Goal: Task Accomplishment & Management: Manage account settings

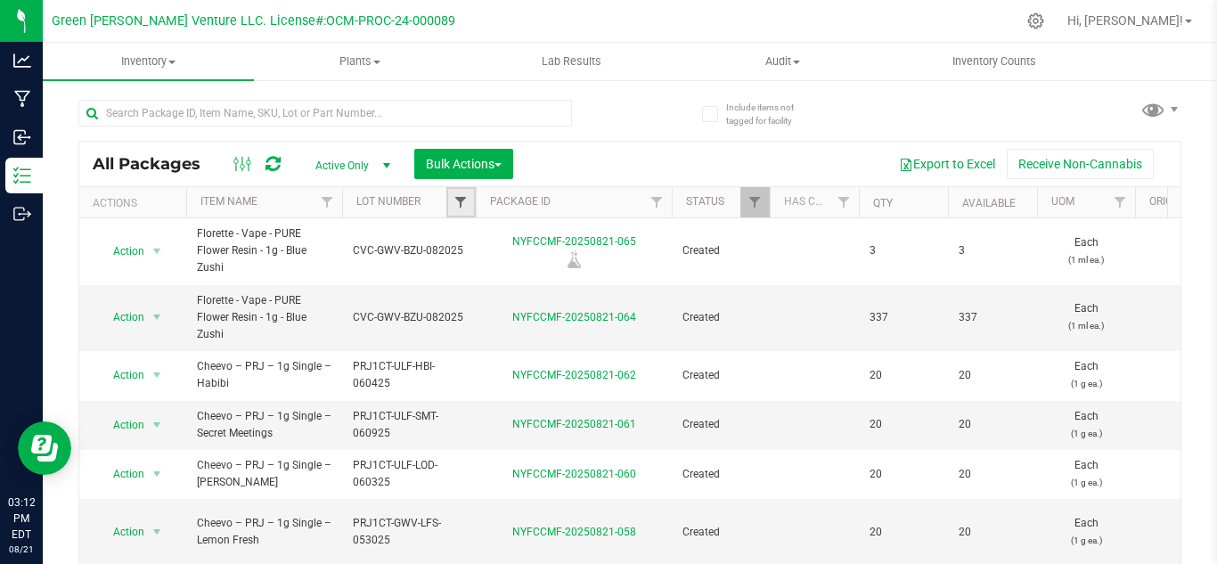
click at [453, 196] on span "Filter" at bounding box center [460, 202] width 14 height 14
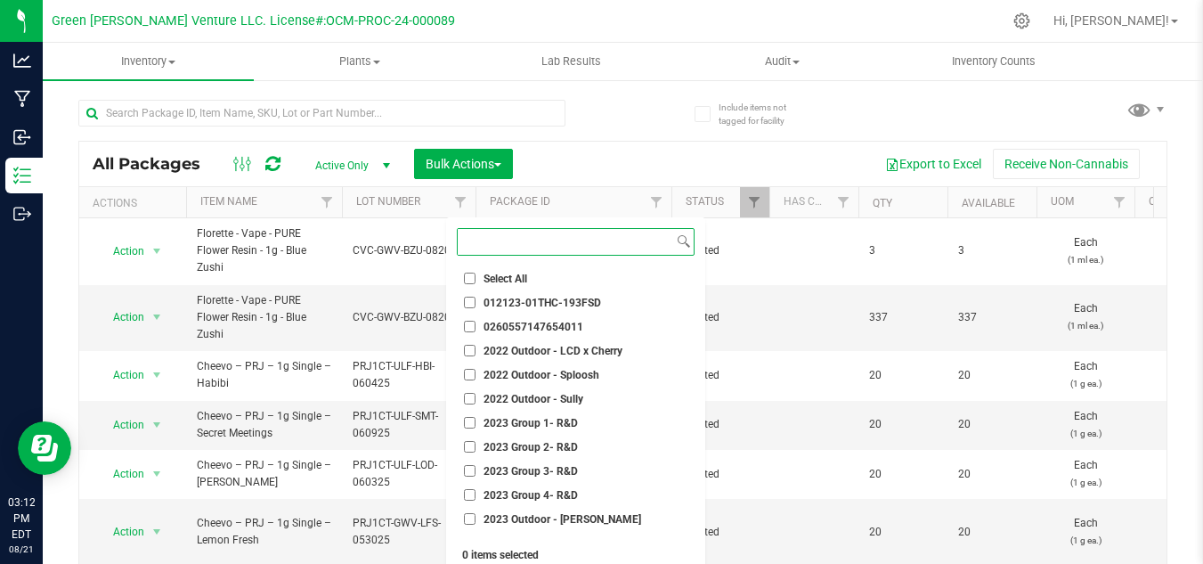
paste input "CVC-GWV-BZU-082026"
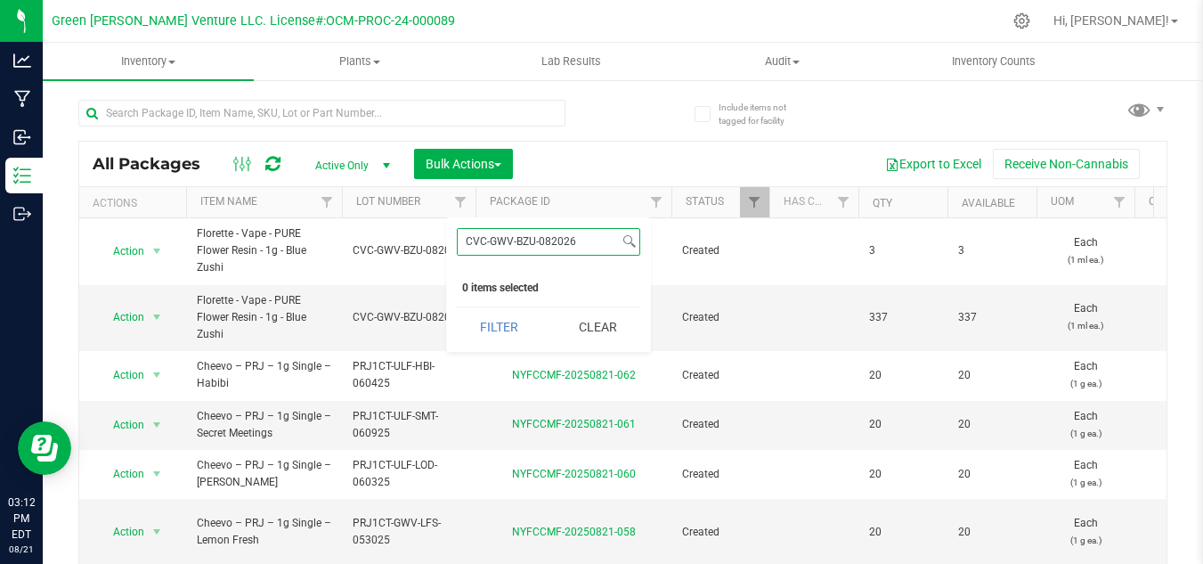
type input "CVC-GWV-BZU-082026"
click at [457, 307] on button "Filter" at bounding box center [499, 326] width 85 height 39
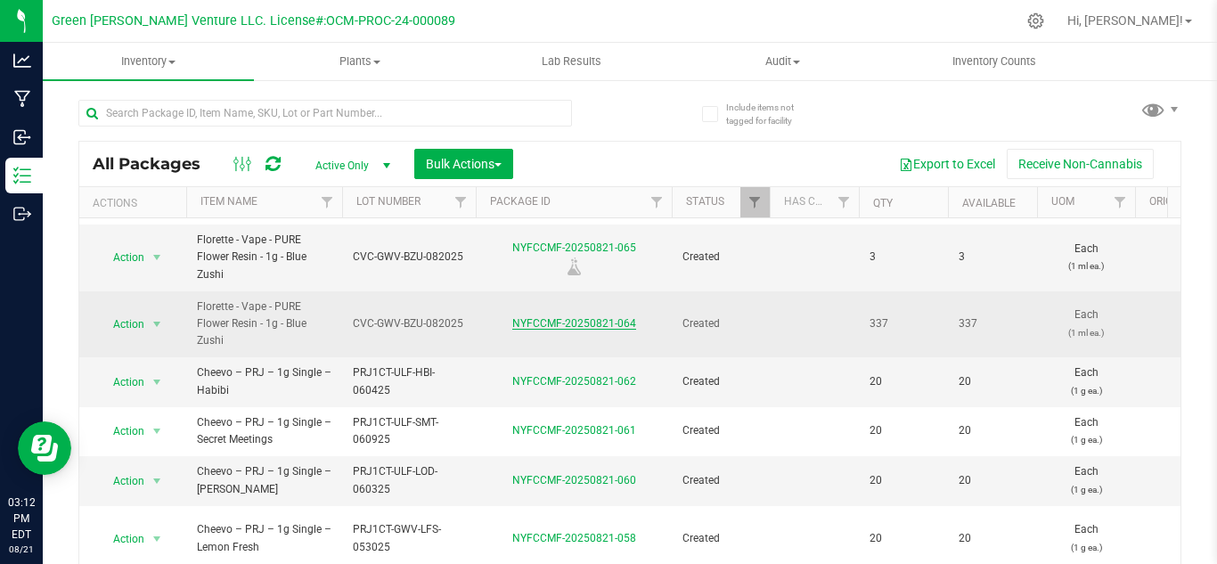
scroll to position [356, 0]
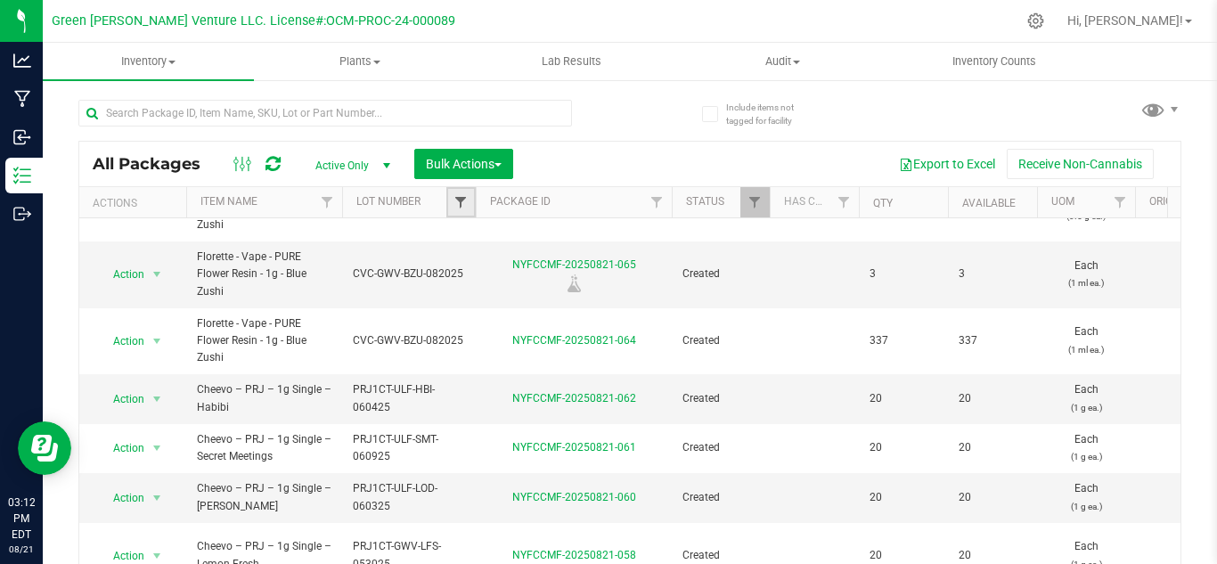
click at [466, 208] on span "Filter" at bounding box center [460, 202] width 14 height 14
click at [625, 149] on div "Export to Excel Receive Non-Cannabis" at bounding box center [846, 164] width 640 height 30
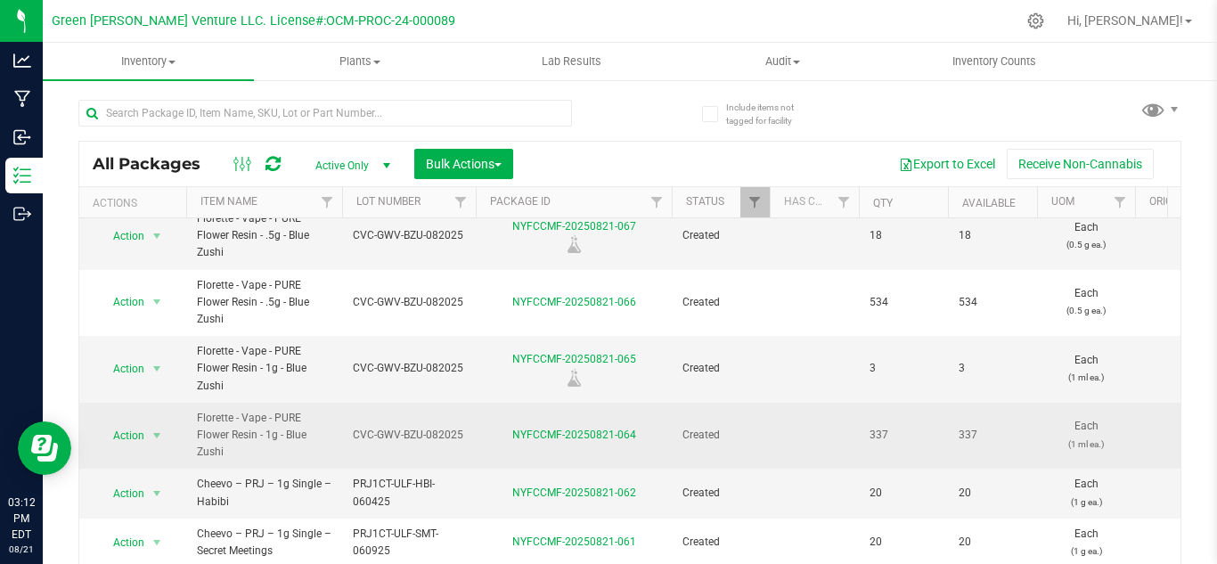
scroll to position [178, 0]
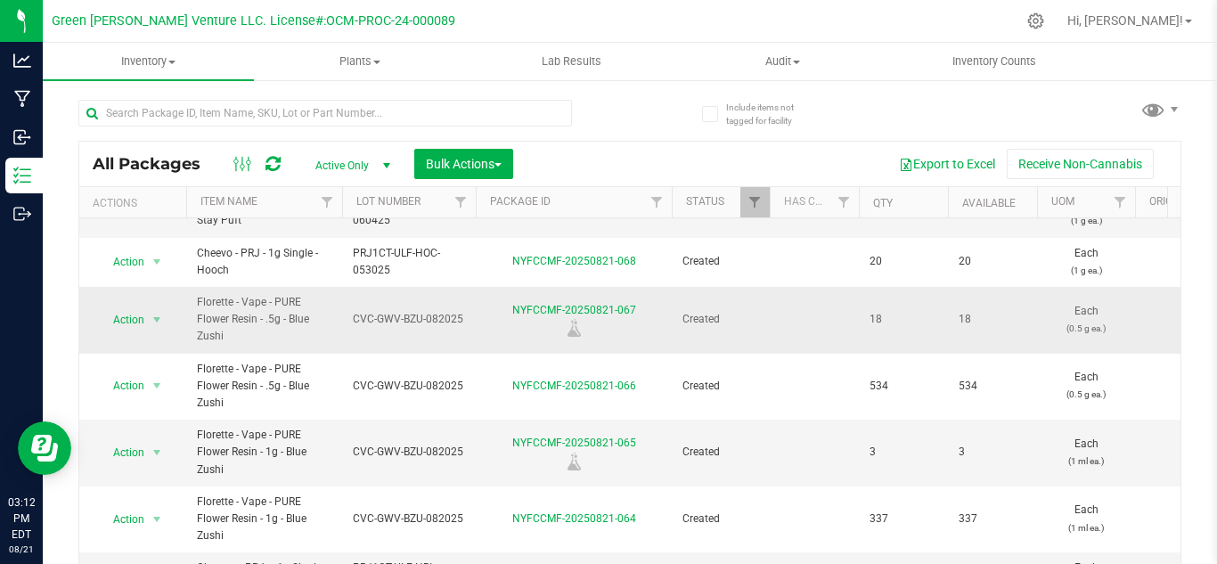
drag, startPoint x: 655, startPoint y: 305, endPoint x: 510, endPoint y: 312, distance: 144.4
click at [510, 312] on div "NYFCCMF-20250821-067" at bounding box center [573, 319] width 201 height 35
click at [623, 328] on div at bounding box center [573, 328] width 201 height 18
drag, startPoint x: 643, startPoint y: 310, endPoint x: 512, endPoint y: 308, distance: 130.9
click at [512, 308] on div "NYFCCMF-20250821-067" at bounding box center [573, 319] width 201 height 35
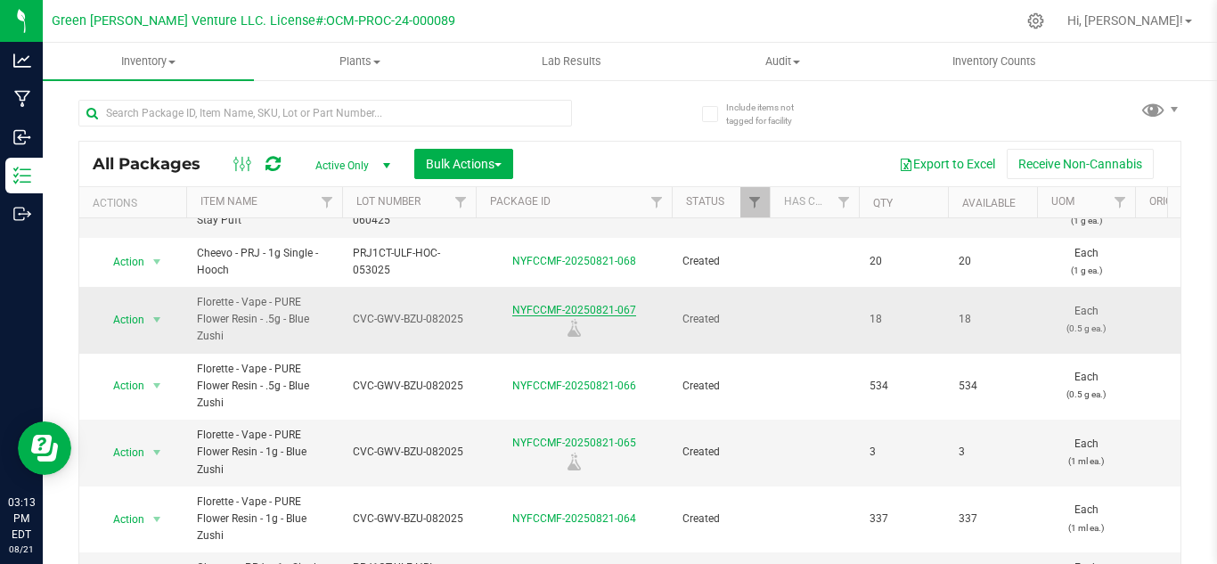
copy link "NYFCCMF-20250821-067"
click at [1021, 333] on td "18" at bounding box center [992, 320] width 89 height 67
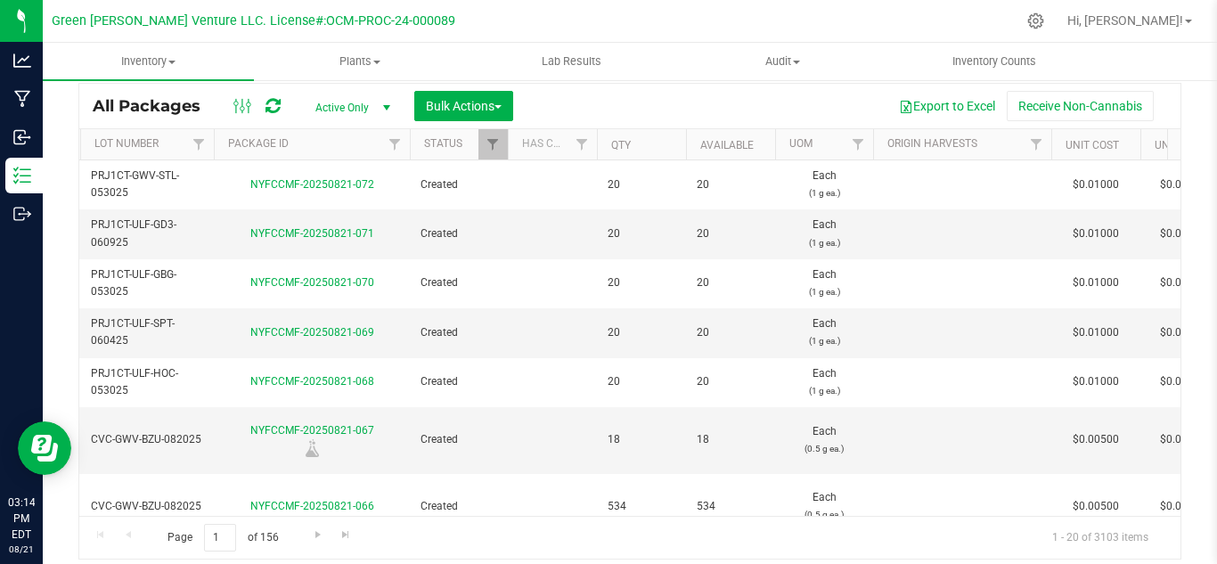
scroll to position [0, 172]
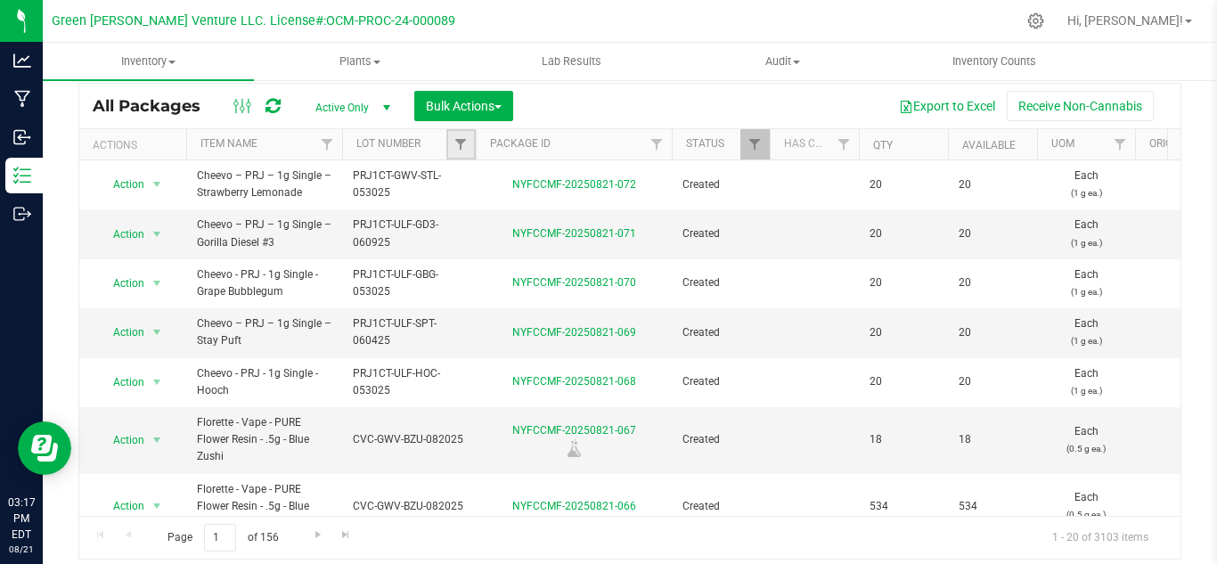
click at [452, 140] on link "Filter" at bounding box center [460, 144] width 29 height 30
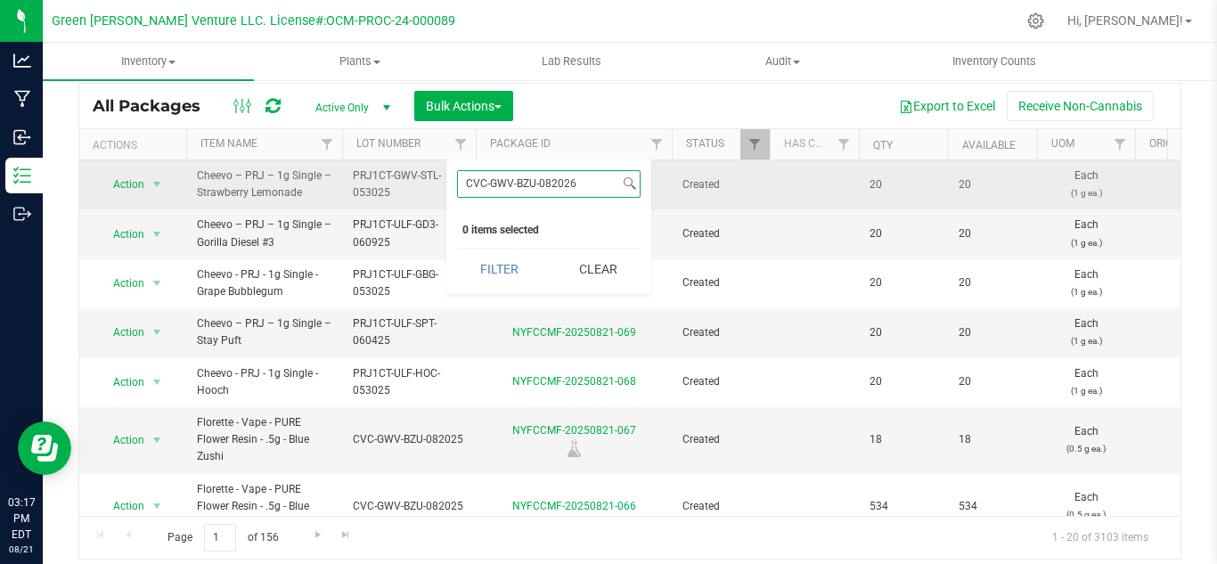
drag, startPoint x: 583, startPoint y: 181, endPoint x: 259, endPoint y: 193, distance: 324.4
click at [260, 194] on body "Analytics Manufacturing Inbound Inventory Outbound 03:17 PM EDT [DATE] 08/21 Gr…" at bounding box center [608, 282] width 1217 height 564
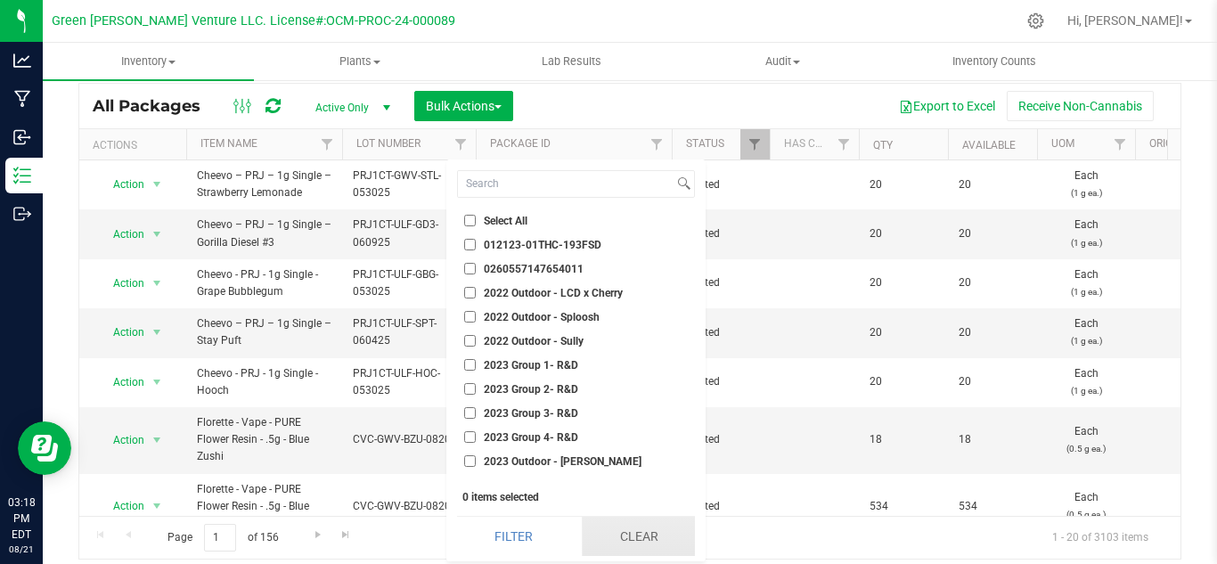
click at [606, 541] on button "Clear" at bounding box center [638, 536] width 113 height 39
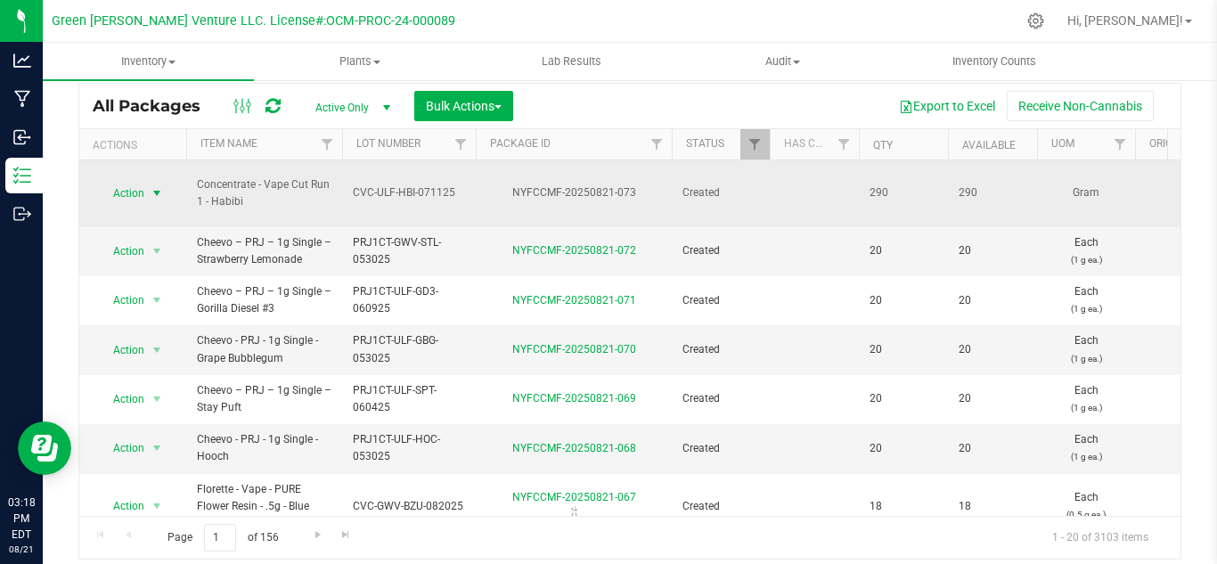
click at [112, 189] on span "Action" at bounding box center [121, 193] width 48 height 25
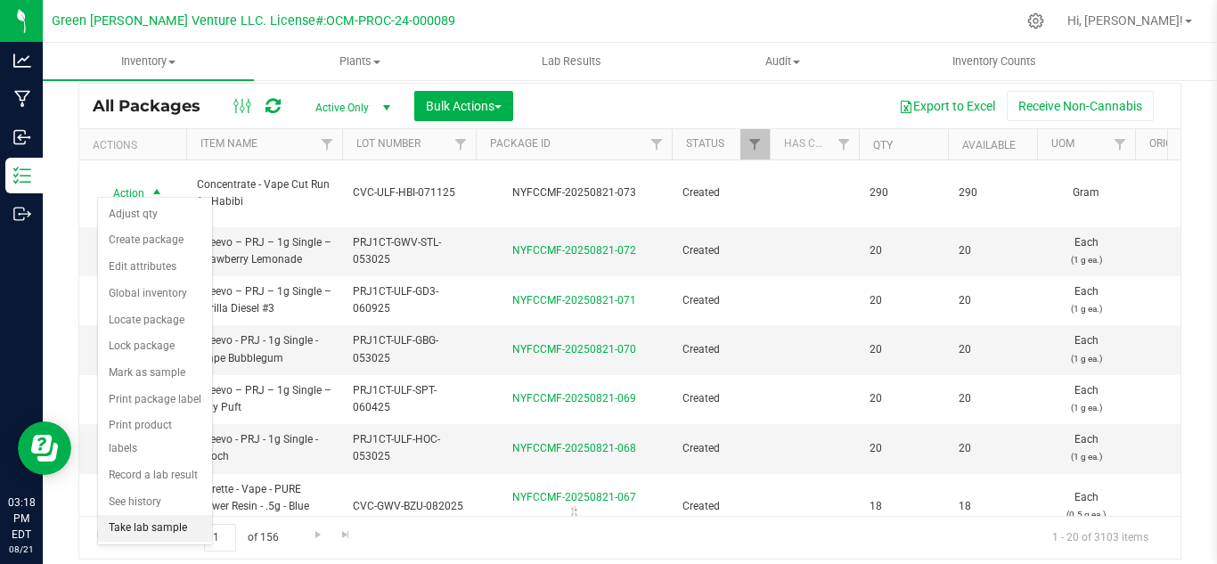
click at [137, 516] on li "Take lab sample" at bounding box center [155, 528] width 114 height 27
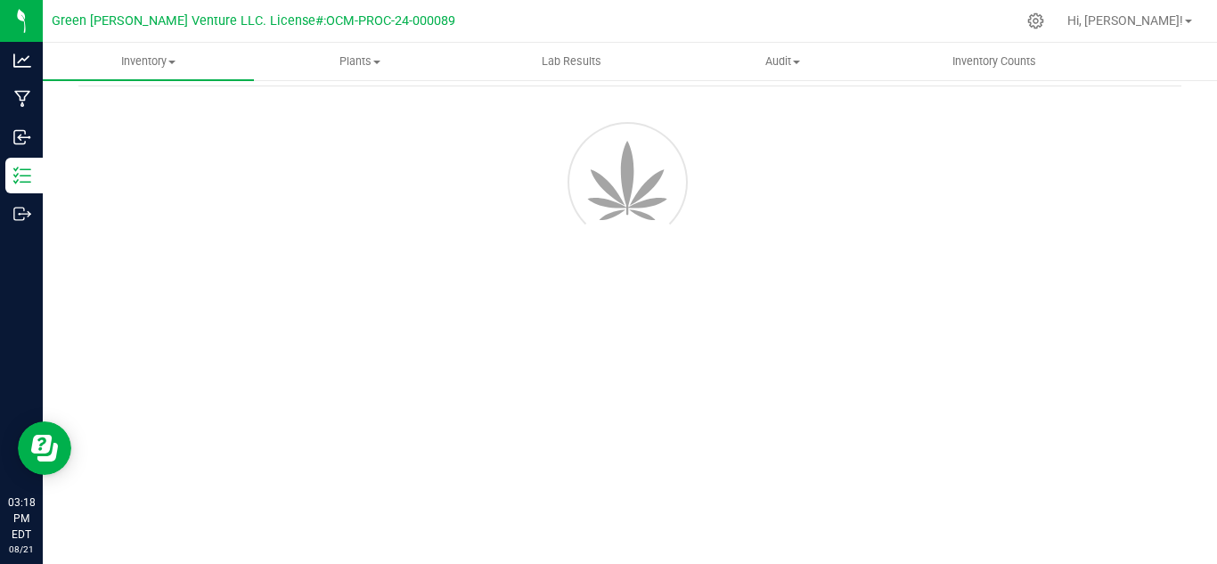
scroll to position [71, 0]
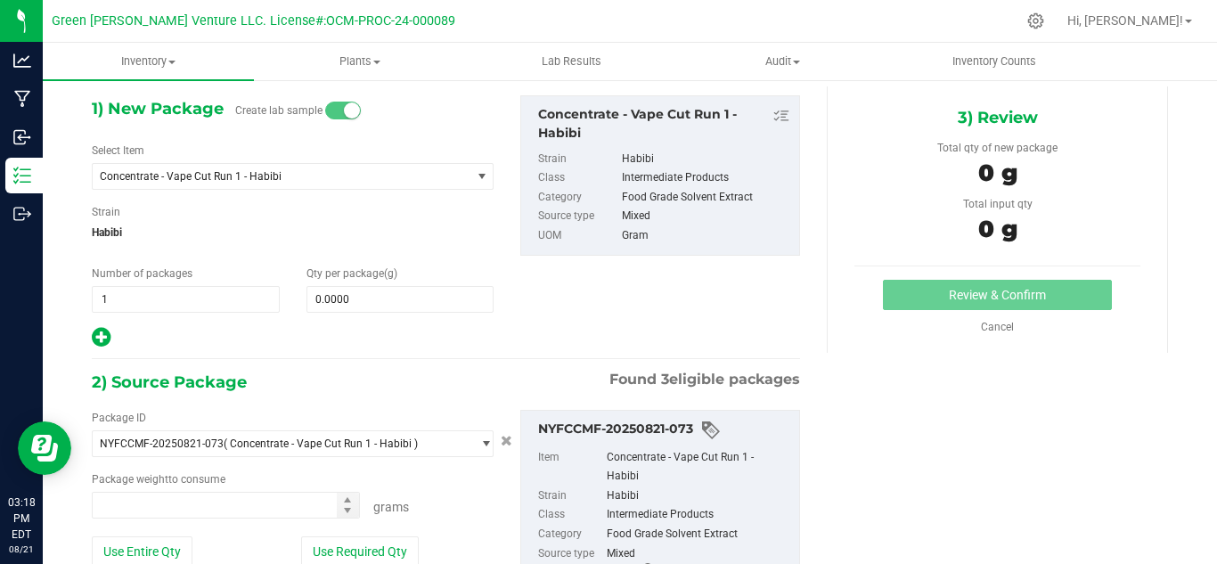
type input "0.0000 g"
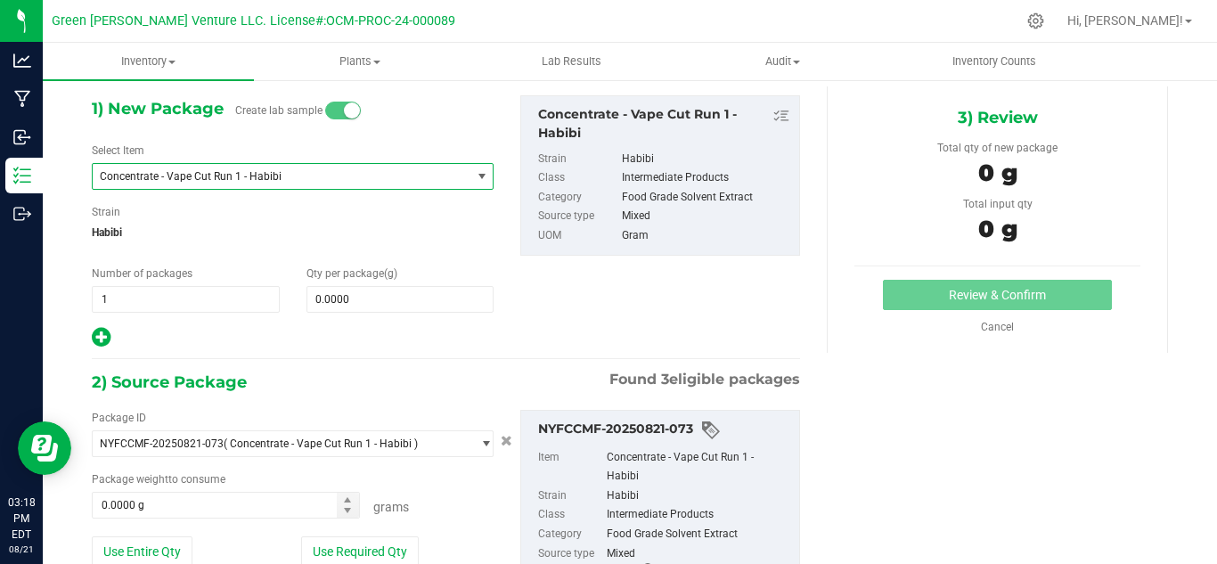
click at [354, 173] on span "Concentrate - Vape Cut Run 1 - Habibi" at bounding box center [274, 176] width 349 height 12
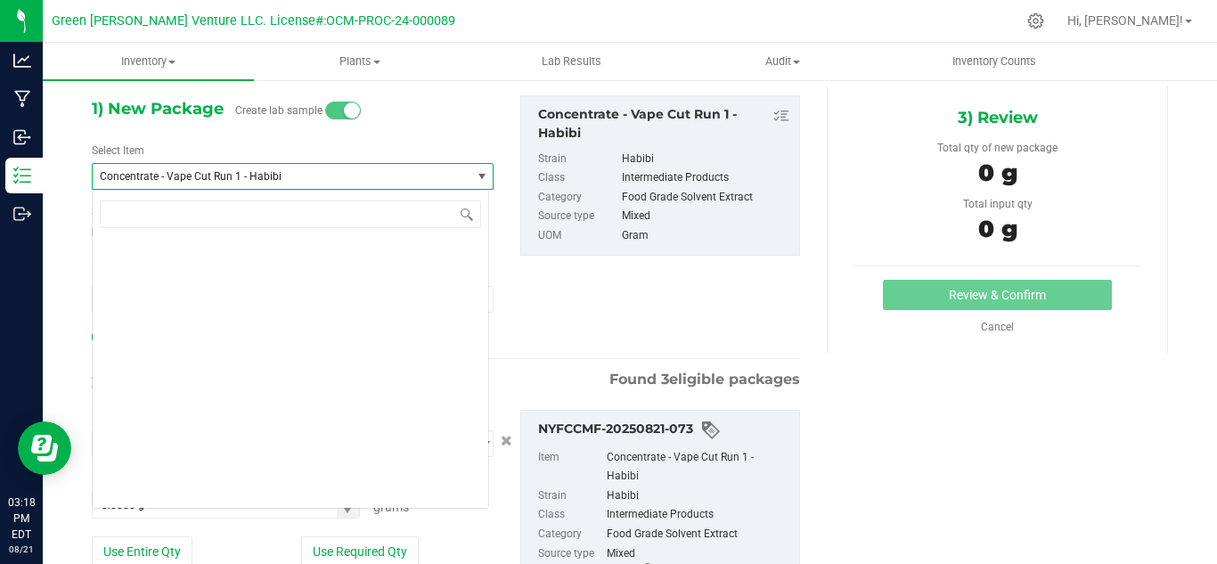
scroll to position [4090, 0]
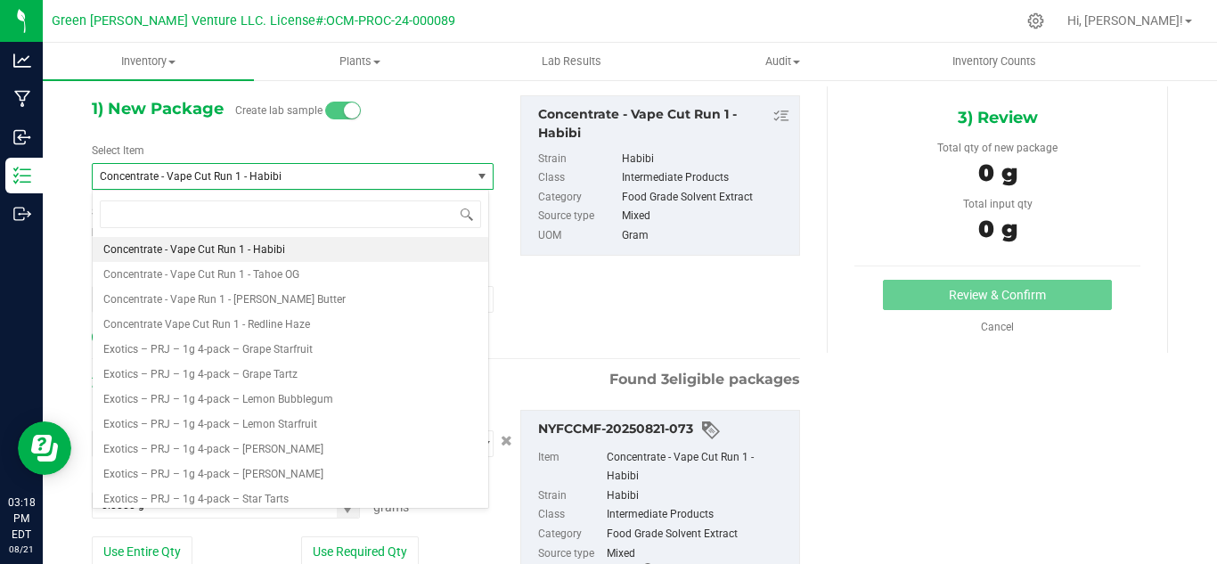
click at [354, 173] on span "Concentrate - Vape Cut Run 1 - Habibi" at bounding box center [274, 176] width 349 height 12
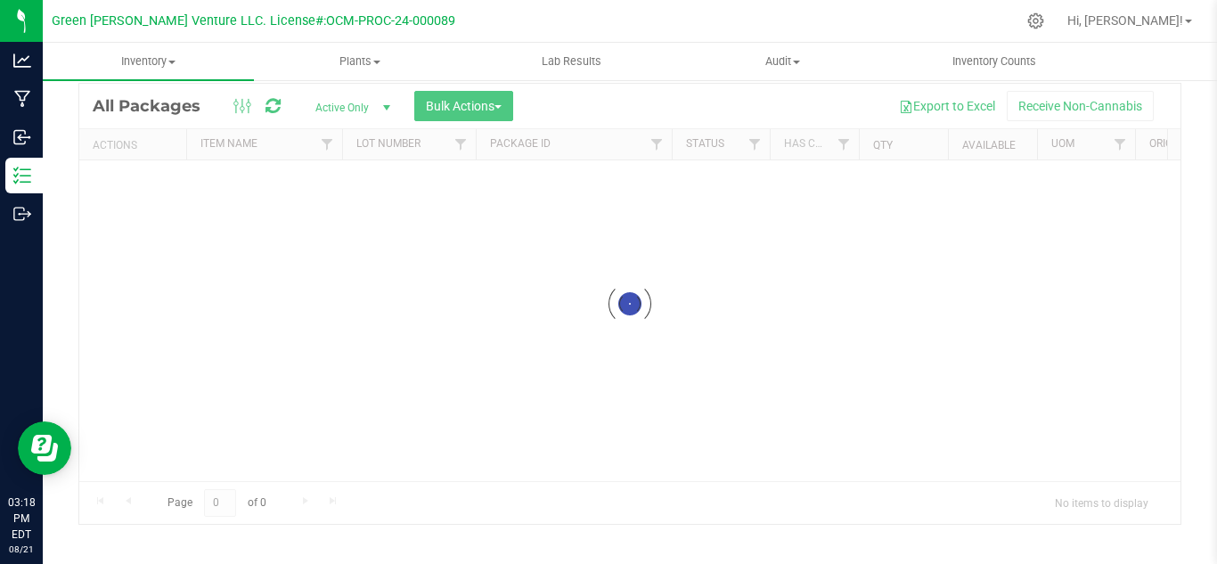
scroll to position [58, 0]
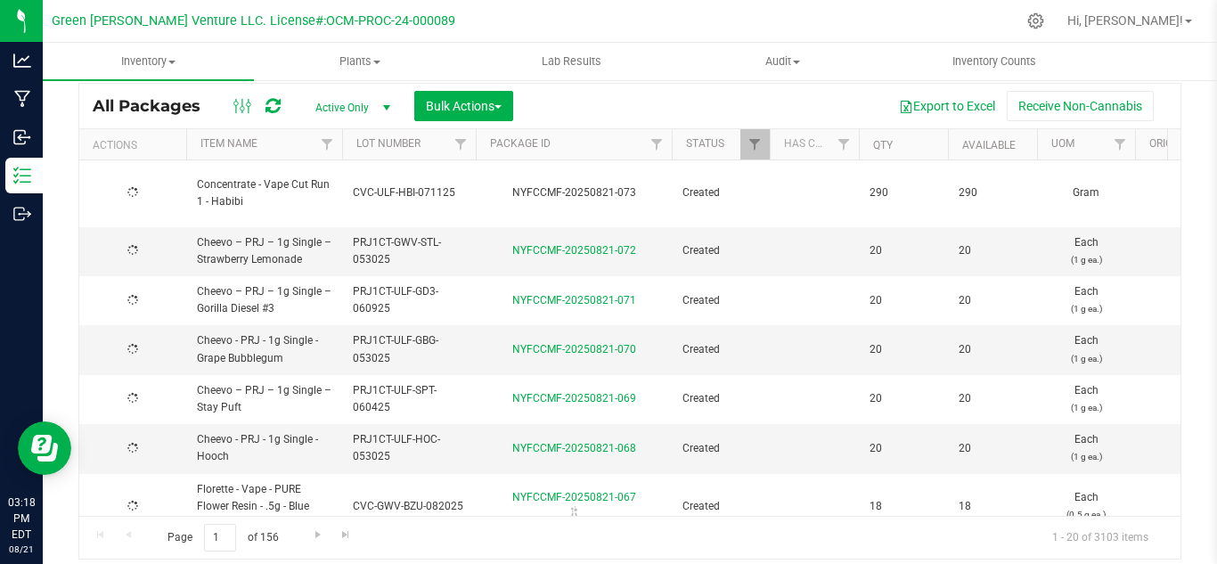
type input "[DATE]"
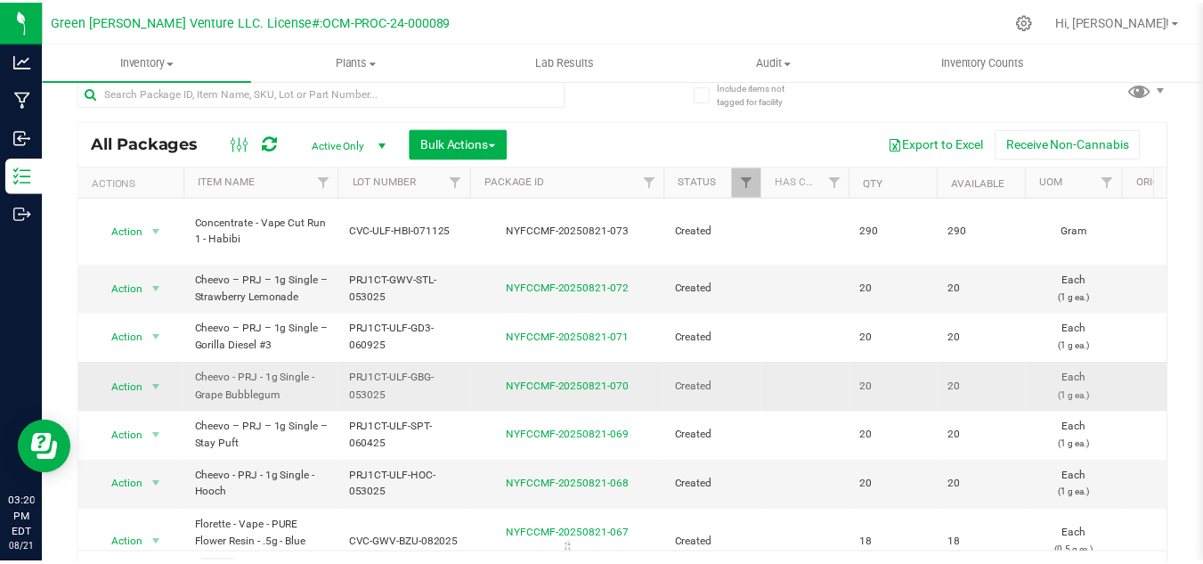
scroll to position [0, 0]
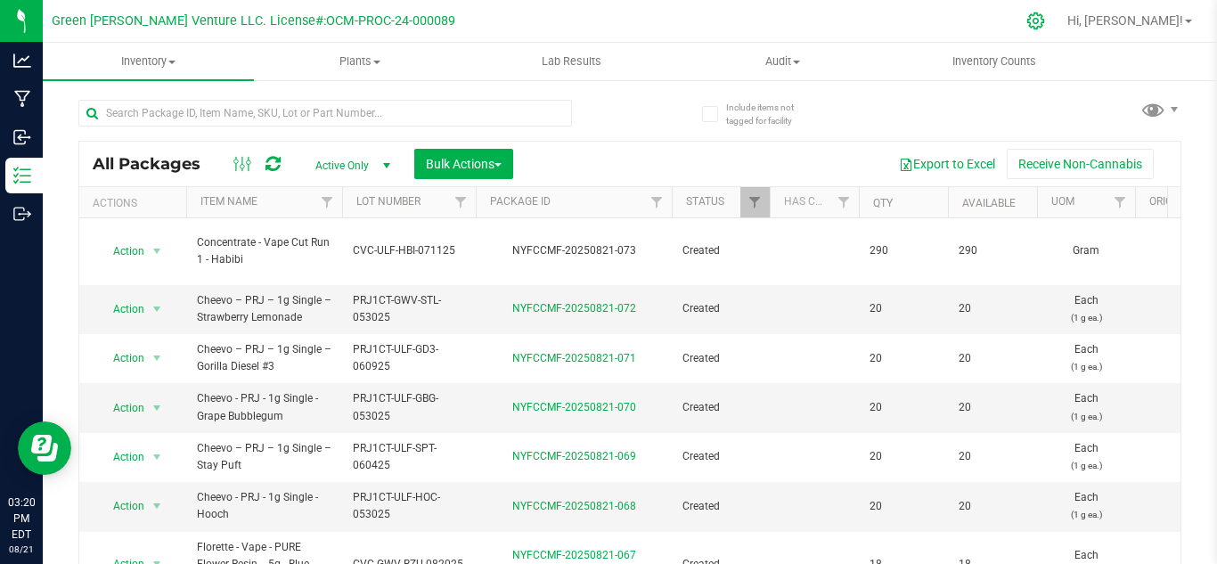
click at [1044, 22] on icon at bounding box center [1035, 20] width 17 height 17
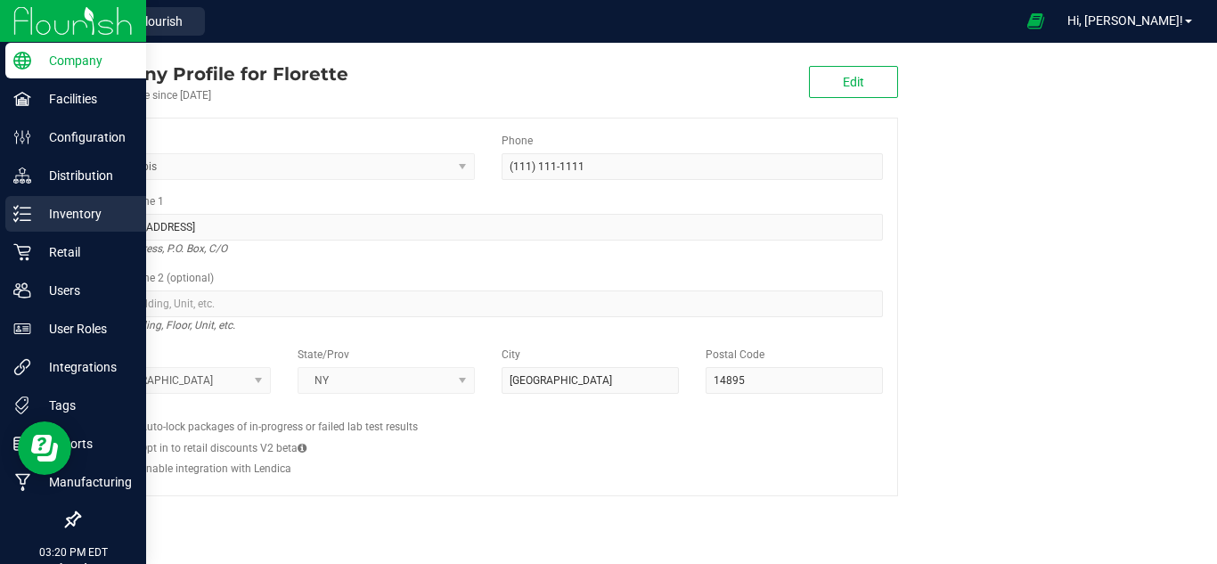
click at [30, 220] on line at bounding box center [25, 220] width 10 height 0
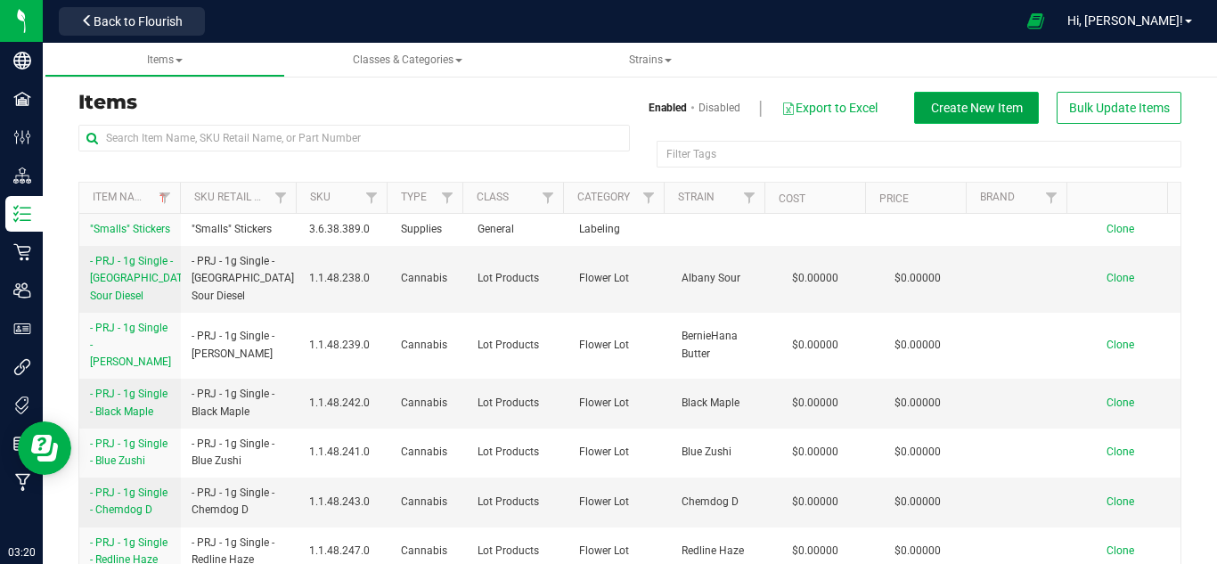
click at [937, 115] on span "Create New Item" at bounding box center [977, 108] width 92 height 14
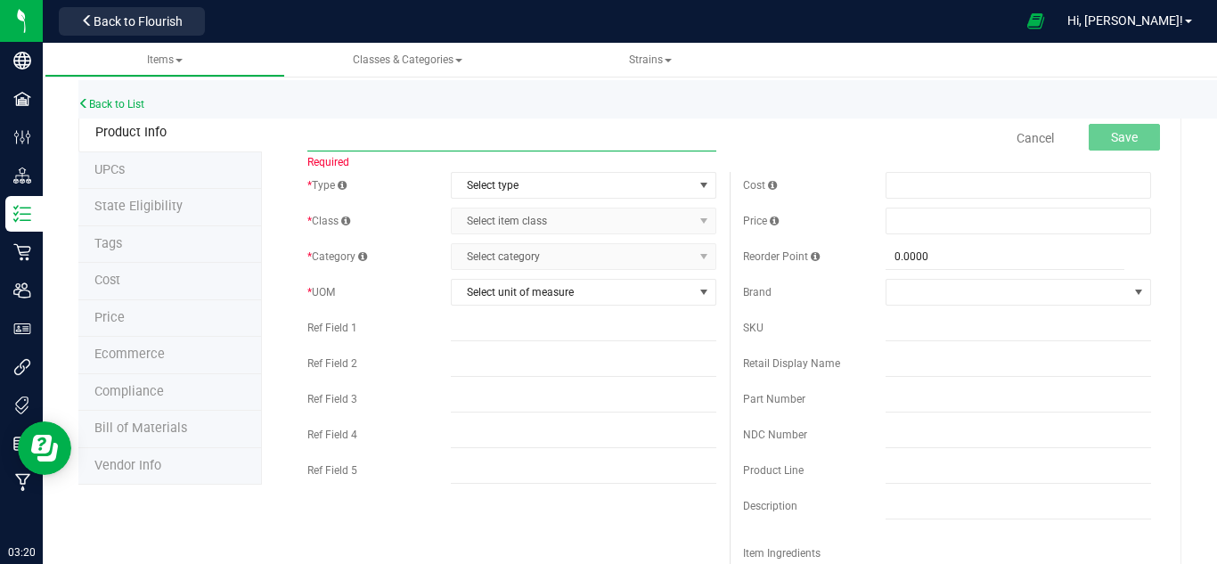
paste input "Florette – Pure Flower Resin Vape – Habibi"
type input "Florette – Pure Flower Resin Vape – Habibi"
click at [393, 274] on div "* Type Select type Select type Cannabis Non-Inventory Raw Materials Supplies * …" at bounding box center [511, 332] width 435 height 321
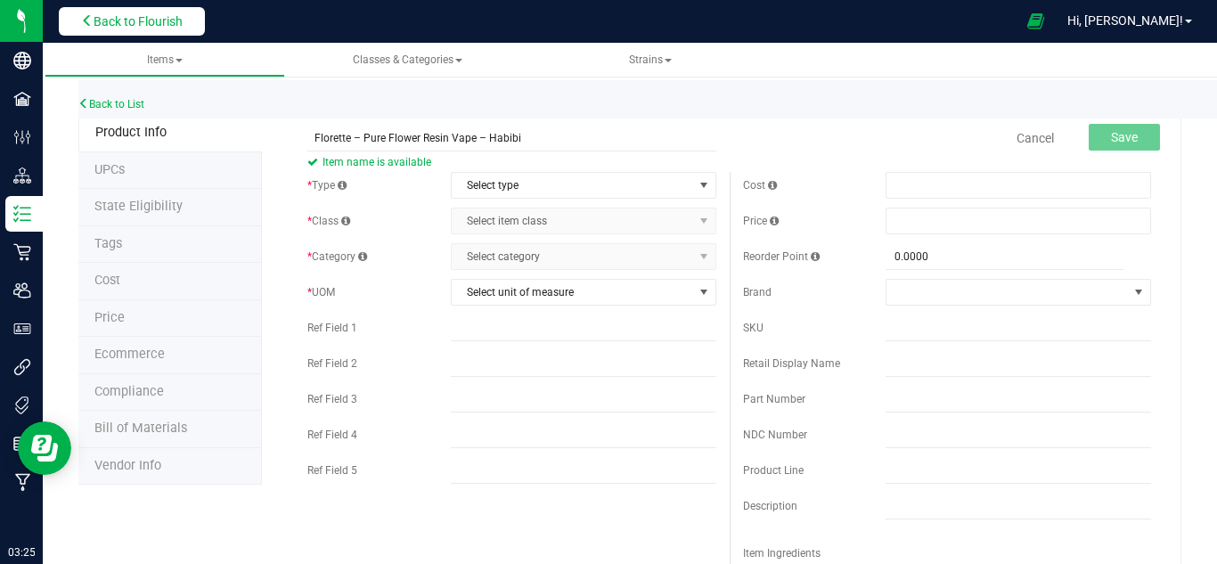
click at [127, 22] on span "Back to Flourish" at bounding box center [138, 21] width 89 height 14
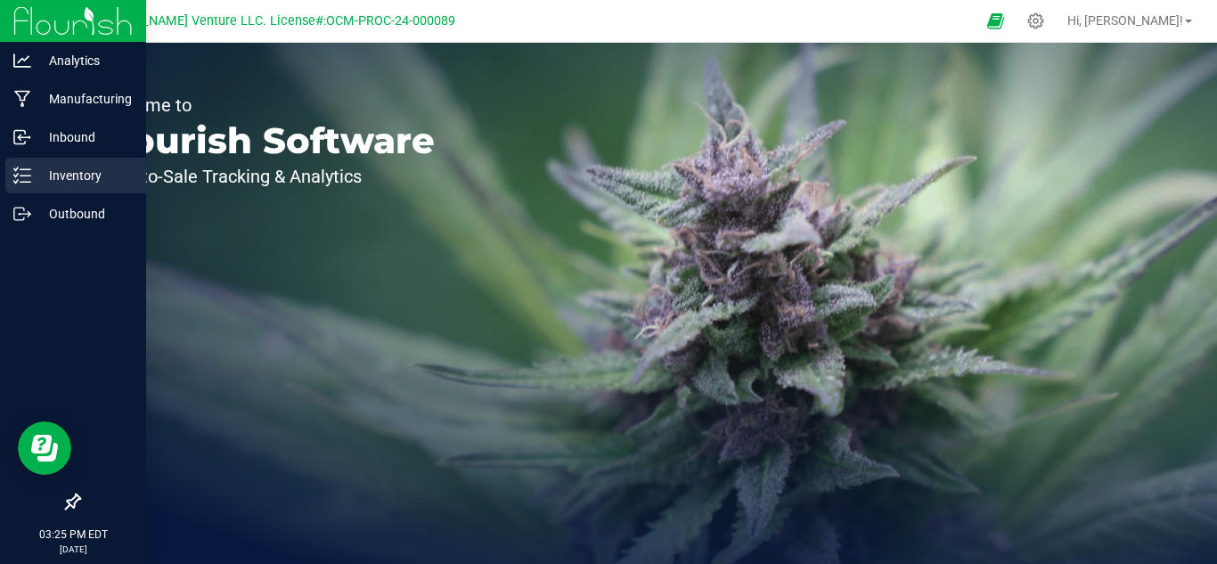
click at [102, 187] on div "Inventory" at bounding box center [75, 176] width 141 height 36
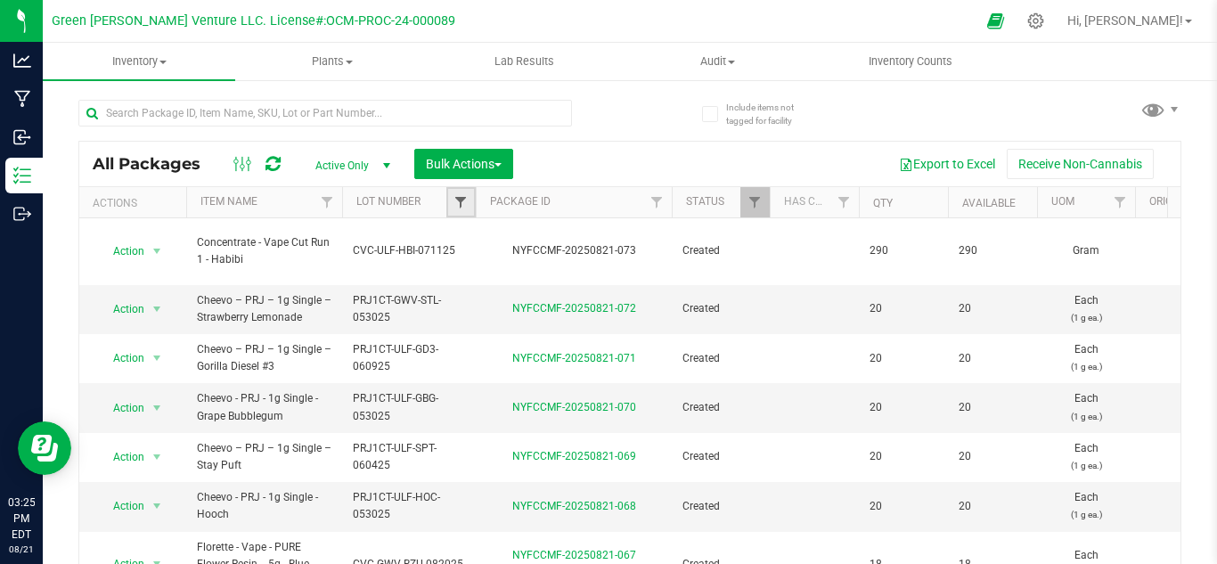
click at [458, 197] on span "Filter" at bounding box center [460, 202] width 14 height 14
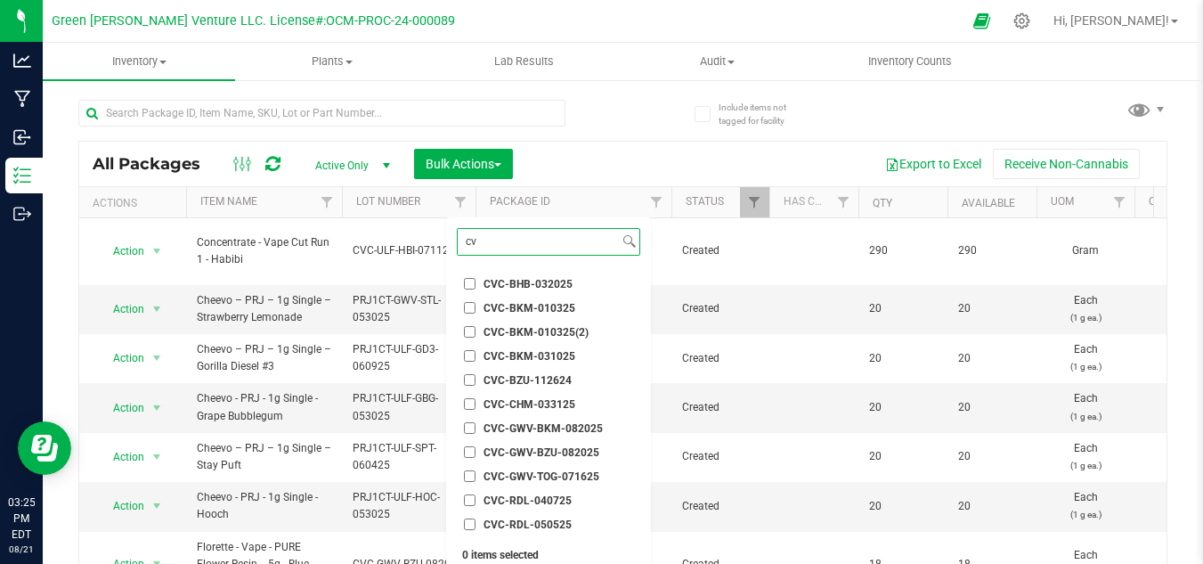
type input "c"
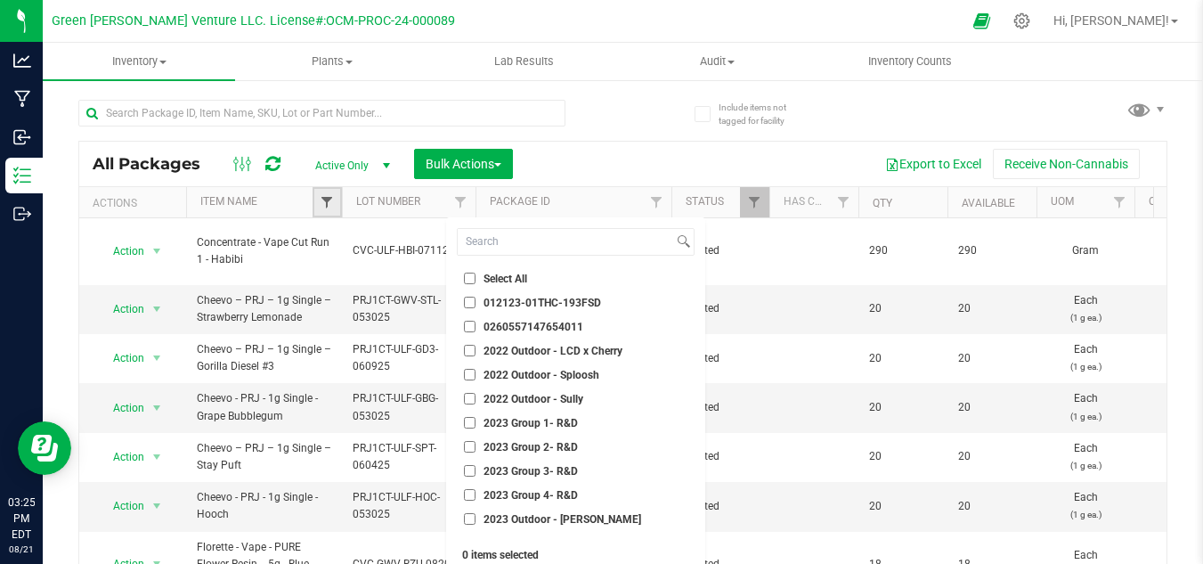
click at [321, 206] on span "Filter" at bounding box center [327, 202] width 14 height 14
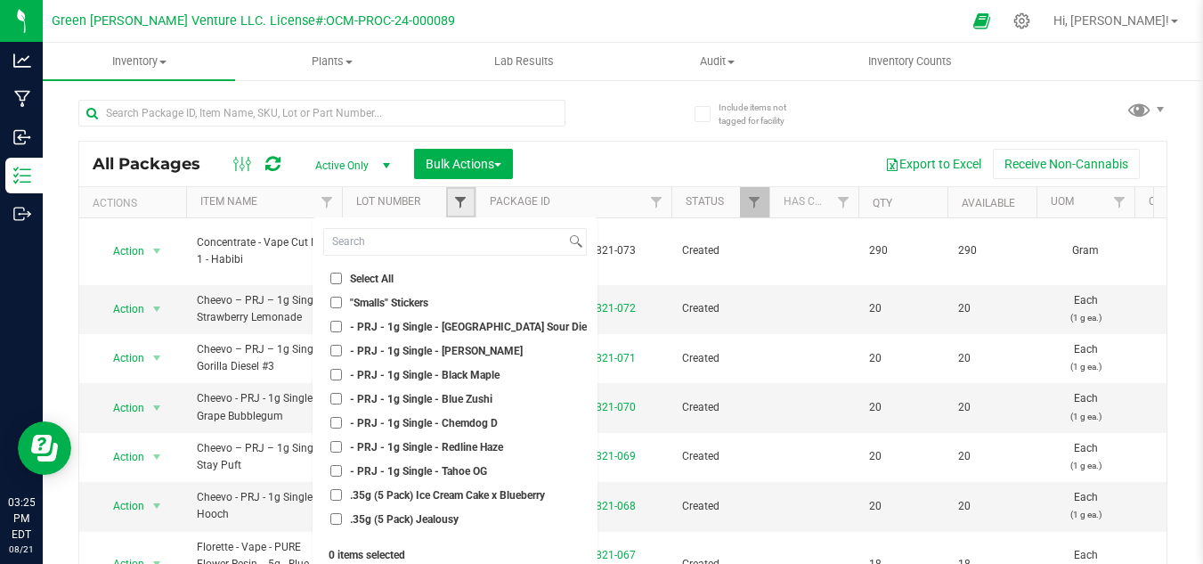
click at [462, 197] on span "Filter" at bounding box center [460, 202] width 14 height 14
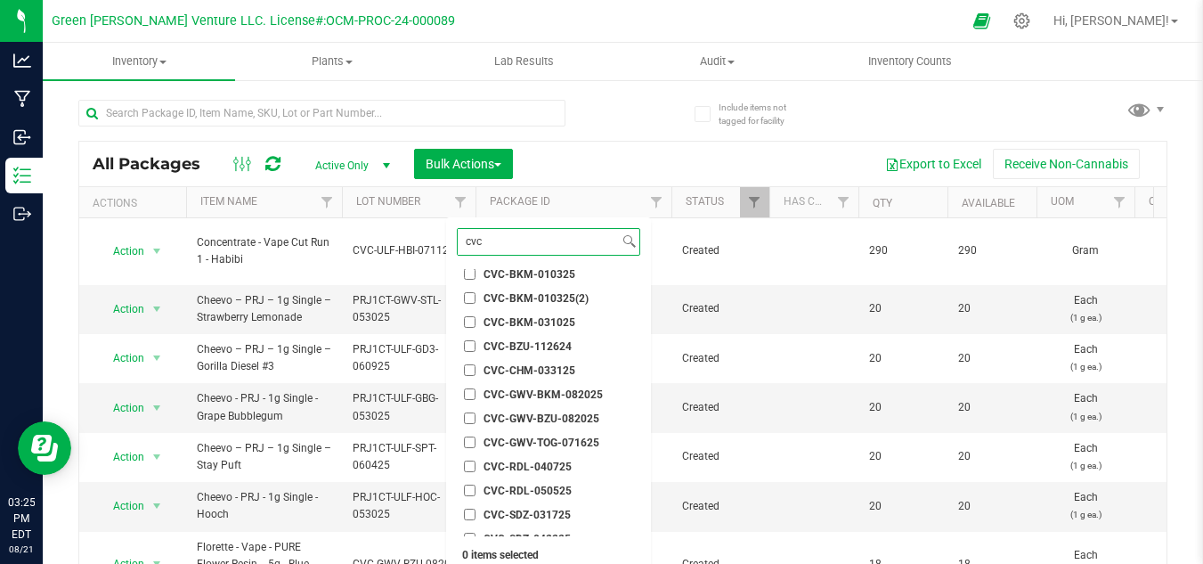
scroll to position [89, 0]
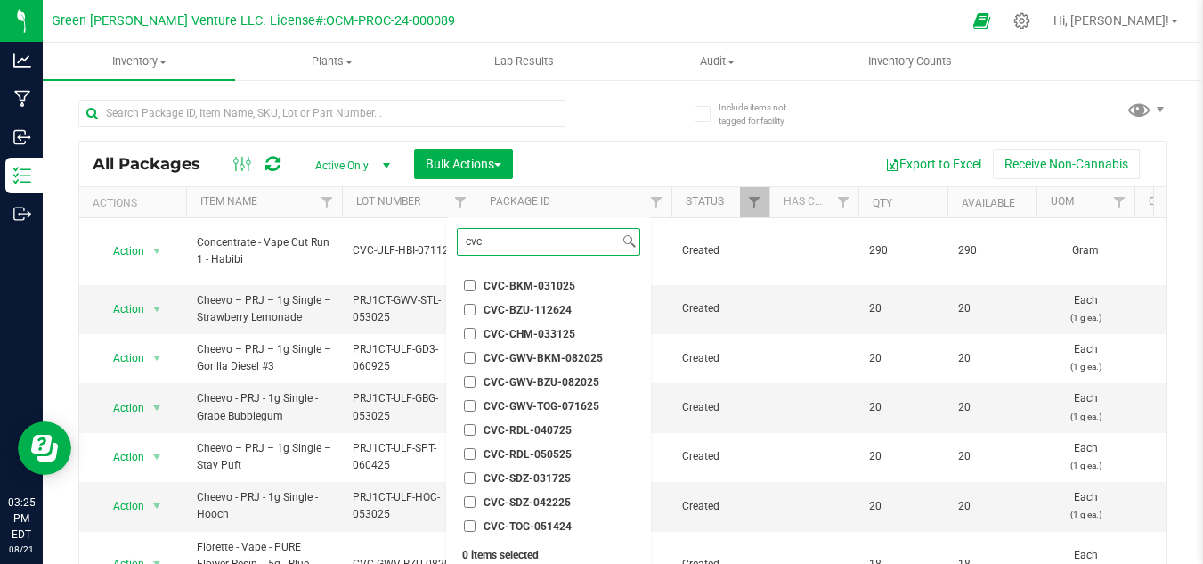
type input "cvc"
click at [524, 377] on span "CVC-GWV-BZU-082025" at bounding box center [542, 382] width 116 height 11
click at [476, 376] on input "CVC-GWV-BZU-082025" at bounding box center [470, 382] width 12 height 12
checkbox input "true"
click at [538, 355] on span "CVC-GWV-BKM-082025" at bounding box center [543, 358] width 119 height 11
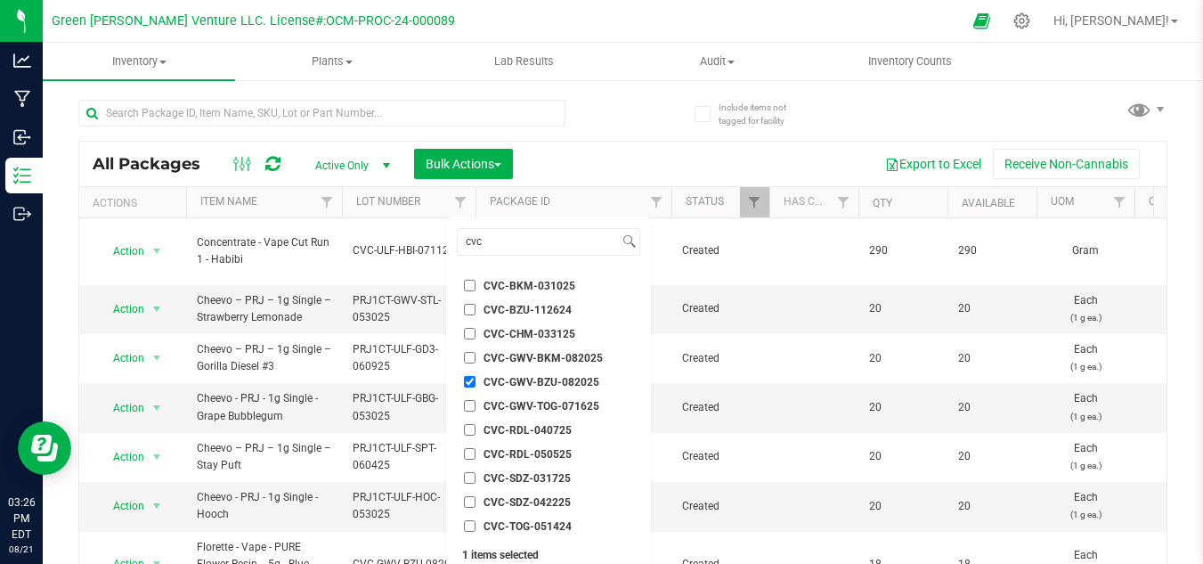
click at [476, 355] on input "CVC-GWV-BKM-082025" at bounding box center [470, 358] width 12 height 12
checkbox input "true"
drag, startPoint x: 471, startPoint y: 379, endPoint x: 542, endPoint y: 381, distance: 71.3
click at [470, 378] on input "CVC-GWV-BZU-082025" at bounding box center [470, 382] width 12 height 12
checkbox input "false"
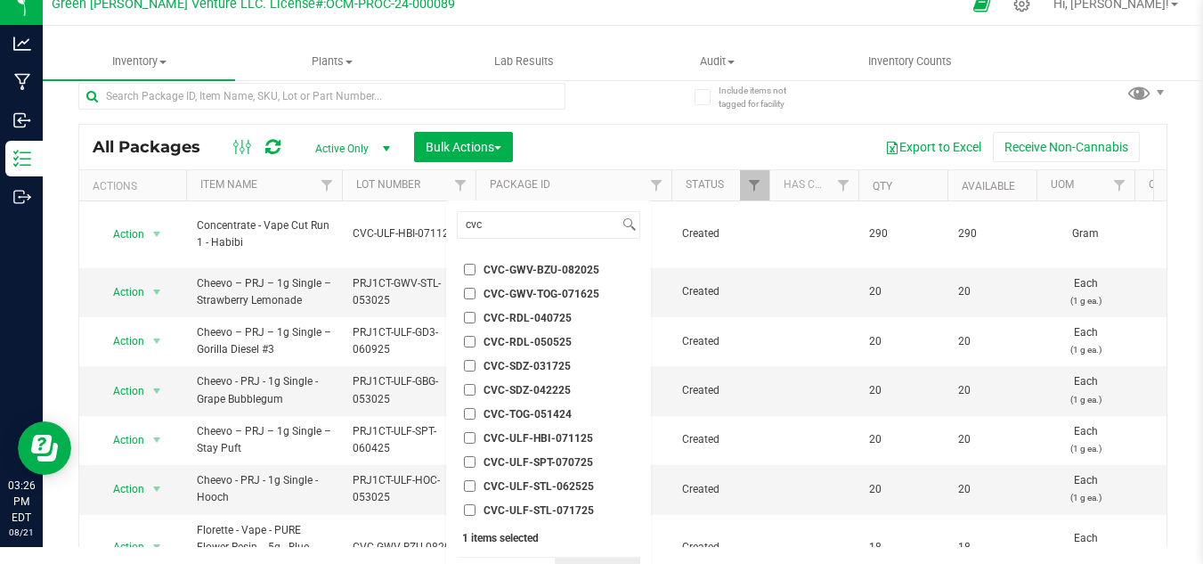
scroll to position [55, 0]
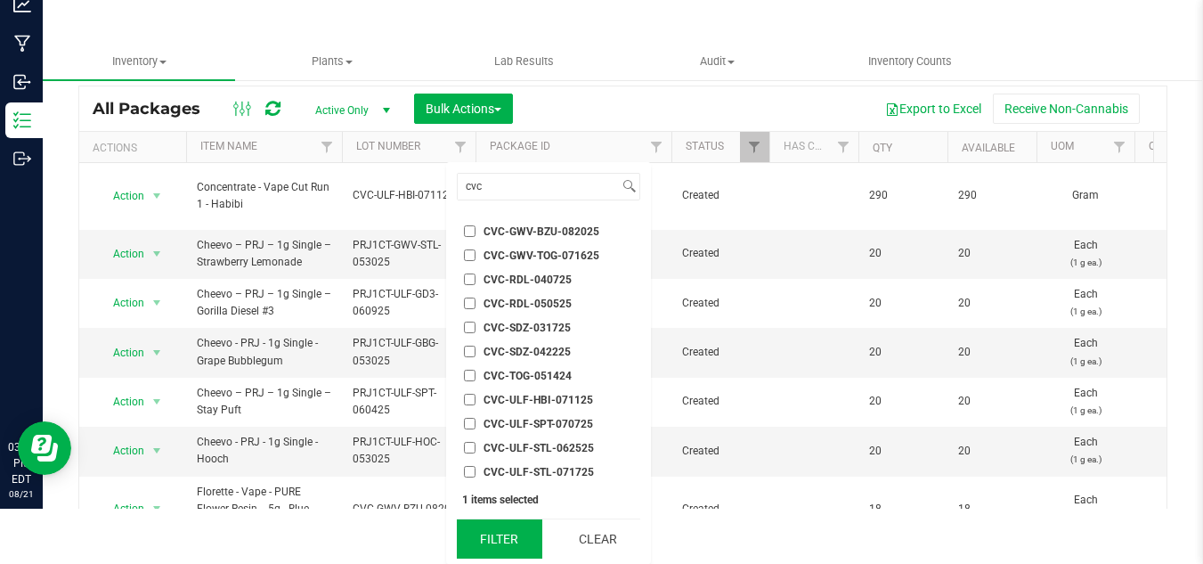
click at [480, 530] on button "Filter" at bounding box center [499, 538] width 85 height 39
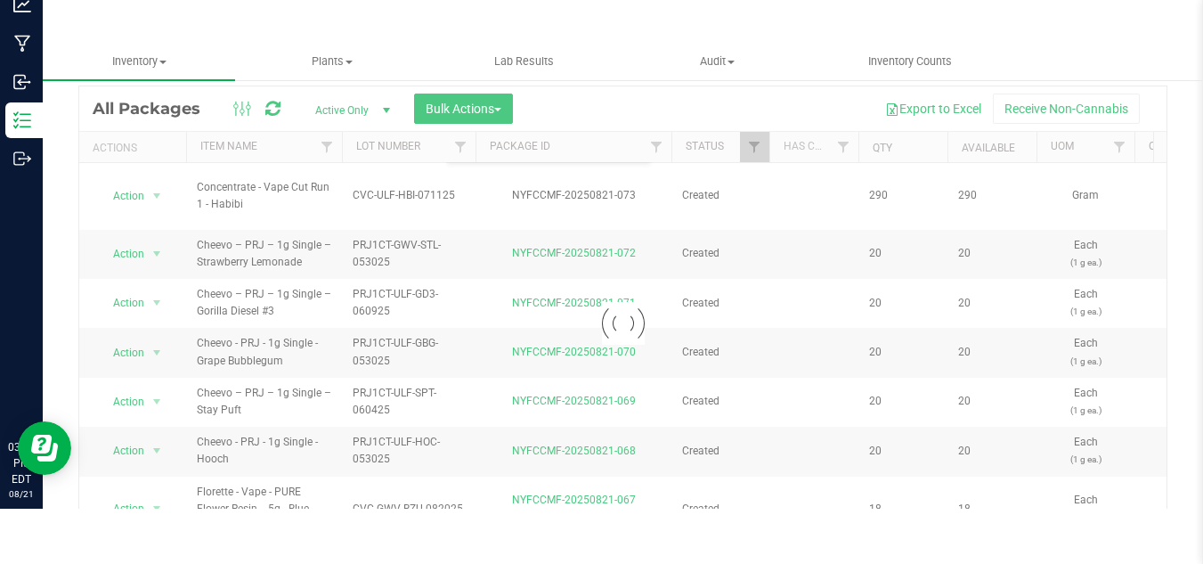
scroll to position [0, 0]
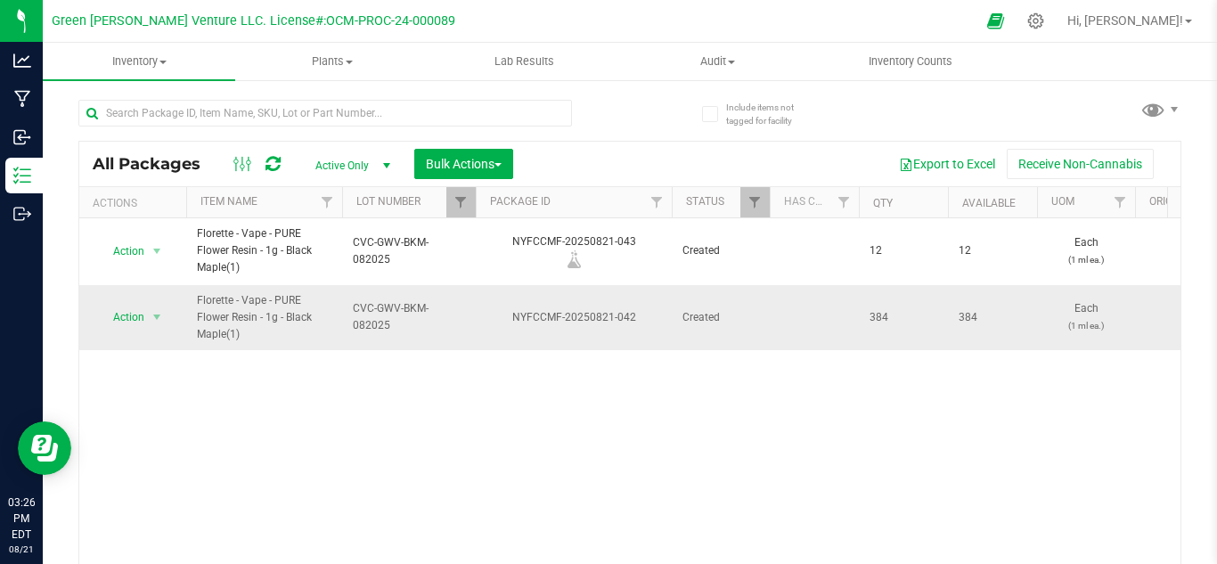
drag, startPoint x: 241, startPoint y: 329, endPoint x: 210, endPoint y: 330, distance: 31.2
click at [210, 330] on span "Florette - Vape - PURE Flower Resin - 1g - Black Maple(1)" at bounding box center [264, 318] width 134 height 52
drag, startPoint x: 368, startPoint y: 382, endPoint x: 358, endPoint y: 387, distance: 10.8
click at [368, 383] on div "Action Action Adjust qty Create package Edit attributes Global inventory Locate…" at bounding box center [629, 395] width 1101 height 355
click at [132, 322] on span "Action" at bounding box center [121, 317] width 48 height 25
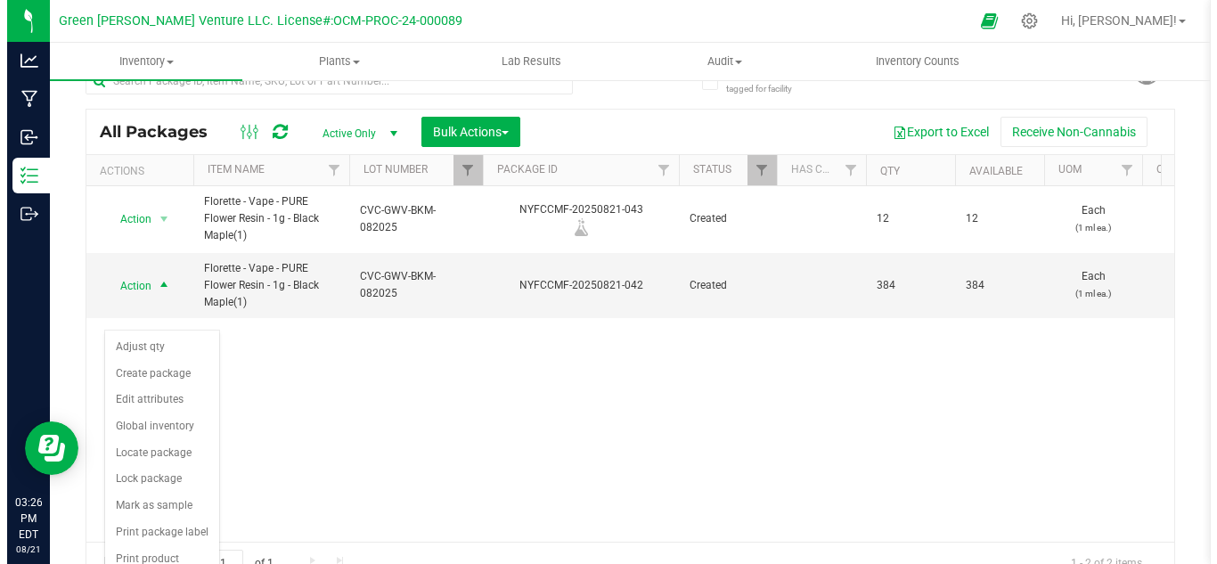
scroll to position [58, 0]
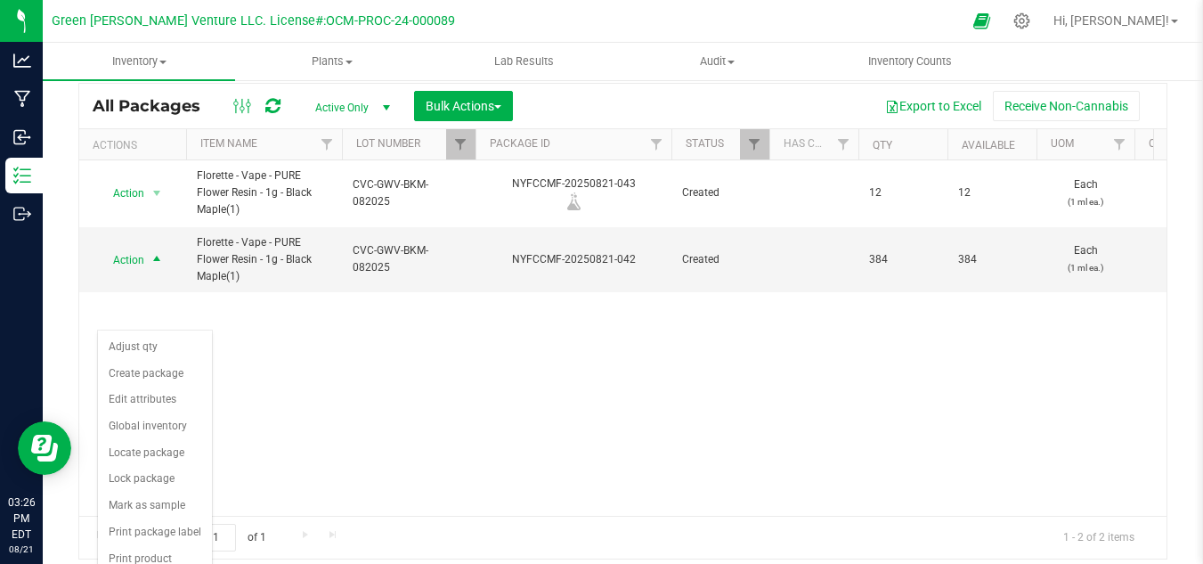
click at [402, 424] on div "Action Action Adjust qty Create package Edit attributes Global inventory Locate…" at bounding box center [622, 337] width 1087 height 355
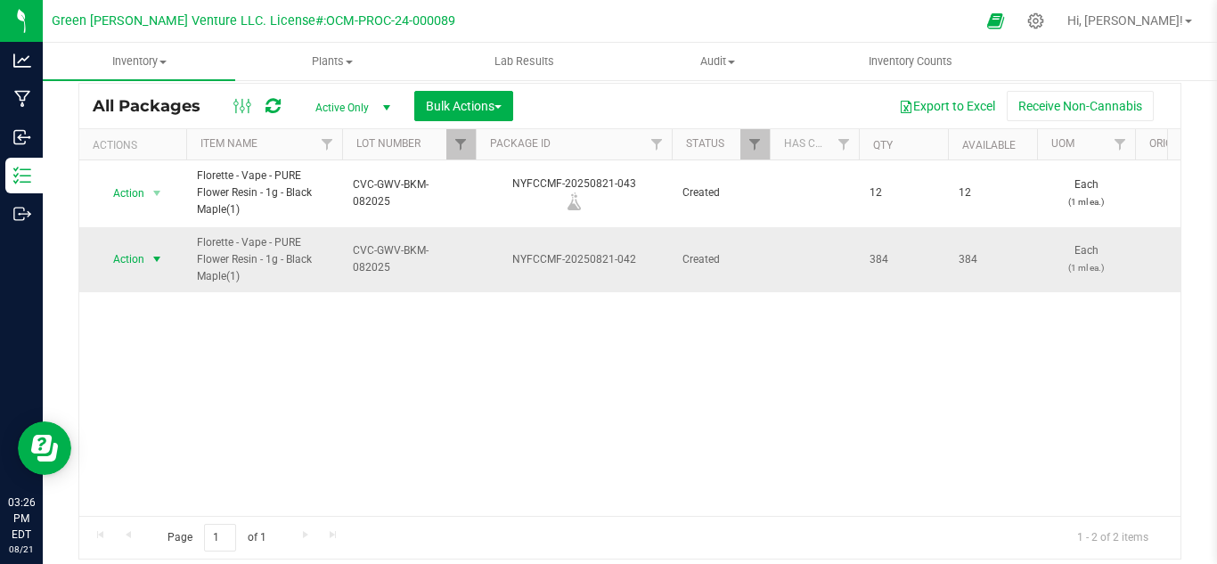
drag, startPoint x: 244, startPoint y: 275, endPoint x: 167, endPoint y: 260, distance: 78.1
click at [256, 285] on span "Florette - Vape - PURE Flower Resin - 1g - Black Maple(1)" at bounding box center [264, 260] width 134 height 52
drag, startPoint x: 242, startPoint y: 277, endPoint x: 227, endPoint y: 280, distance: 15.4
click at [227, 280] on span "Florette - Vape - PURE Flower Resin - 1g - Black Maple(1)" at bounding box center [264, 260] width 134 height 52
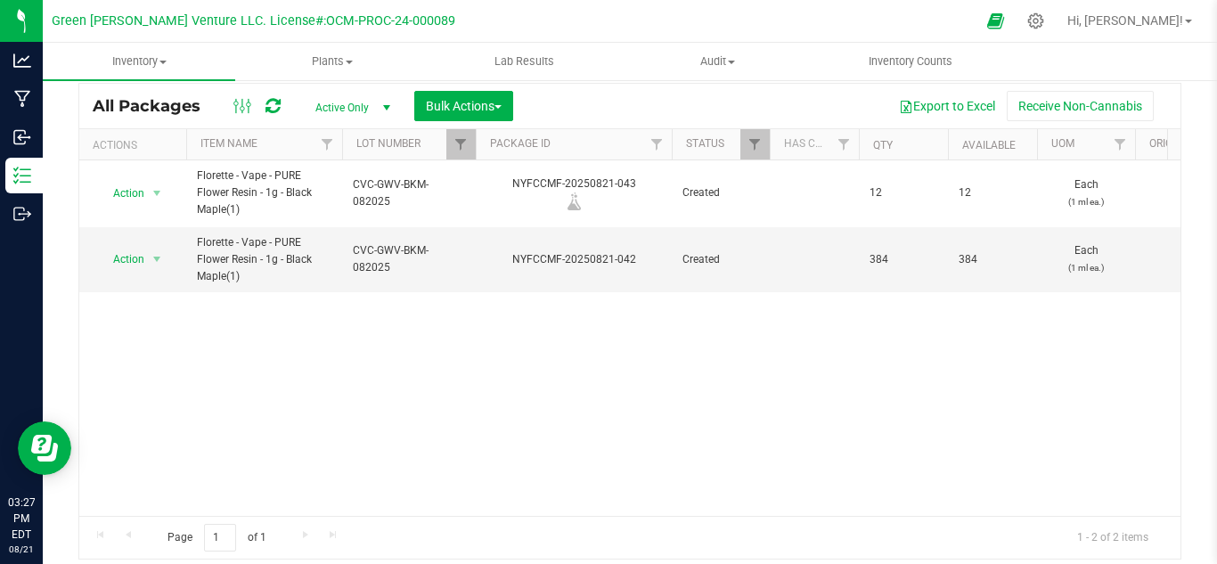
click at [227, 342] on div "Action Action Adjust qty Create package Edit attributes Global inventory Locate…" at bounding box center [629, 337] width 1101 height 355
drag, startPoint x: 927, startPoint y: 248, endPoint x: 756, endPoint y: 262, distance: 171.6
click at [725, 402] on div "Action Action Adjust qty Create package Edit attributes Global inventory Locate…" at bounding box center [629, 337] width 1101 height 355
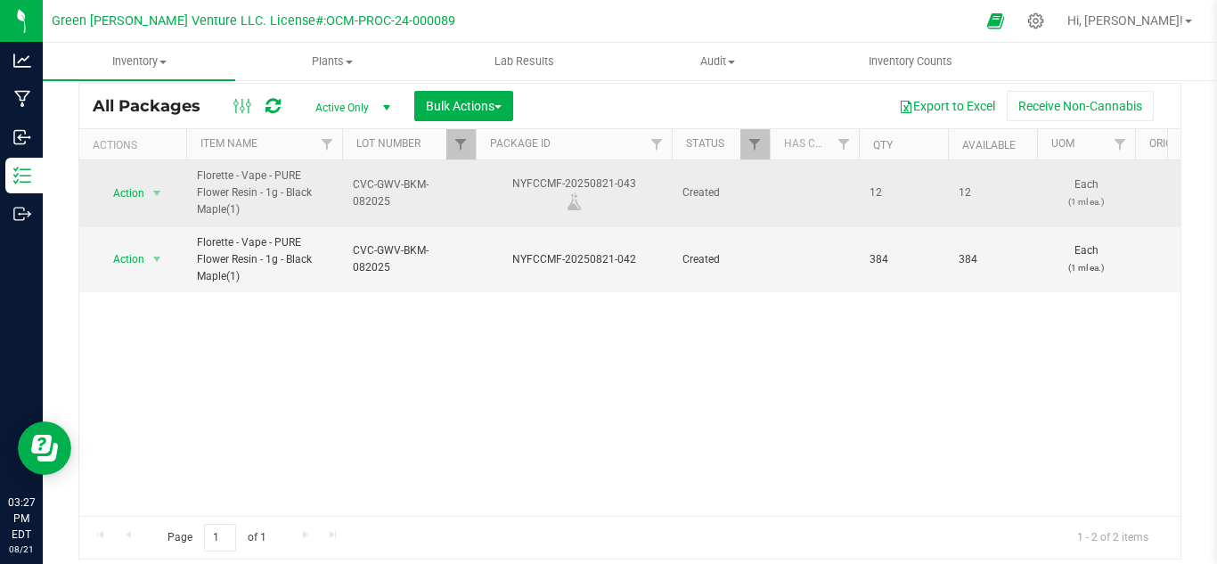
drag, startPoint x: 1049, startPoint y: 175, endPoint x: 549, endPoint y: 213, distance: 501.1
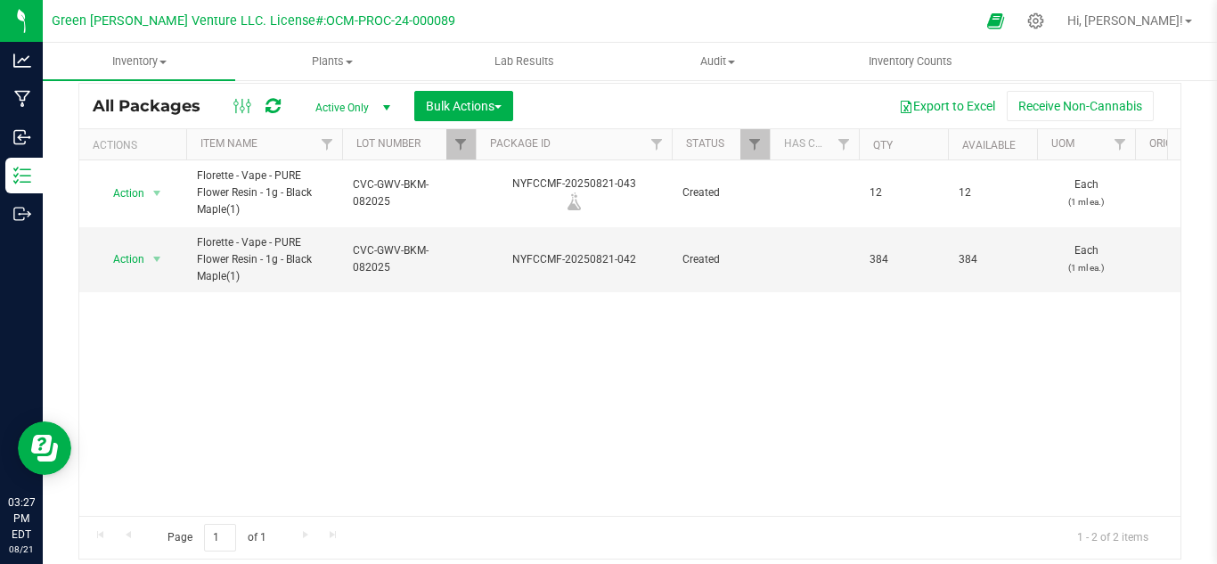
click at [617, 419] on div "Action Action Adjust qty Create package Edit attributes Global inventory Locate…" at bounding box center [629, 337] width 1101 height 355
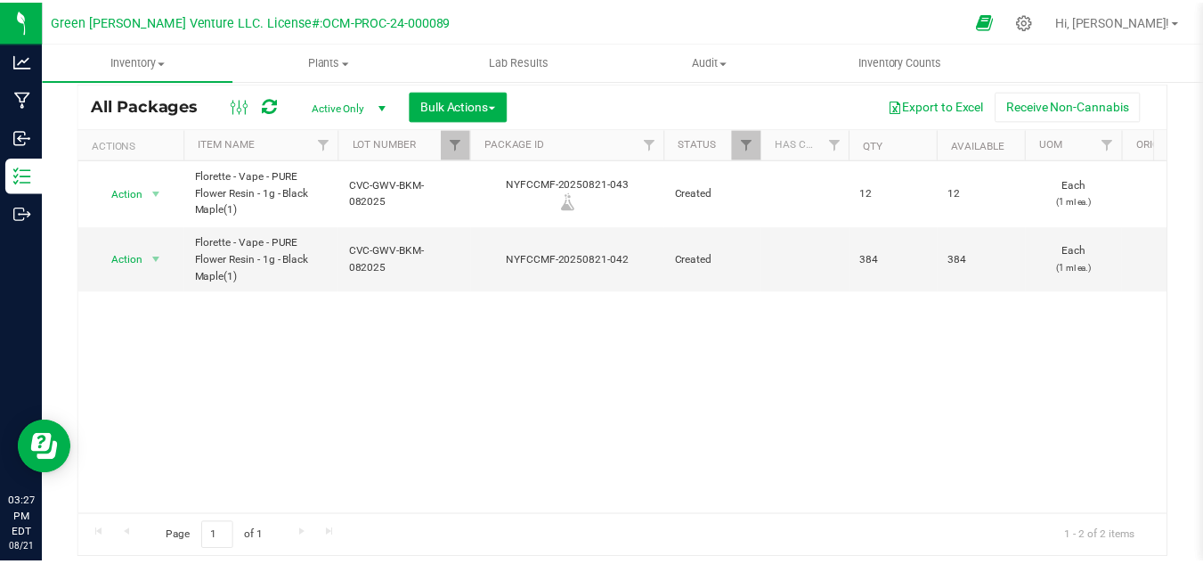
scroll to position [0, 0]
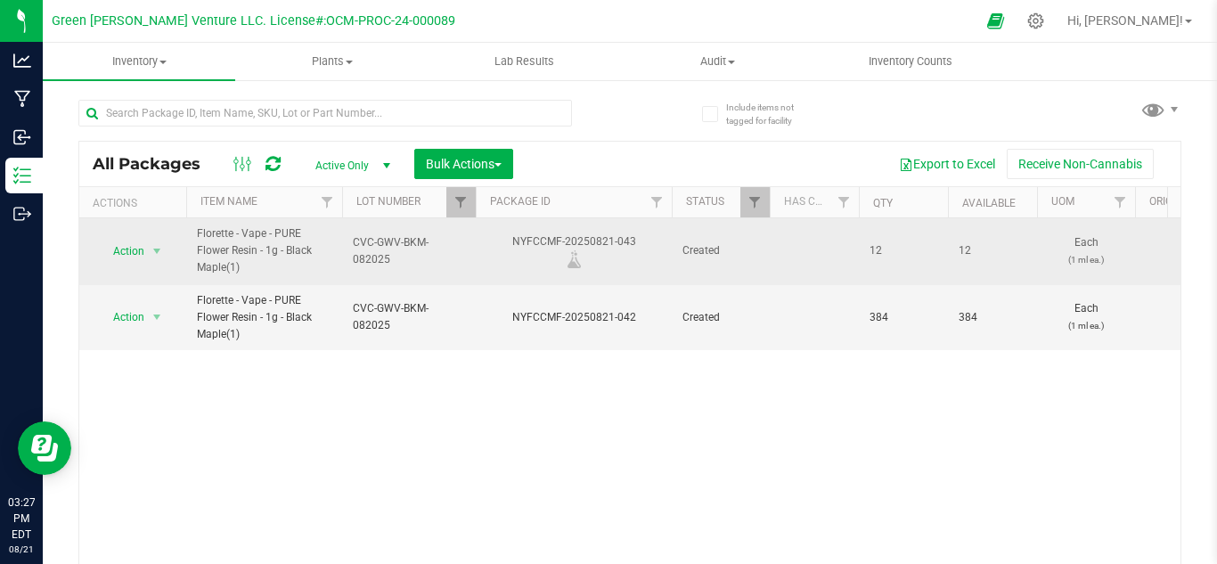
drag, startPoint x: 994, startPoint y: 240, endPoint x: 822, endPoint y: 250, distance: 172.2
click at [1028, 254] on td "12" at bounding box center [992, 251] width 89 height 67
drag, startPoint x: 977, startPoint y: 245, endPoint x: 940, endPoint y: 265, distance: 42.2
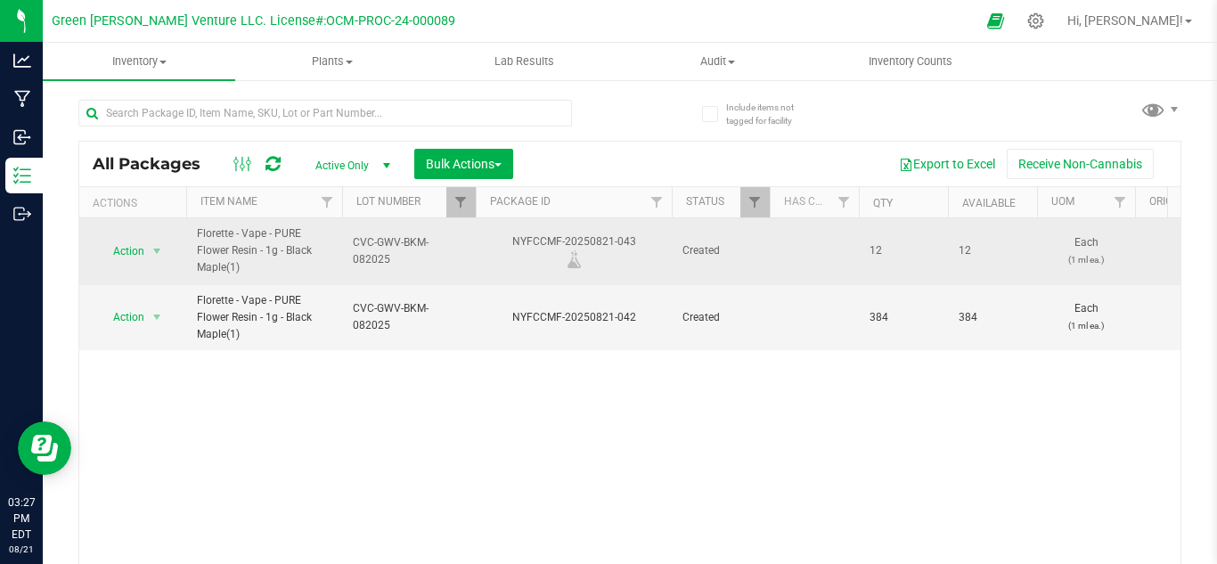
click at [993, 229] on td "12" at bounding box center [992, 251] width 89 height 67
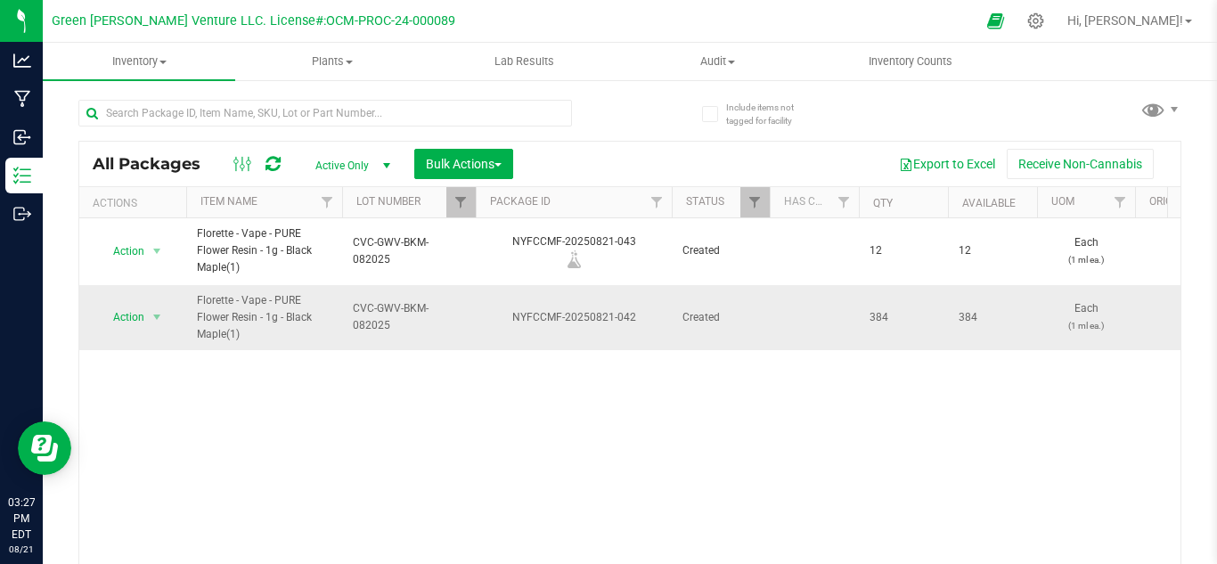
drag, startPoint x: 999, startPoint y: 309, endPoint x: 92, endPoint y: 325, distance: 907.6
click at [736, 391] on div "Action Action Adjust qty Create package Edit attributes Global inventory Locate…" at bounding box center [629, 395] width 1101 height 355
click at [460, 196] on span "Filter" at bounding box center [460, 202] width 14 height 14
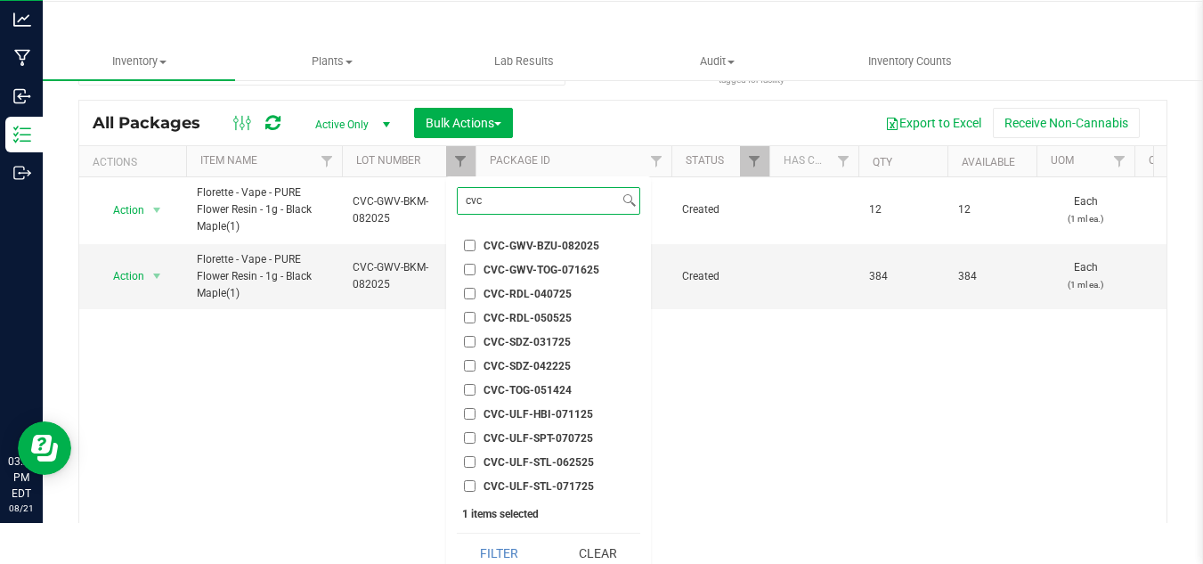
scroll to position [55, 0]
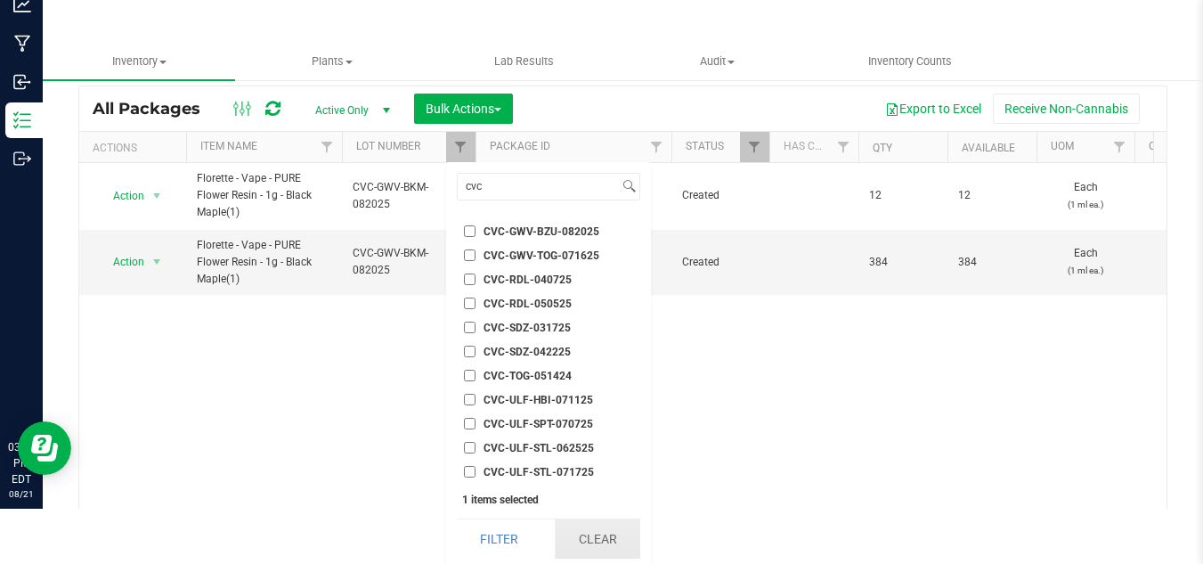
click at [584, 545] on button "Clear" at bounding box center [597, 538] width 85 height 39
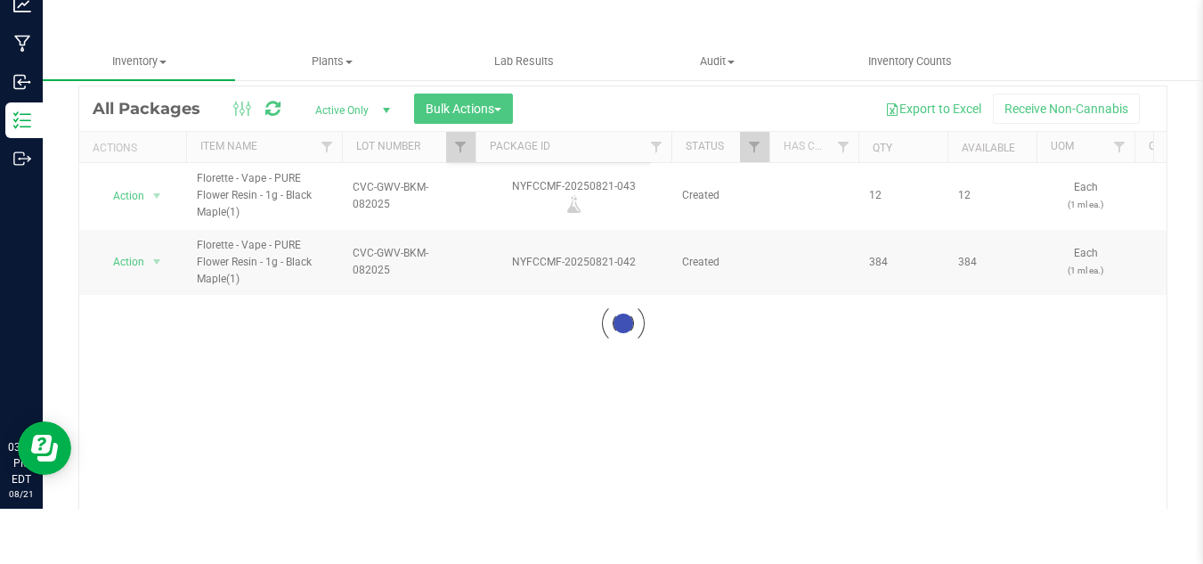
scroll to position [2517, 0]
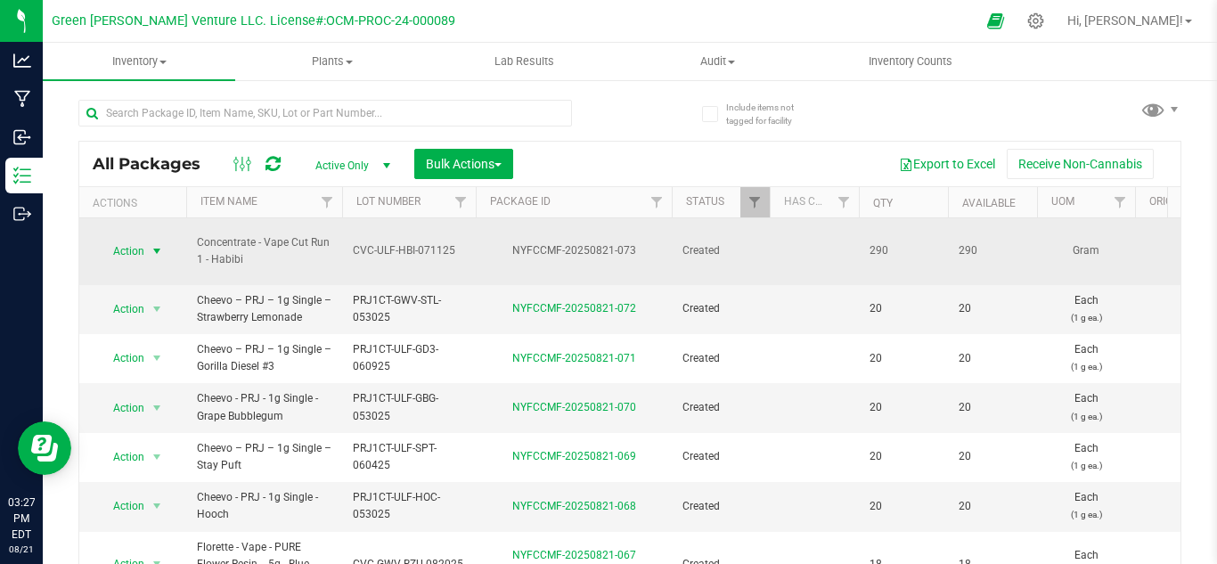
click at [150, 244] on span "select" at bounding box center [157, 251] width 14 height 14
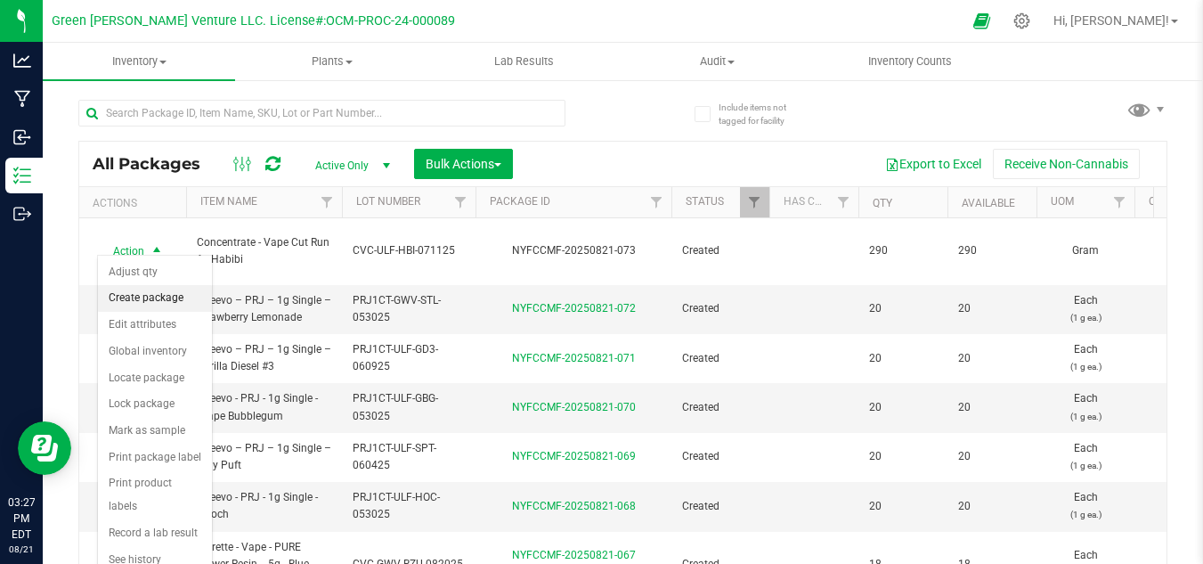
click at [163, 300] on li "Create package" at bounding box center [155, 298] width 114 height 27
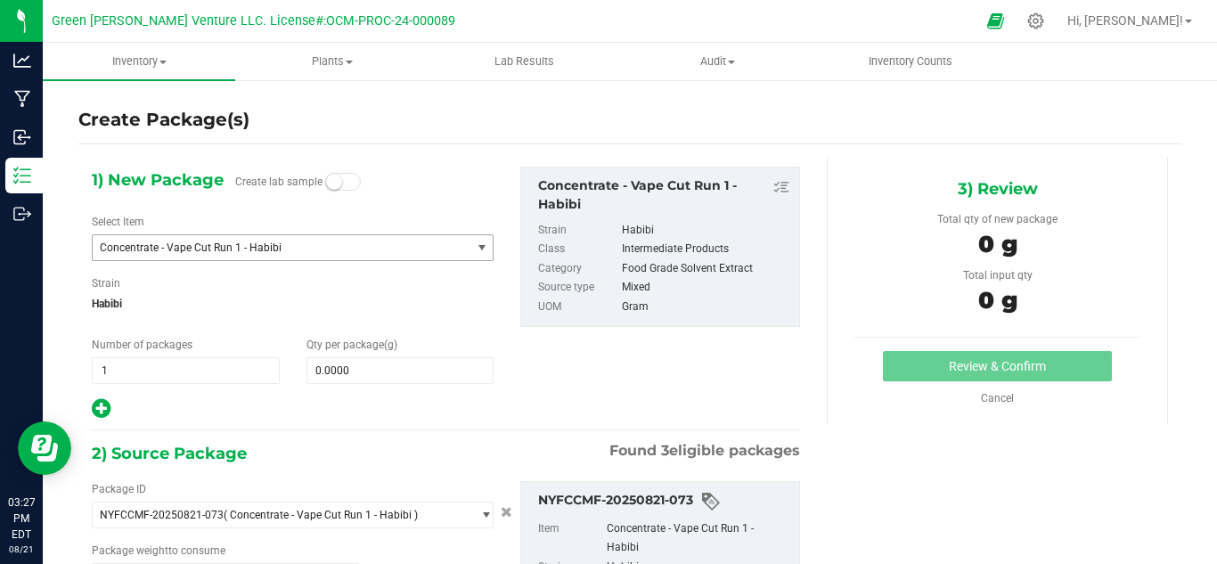
type input "0.0000 g"
click at [199, 241] on span "Concentrate - Vape Cut Run 1 - Habibi" at bounding box center [274, 247] width 349 height 12
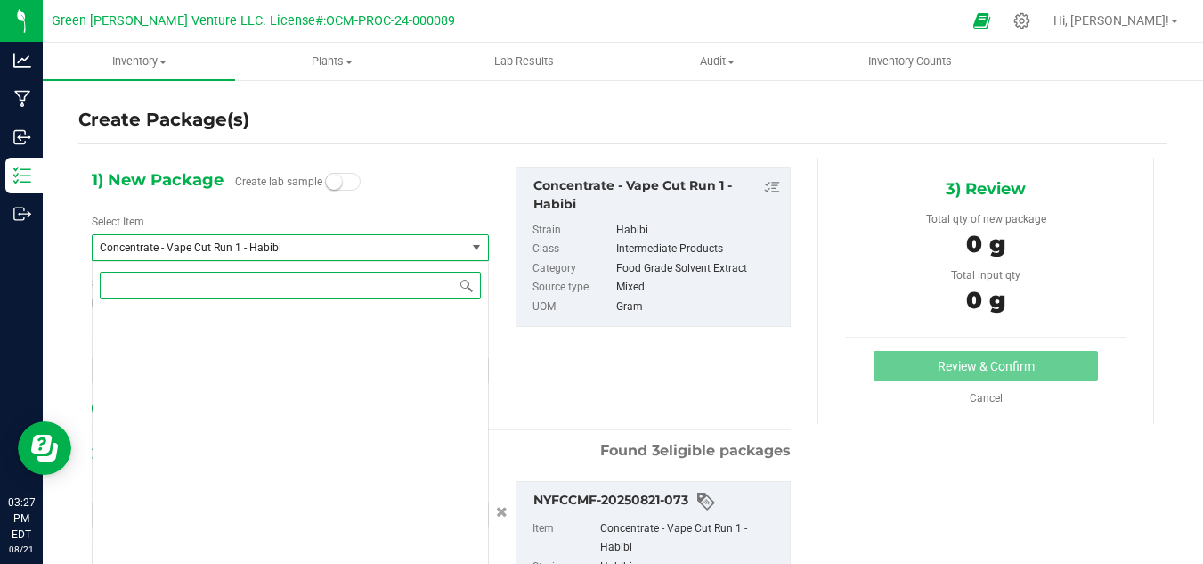
scroll to position [4090, 0]
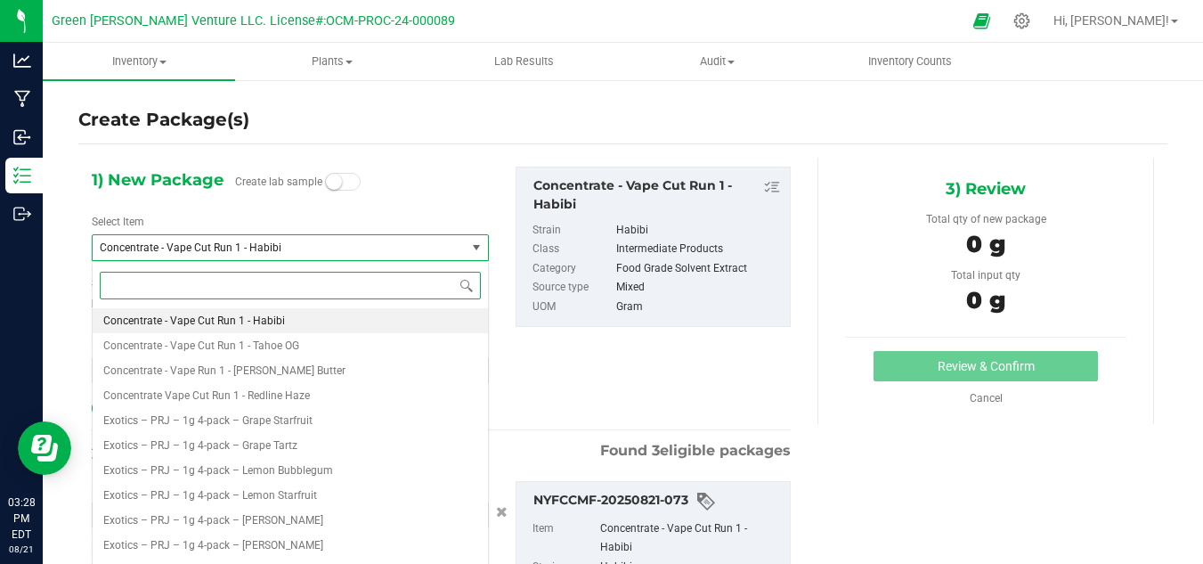
type input "b"
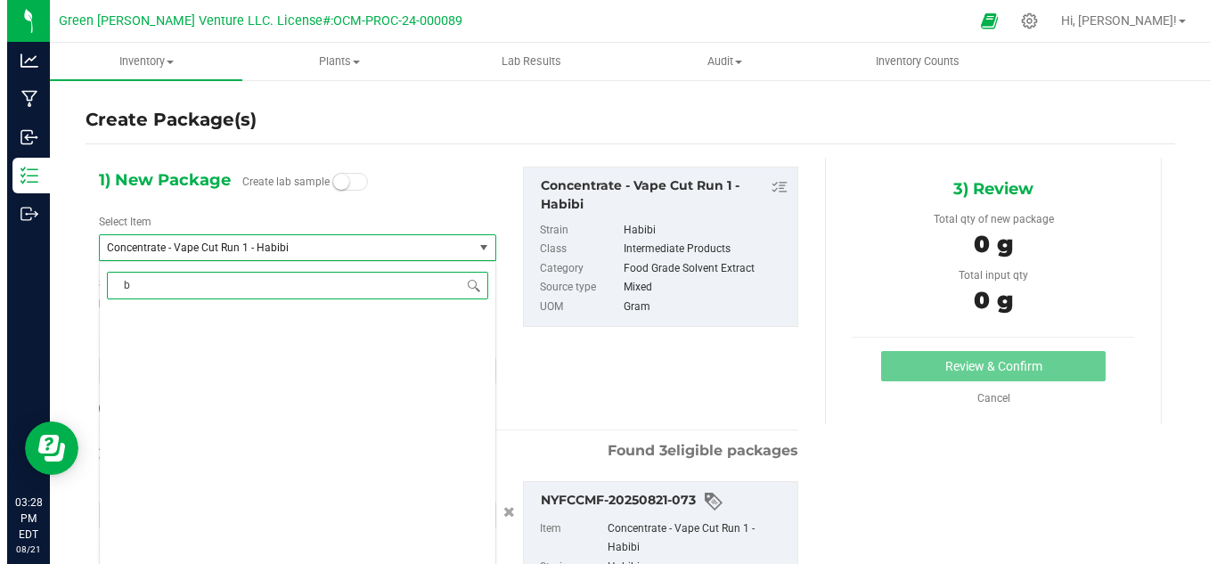
scroll to position [0, 0]
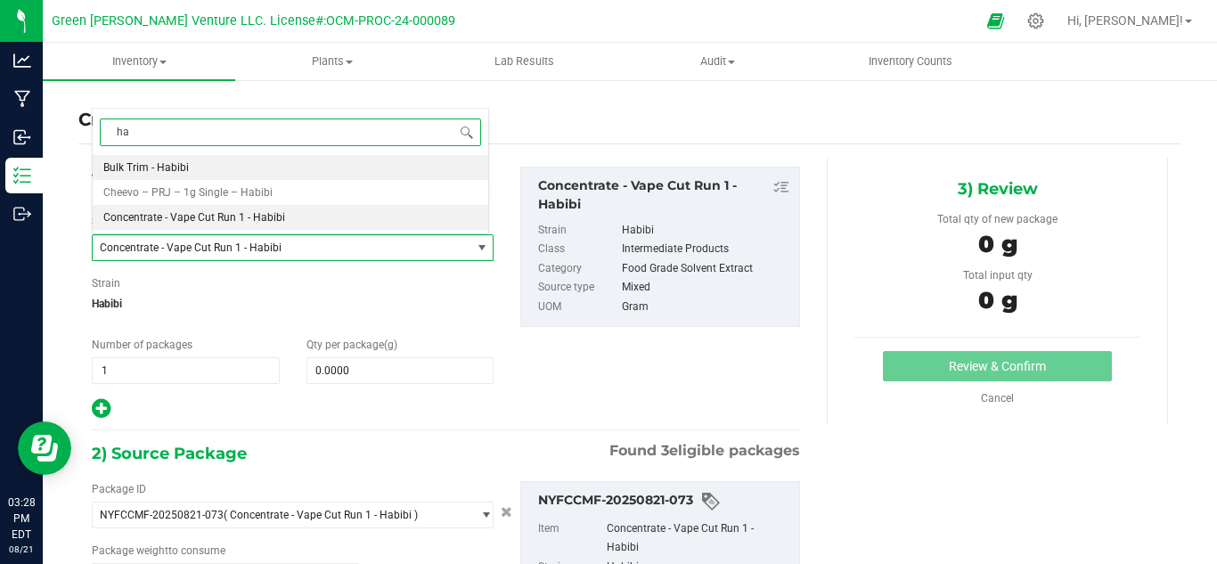
type input "h"
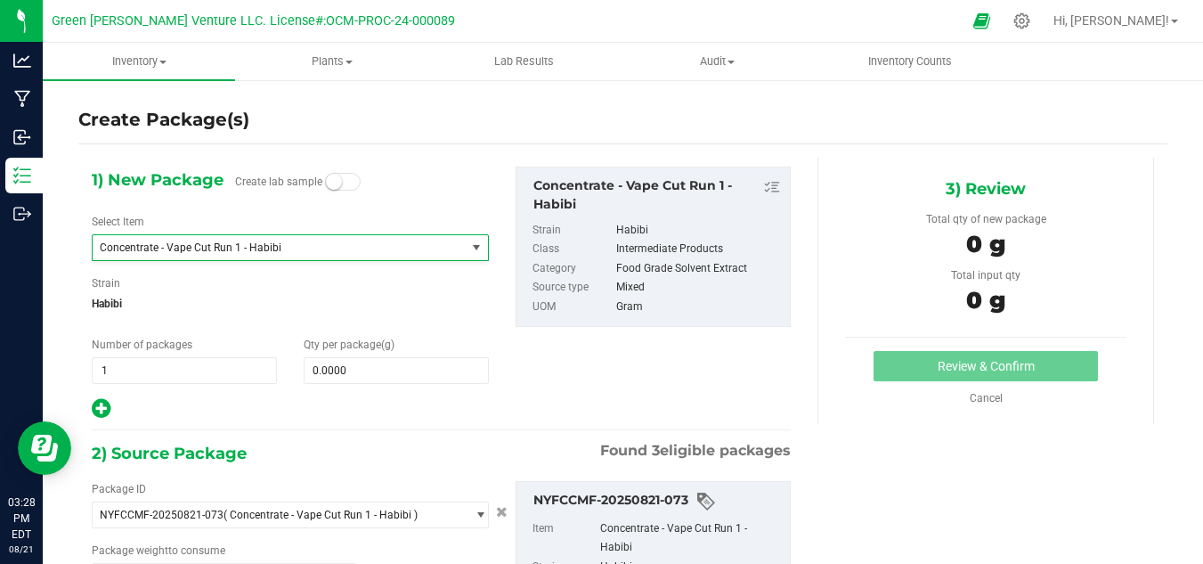
click at [582, 397] on div "1) New Package Create lab sample Select Item Concentrate - Vape Cut Run 1 - Hab…" at bounding box center [441, 294] width 726 height 254
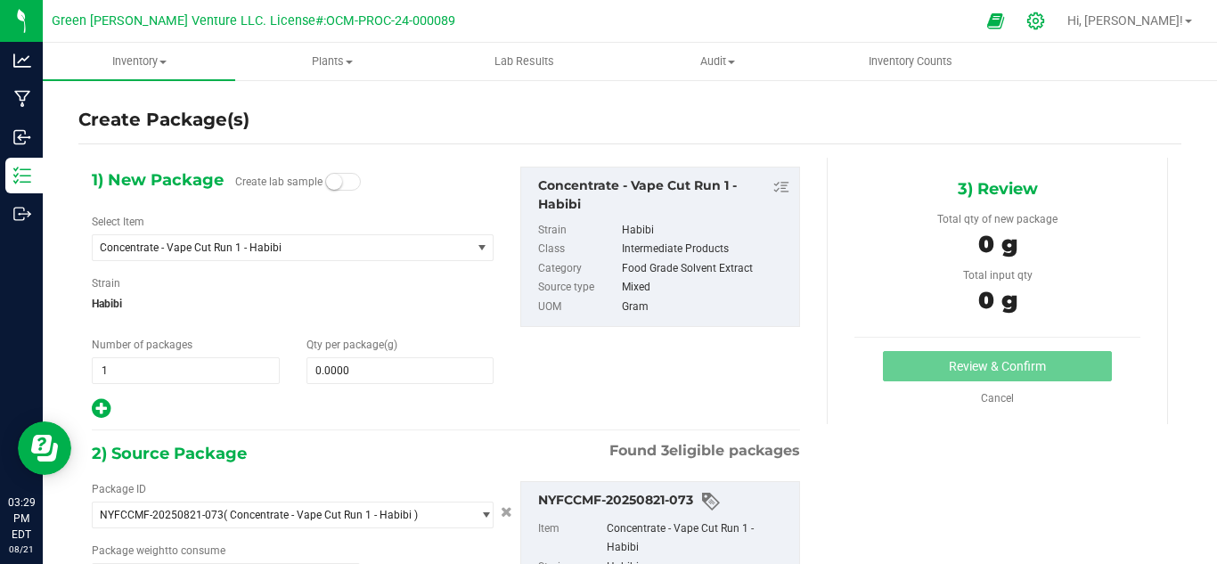
click at [1045, 20] on icon at bounding box center [1035, 21] width 19 height 19
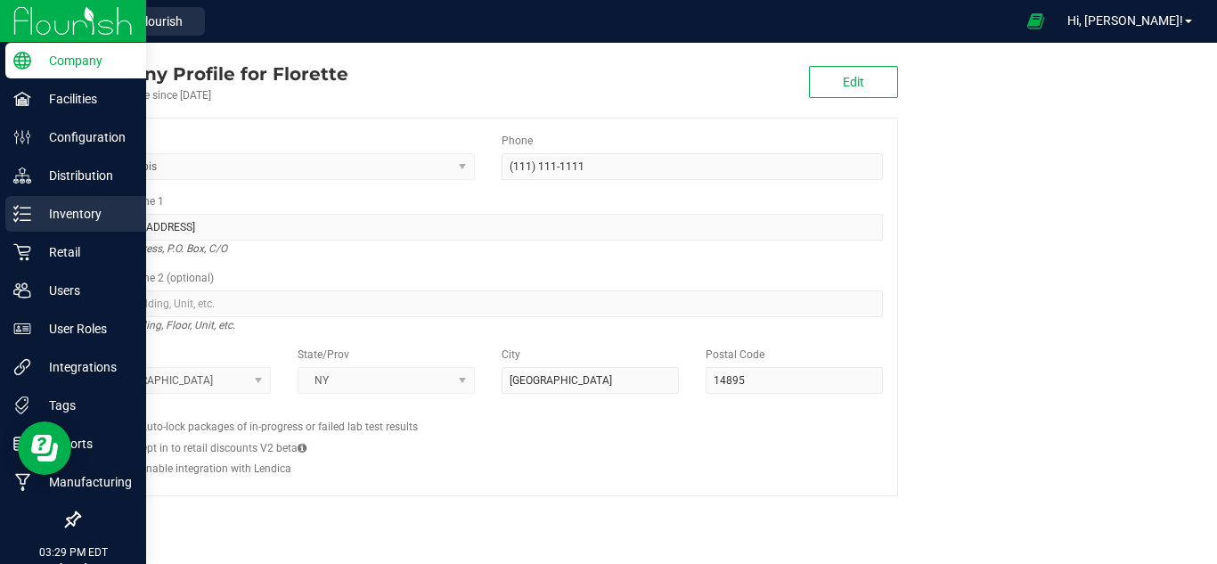
click at [108, 216] on p "Inventory" at bounding box center [84, 213] width 107 height 21
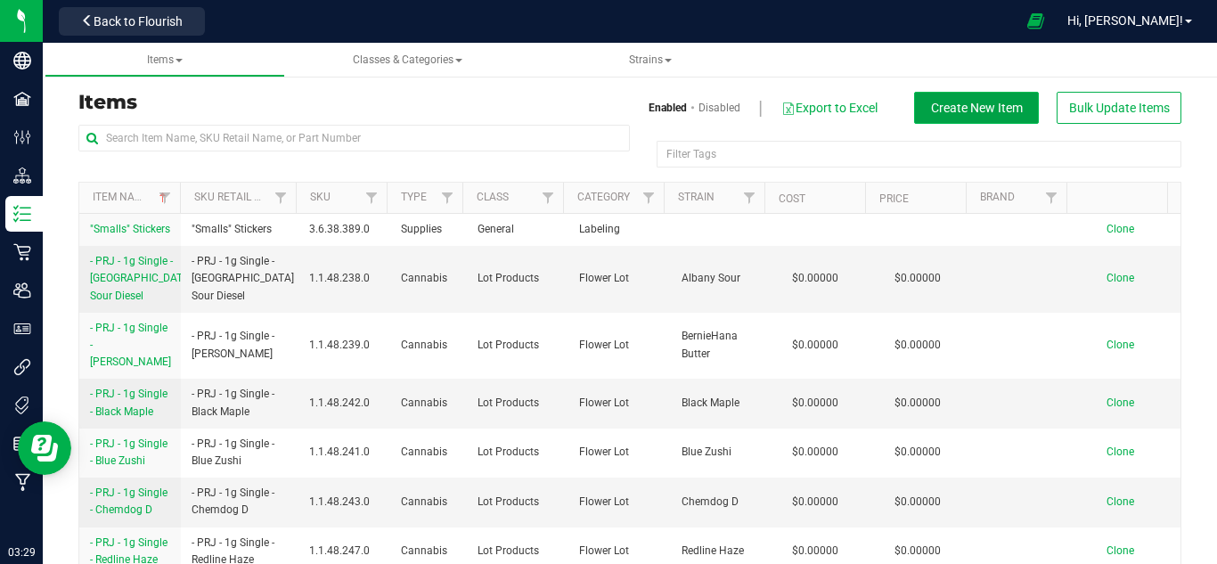
click at [957, 111] on span "Create New Item" at bounding box center [977, 108] width 92 height 14
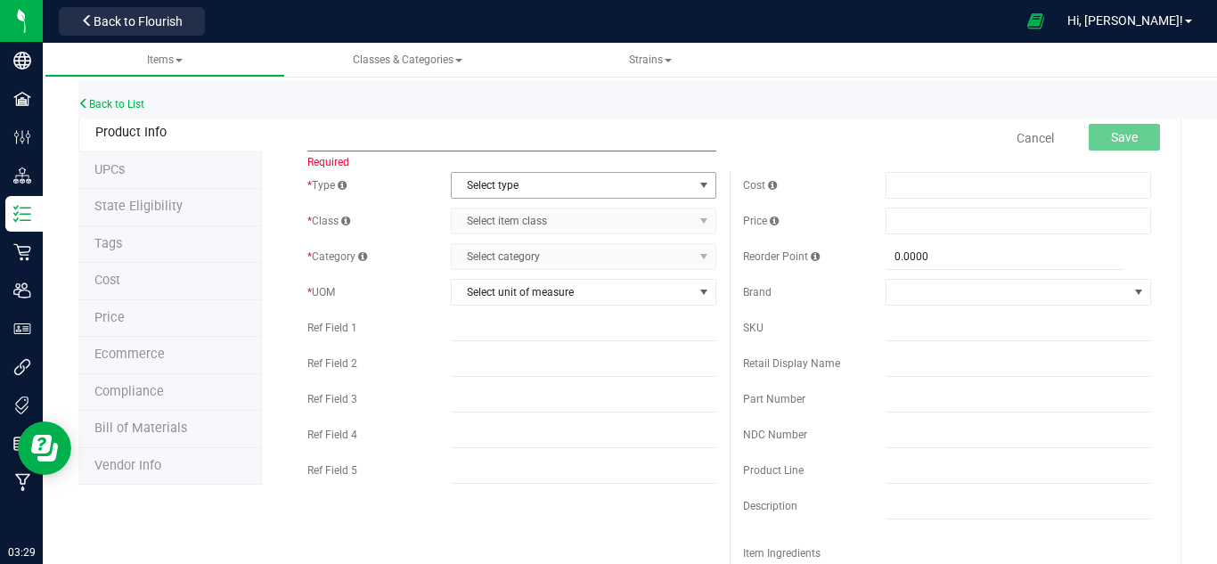
paste input "Florette – Pure Flower Resin Vape – Habibi"
type input "Florette – Pure Flower Resin Vape – Habibi"
click at [472, 185] on span "Select type" at bounding box center [572, 185] width 241 height 25
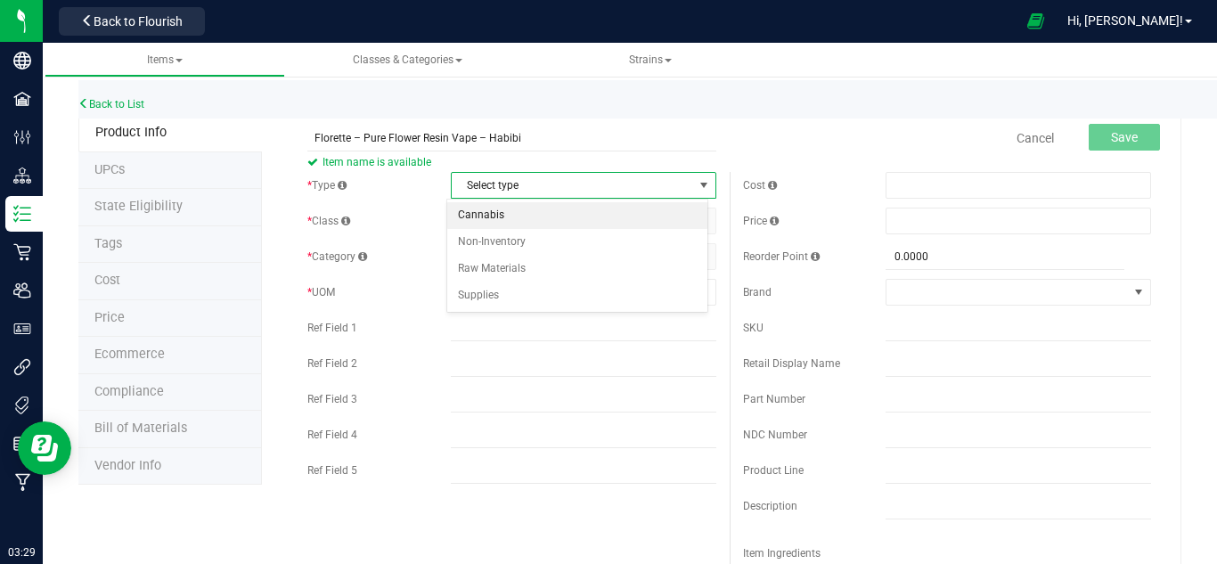
click at [490, 209] on li "Cannabis" at bounding box center [577, 215] width 260 height 27
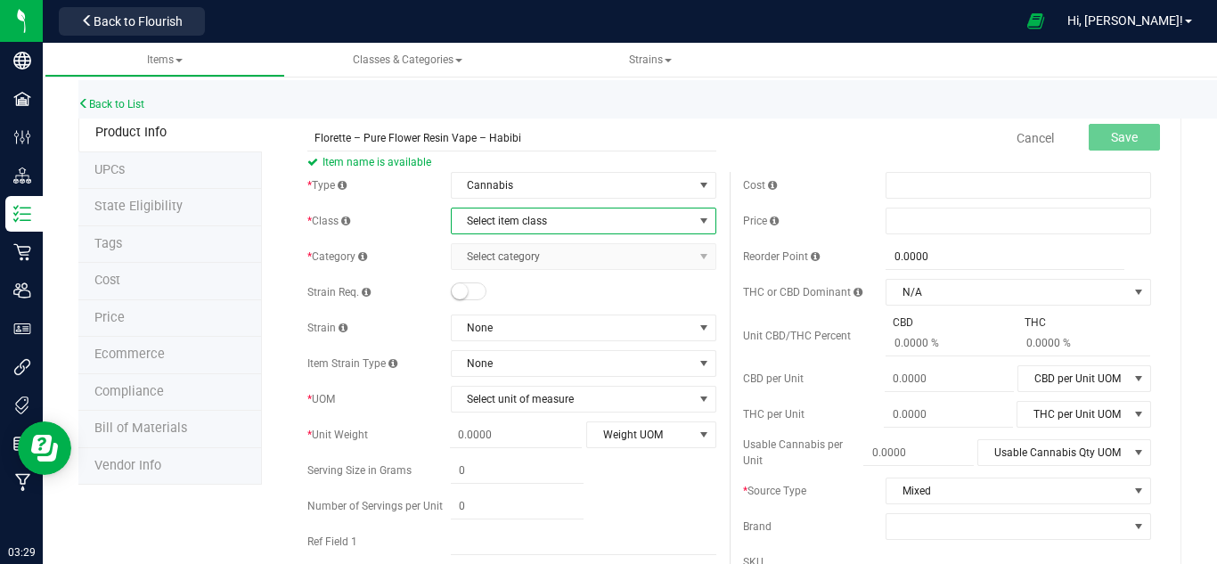
click at [494, 218] on span "Select item class" at bounding box center [572, 220] width 241 height 25
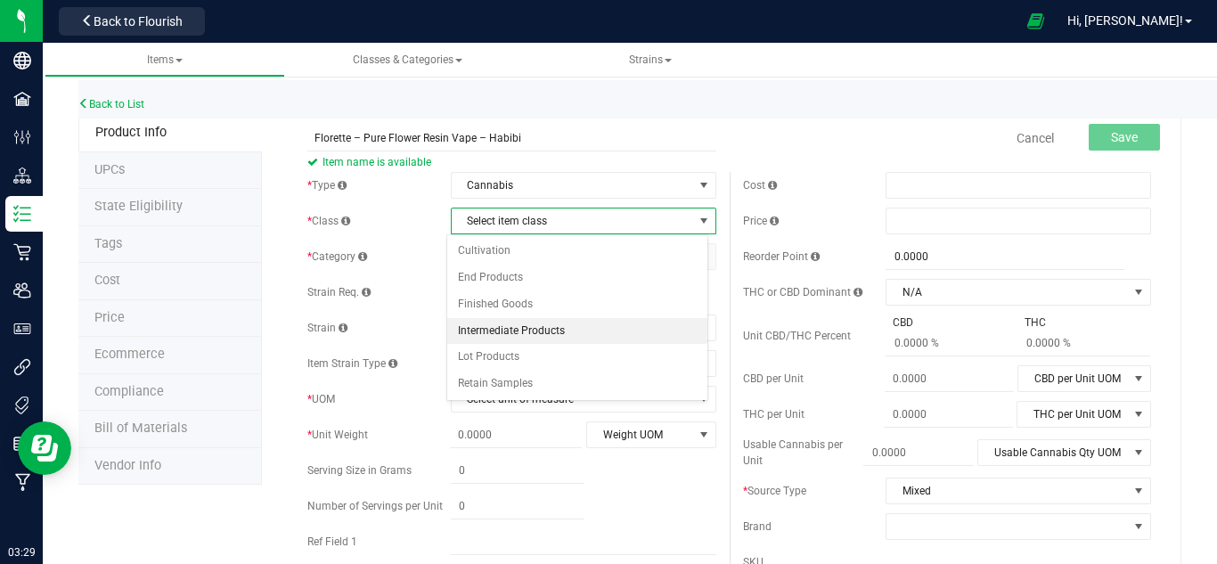
click at [547, 331] on li "Intermediate Products" at bounding box center [577, 331] width 260 height 27
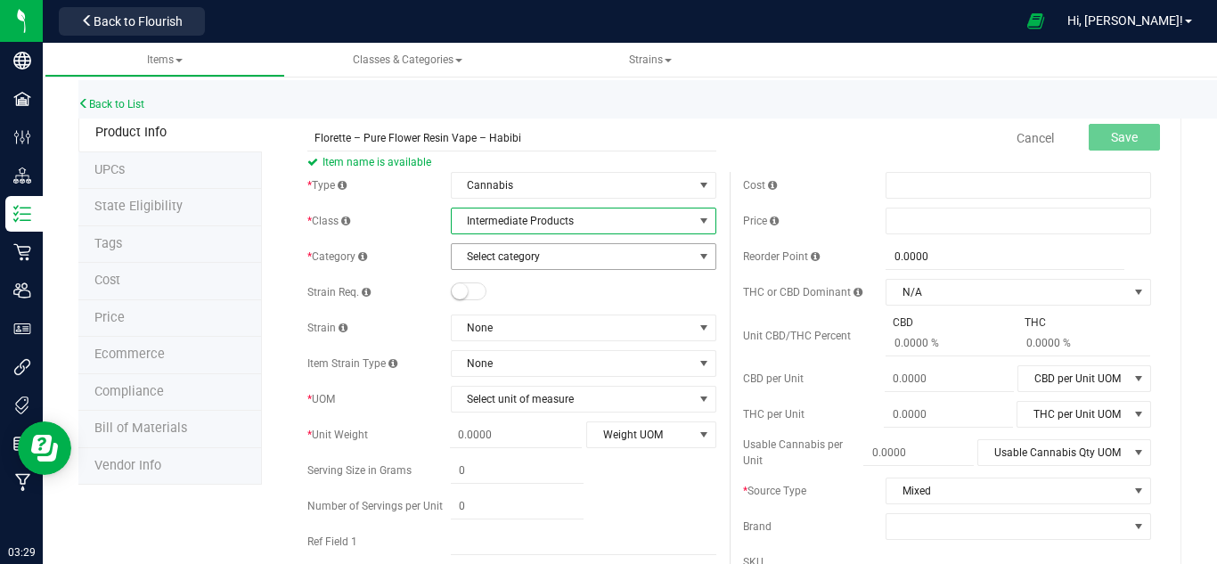
click at [517, 247] on span "Select category" at bounding box center [572, 256] width 241 height 25
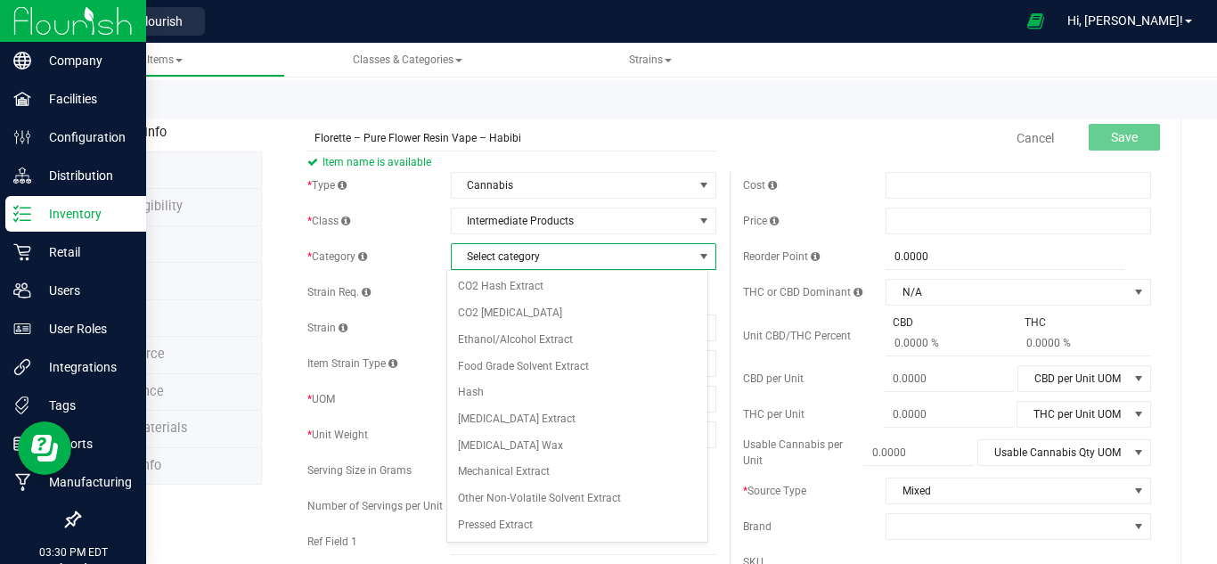
click at [32, 221] on p "Inventory" at bounding box center [84, 213] width 107 height 21
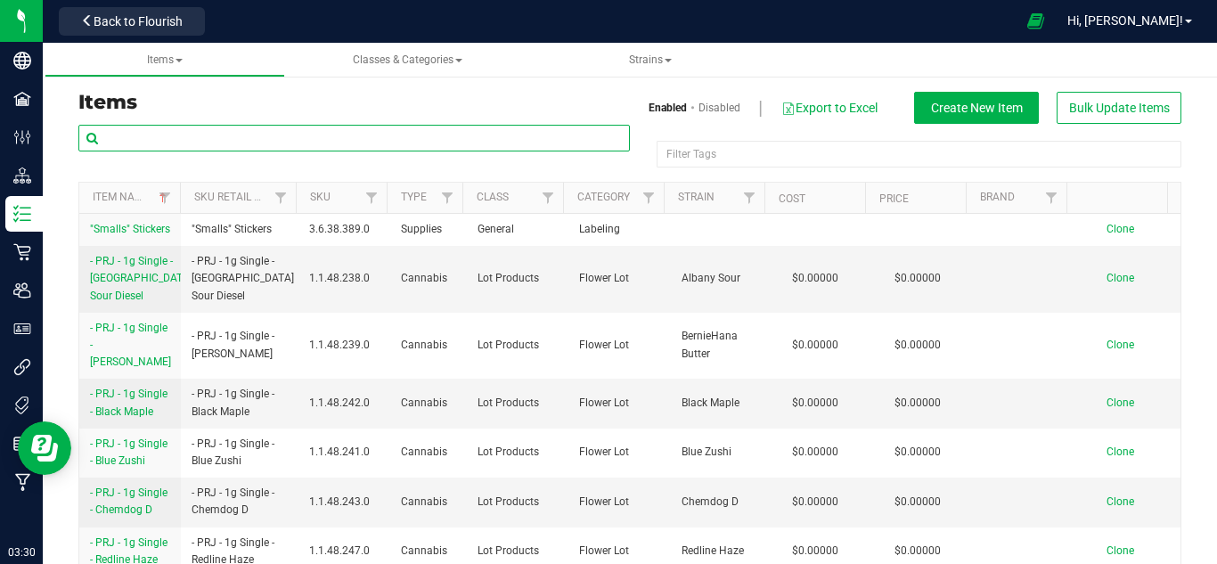
click at [232, 134] on input "text" at bounding box center [353, 138] width 551 height 27
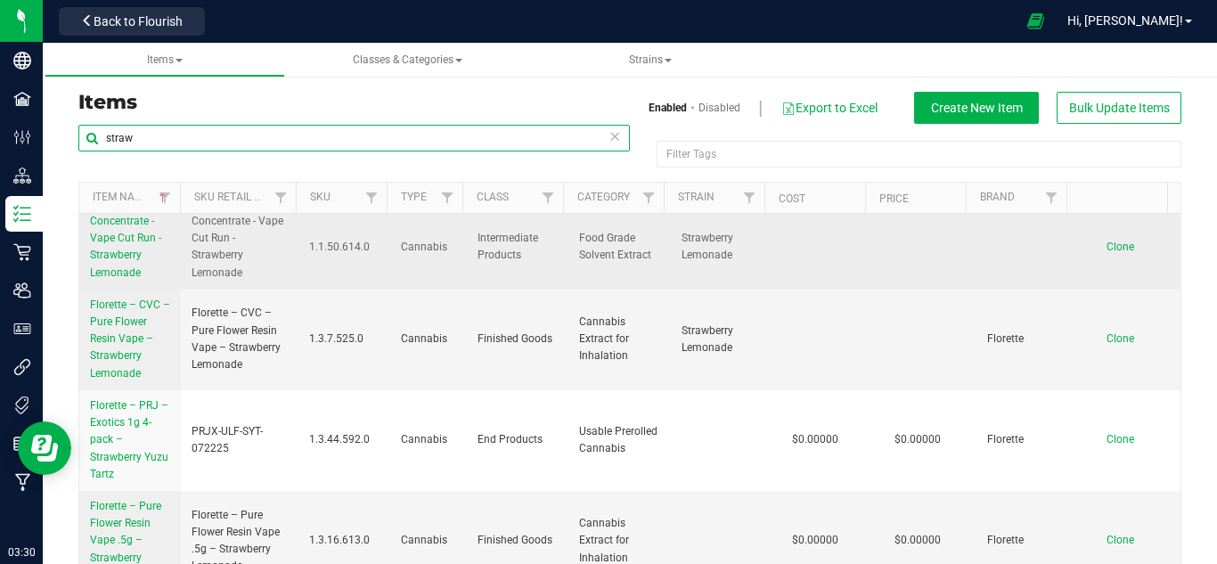
scroll to position [356, 0]
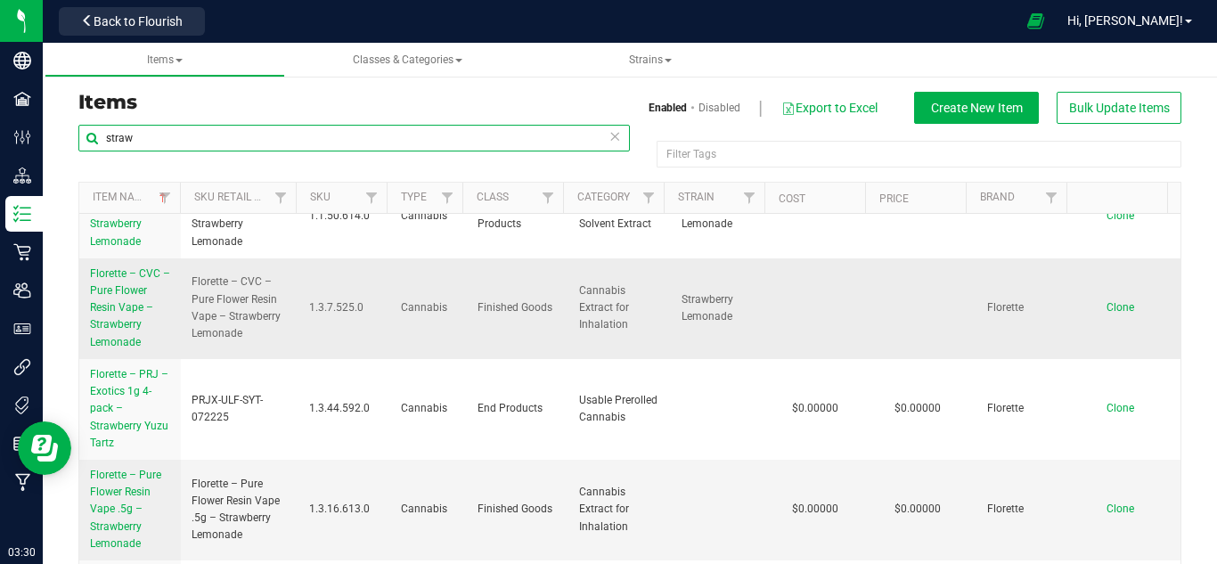
type input "straw"
click at [124, 317] on link "Florette – CVC – Pure Flower Resin Vape – Strawberry Lemonade" at bounding box center [130, 307] width 80 height 85
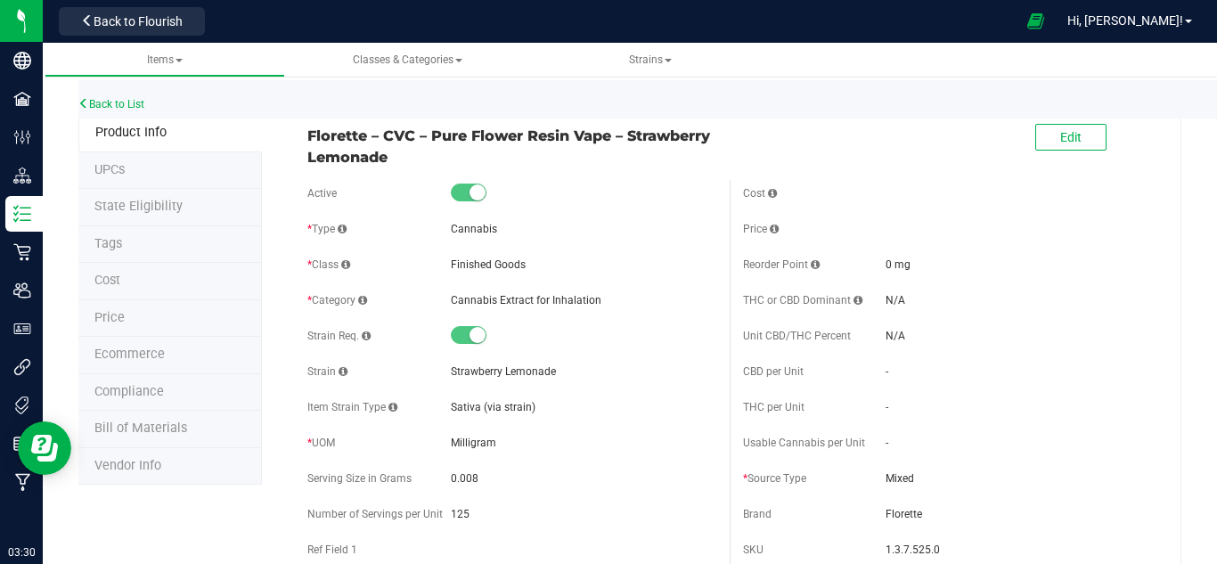
drag, startPoint x: 419, startPoint y: 298, endPoint x: 637, endPoint y: 289, distance: 217.5
click at [637, 289] on div "* Category Cannabis Extract for Inhalation" at bounding box center [511, 300] width 408 height 27
drag, startPoint x: 461, startPoint y: 265, endPoint x: 555, endPoint y: 265, distance: 93.5
click at [555, 265] on div "Finished Goods" at bounding box center [583, 264] width 265 height 16
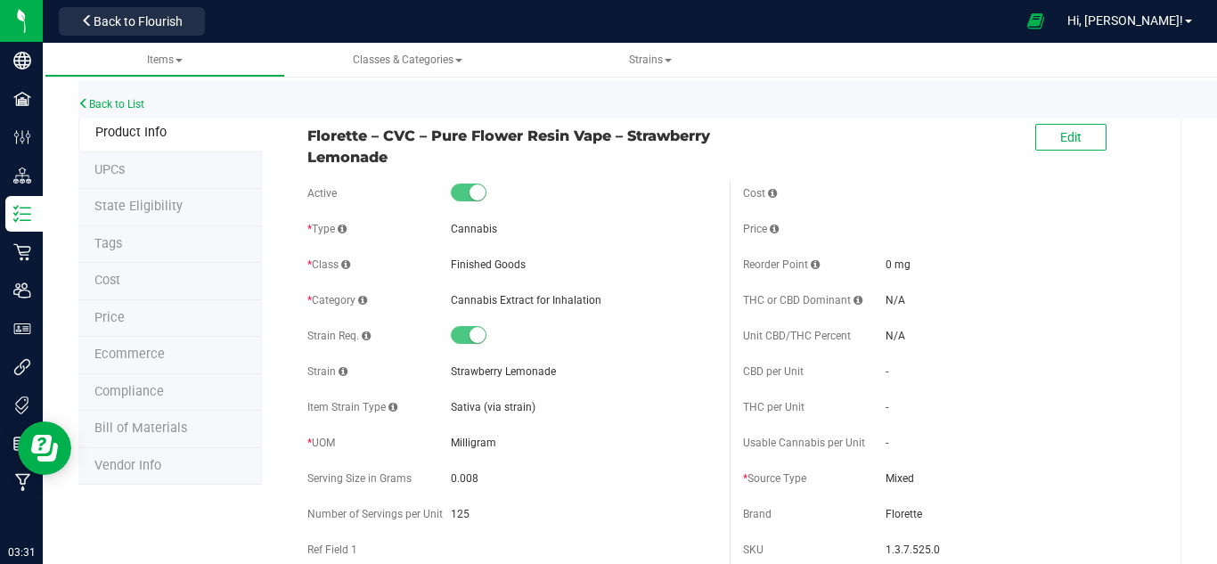
click at [555, 265] on div "Finished Goods" at bounding box center [583, 264] width 265 height 16
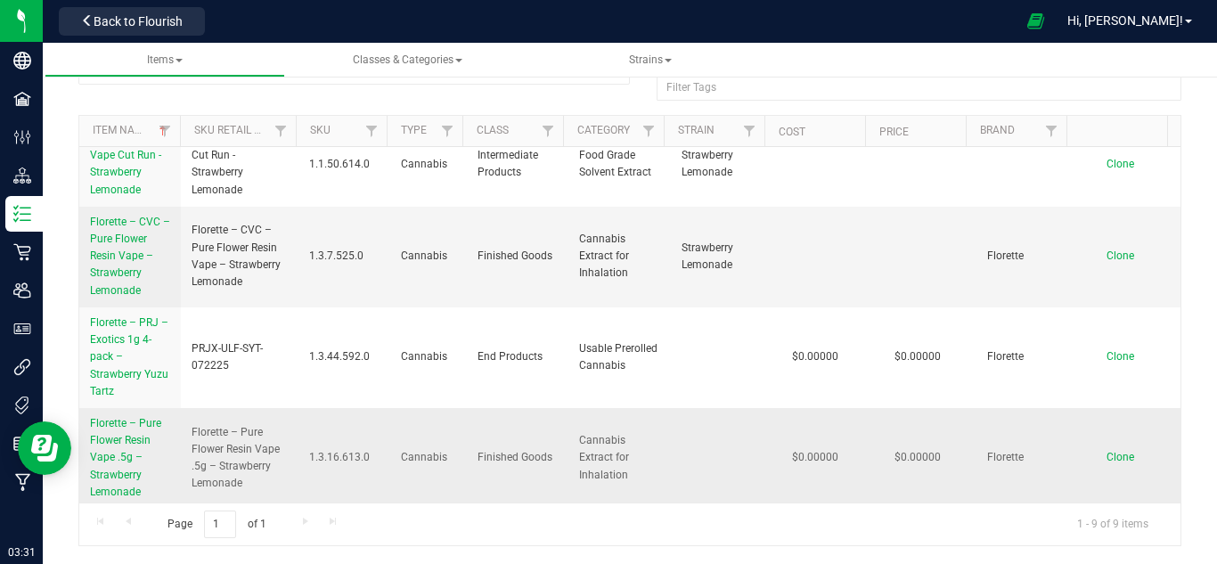
scroll to position [180, 0]
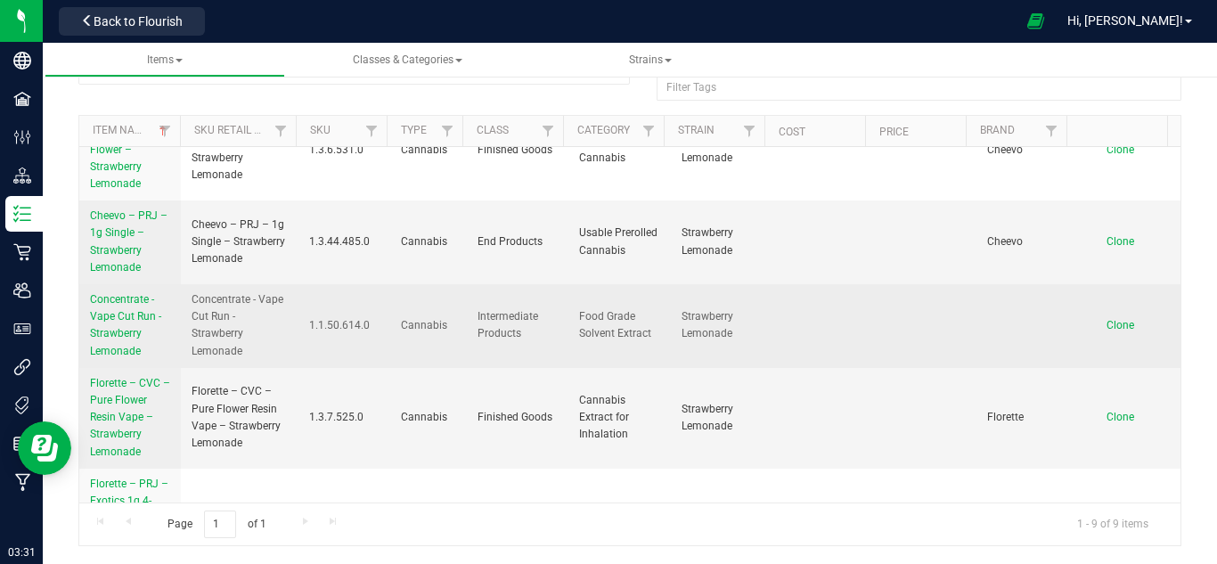
click at [109, 341] on link "Concentrate - Vape Cut Run - Strawberry Lemonade" at bounding box center [130, 325] width 80 height 69
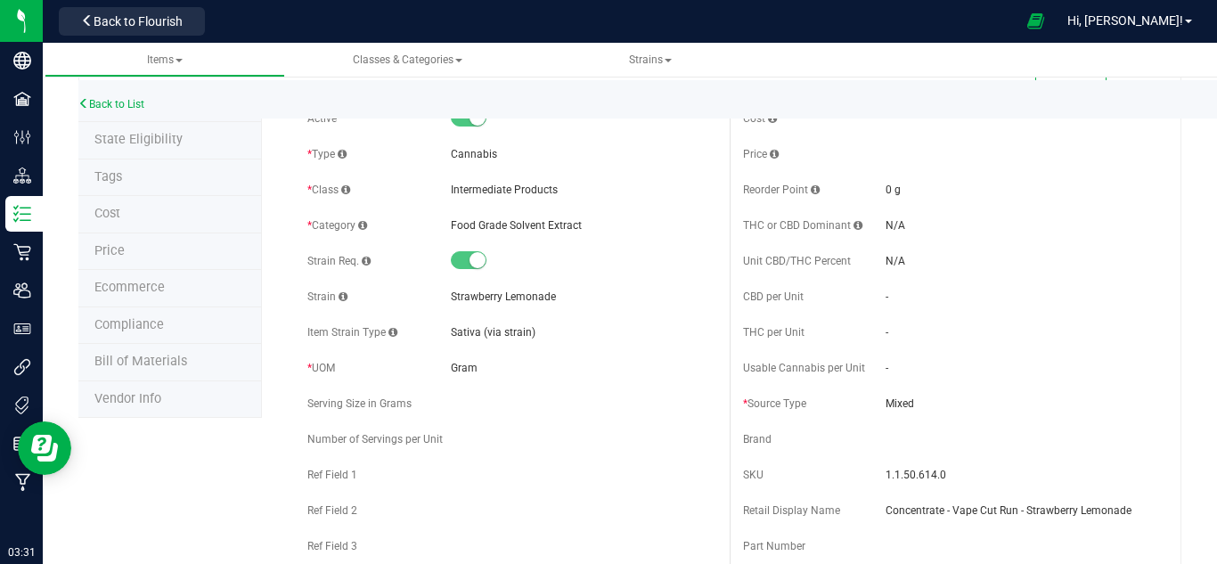
drag, startPoint x: 432, startPoint y: 220, endPoint x: 619, endPoint y: 220, distance: 187.0
click at [619, 220] on div "* Category Food Grade Solvent Extract" at bounding box center [511, 225] width 408 height 27
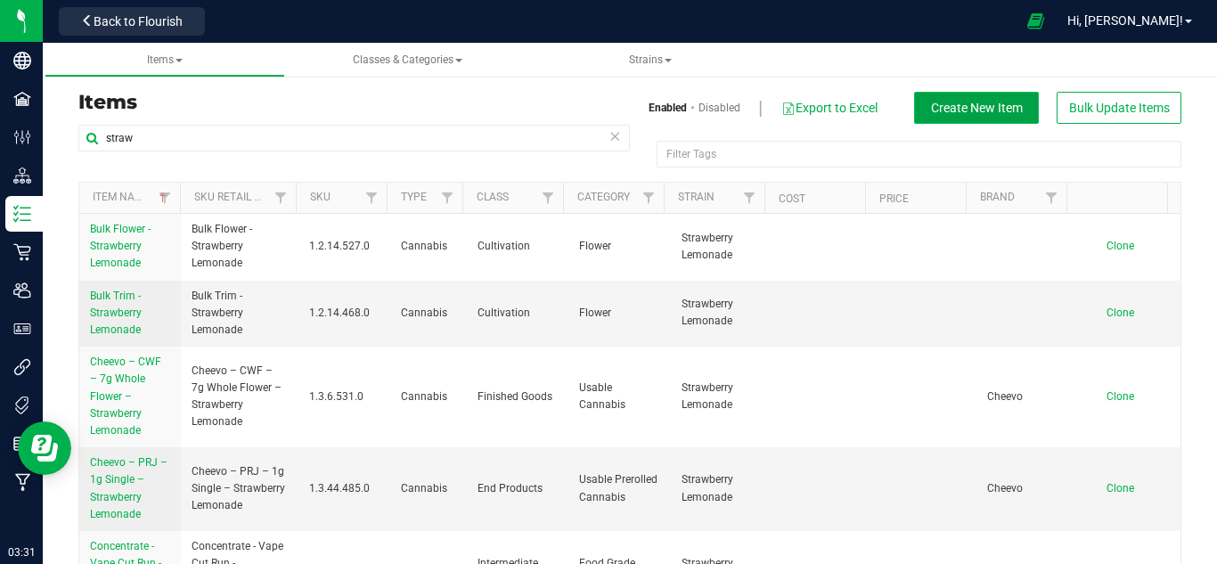
click at [930, 96] on button "Create New Item" at bounding box center [976, 108] width 125 height 32
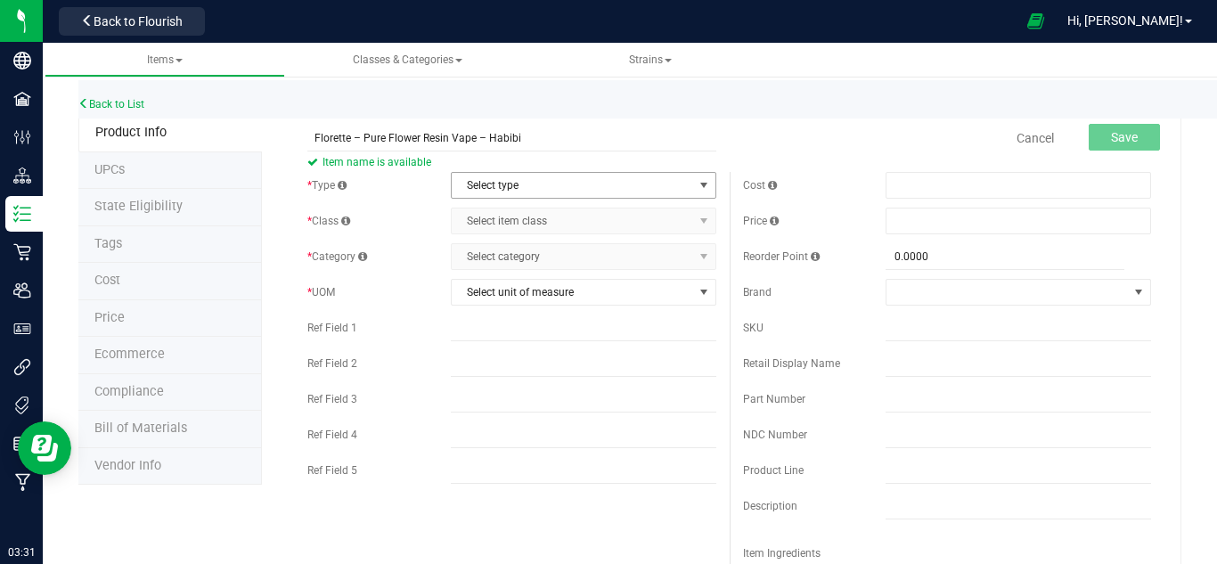
type input "Florette – Pure Flower Resin Vape – Habibi"
click at [482, 176] on span "Select type" at bounding box center [572, 185] width 241 height 25
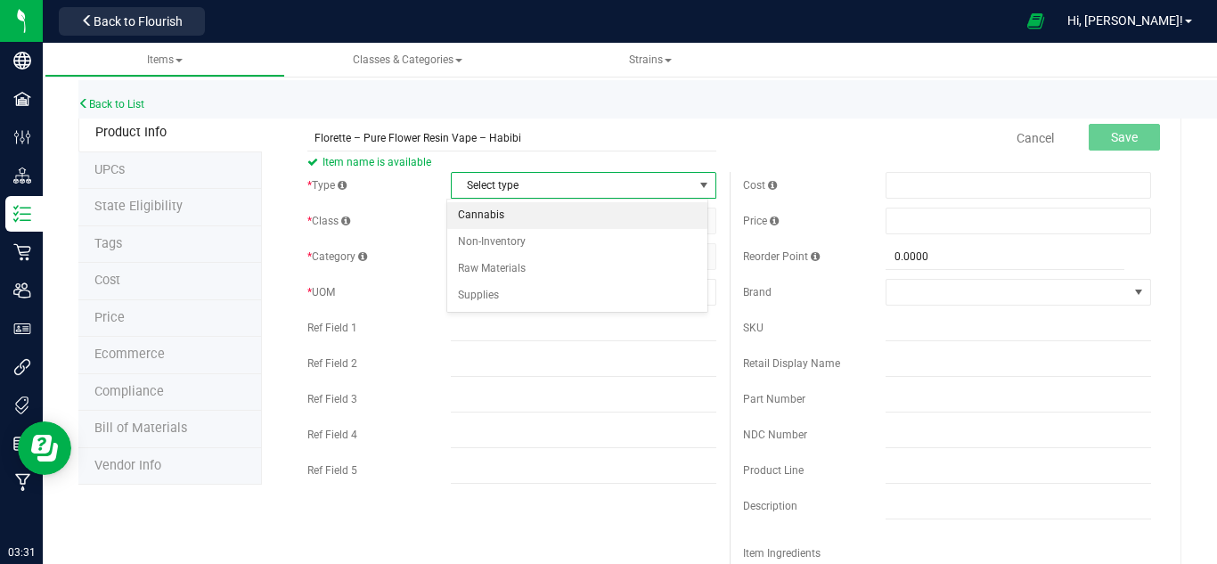
click at [482, 223] on li "Cannabis" at bounding box center [577, 215] width 260 height 27
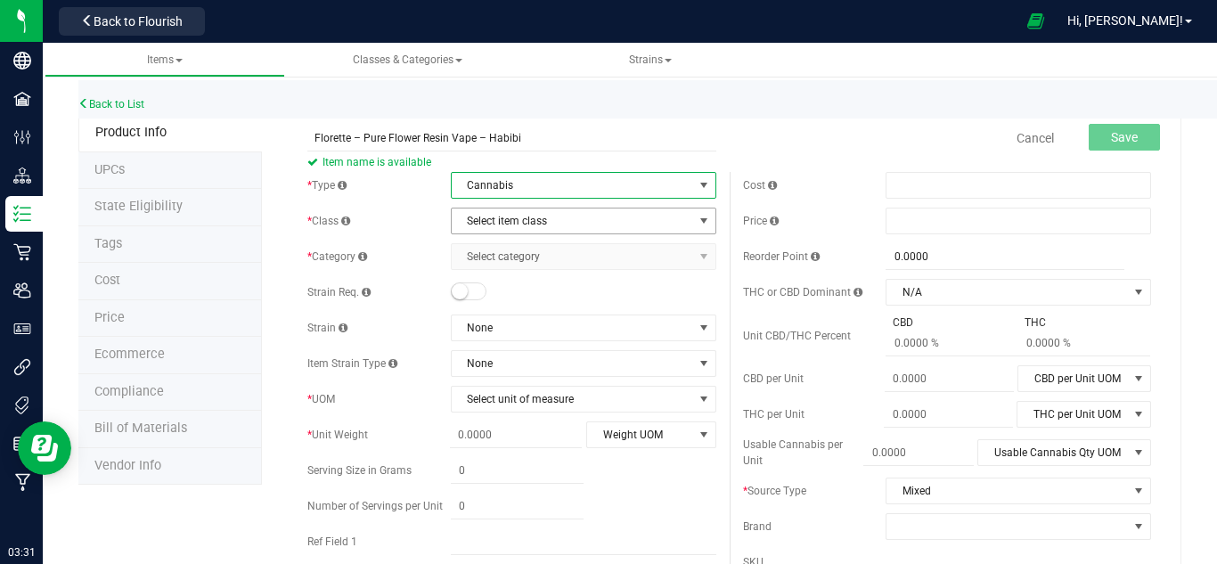
click at [482, 223] on span "Select item class" at bounding box center [572, 220] width 241 height 25
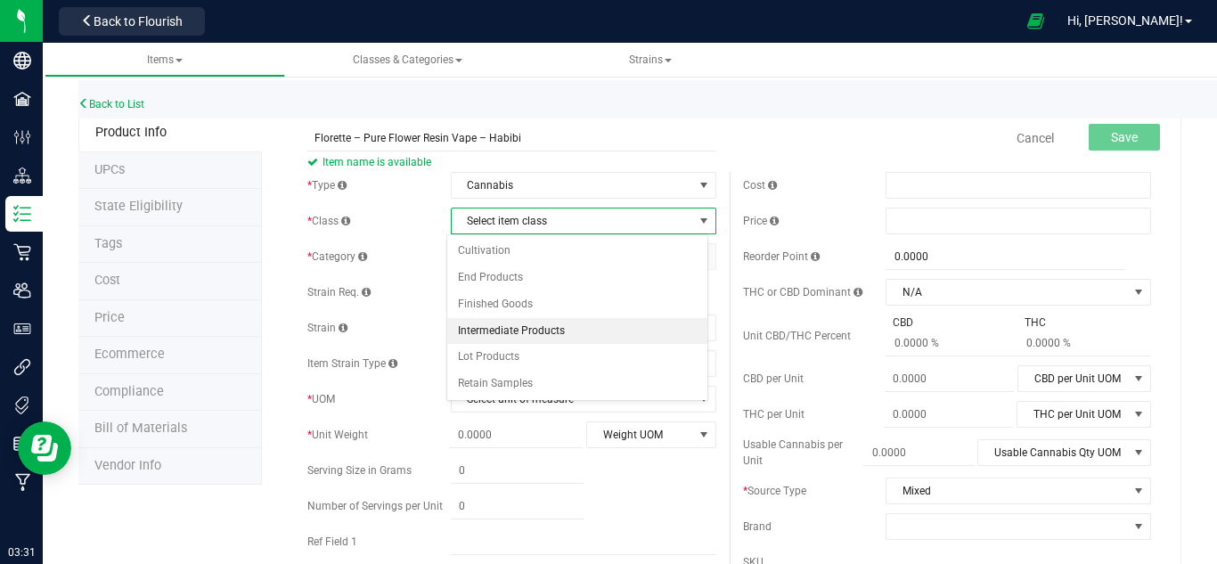
click at [495, 323] on li "Intermediate Products" at bounding box center [577, 331] width 260 height 27
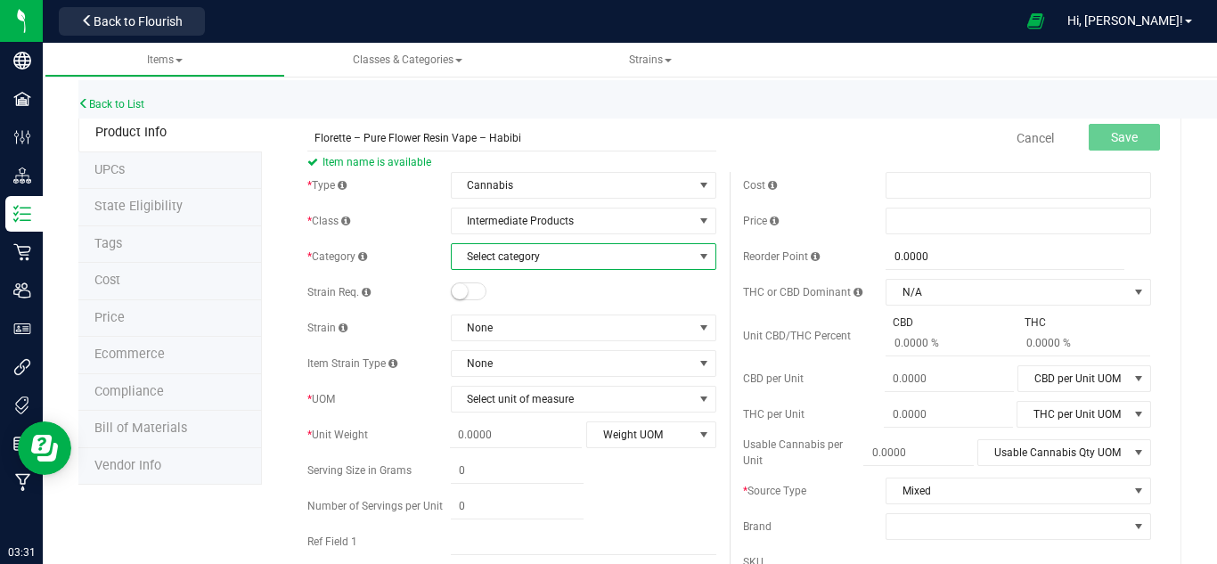
click at [513, 256] on span "Select category" at bounding box center [572, 256] width 241 height 25
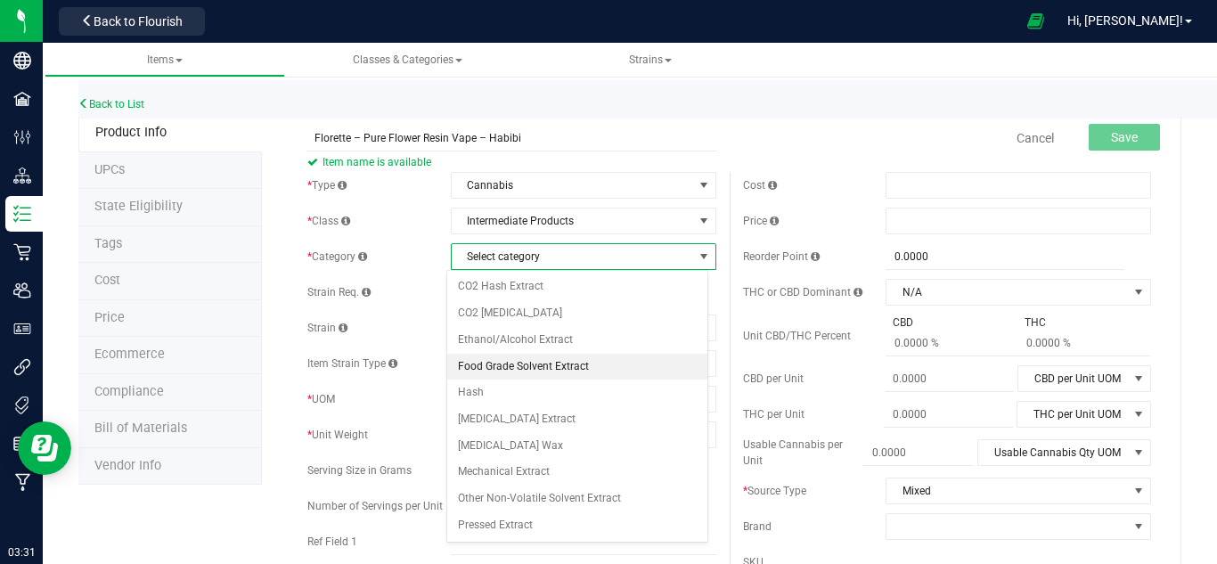
click at [539, 362] on li "Food Grade Solvent Extract" at bounding box center [577, 367] width 260 height 27
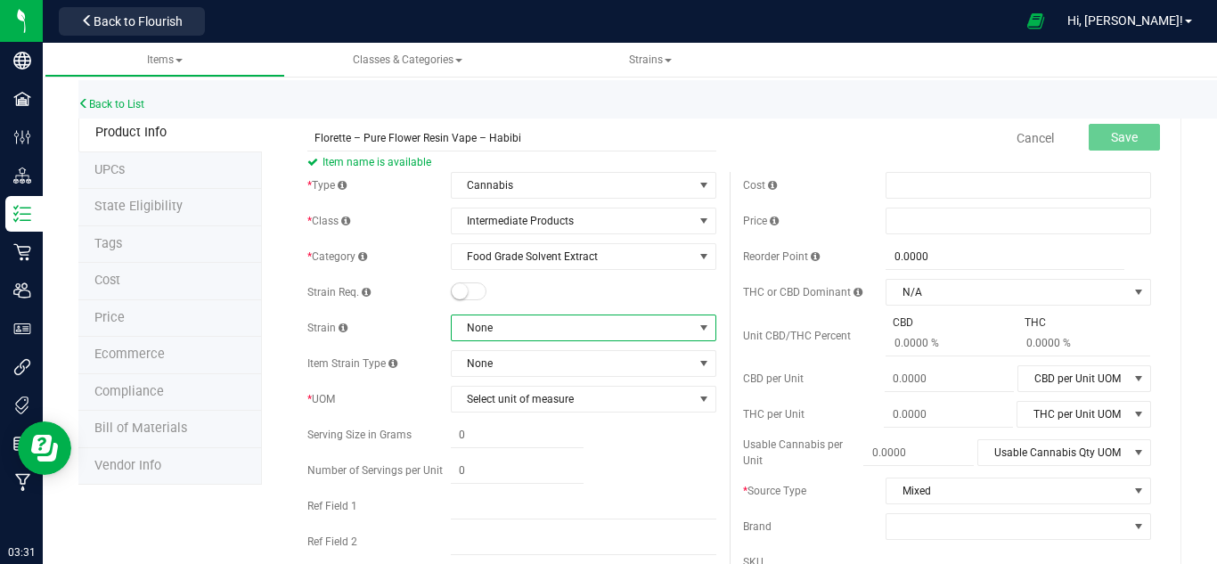
click at [503, 323] on span "None" at bounding box center [572, 327] width 241 height 25
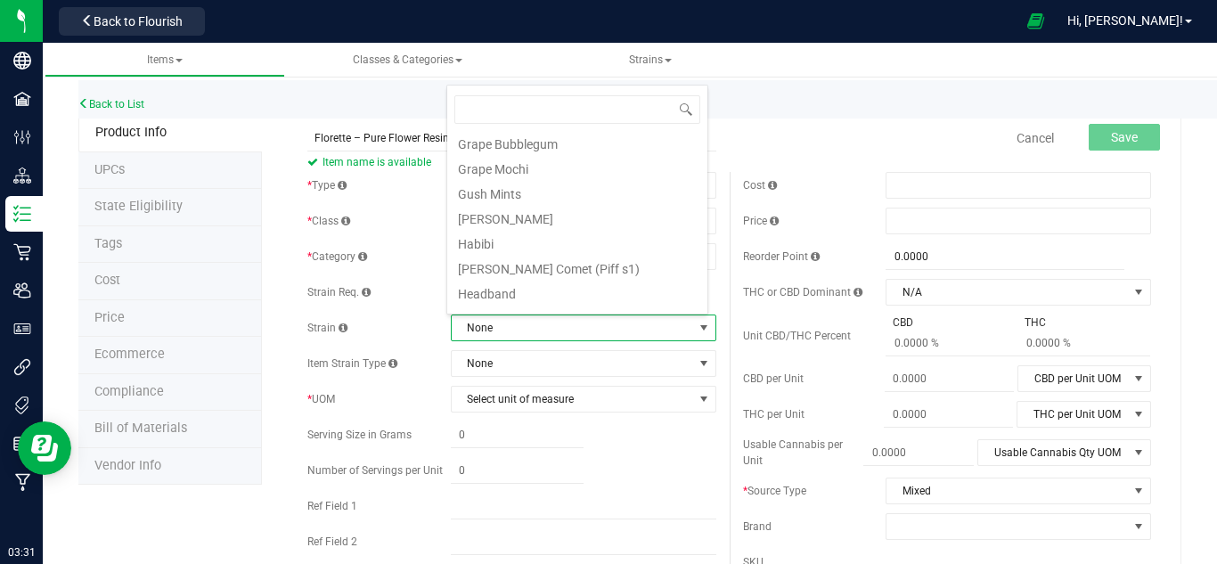
scroll to position [891, 0]
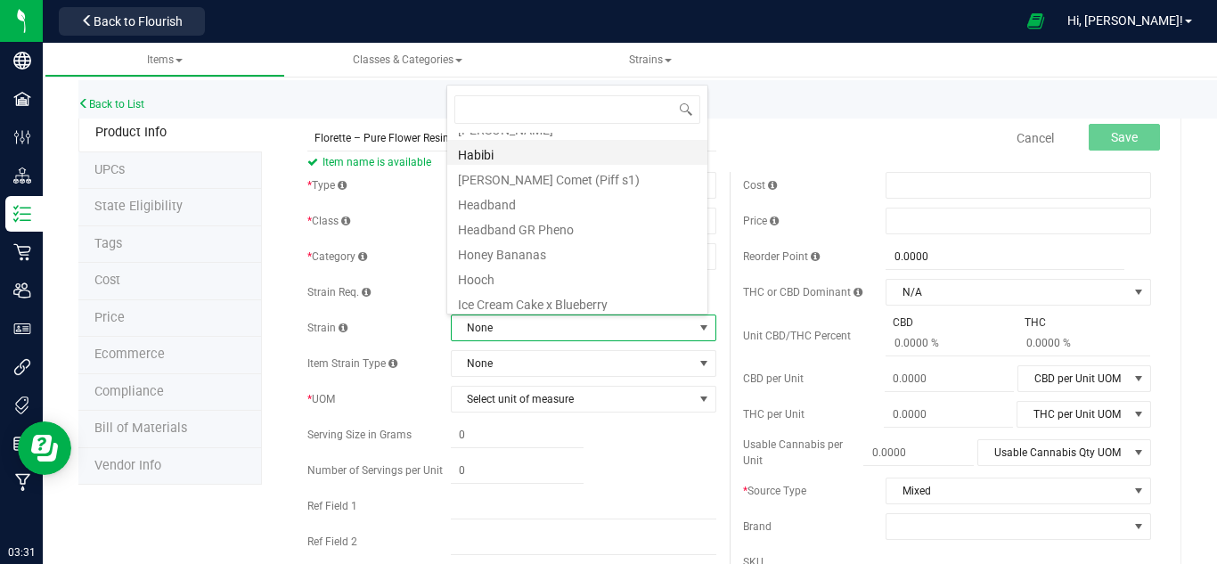
click at [507, 159] on li "Habibi" at bounding box center [577, 152] width 260 height 25
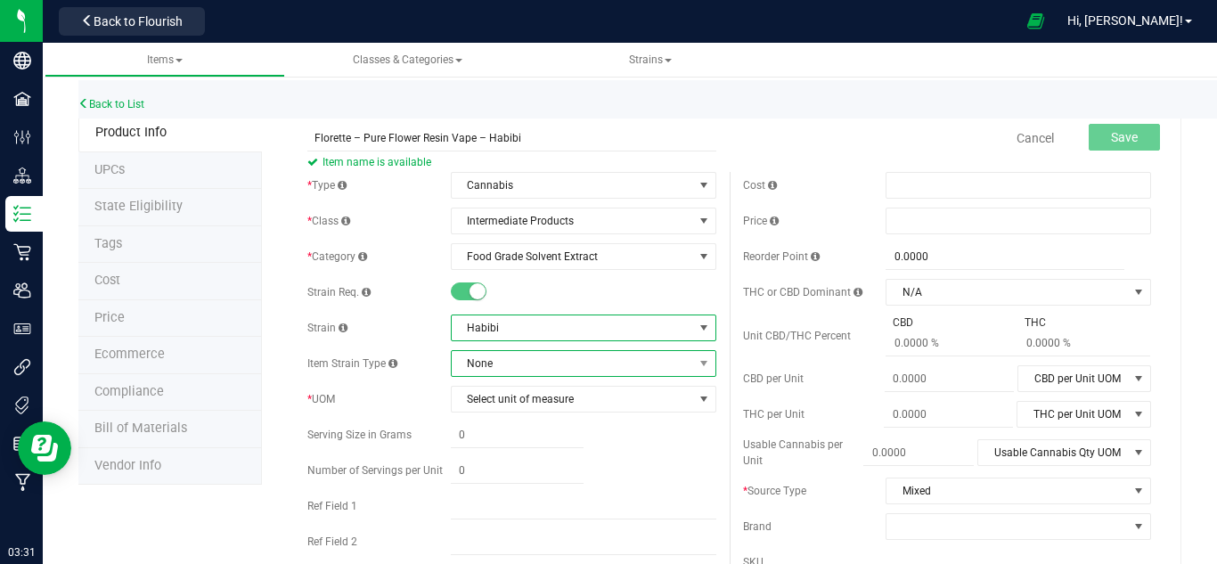
click at [492, 370] on span "None" at bounding box center [572, 363] width 241 height 25
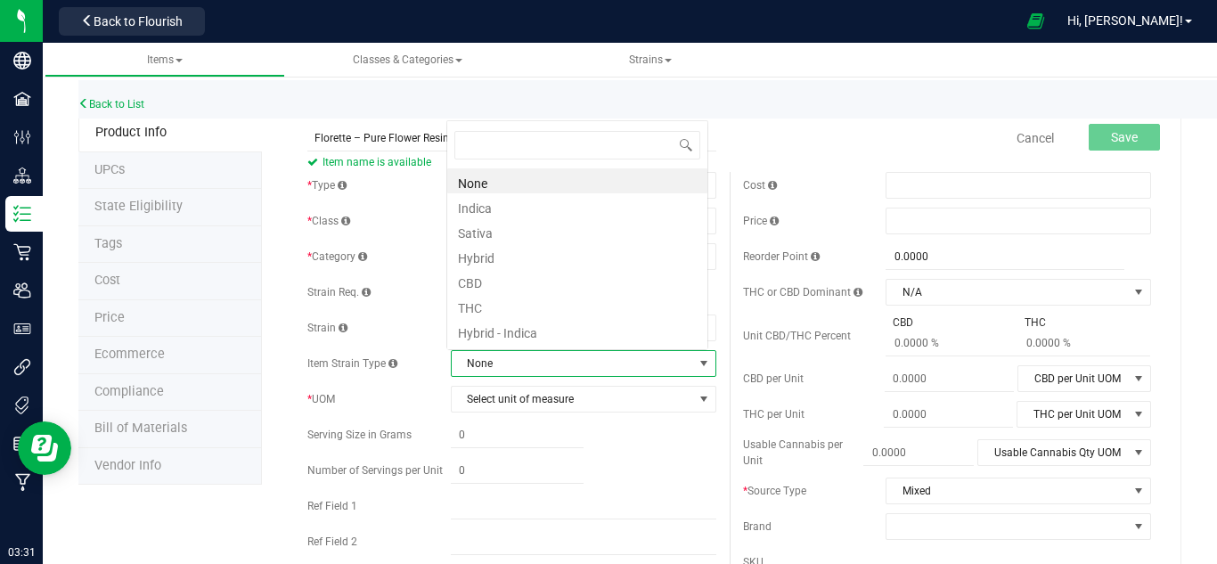
scroll to position [27, 258]
click at [492, 370] on span "None" at bounding box center [572, 363] width 241 height 25
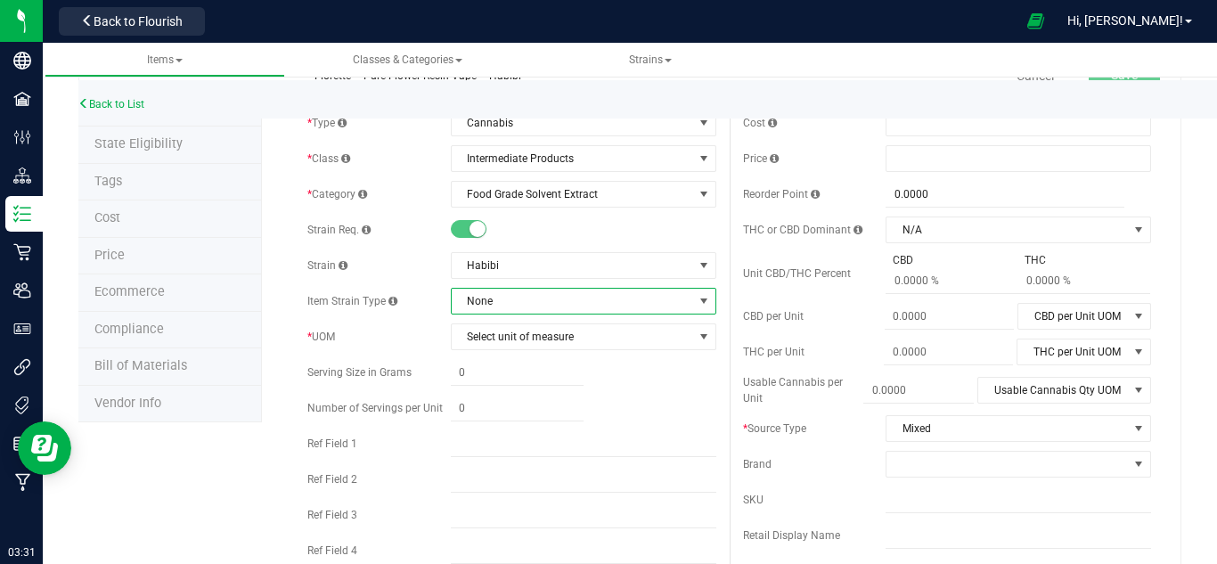
scroll to position [89, 0]
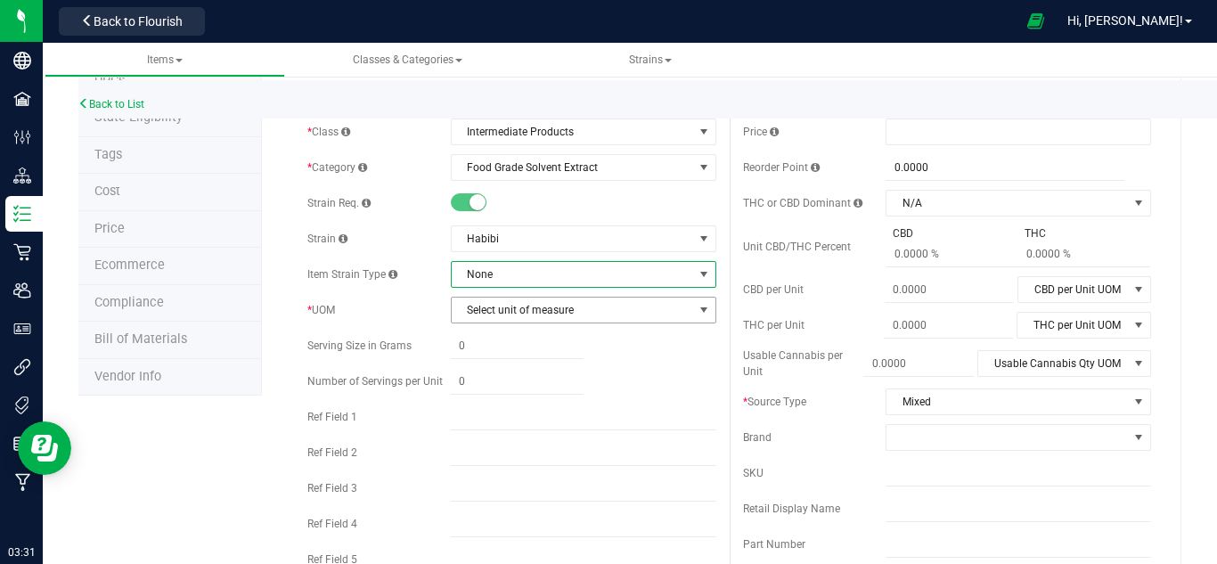
click at [533, 317] on span "Select unit of measure" at bounding box center [572, 309] width 241 height 25
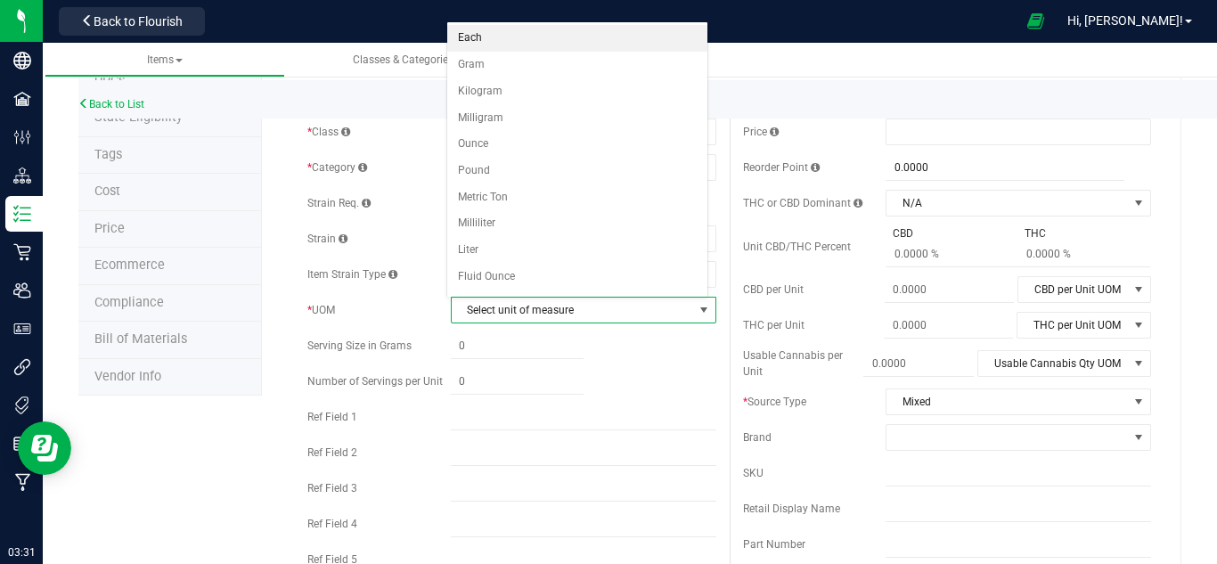
click at [507, 36] on li "Each" at bounding box center [577, 38] width 260 height 27
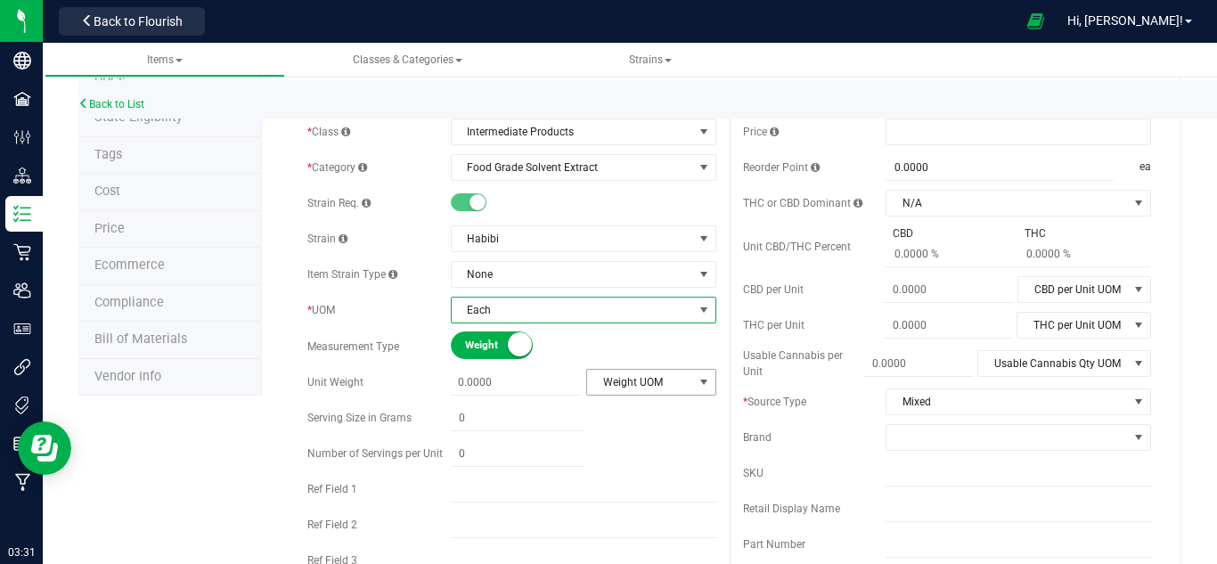
click at [622, 387] on span "Weight UOM" at bounding box center [640, 382] width 106 height 25
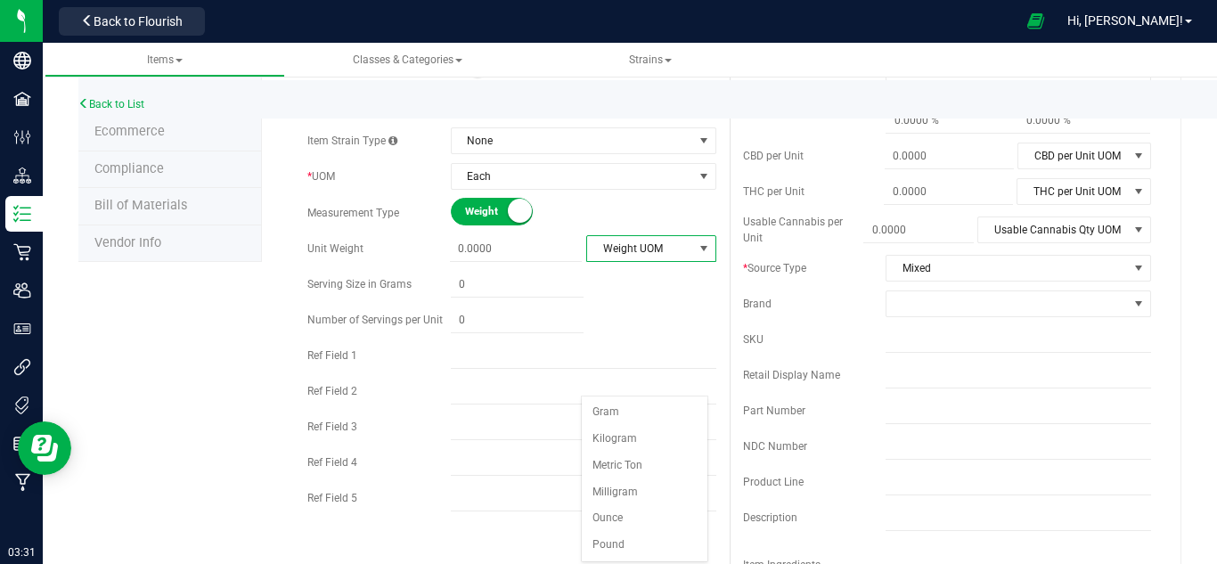
scroll to position [356, 0]
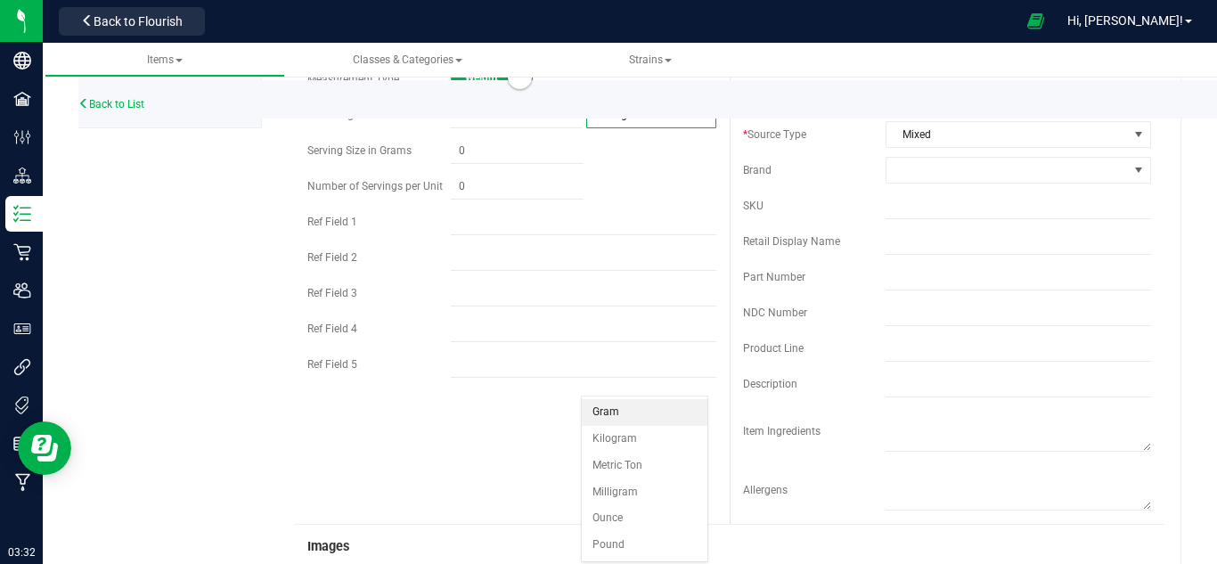
click at [652, 407] on li "Gram" at bounding box center [645, 412] width 126 height 27
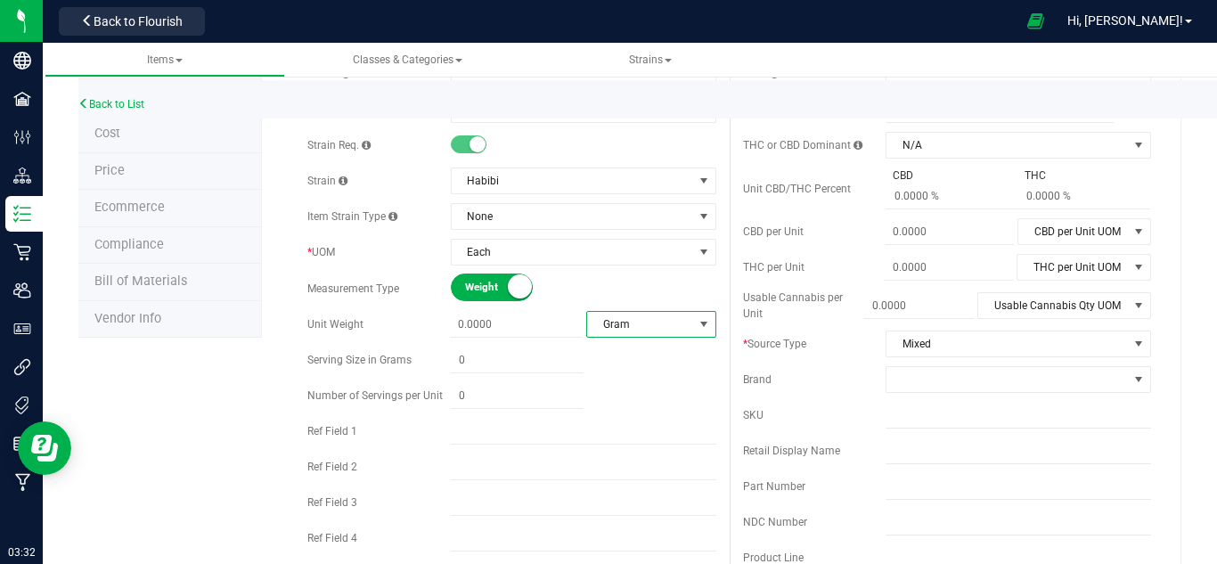
scroll to position [178, 0]
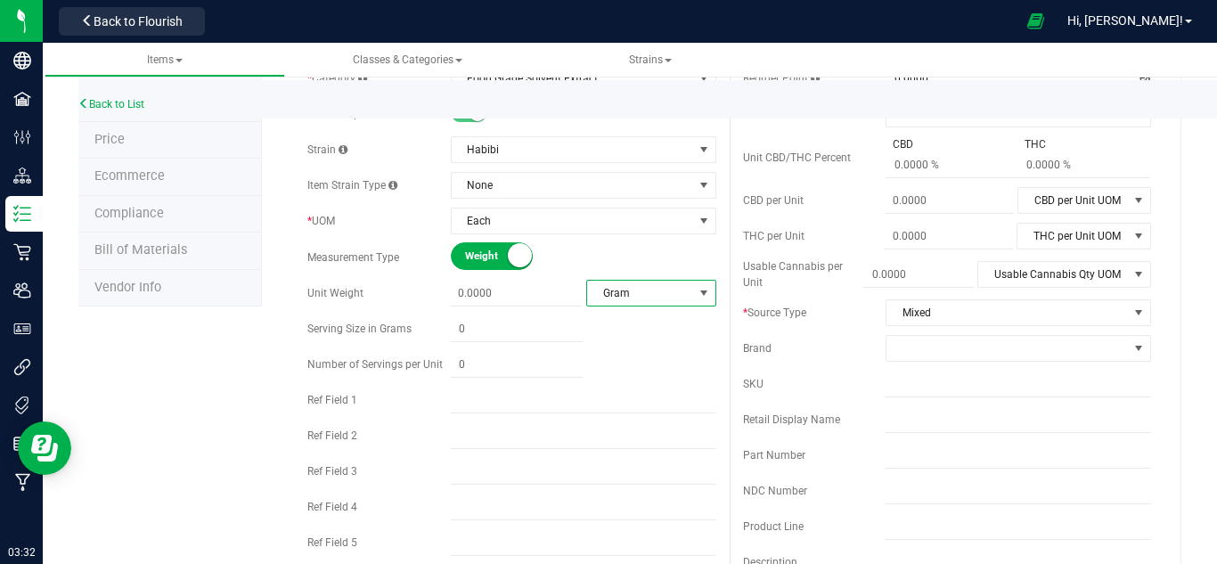
click at [701, 288] on span "select" at bounding box center [703, 293] width 14 height 14
click at [469, 296] on span at bounding box center [516, 294] width 133 height 26
type input "0.0000"
click at [503, 329] on span at bounding box center [517, 329] width 133 height 26
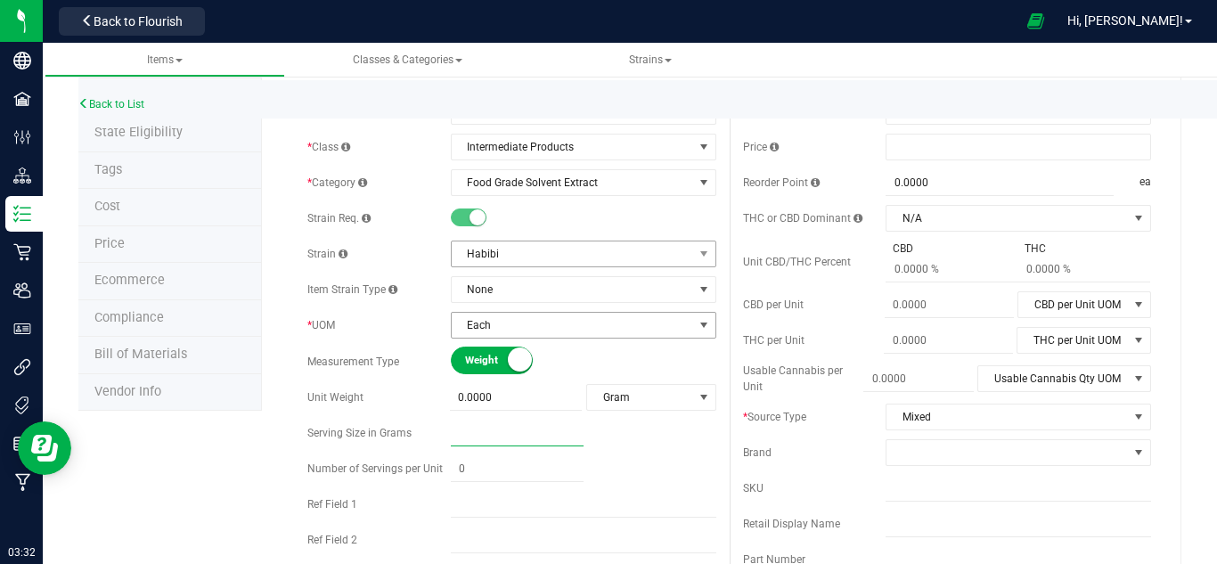
scroll to position [0, 0]
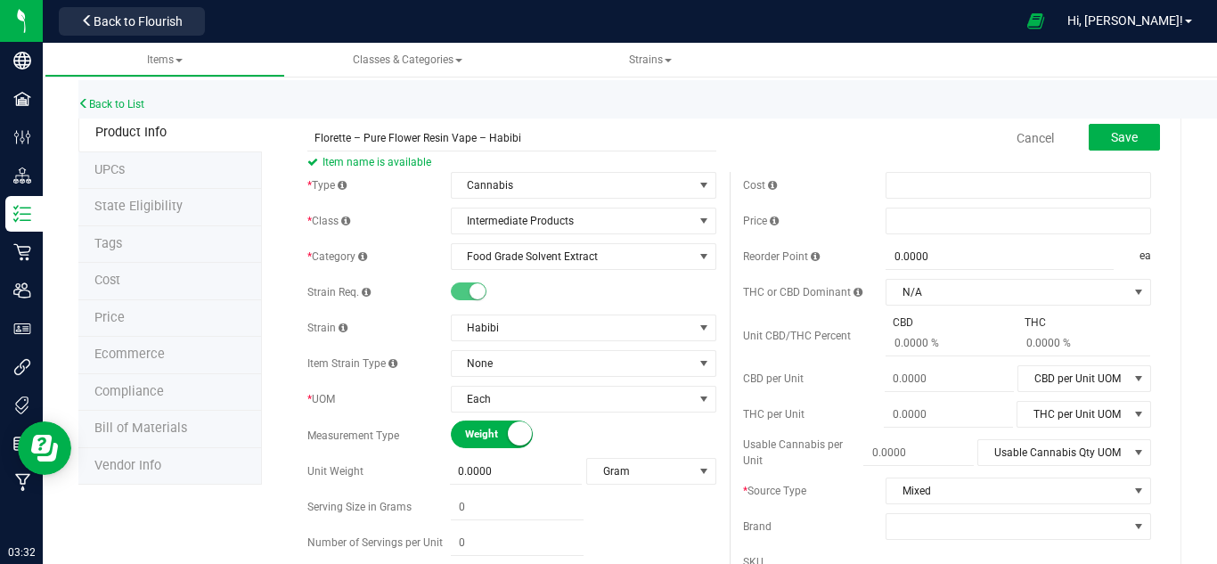
type input "0.0000"
click at [1030, 134] on link "Cancel" at bounding box center [1034, 138] width 37 height 18
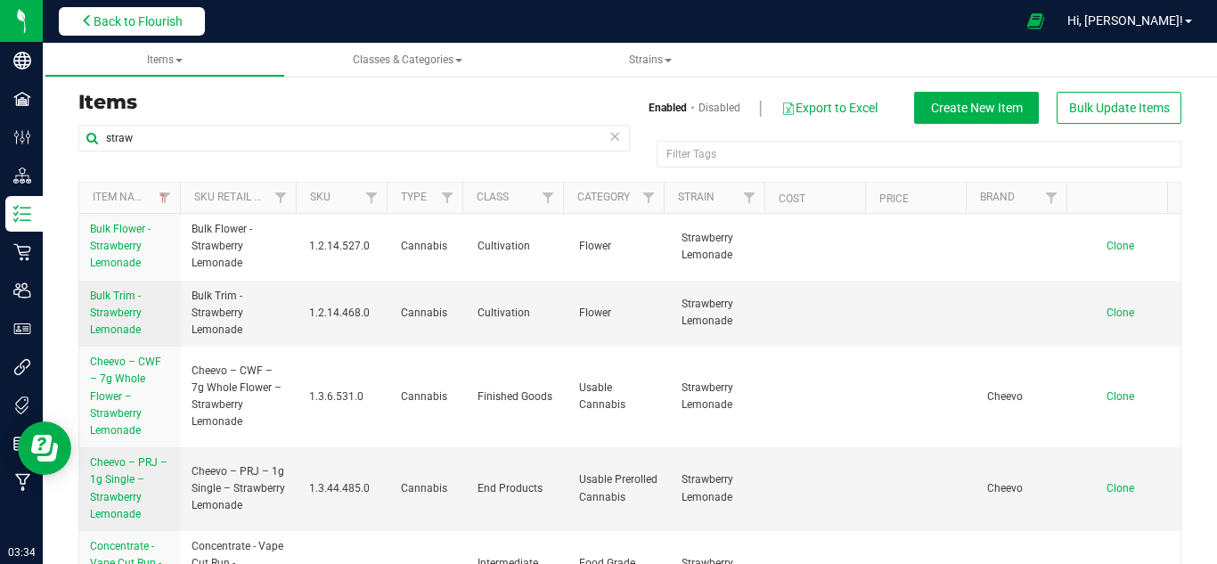
click at [129, 24] on span "Back to Flourish" at bounding box center [138, 21] width 89 height 14
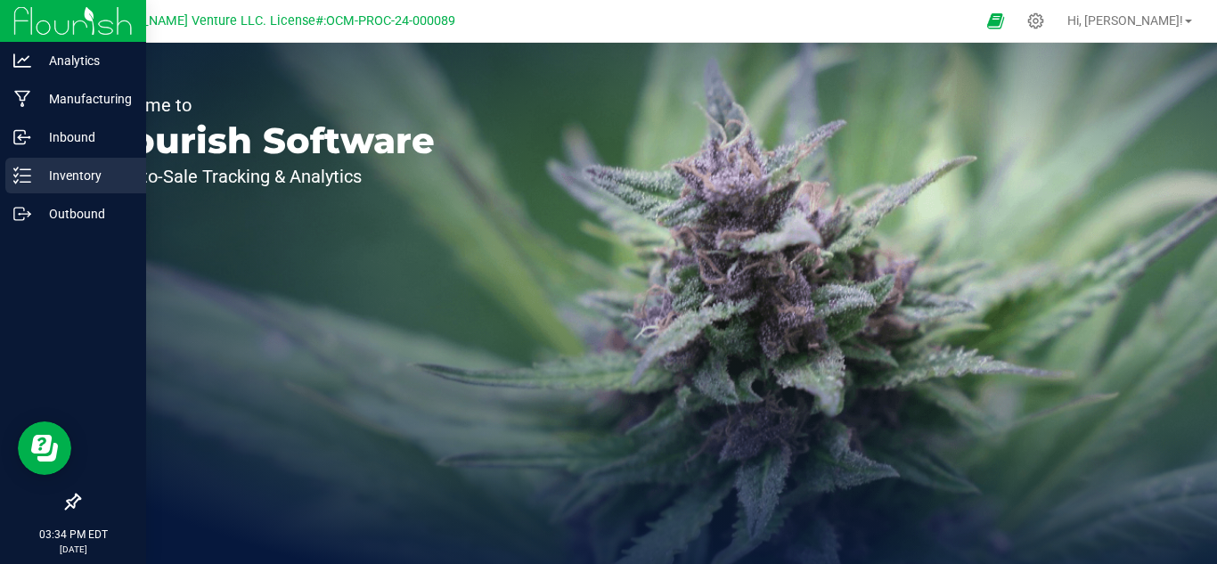
click at [45, 177] on p "Inventory" at bounding box center [84, 175] width 107 height 21
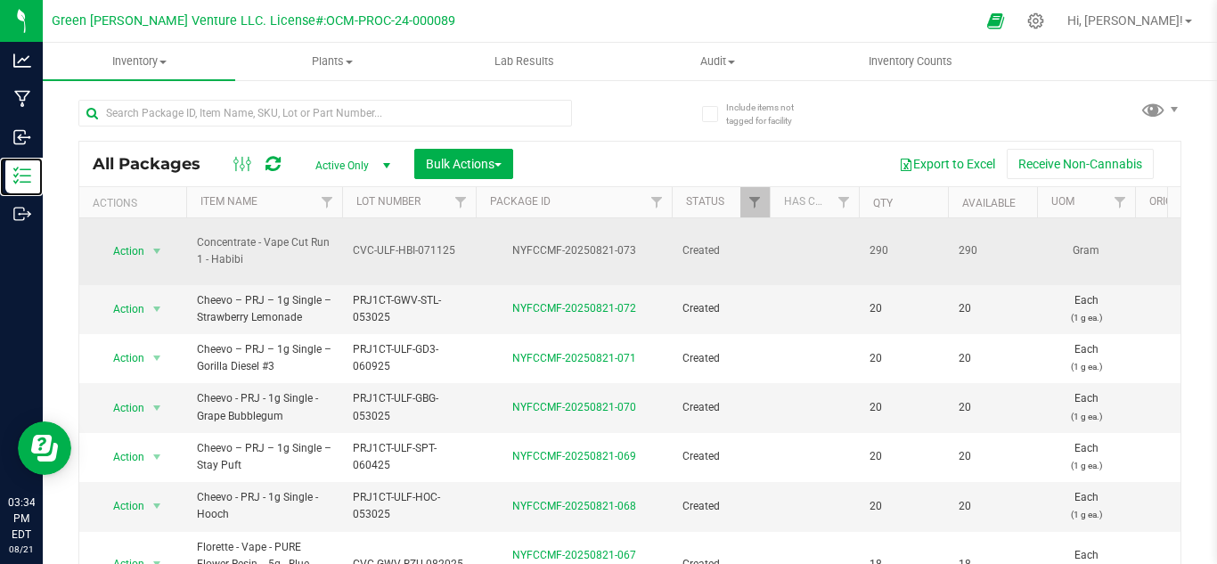
type input "[DATE]"
drag, startPoint x: 199, startPoint y: 249, endPoint x: 190, endPoint y: 240, distance: 13.2
click at [190, 240] on td "Concentrate - Vape Cut Run 1 - Habibi" at bounding box center [264, 251] width 156 height 67
click at [415, 242] on span "CVC-ULF-HBI-071125" at bounding box center [409, 250] width 112 height 17
click at [460, 266] on td "CVC-ULF-HBI-071125" at bounding box center [409, 251] width 134 height 67
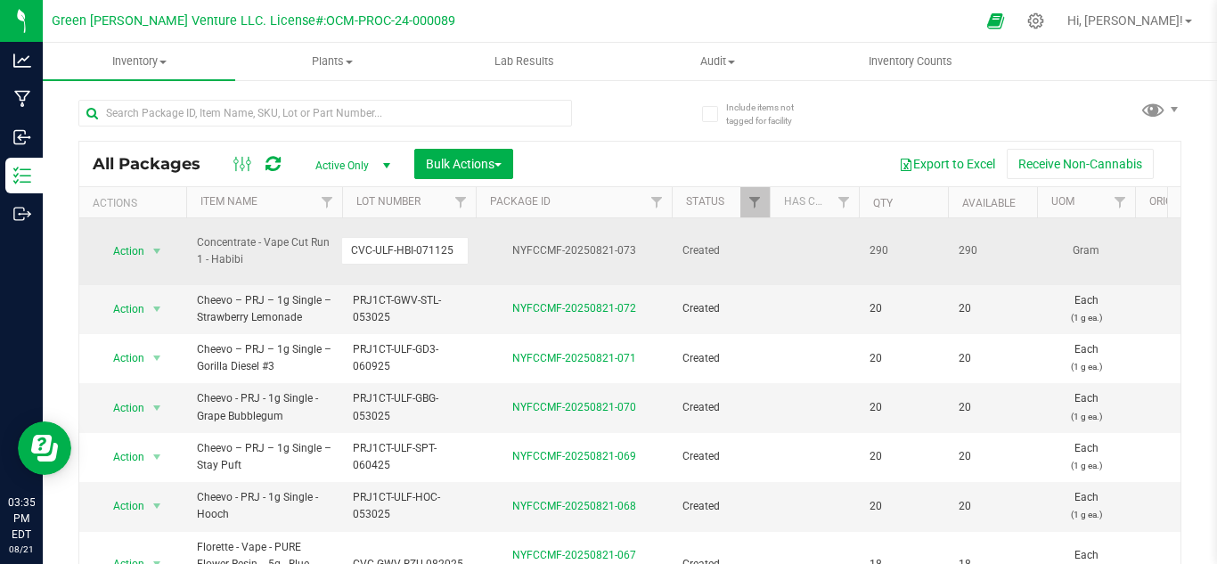
click at [461, 259] on td "CVC-ULF-HBI-071125" at bounding box center [409, 251] width 134 height 67
click at [481, 253] on td "NYFCCMF-20250821-073" at bounding box center [574, 251] width 196 height 67
drag, startPoint x: 351, startPoint y: 237, endPoint x: 464, endPoint y: 247, distance: 113.5
click at [464, 247] on td "CVC-ULF-HBI-071125" at bounding box center [409, 251] width 134 height 67
drag, startPoint x: 461, startPoint y: 246, endPoint x: 338, endPoint y: 256, distance: 124.3
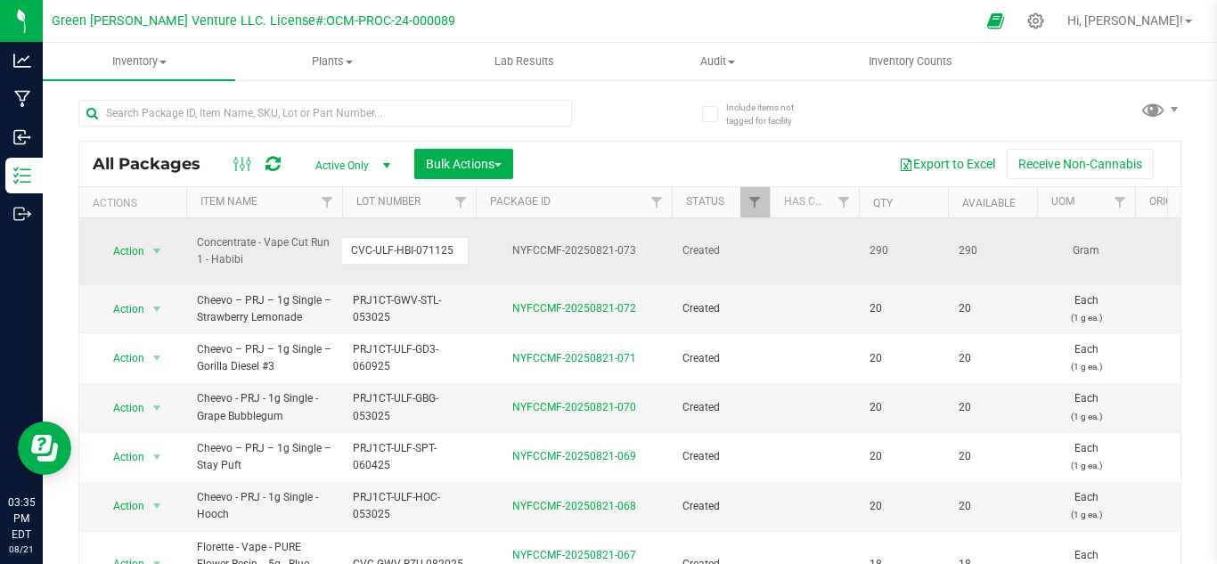
click at [338, 256] on td "Concentrate - Vape Cut Run 1 - Habibi" at bounding box center [264, 251] width 156 height 67
drag, startPoint x: 347, startPoint y: 236, endPoint x: 468, endPoint y: 241, distance: 120.3
click at [468, 241] on td "CVC-ULF-HBI-071125" at bounding box center [409, 251] width 134 height 67
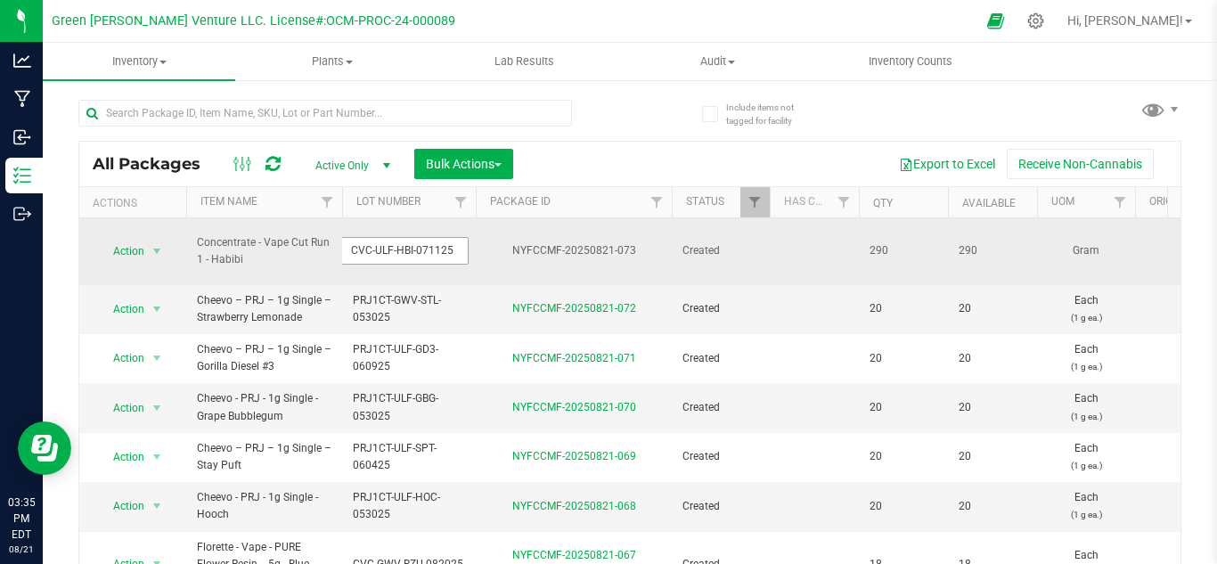
drag, startPoint x: 423, startPoint y: 244, endPoint x: 351, endPoint y: 245, distance: 72.1
click at [351, 245] on input "CVC-ULF-HBI-071125" at bounding box center [404, 251] width 127 height 28
click at [126, 246] on span "Action" at bounding box center [121, 251] width 48 height 25
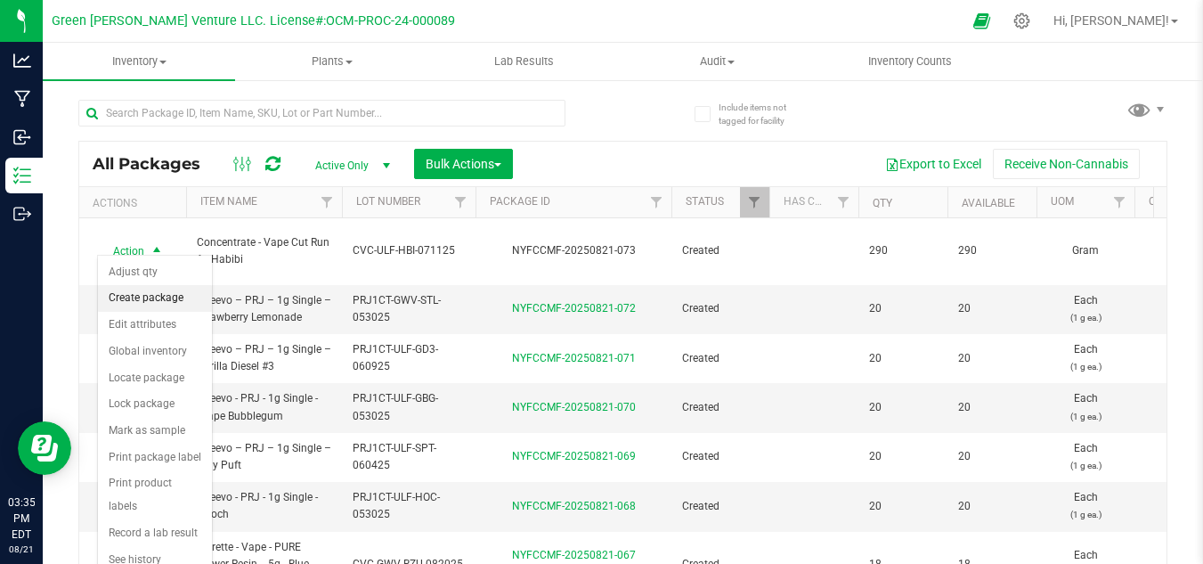
click at [142, 297] on li "Create package" at bounding box center [155, 298] width 114 height 27
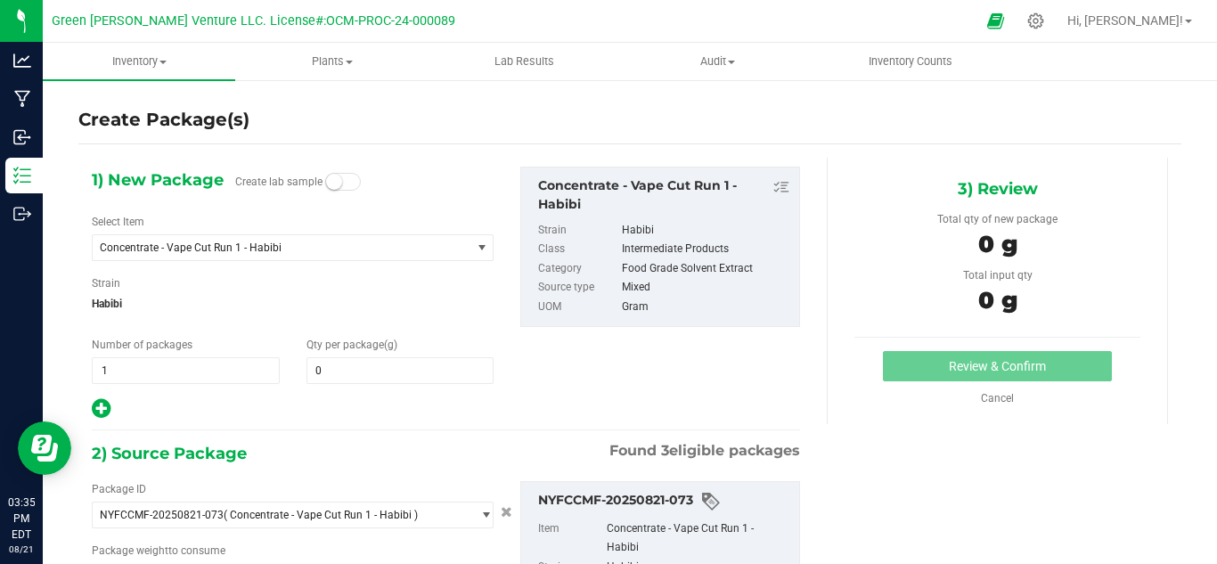
type input "0.0000"
click at [348, 177] on span at bounding box center [343, 182] width 36 height 18
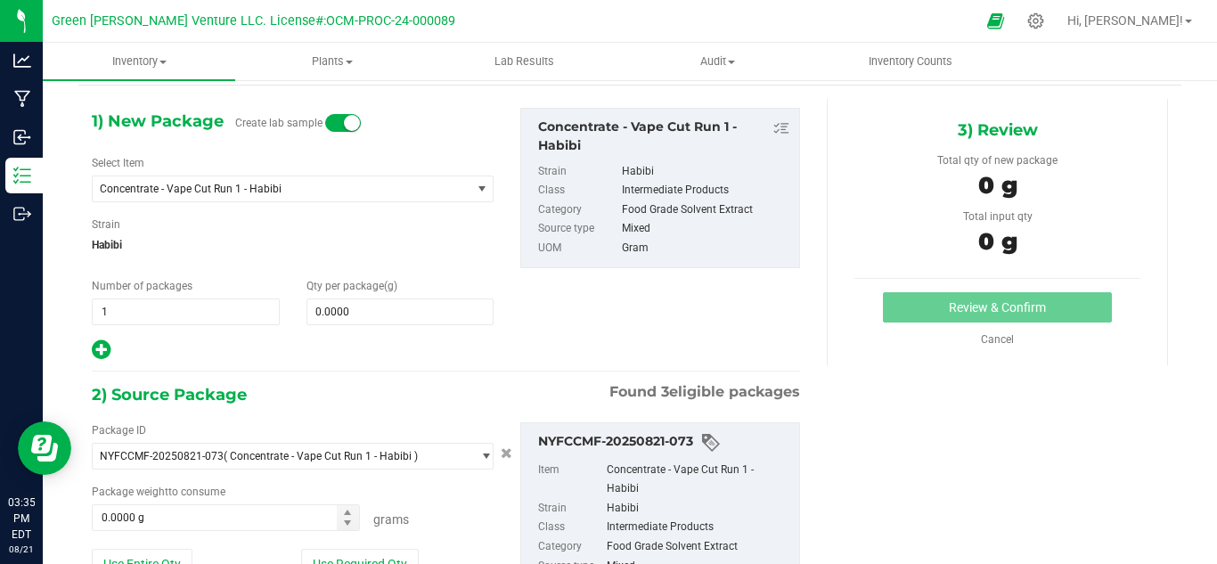
scroll to position [89, 0]
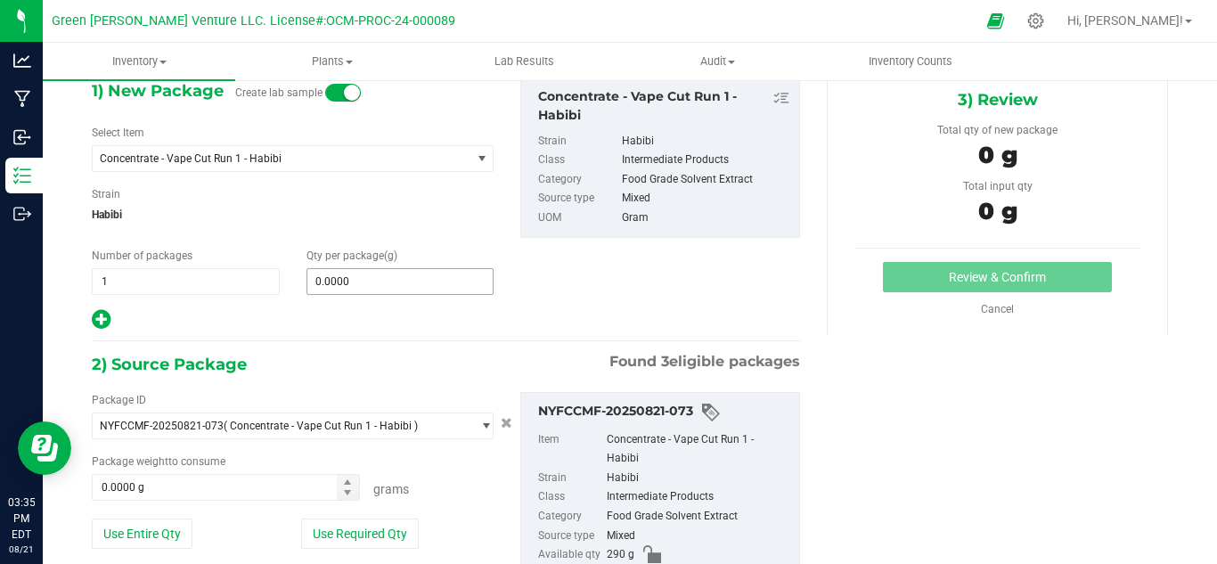
click at [377, 286] on span "0.0000 0" at bounding box center [400, 281] width 188 height 27
type input "2"
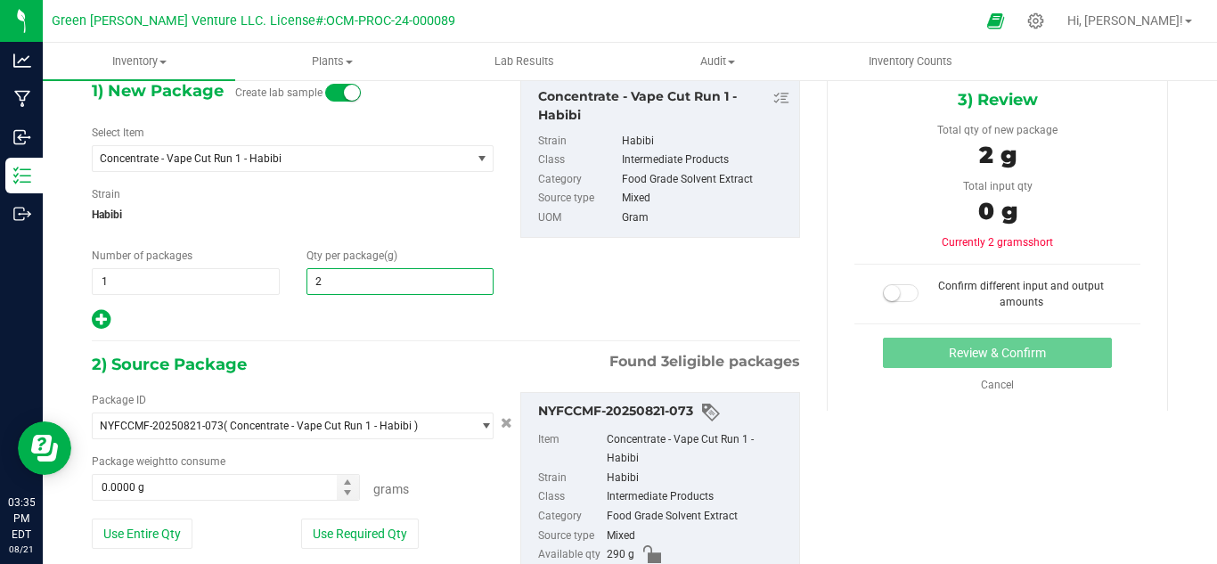
click at [322, 341] on hr at bounding box center [446, 341] width 708 height 2
type input "2.0000"
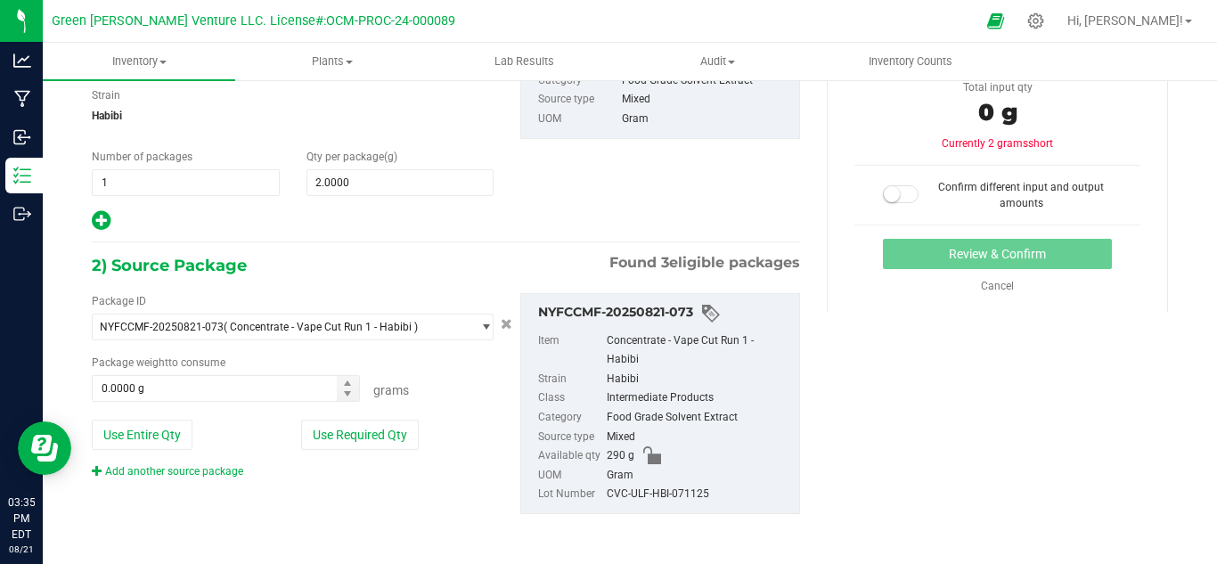
scroll to position [189, 0]
click at [347, 444] on button "Use Required Qty" at bounding box center [360, 434] width 118 height 30
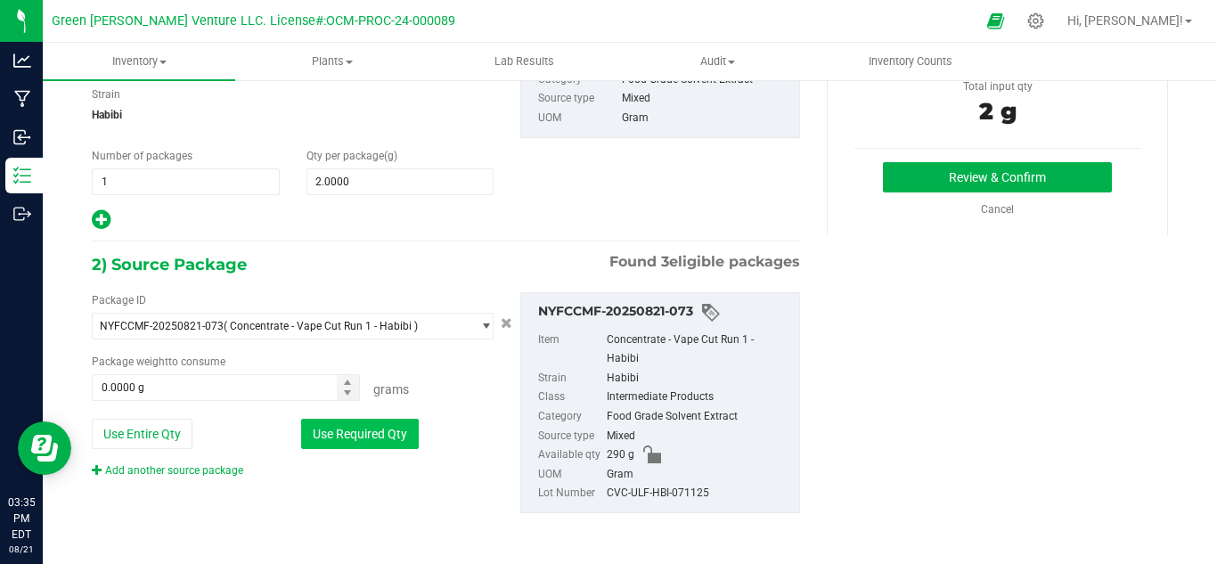
type input "2.0000 g"
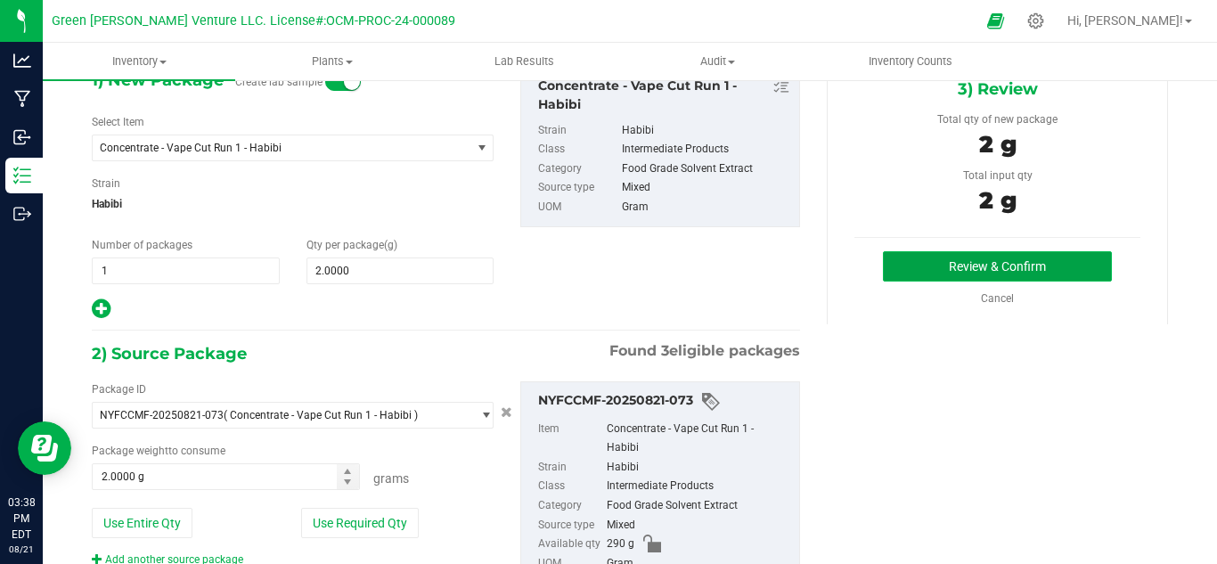
click at [914, 259] on button "Review & Confirm" at bounding box center [997, 266] width 229 height 30
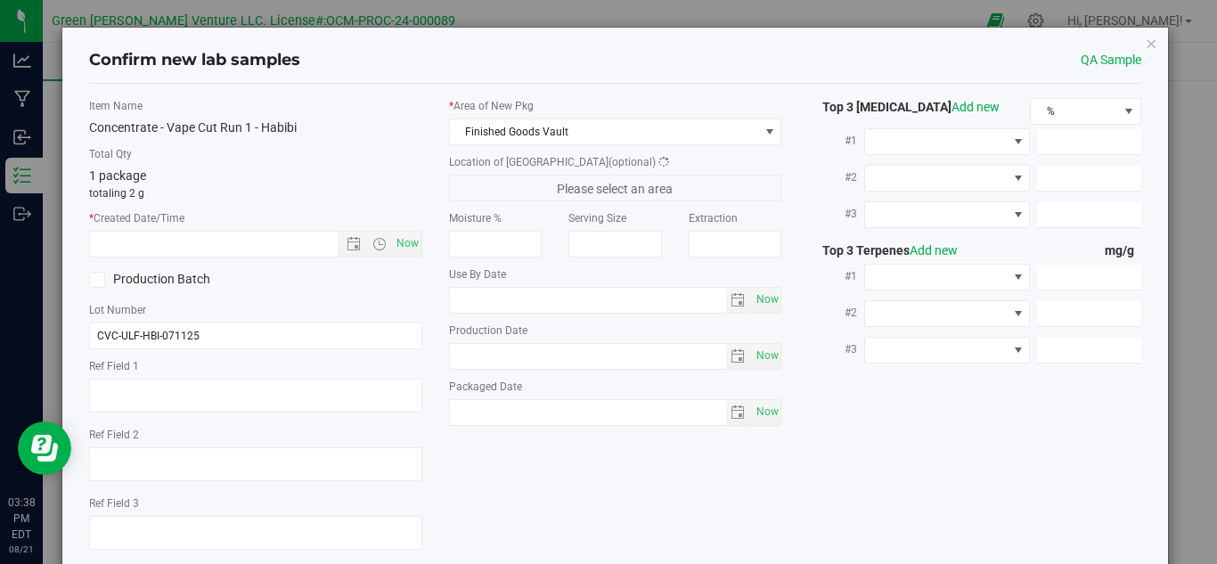
type input "[DATE]"
click at [408, 236] on span "Now" at bounding box center [407, 244] width 30 height 26
type input "[DATE] 3:38 PM"
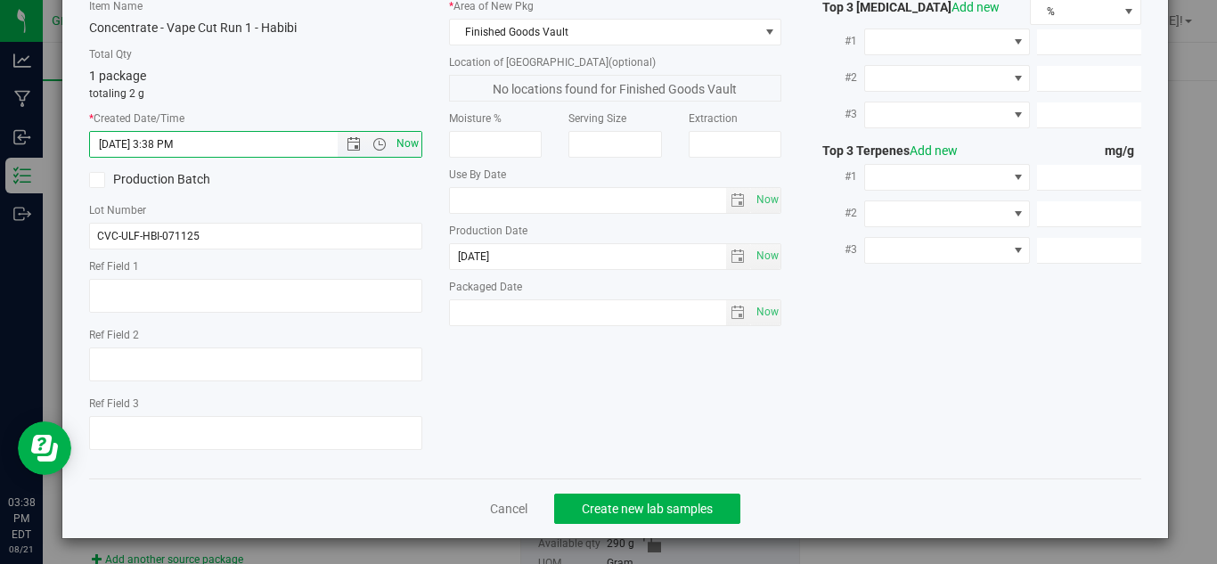
scroll to position [102, 0]
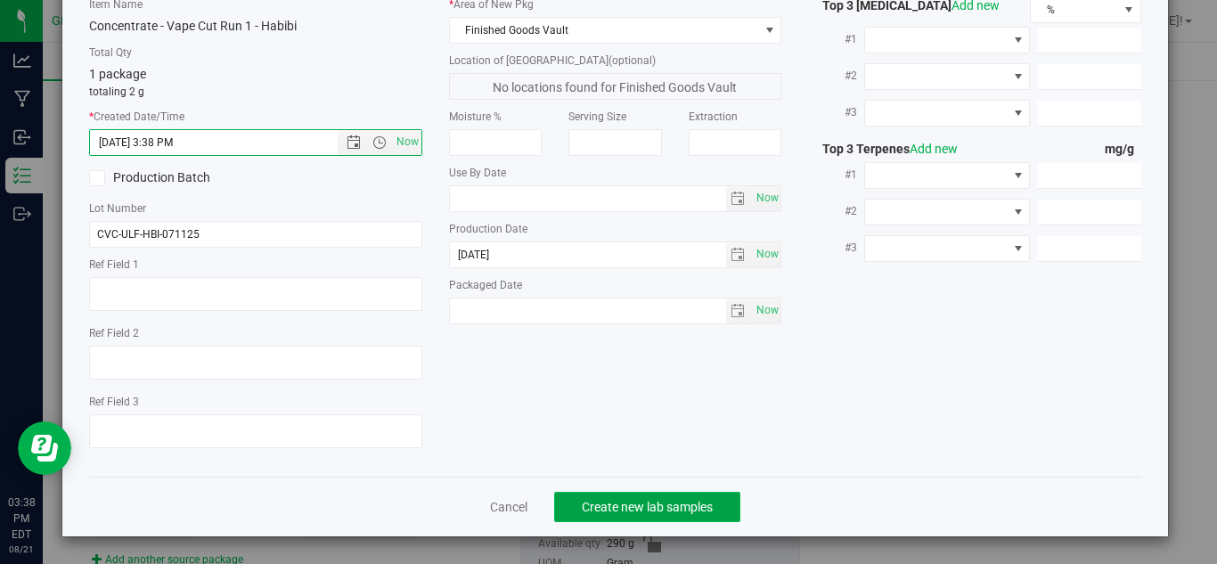
click at [702, 505] on span "Create new lab samples" at bounding box center [647, 507] width 131 height 14
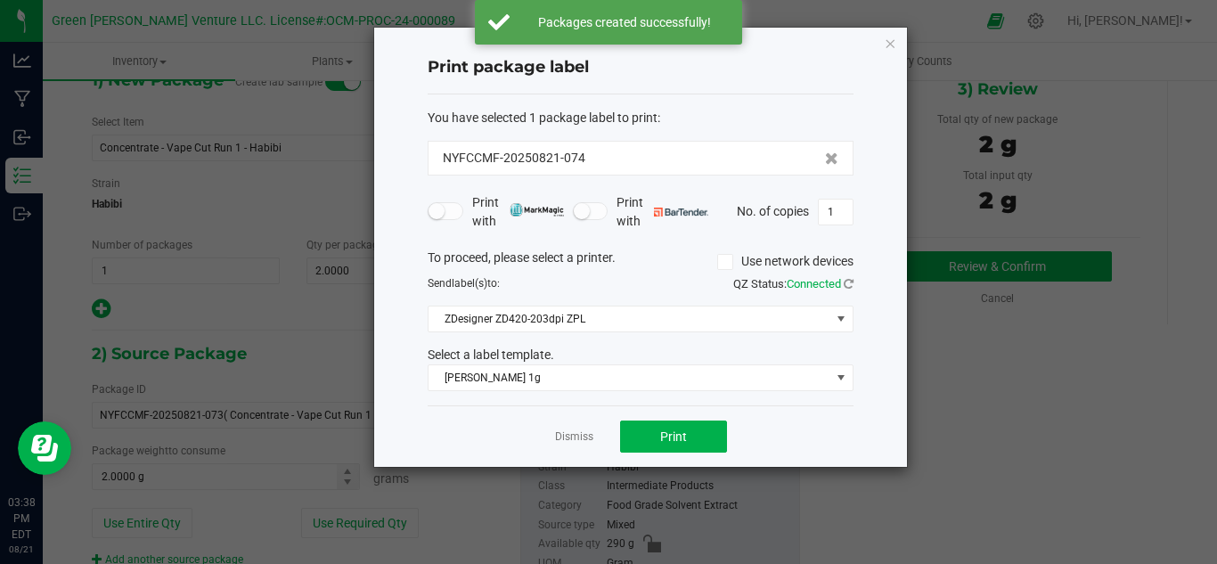
drag, startPoint x: 623, startPoint y: 140, endPoint x: 388, endPoint y: 167, distance: 235.7
click at [392, 164] on div "Print package label You have selected 1 package label to print : NYFCCMF-202508…" at bounding box center [640, 247] width 533 height 439
copy span "NYFCCMF-20250821-074"
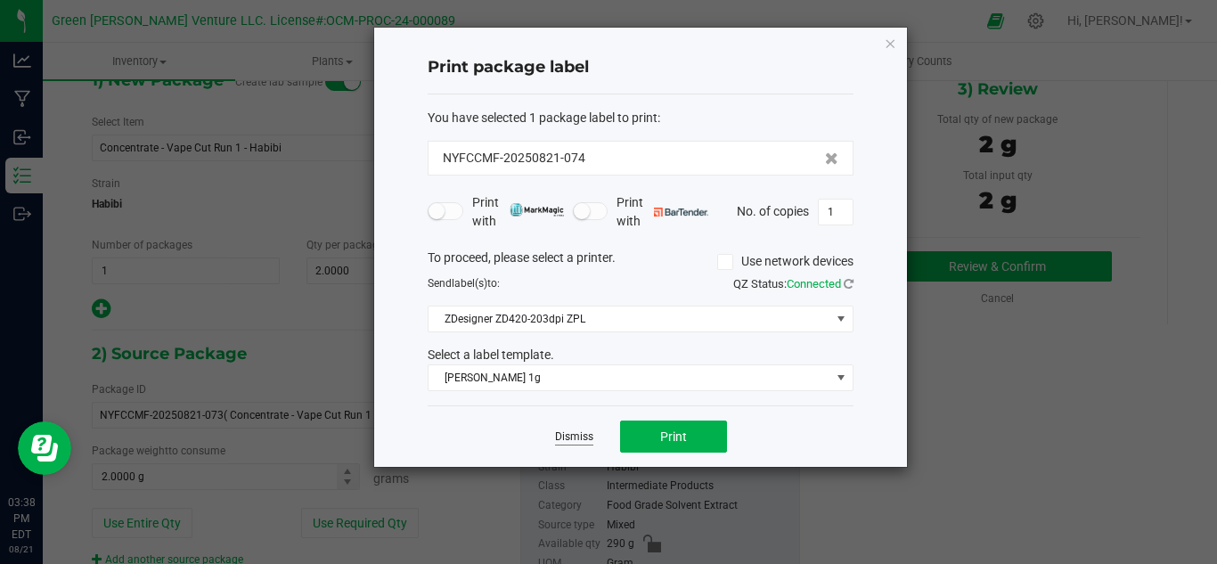
click at [570, 438] on link "Dismiss" at bounding box center [574, 436] width 38 height 15
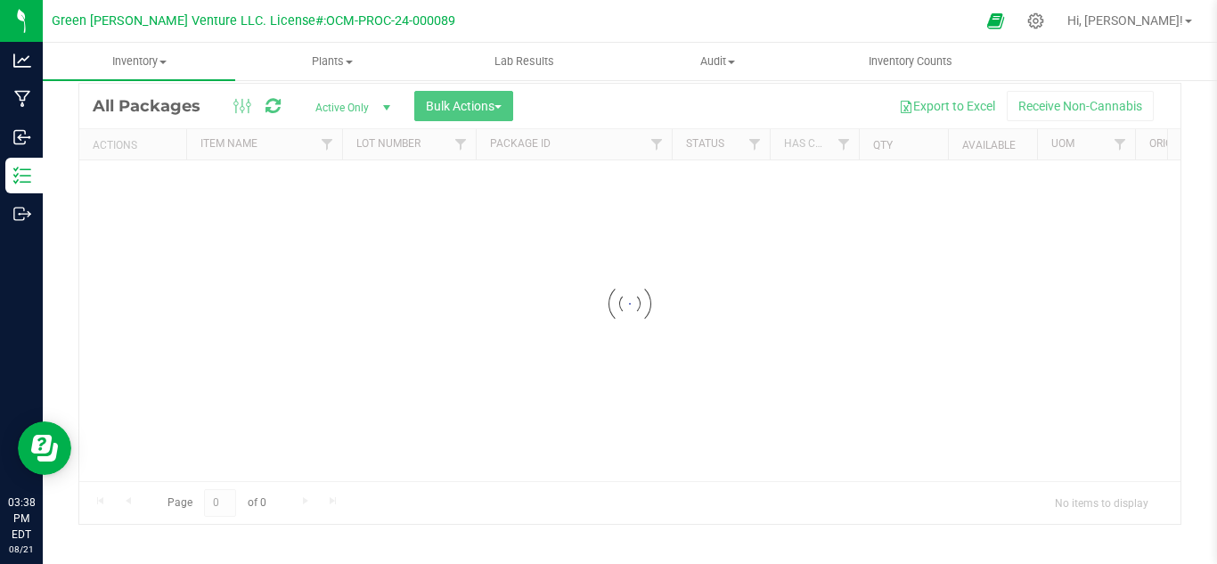
scroll to position [58, 0]
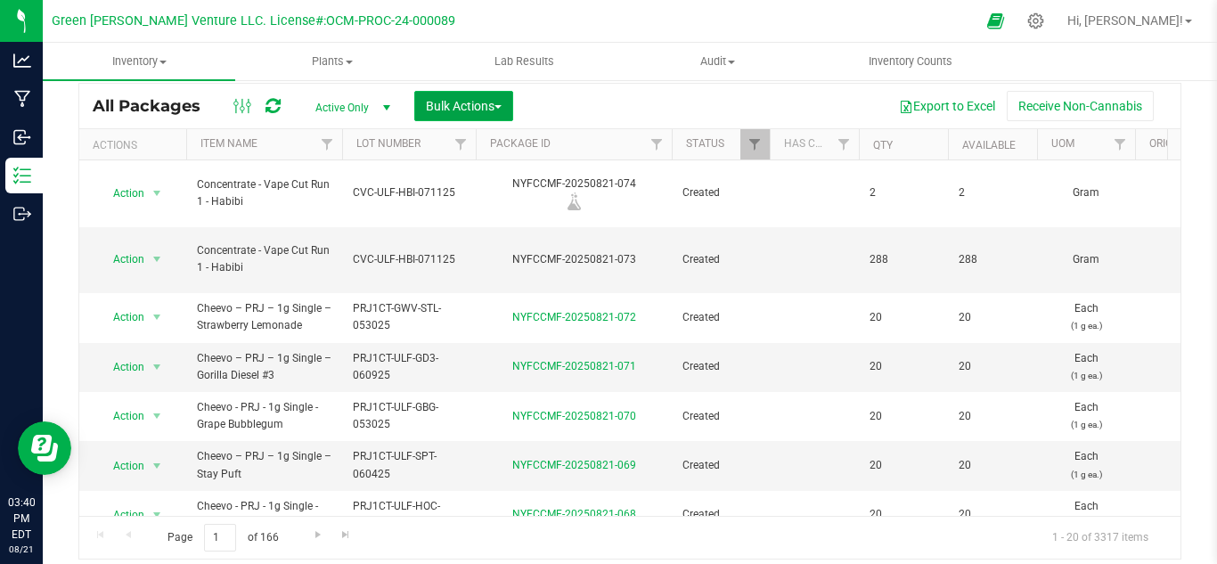
click at [466, 96] on button "Bulk Actions" at bounding box center [463, 106] width 99 height 30
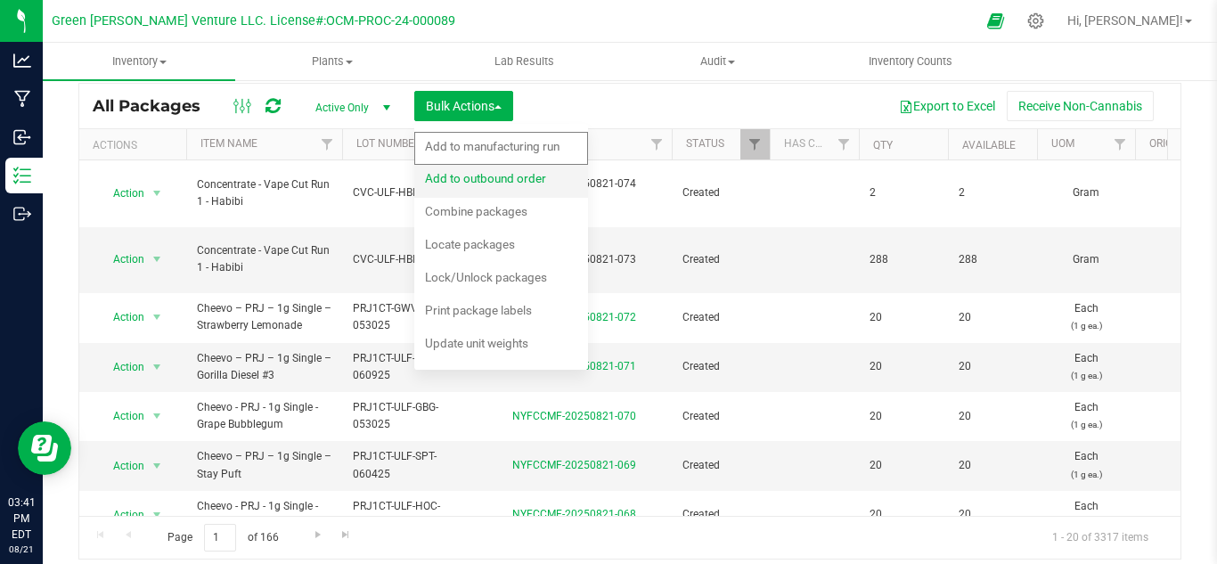
click at [492, 176] on span "Add to outbound order" at bounding box center [485, 178] width 121 height 14
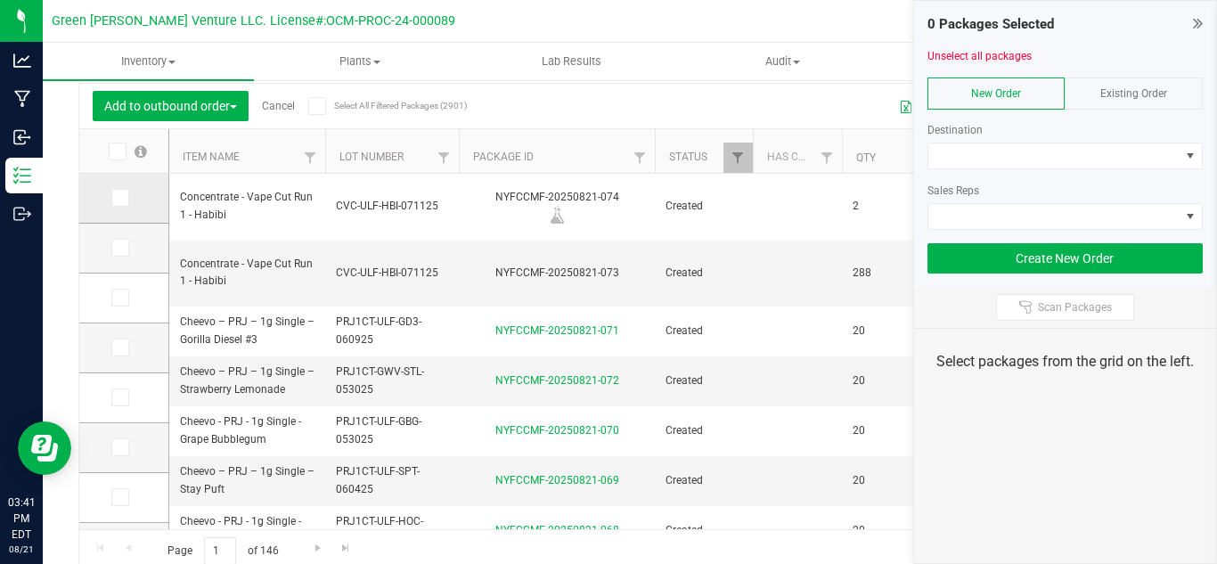
click at [121, 198] on icon at bounding box center [119, 198] width 12 height 0
click at [0, 0] on input "checkbox" at bounding box center [0, 0] width 0 height 0
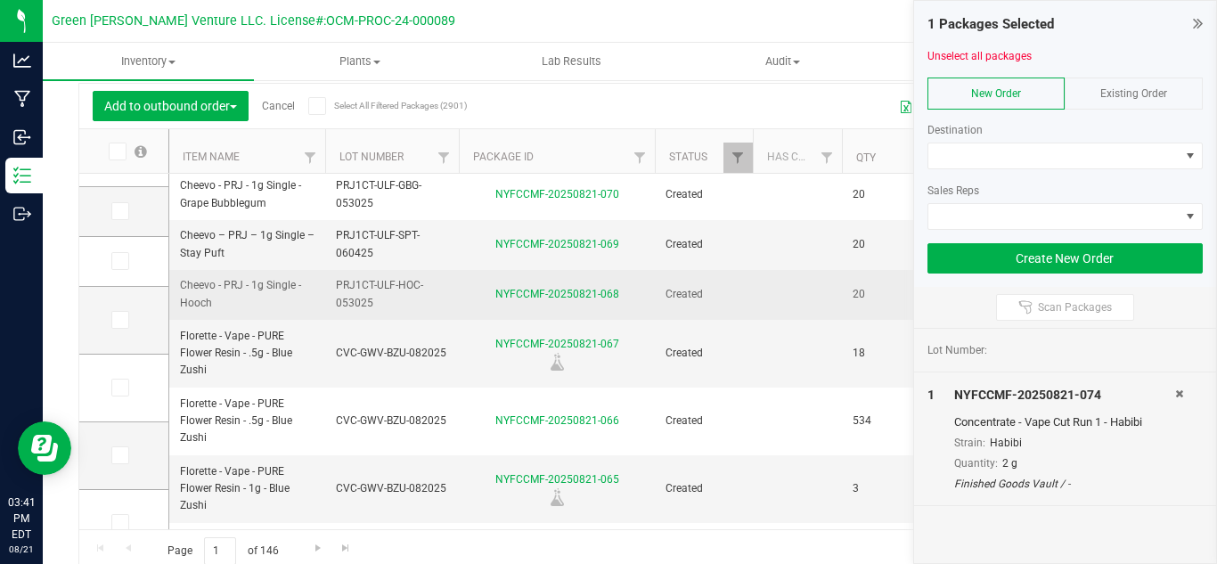
scroll to position [267, 0]
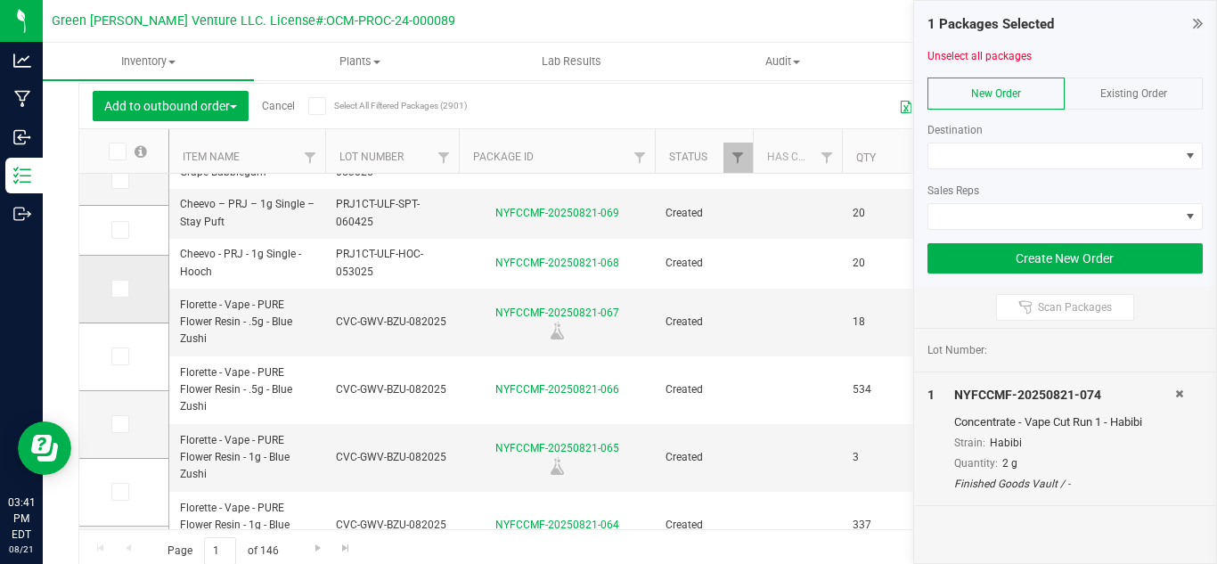
click at [114, 289] on icon at bounding box center [119, 289] width 12 height 0
click at [0, 0] on input "checkbox" at bounding box center [0, 0] width 0 height 0
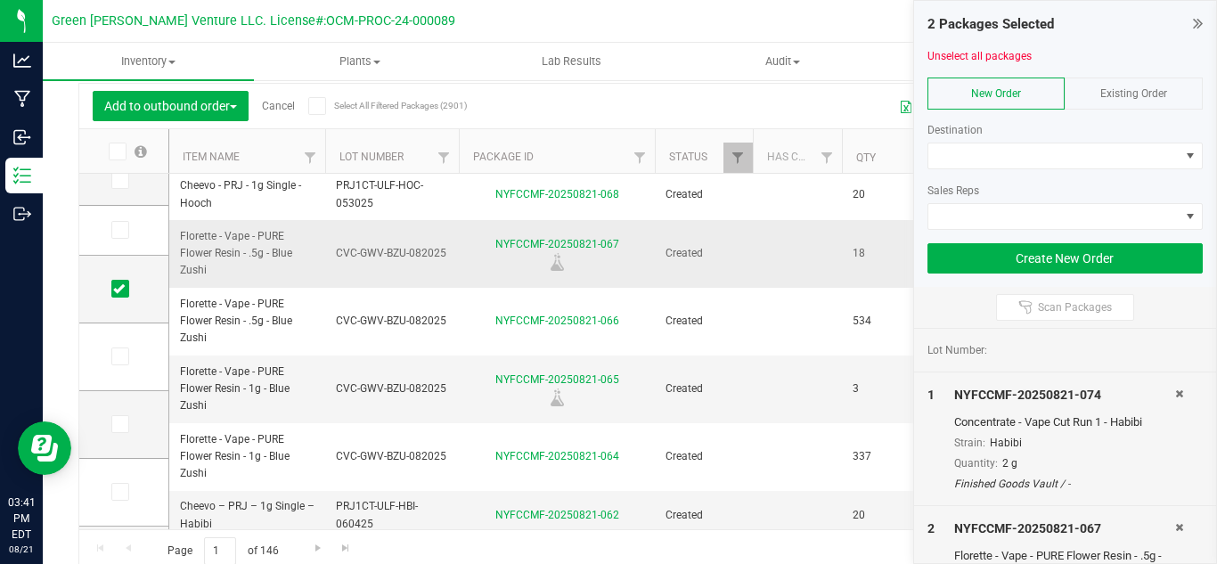
scroll to position [356, 0]
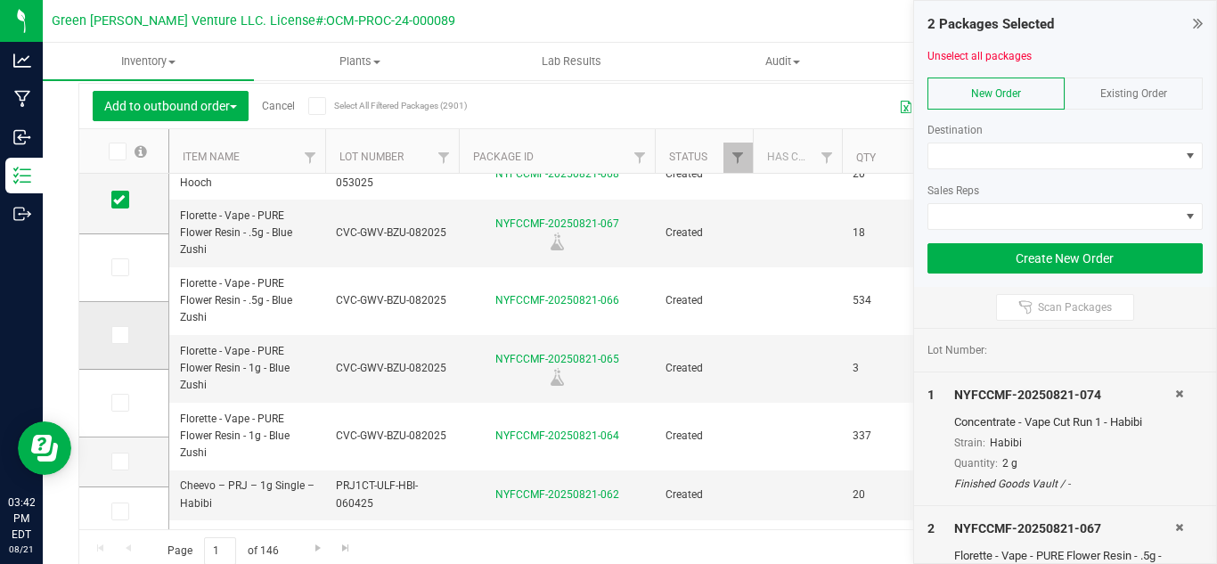
click at [126, 337] on span at bounding box center [120, 335] width 18 height 18
click at [0, 0] on input "checkbox" at bounding box center [0, 0] width 0 height 0
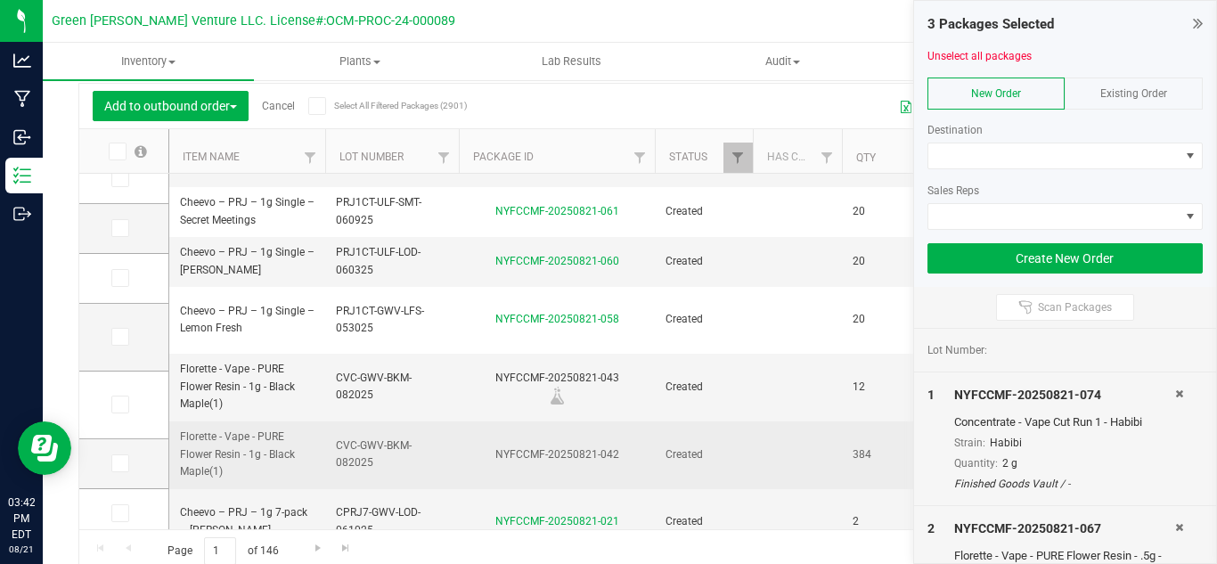
scroll to position [712, 0]
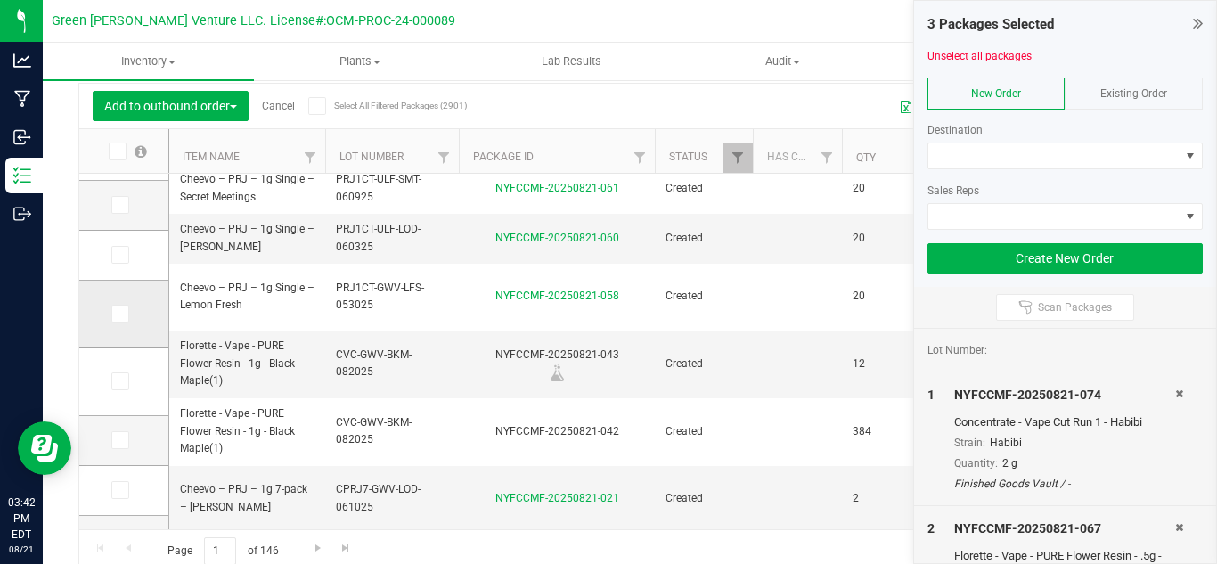
click at [117, 313] on icon at bounding box center [119, 313] width 12 height 0
click at [0, 0] on input "checkbox" at bounding box center [0, 0] width 0 height 0
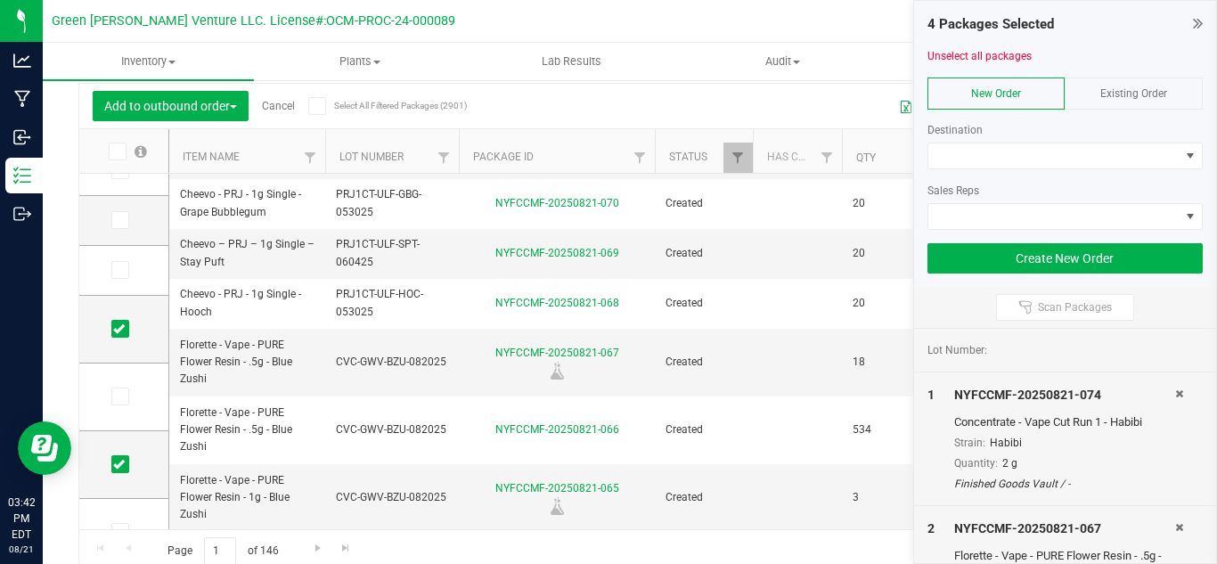
scroll to position [159, 0]
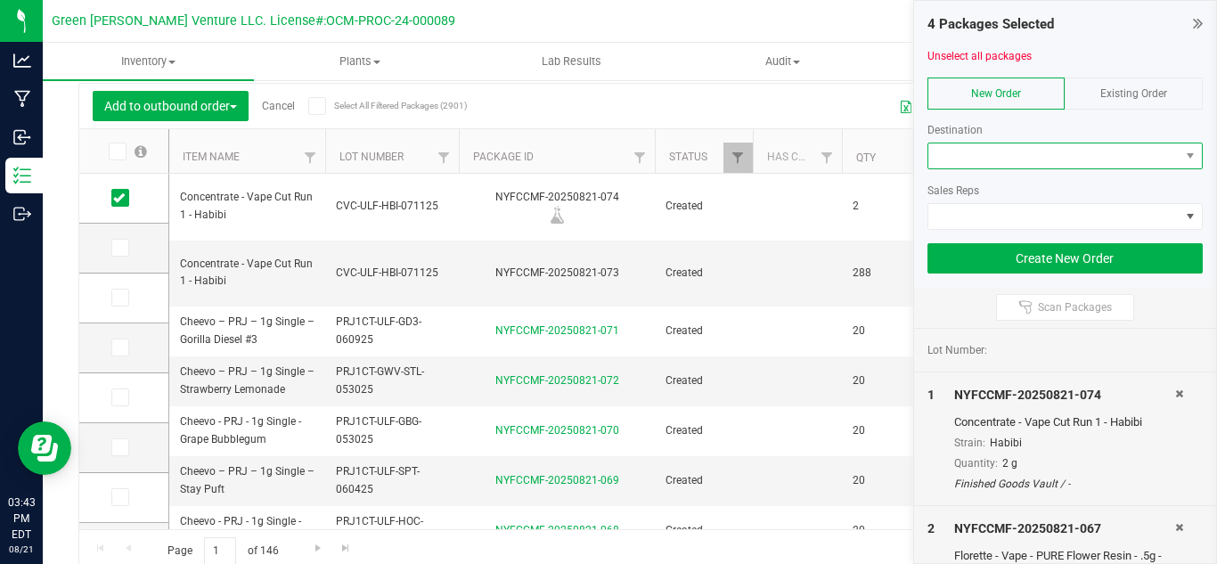
click at [956, 160] on span at bounding box center [1054, 155] width 252 height 25
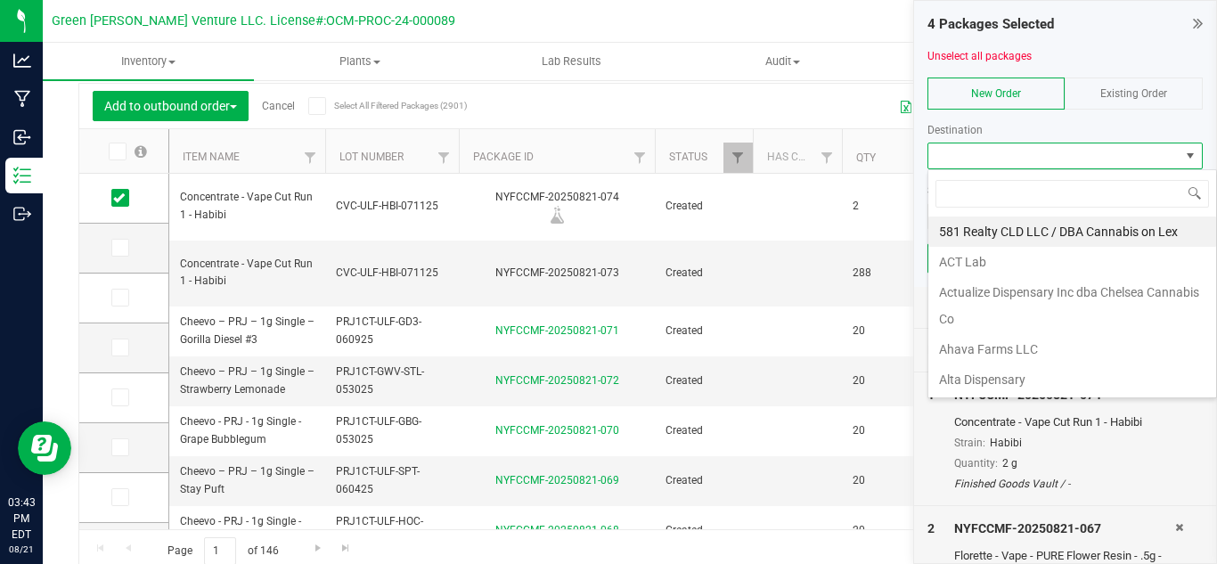
scroll to position [27, 275]
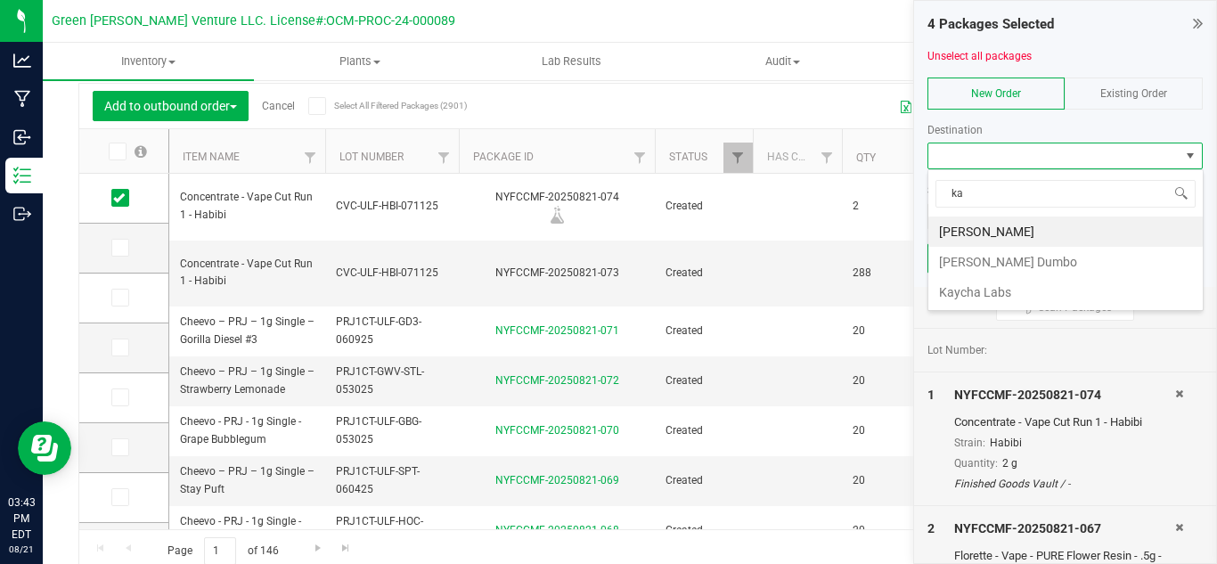
type input "[PERSON_NAME]"
click at [1016, 291] on li "Kaycha Labs" at bounding box center [1065, 292] width 274 height 30
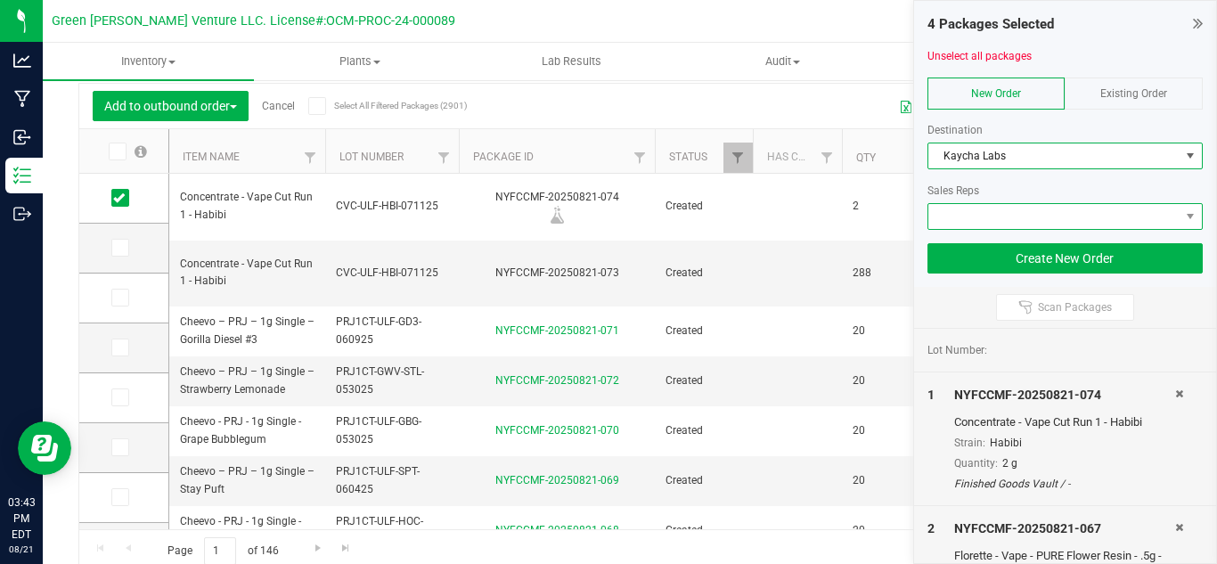
click at [990, 218] on span at bounding box center [1054, 216] width 252 height 25
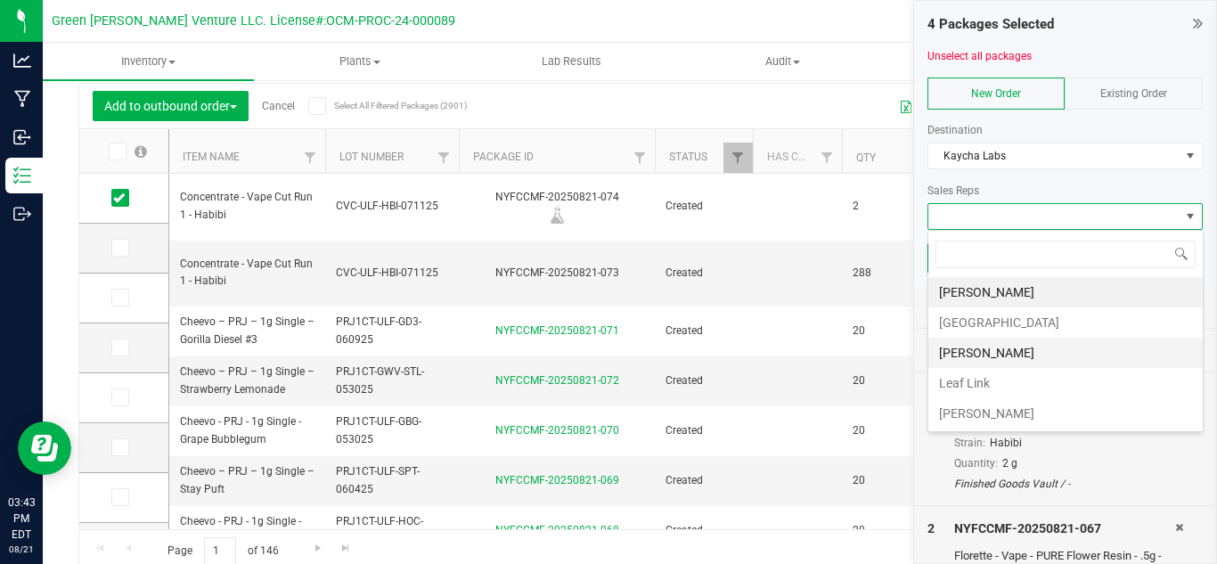
click at [1011, 353] on li "[PERSON_NAME]" at bounding box center [1065, 353] width 274 height 30
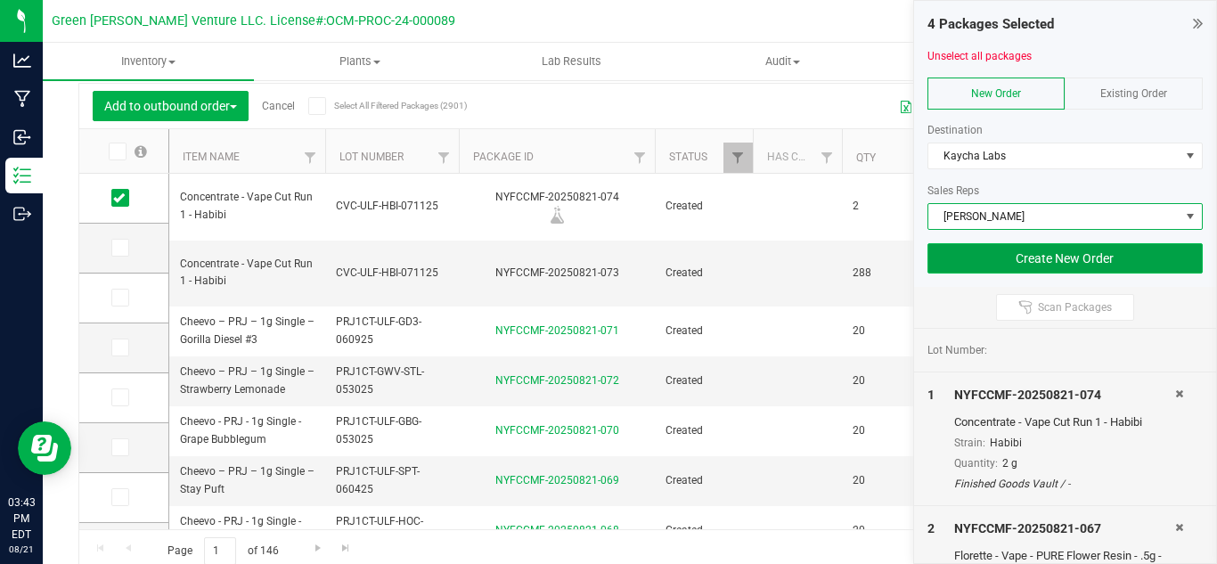
click at [970, 263] on button "Create New Order" at bounding box center [1065, 258] width 276 height 30
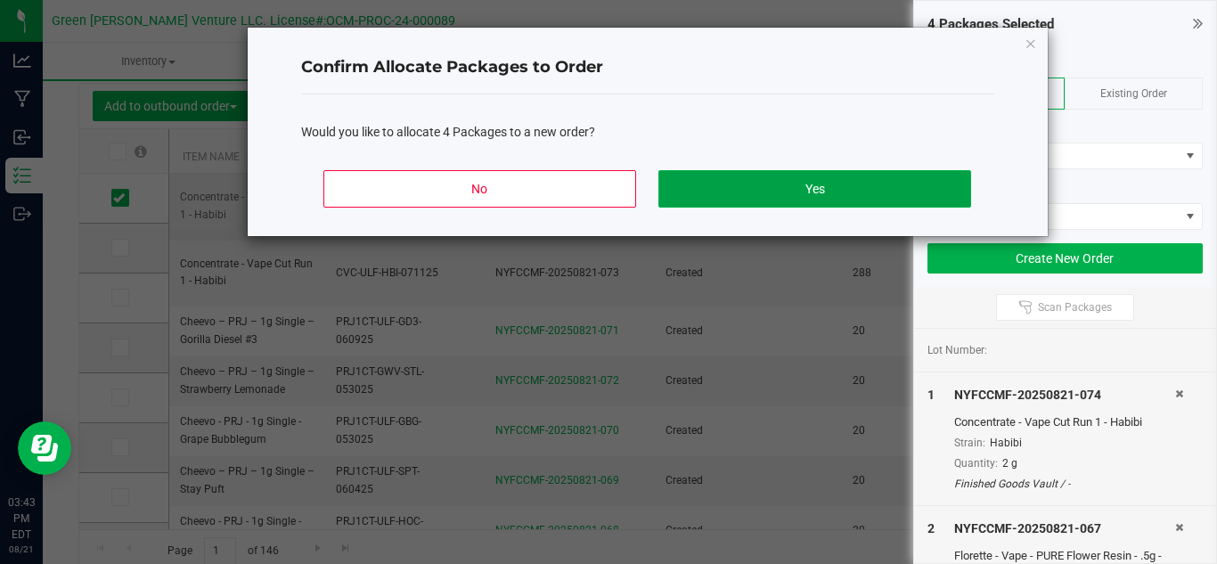
click at [723, 194] on button "Yes" at bounding box center [814, 188] width 312 height 37
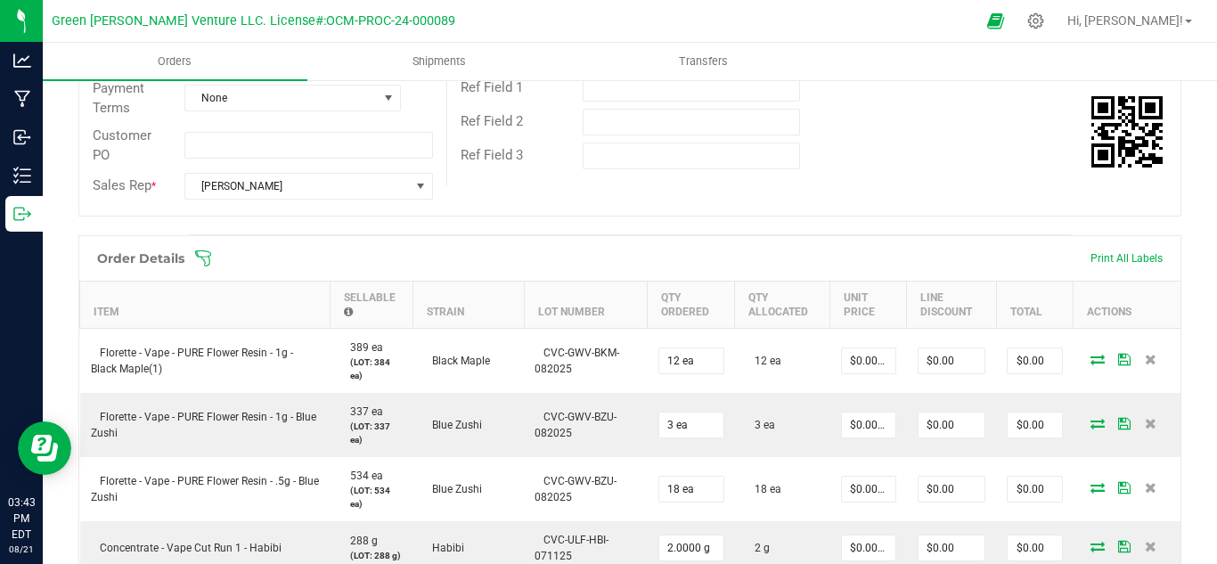
scroll to position [414, 0]
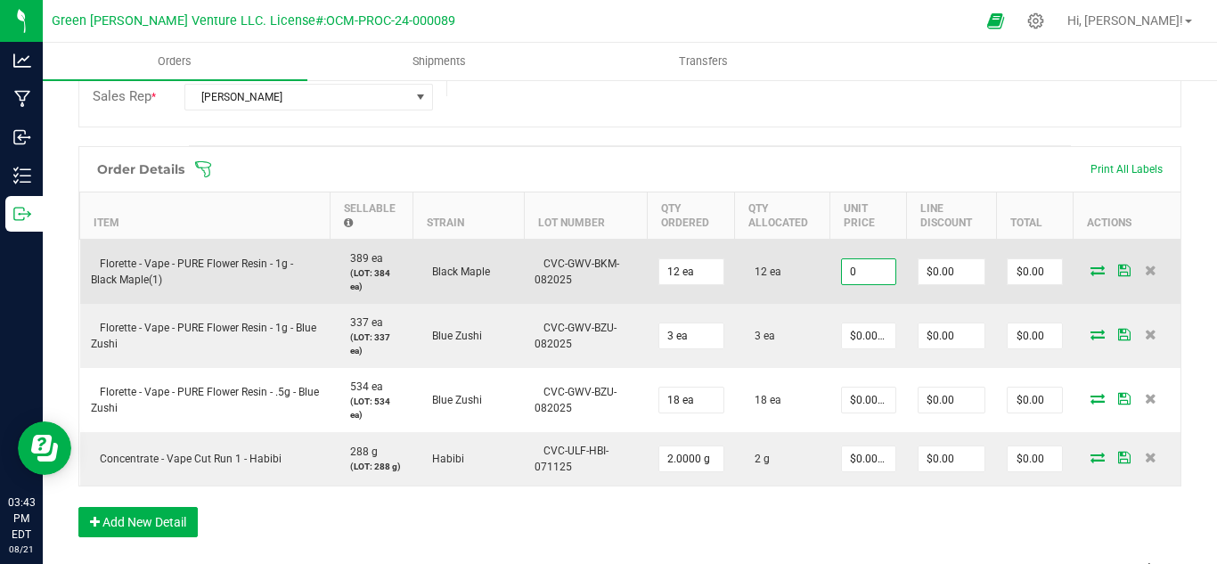
click at [854, 284] on input "0" at bounding box center [868, 271] width 53 height 25
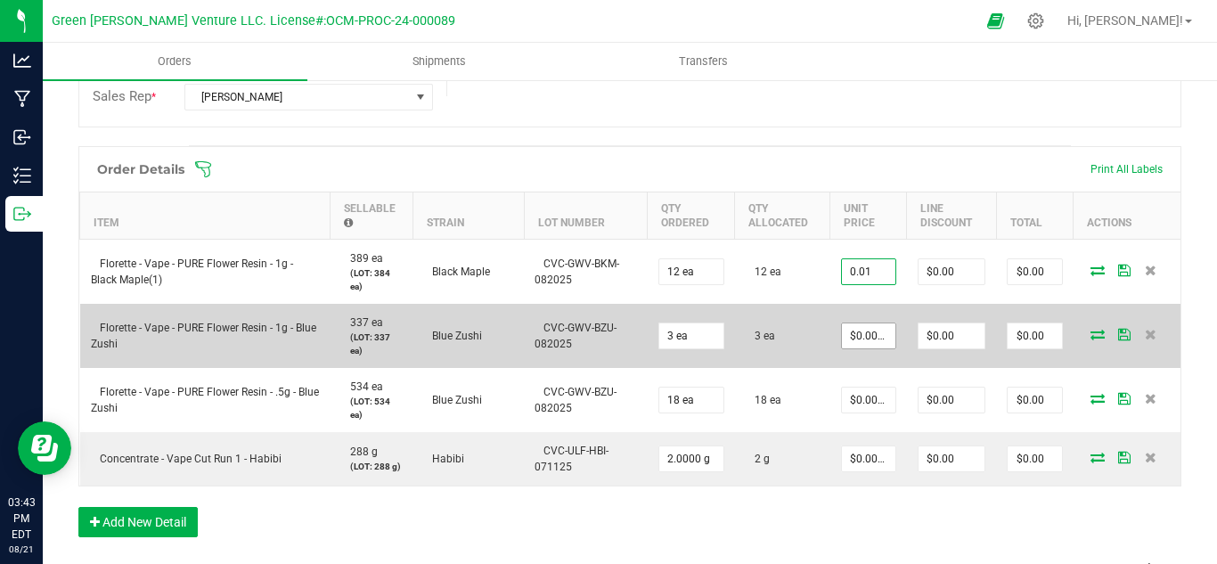
type input "$0.01000"
type input "$0.12"
click at [844, 348] on input "0" at bounding box center [868, 335] width 53 height 25
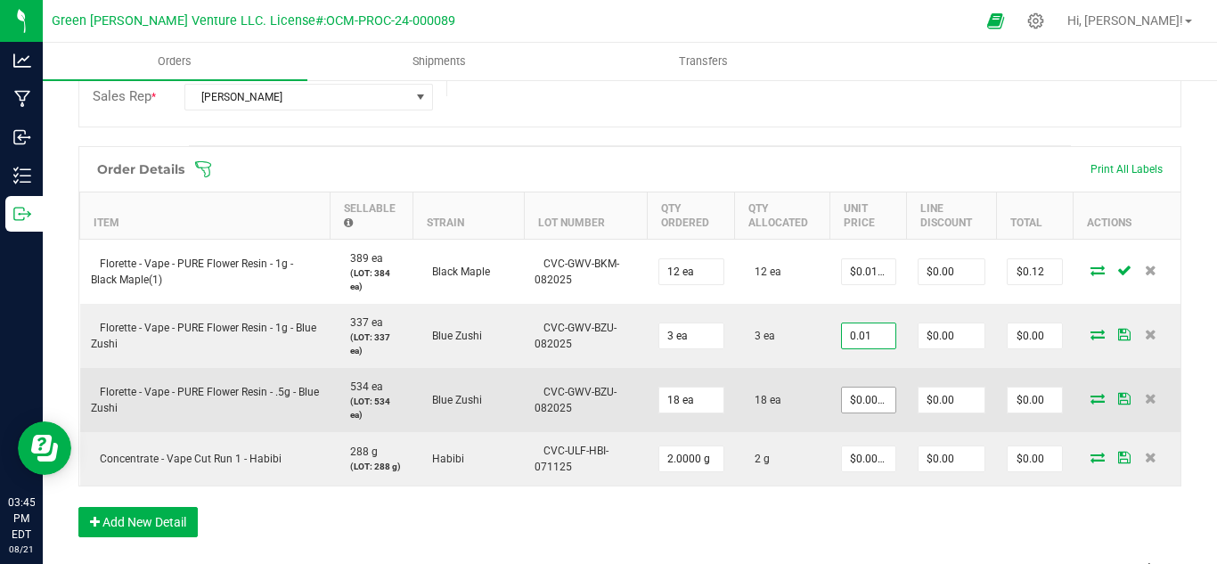
type input "$0.01000"
type input "$0.03"
click at [842, 412] on input "0" at bounding box center [868, 399] width 53 height 25
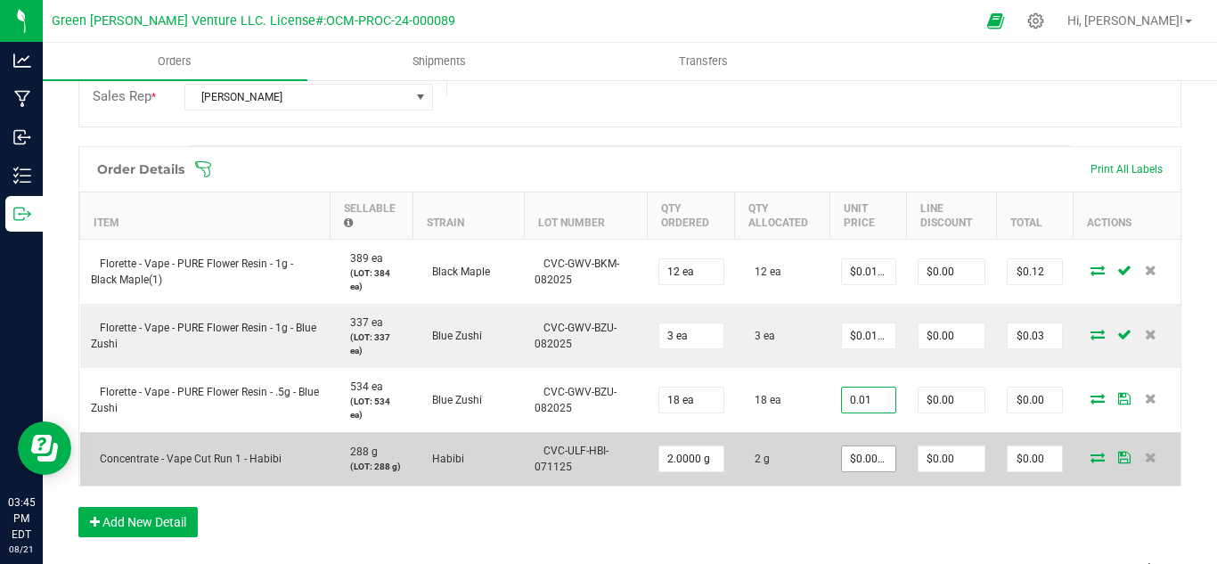
type input "$0.01000"
type input "$0.18"
click at [852, 470] on input "0" at bounding box center [868, 458] width 53 height 25
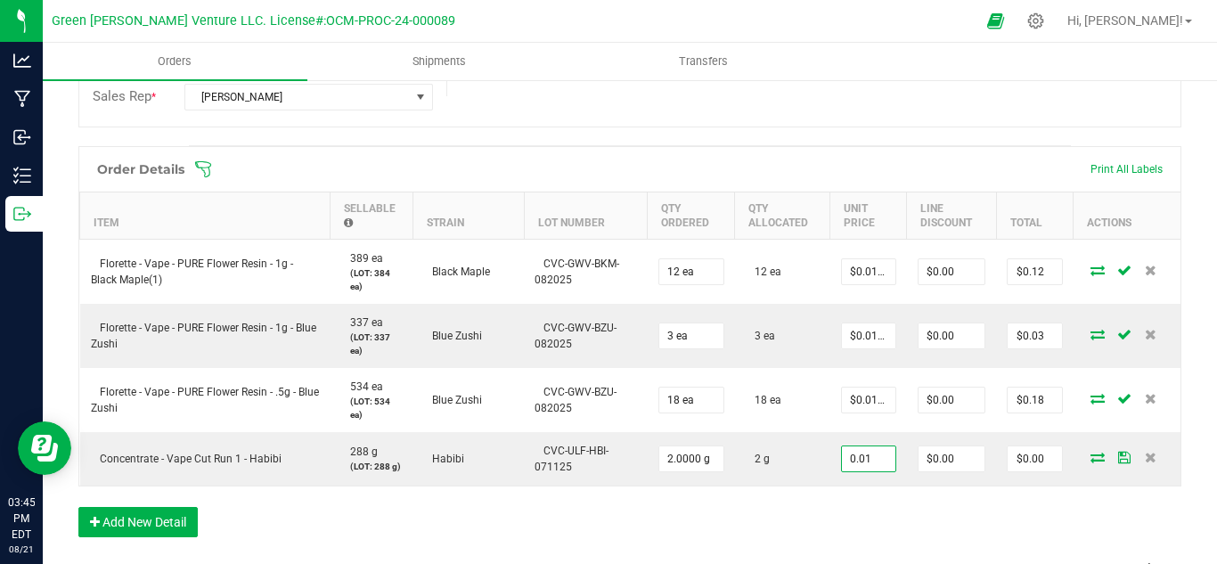
type input "$0.01000"
type input "$0.02"
click at [801, 517] on div "Order Details Print All Labels Item Sellable Strain Lot Number Qty Ordered Qty …" at bounding box center [629, 350] width 1103 height 409
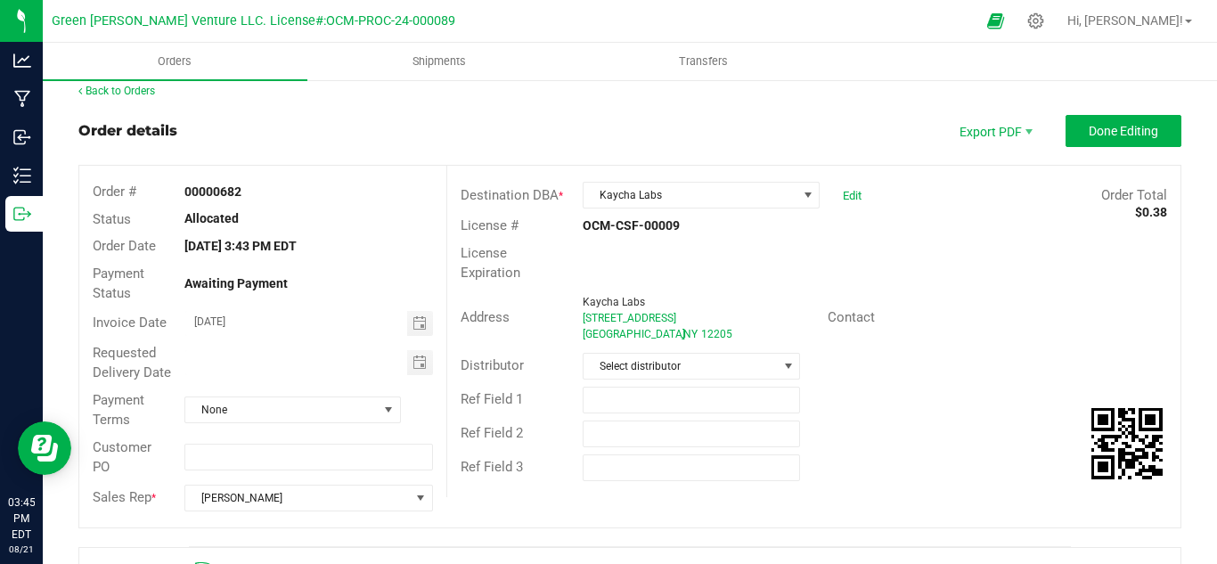
scroll to position [0, 0]
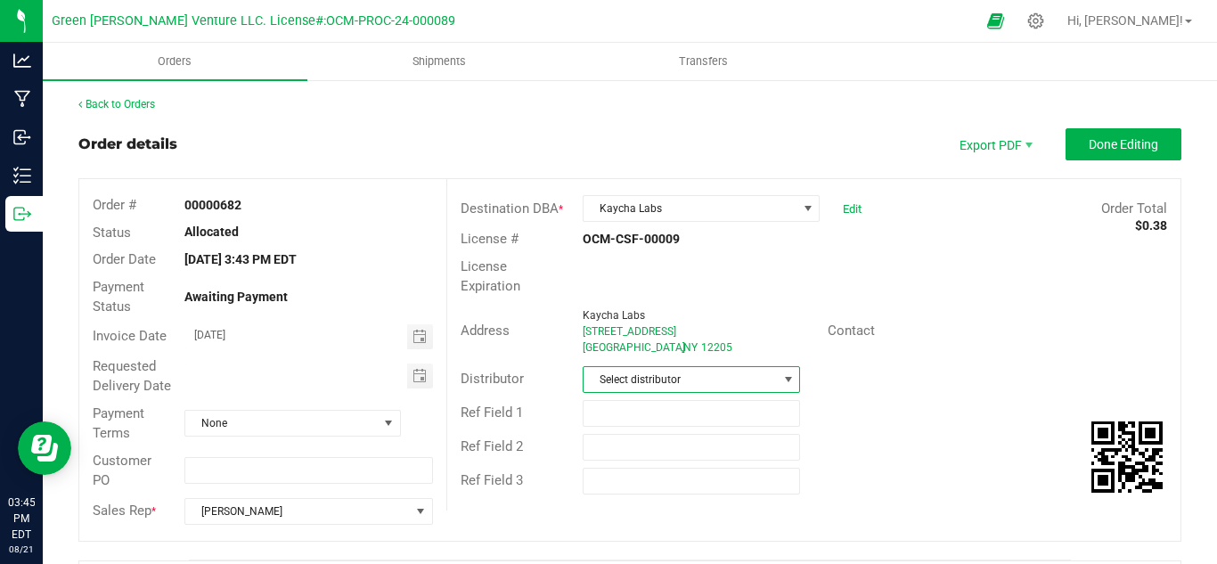
click at [615, 379] on span "Select distributor" at bounding box center [679, 379] width 193 height 25
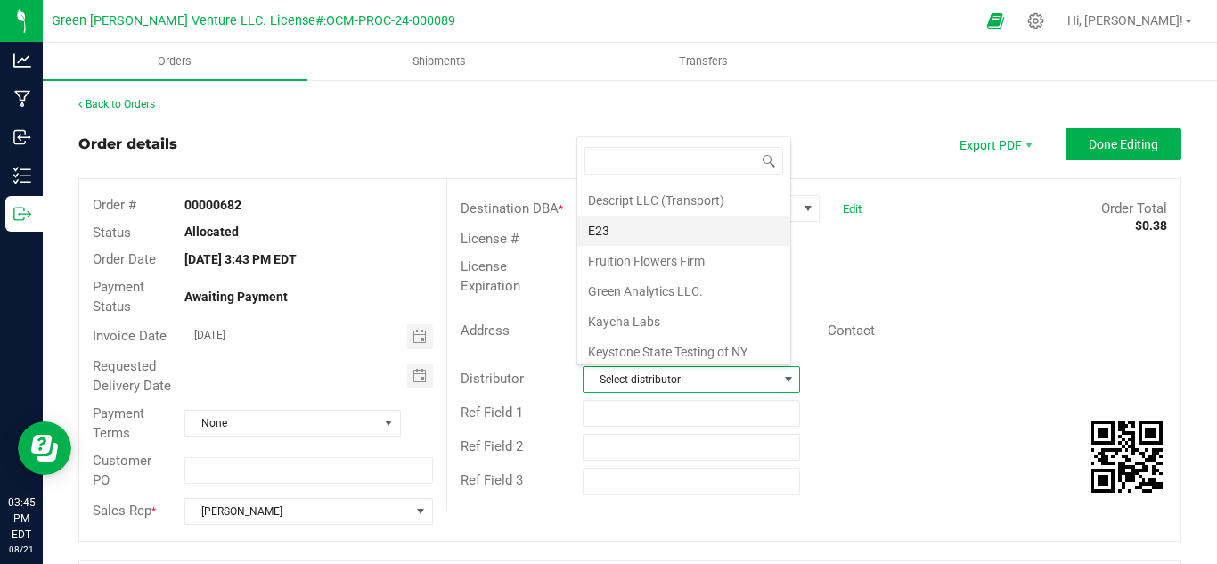
scroll to position [94, 0]
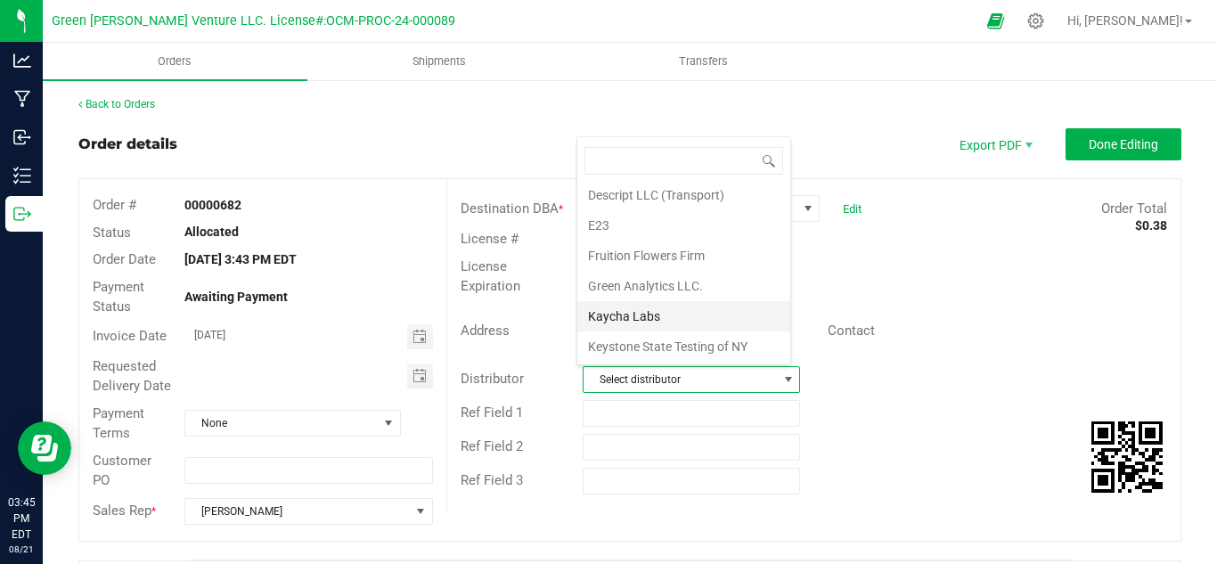
click at [632, 314] on li "Kaycha Labs" at bounding box center [683, 316] width 213 height 30
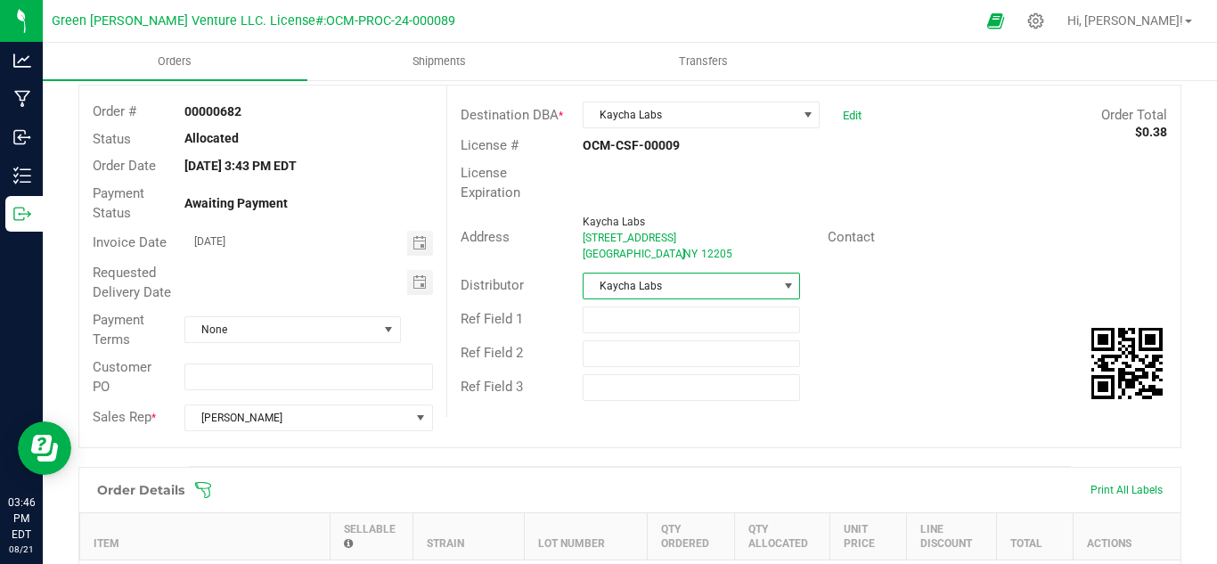
scroll to position [0, 0]
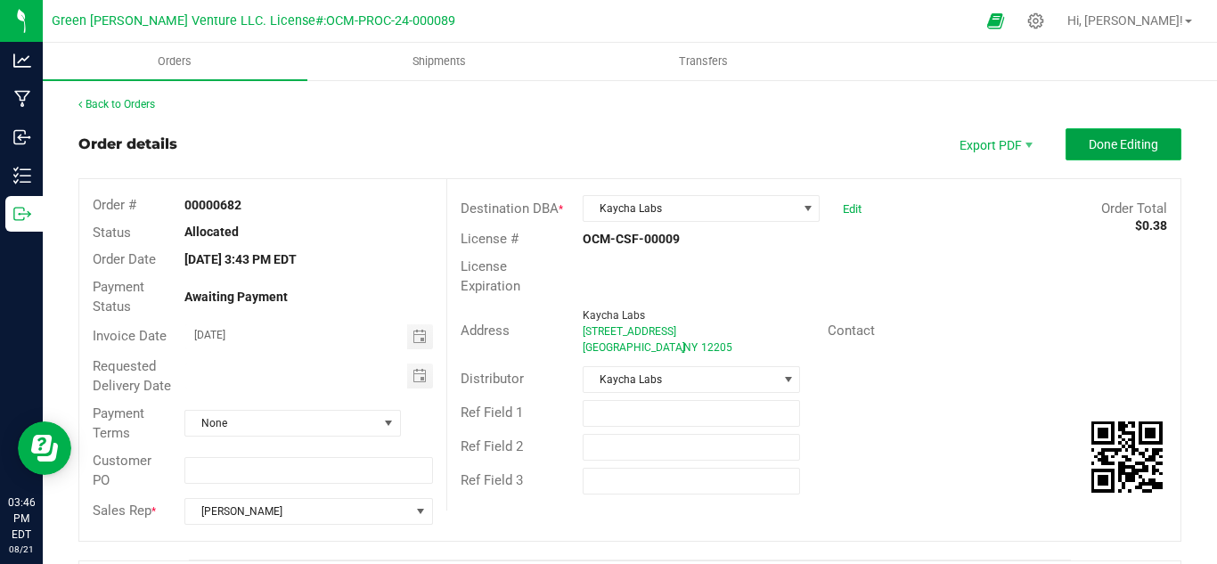
click at [1144, 142] on span "Done Editing" at bounding box center [1122, 144] width 69 height 14
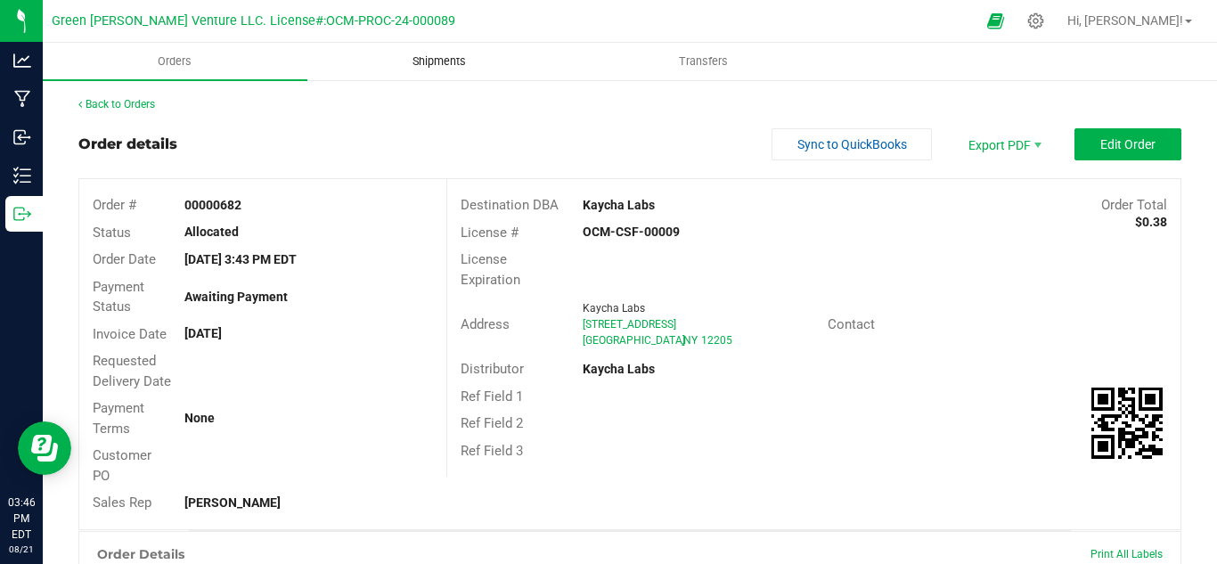
click at [424, 65] on span "Shipments" at bounding box center [439, 61] width 102 height 16
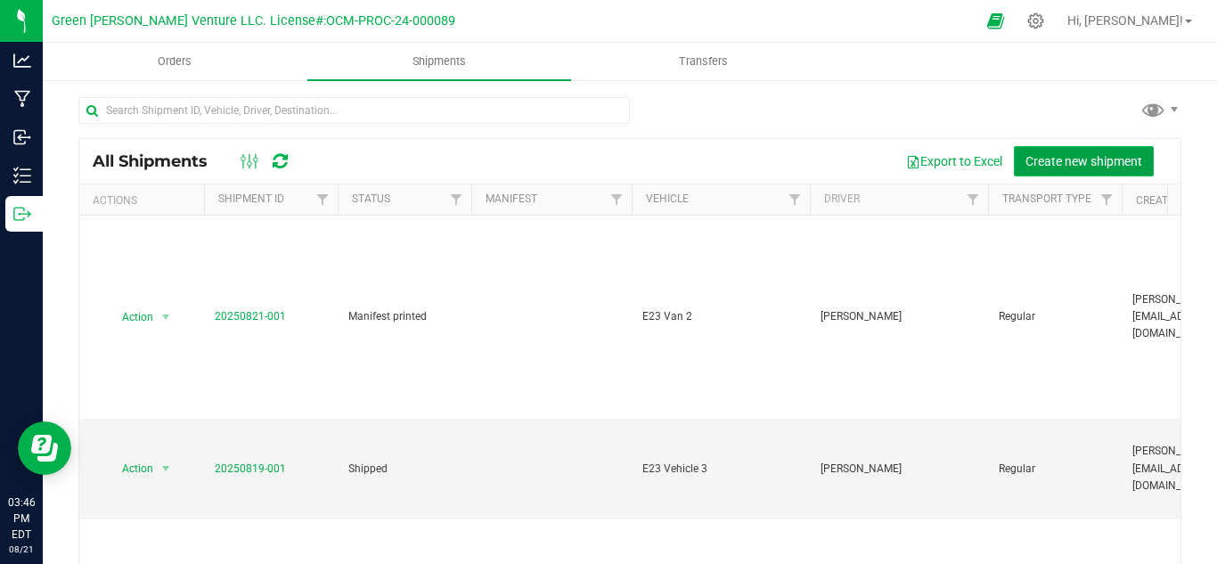
click at [1107, 150] on button "Create new shipment" at bounding box center [1083, 161] width 140 height 30
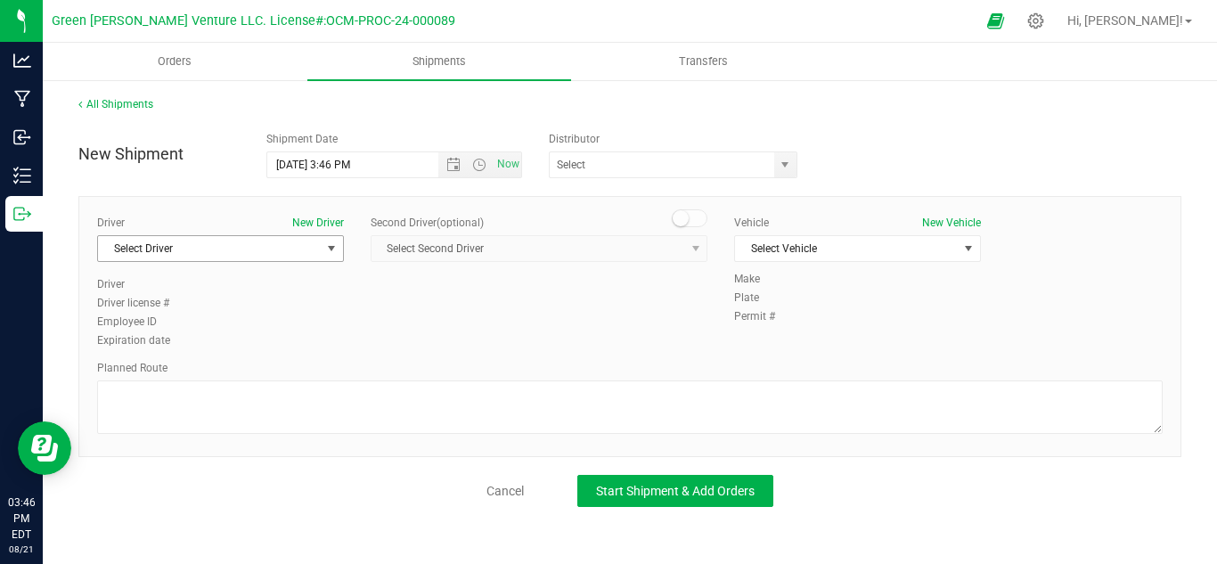
click at [197, 248] on span "Select Driver" at bounding box center [209, 248] width 223 height 25
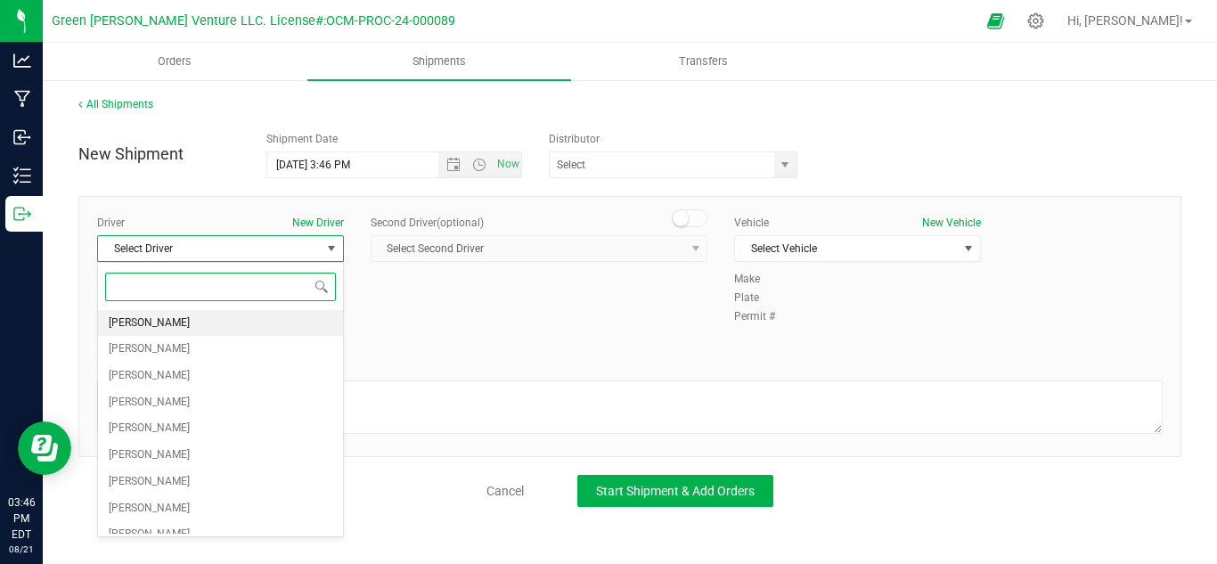
click at [155, 327] on span "[PERSON_NAME]" at bounding box center [149, 323] width 81 height 23
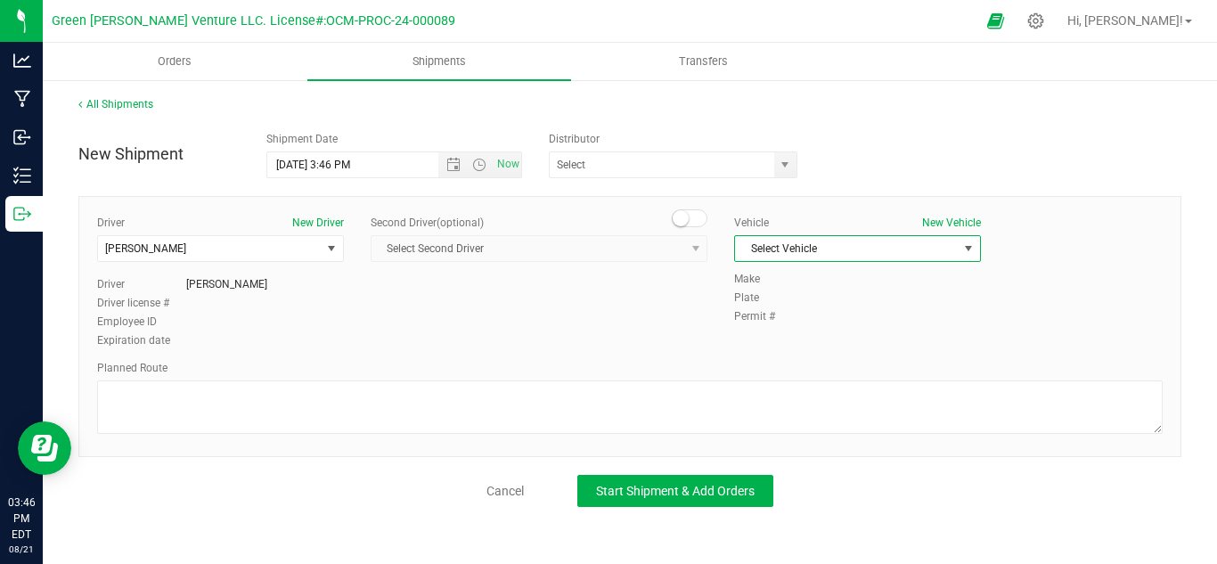
click at [795, 258] on span "Select Vehicle" at bounding box center [846, 248] width 223 height 25
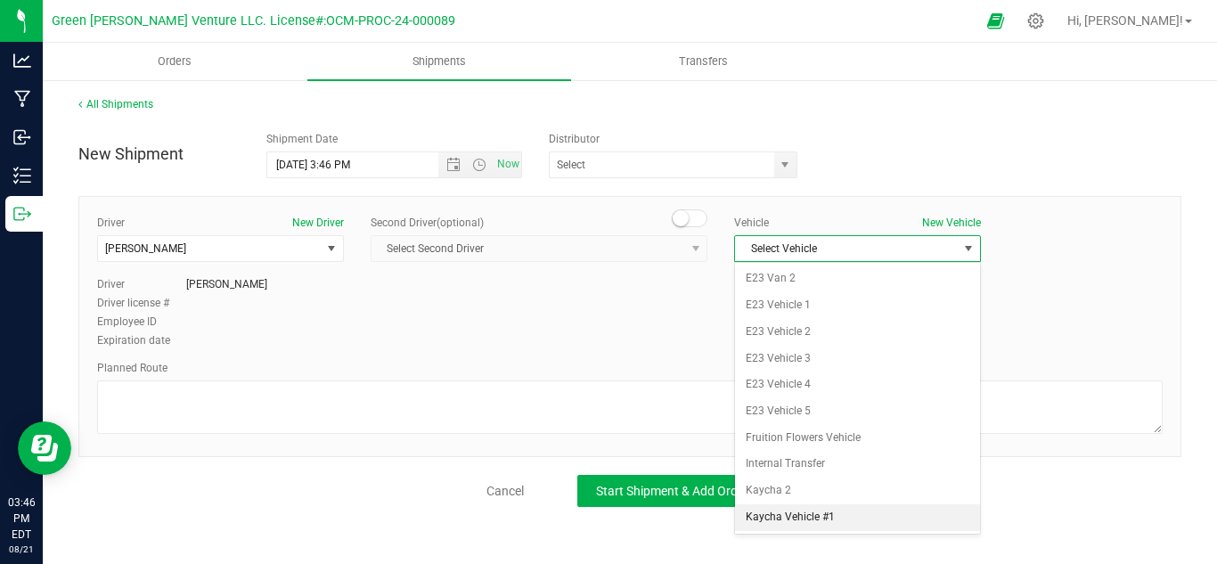
click at [864, 509] on li "Kaycha Vehicle #1" at bounding box center [857, 517] width 245 height 27
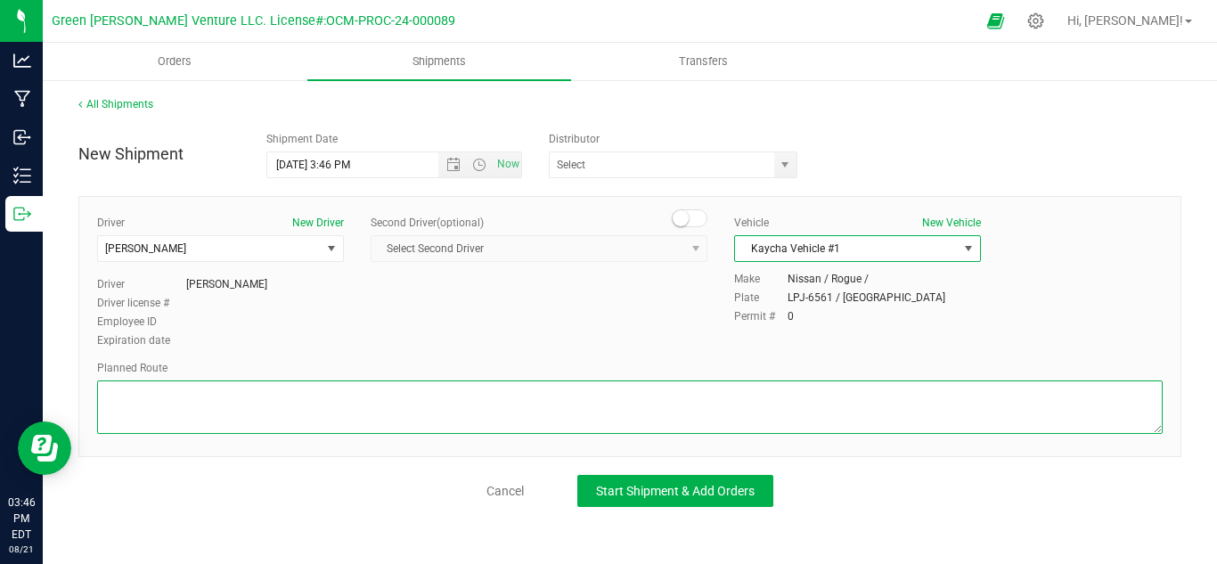
click at [210, 429] on textarea at bounding box center [629, 406] width 1065 height 53
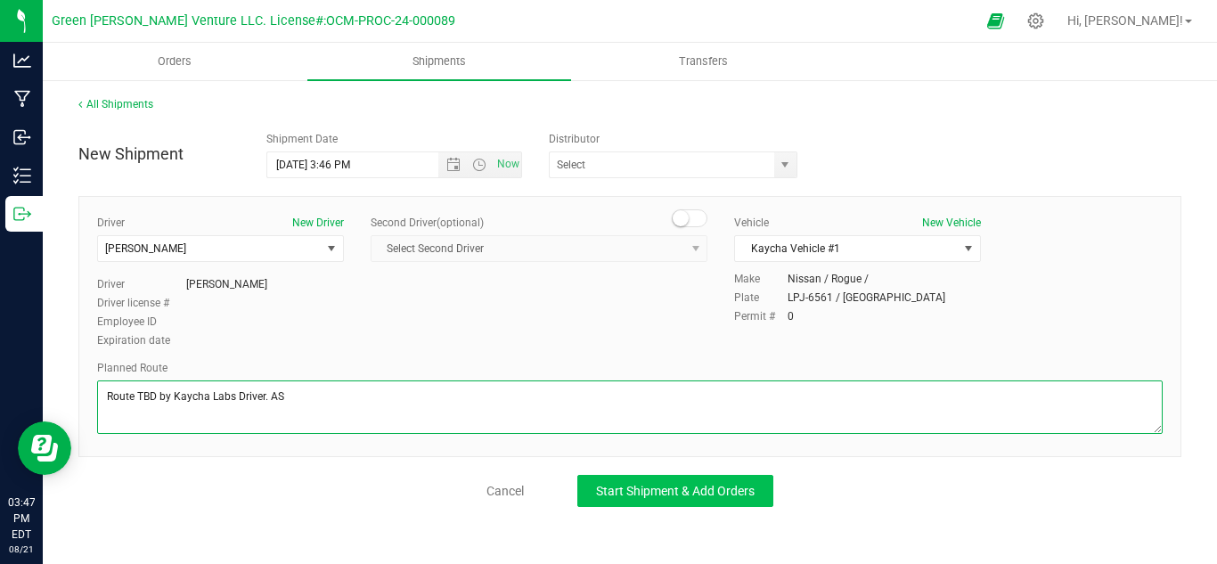
type textarea "Route TBD by Kaycha Labs Driver. AS"
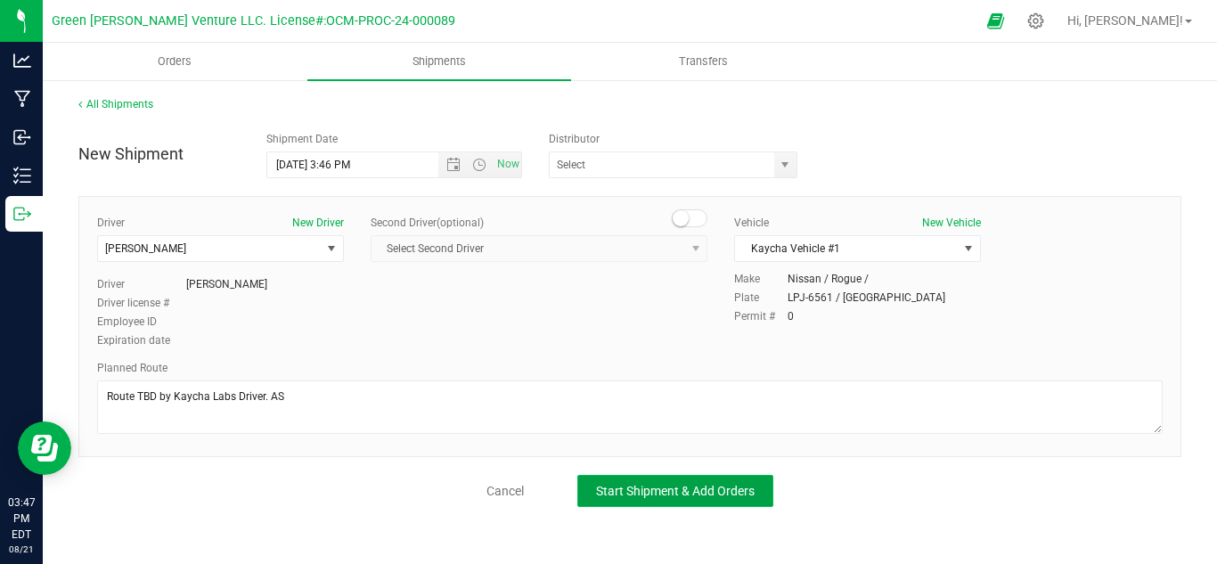
click at [587, 490] on button "Start Shipment & Add Orders" at bounding box center [675, 491] width 196 height 32
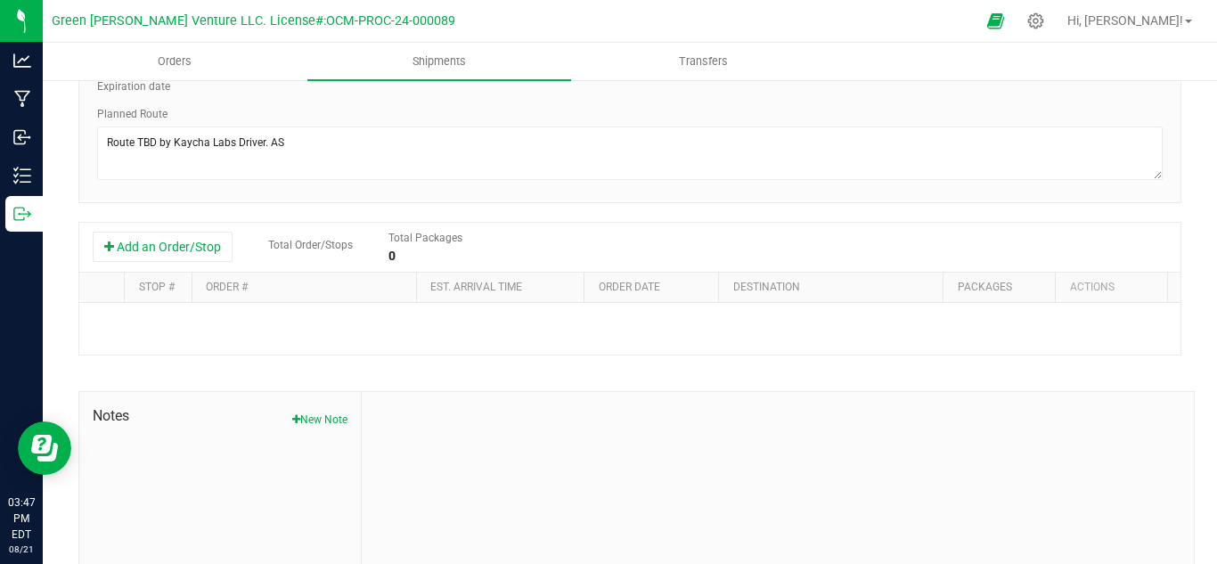
scroll to position [346, 0]
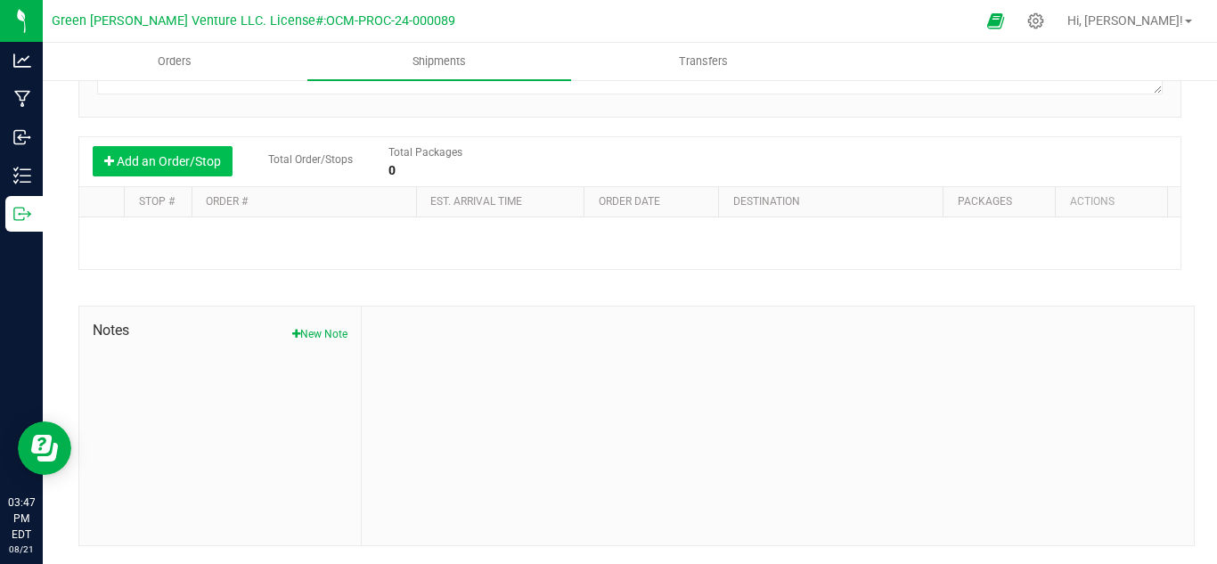
click at [191, 163] on button "Add an Order/Stop" at bounding box center [163, 161] width 140 height 30
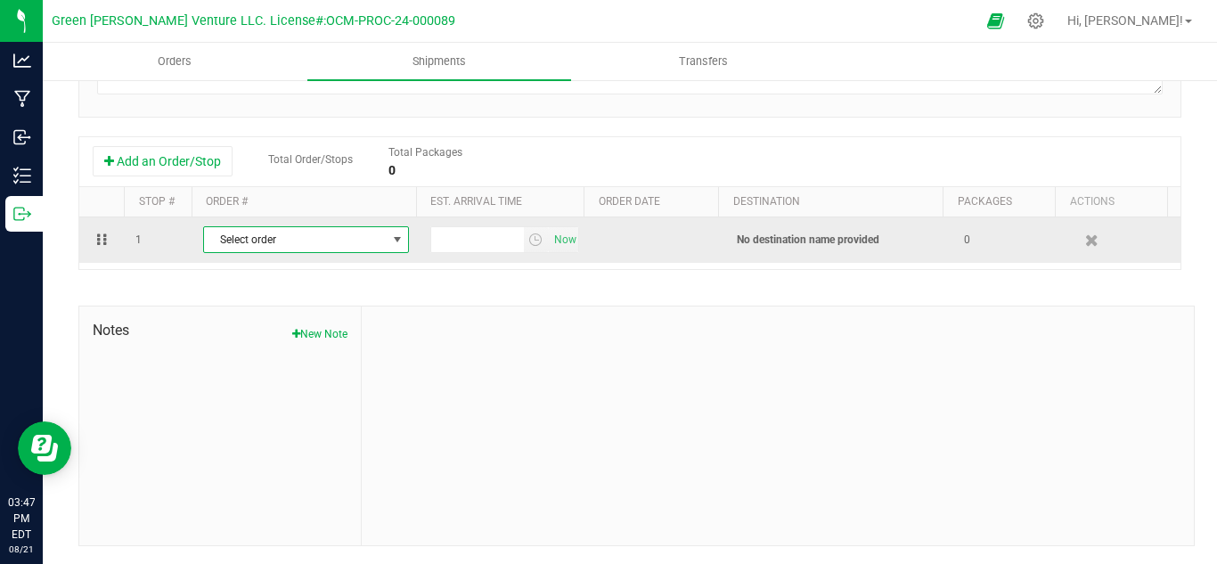
click at [248, 233] on span "Select order" at bounding box center [295, 239] width 182 height 25
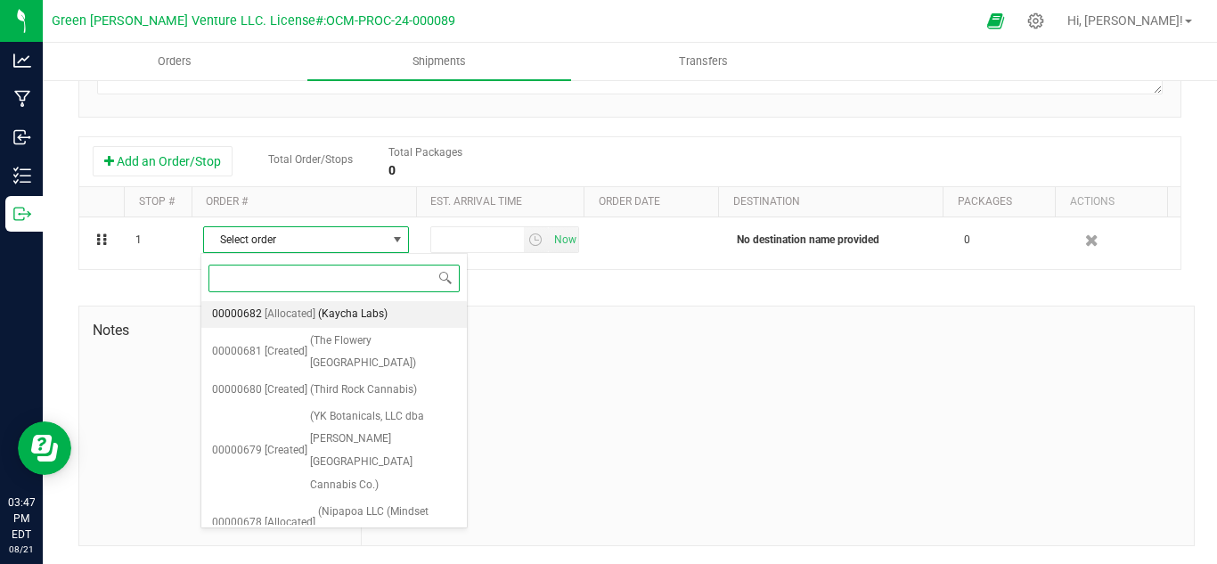
click at [355, 305] on span "(Kaycha Labs)" at bounding box center [352, 314] width 69 height 23
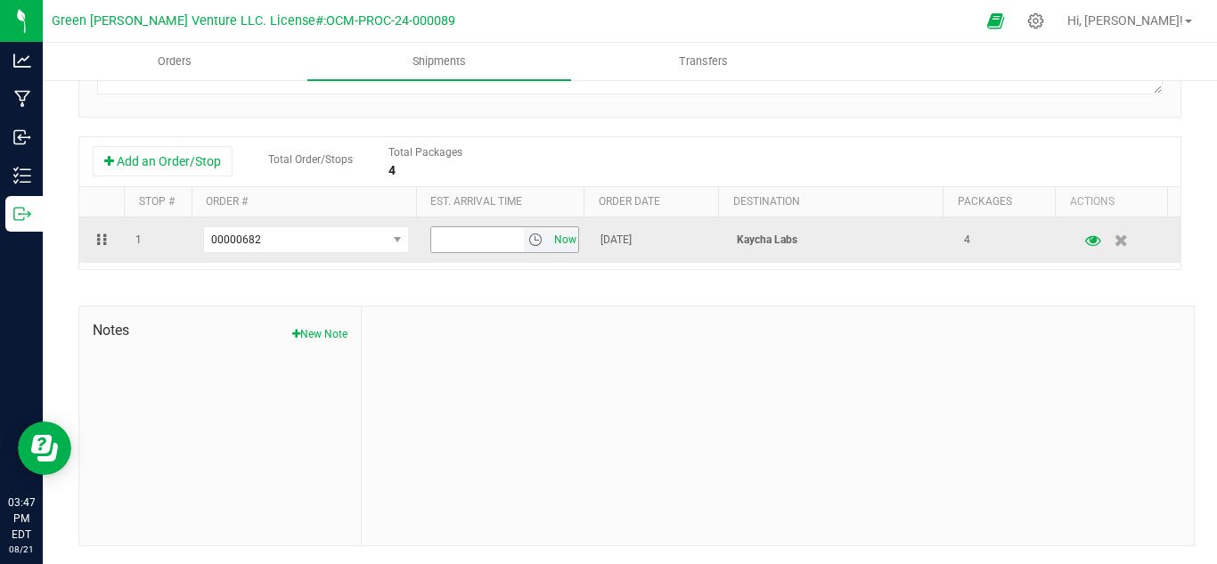
click at [559, 242] on span "Now" at bounding box center [564, 240] width 30 height 26
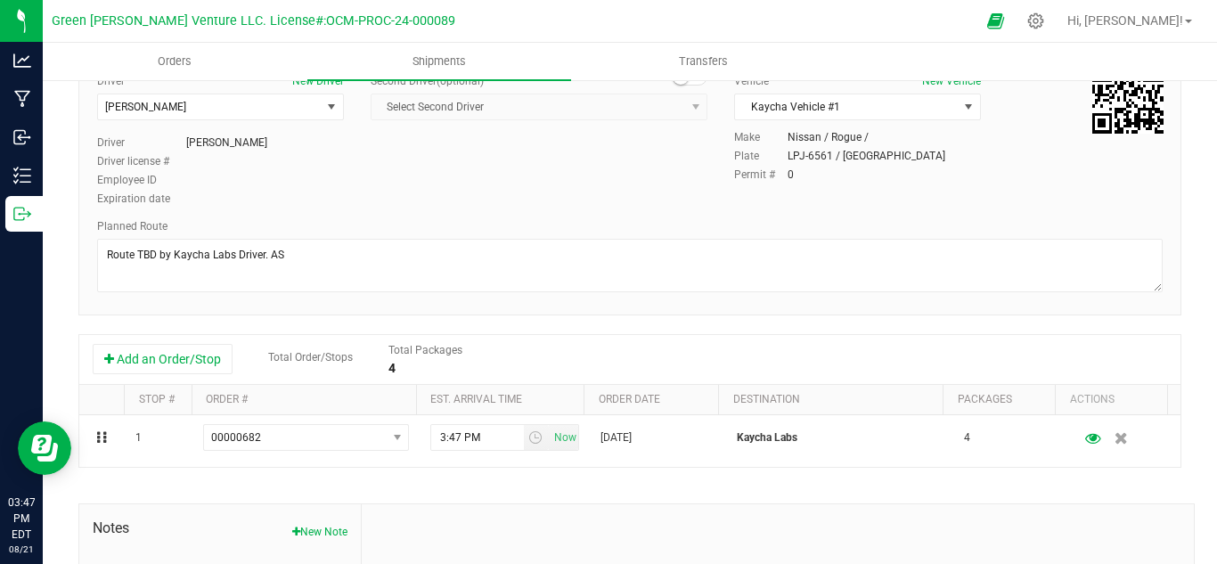
scroll to position [0, 0]
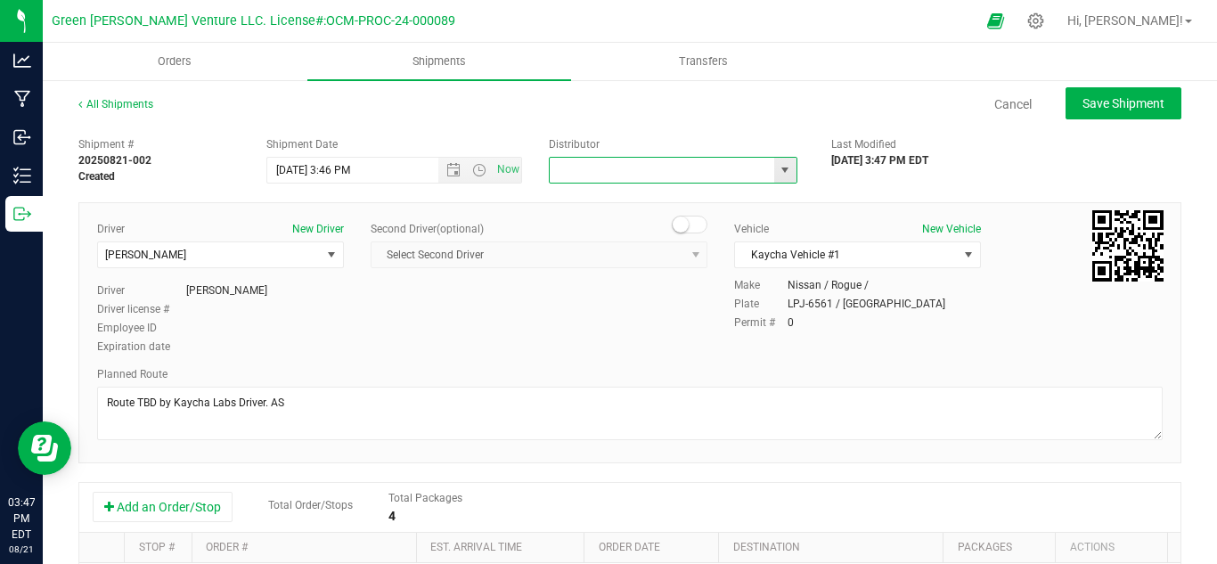
click at [726, 168] on input "text" at bounding box center [657, 170] width 217 height 25
click at [818, 161] on div "Last Modified [DATE] 3:47 PM EDT" at bounding box center [912, 152] width 188 height 32
click at [778, 164] on span "select" at bounding box center [784, 170] width 14 height 14
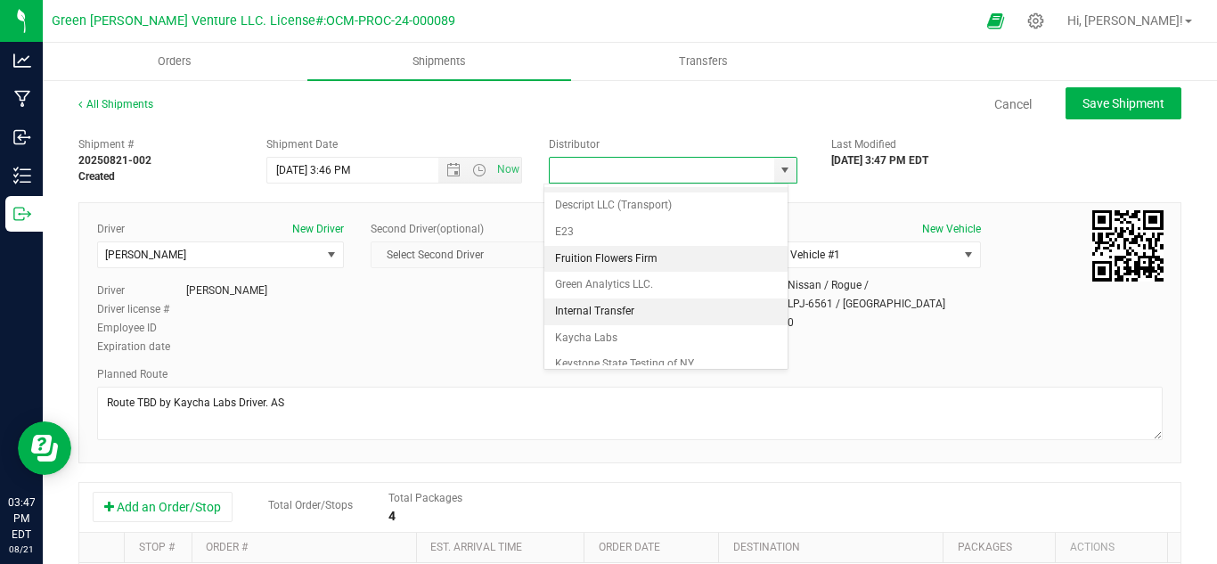
scroll to position [34, 0]
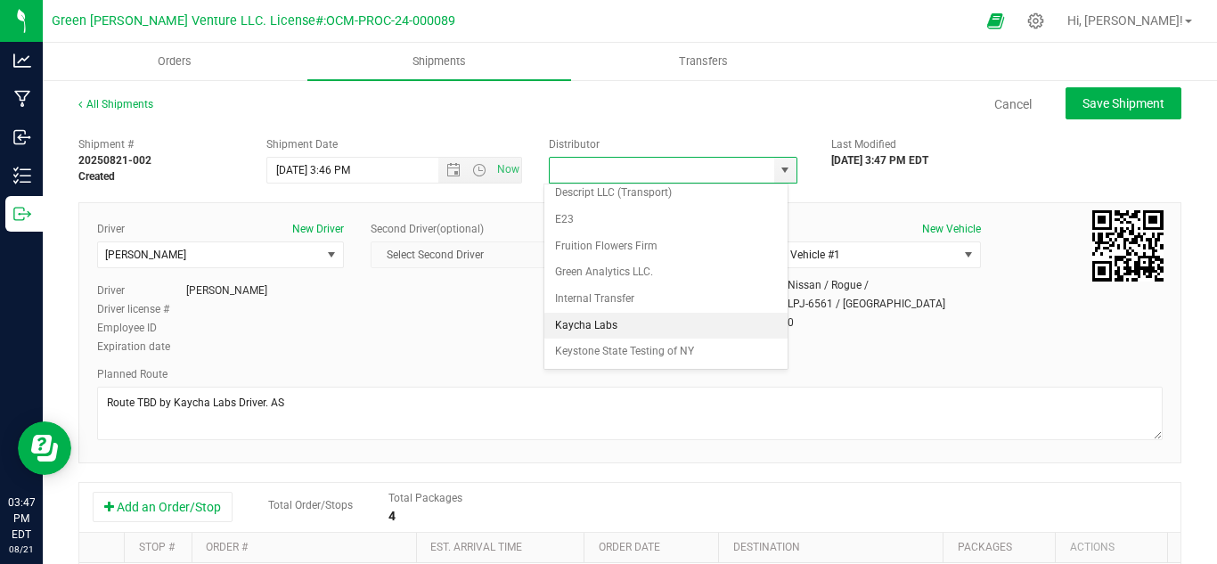
click at [639, 322] on li "Kaycha Labs" at bounding box center [665, 326] width 243 height 27
type input "Kaycha Labs"
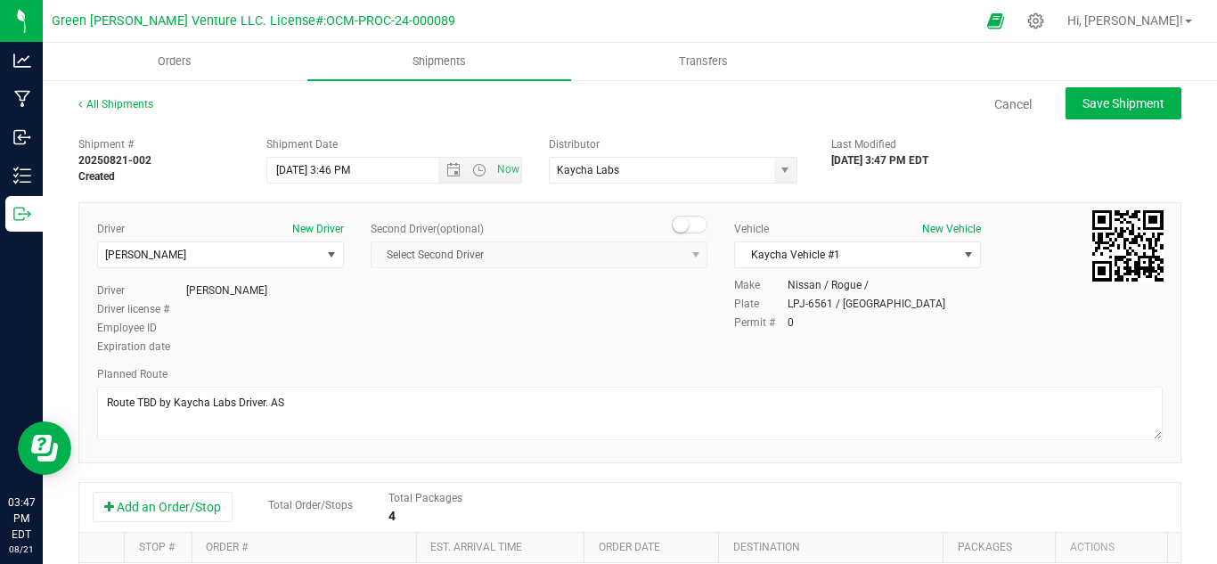
click at [673, 131] on div "Shipment # 20250821-002 Created Shipment Date [DATE] 3:46 PM Now Distributor Ka…" at bounding box center [629, 156] width 1129 height 56
click at [1085, 101] on span "Save Shipment" at bounding box center [1123, 103] width 82 height 14
type input "[DATE] 7:46 PM"
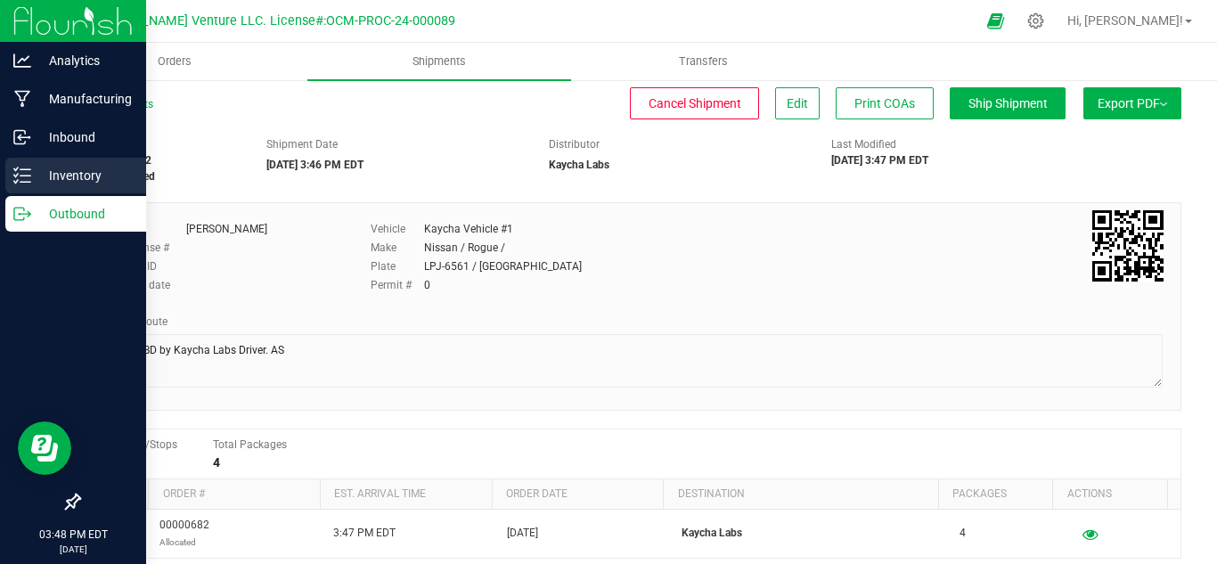
click at [66, 170] on p "Inventory" at bounding box center [84, 175] width 107 height 21
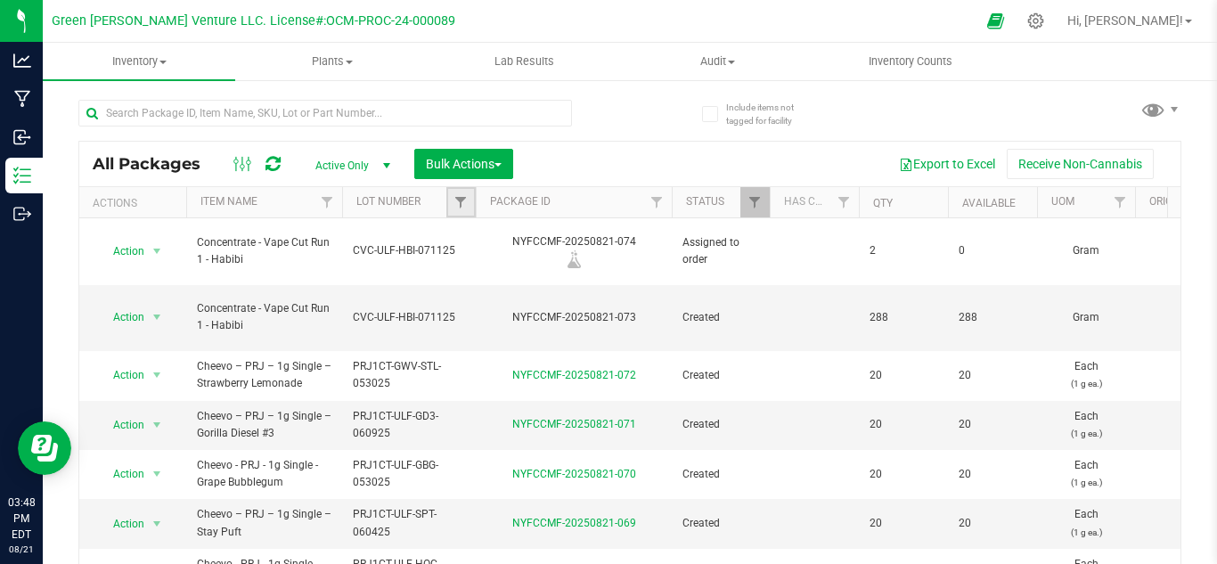
click at [468, 192] on link "Filter" at bounding box center [460, 202] width 29 height 30
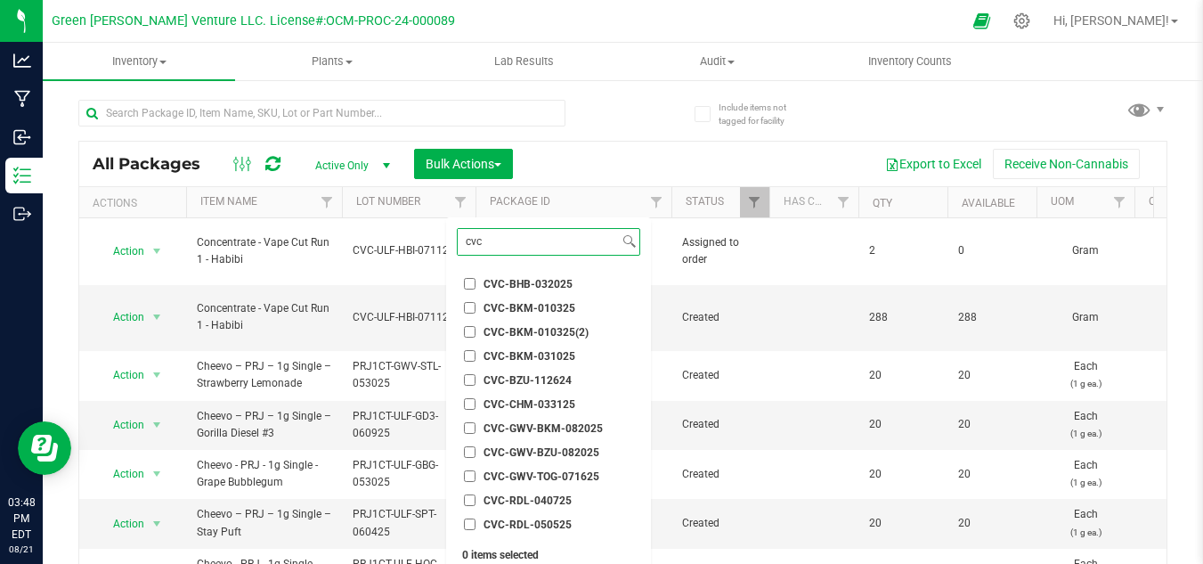
type input "cvc"
click at [582, 426] on span "CVC-GWV-BKM-082025" at bounding box center [543, 428] width 119 height 11
click at [476, 426] on input "CVC-GWV-BKM-082025" at bounding box center [470, 428] width 12 height 12
checkbox input "true"
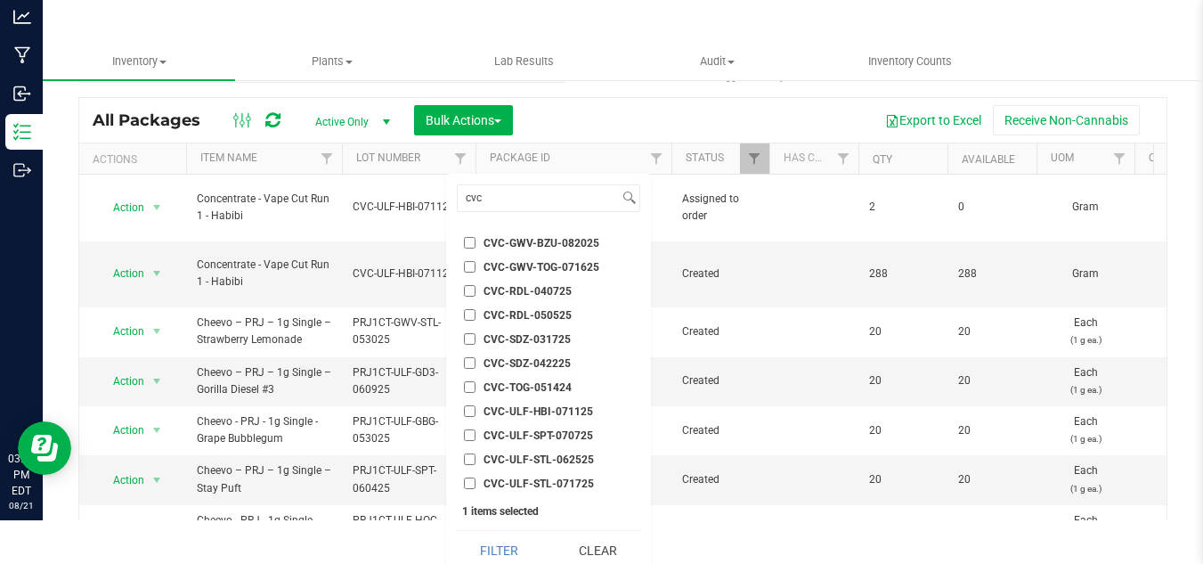
scroll to position [55, 0]
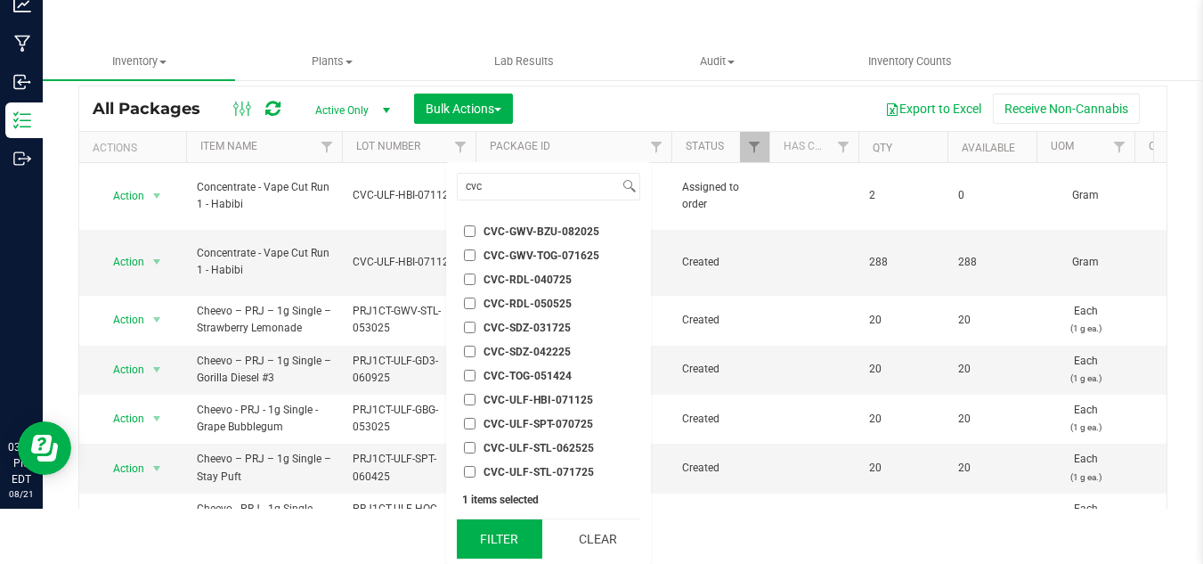
click at [511, 539] on button "Filter" at bounding box center [499, 538] width 85 height 39
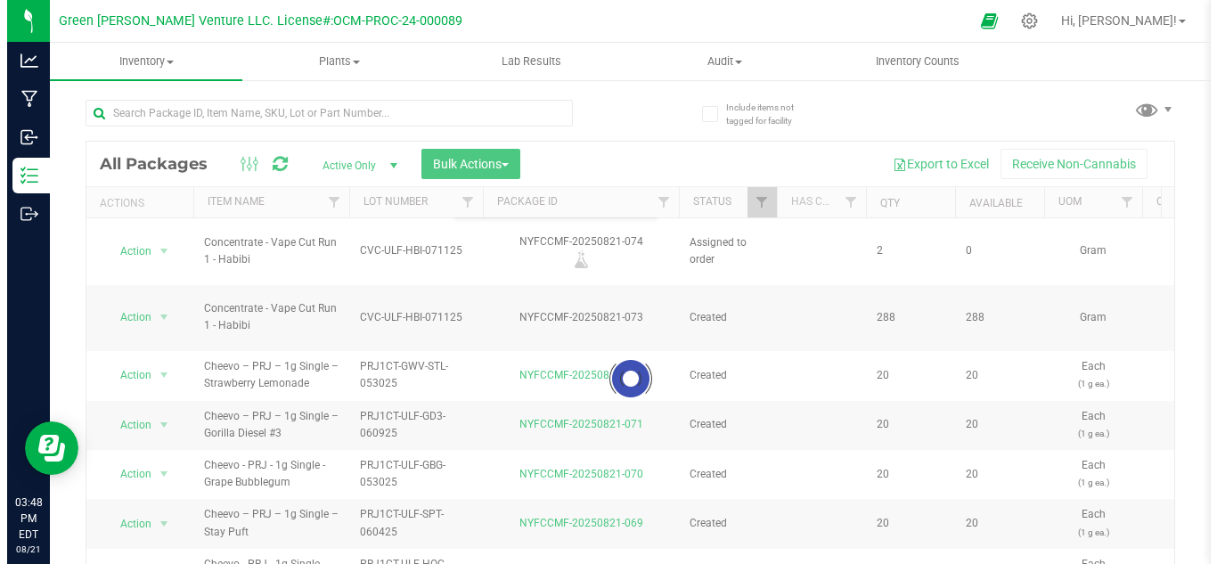
scroll to position [0, 0]
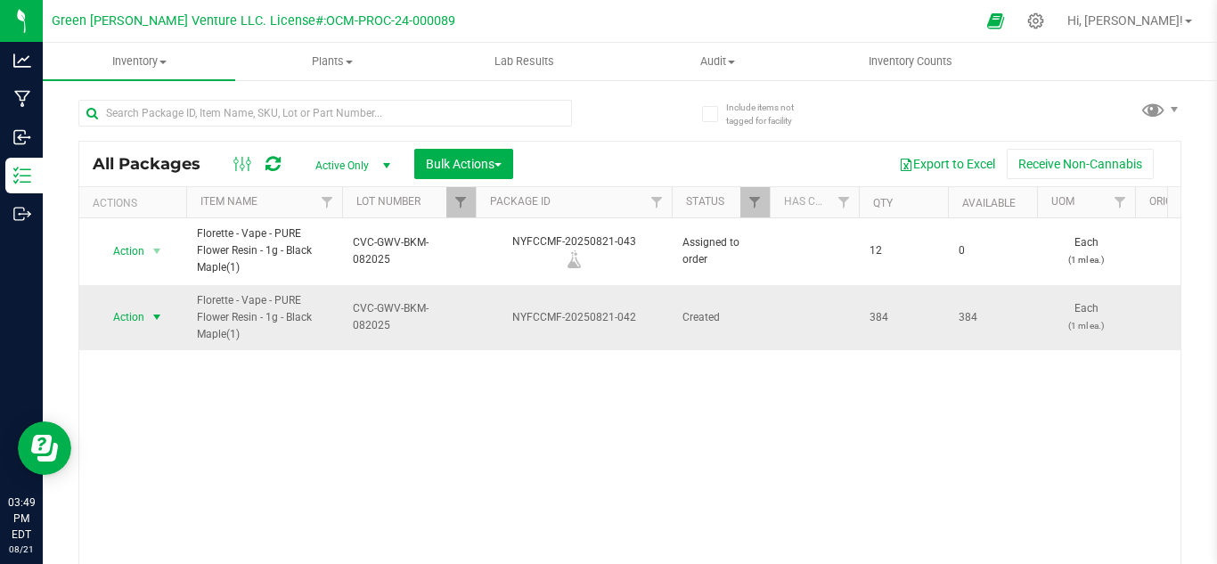
click at [148, 322] on span "select" at bounding box center [157, 317] width 22 height 25
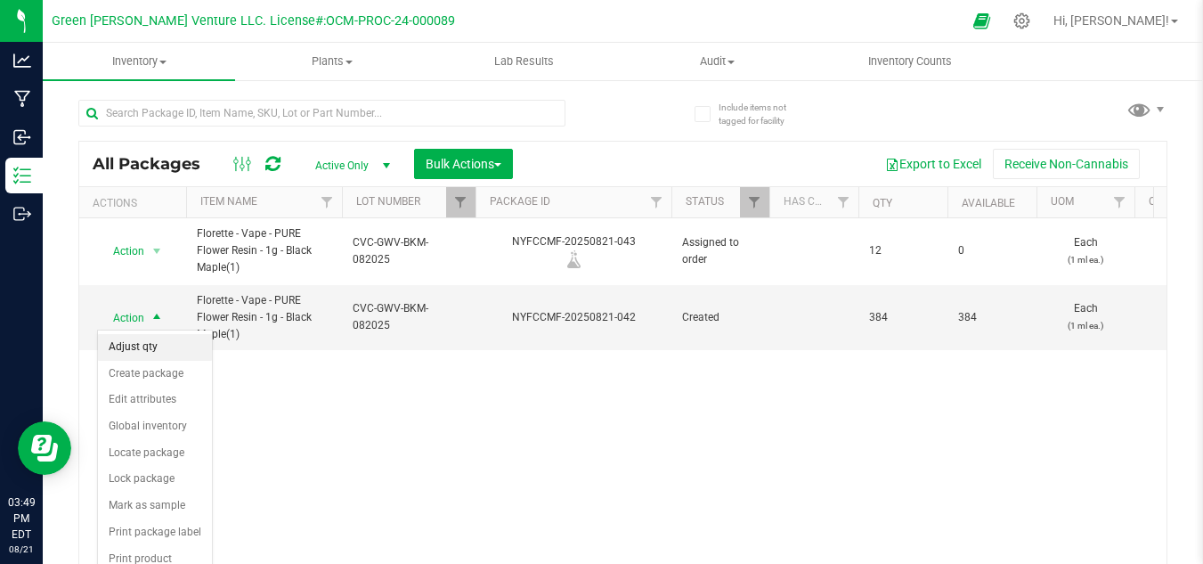
click at [135, 347] on li "Adjust qty" at bounding box center [155, 347] width 114 height 27
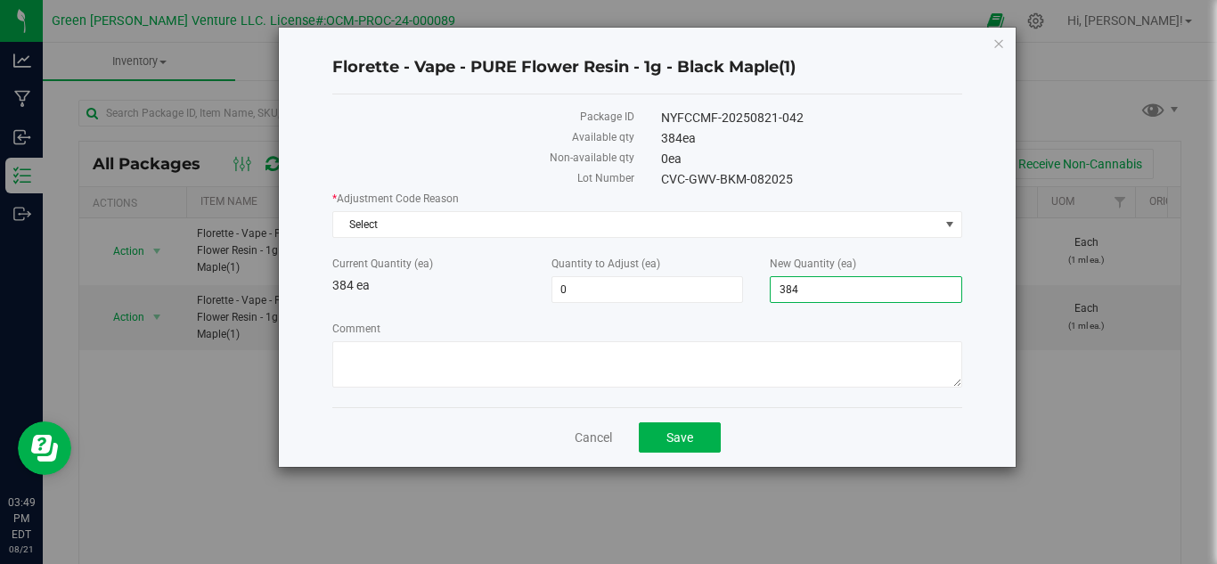
drag, startPoint x: 810, startPoint y: 296, endPoint x: 768, endPoint y: 290, distance: 43.1
click at [777, 297] on span "384 384" at bounding box center [865, 289] width 192 height 27
type input "0"
type input "-384"
type input "0"
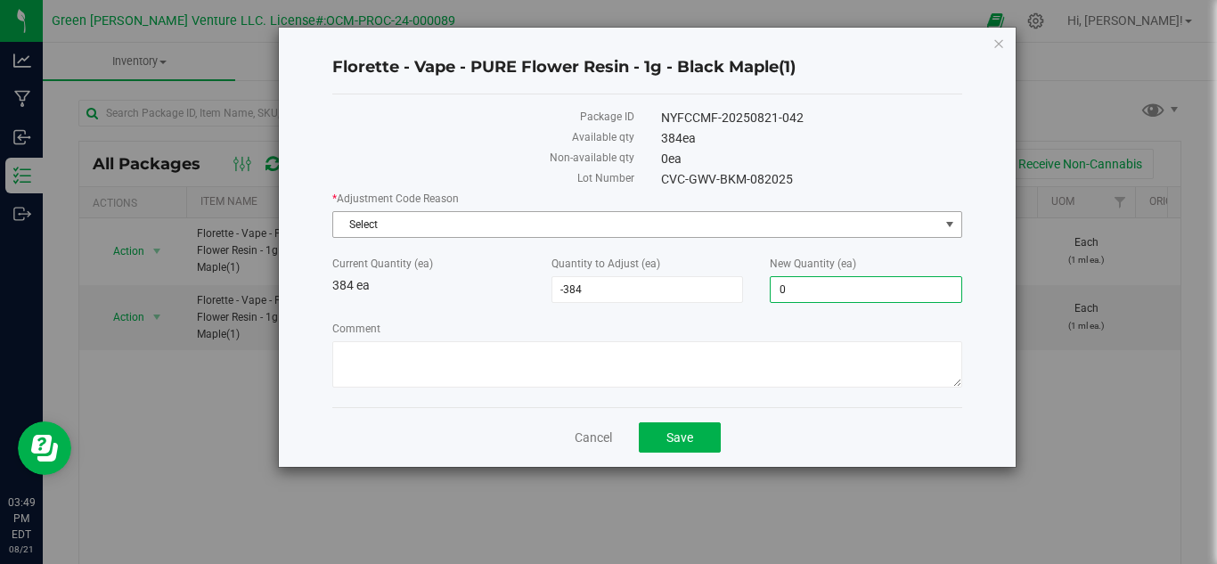
click at [513, 236] on span "Select" at bounding box center [636, 224] width 606 height 25
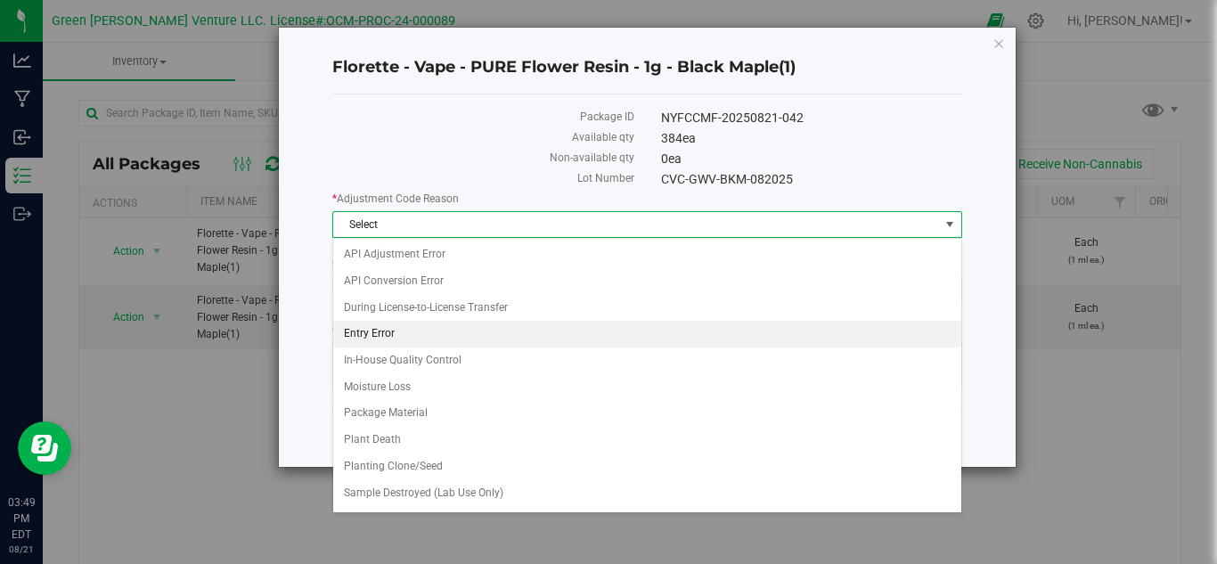
click at [423, 326] on li "Entry Error" at bounding box center [647, 334] width 628 height 27
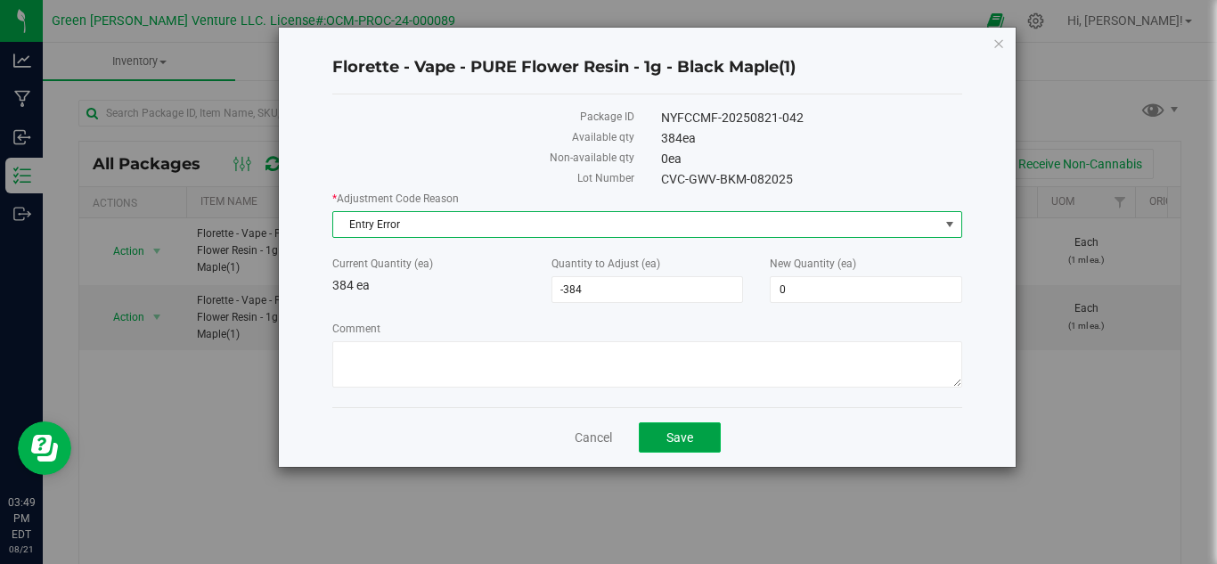
click at [662, 445] on button "Save" at bounding box center [680, 437] width 82 height 30
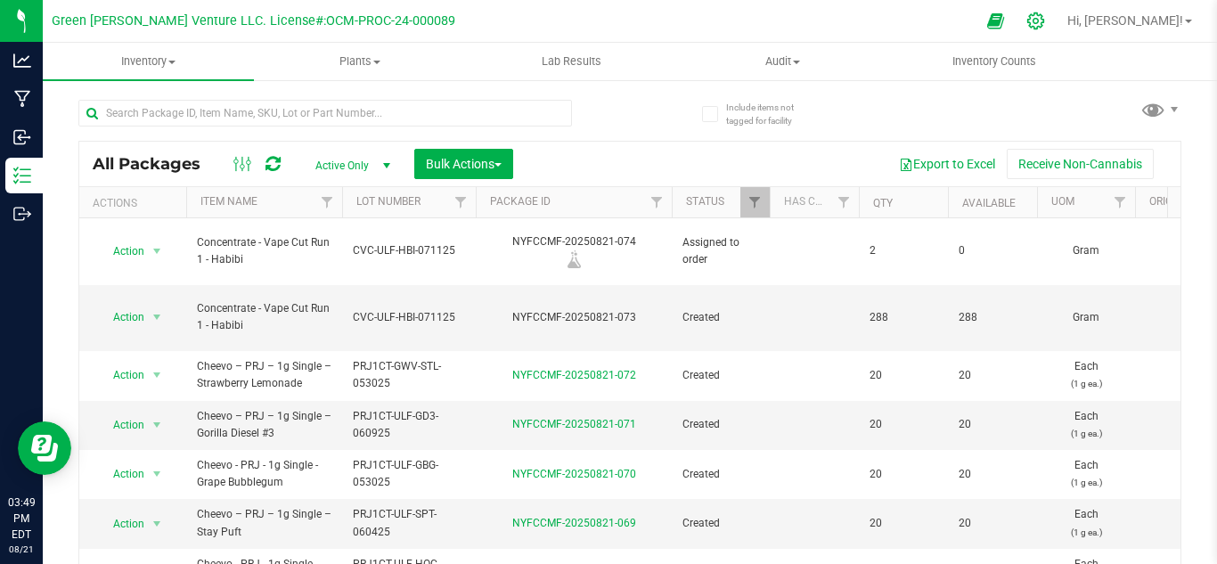
click at [1045, 26] on icon at bounding box center [1035, 21] width 19 height 19
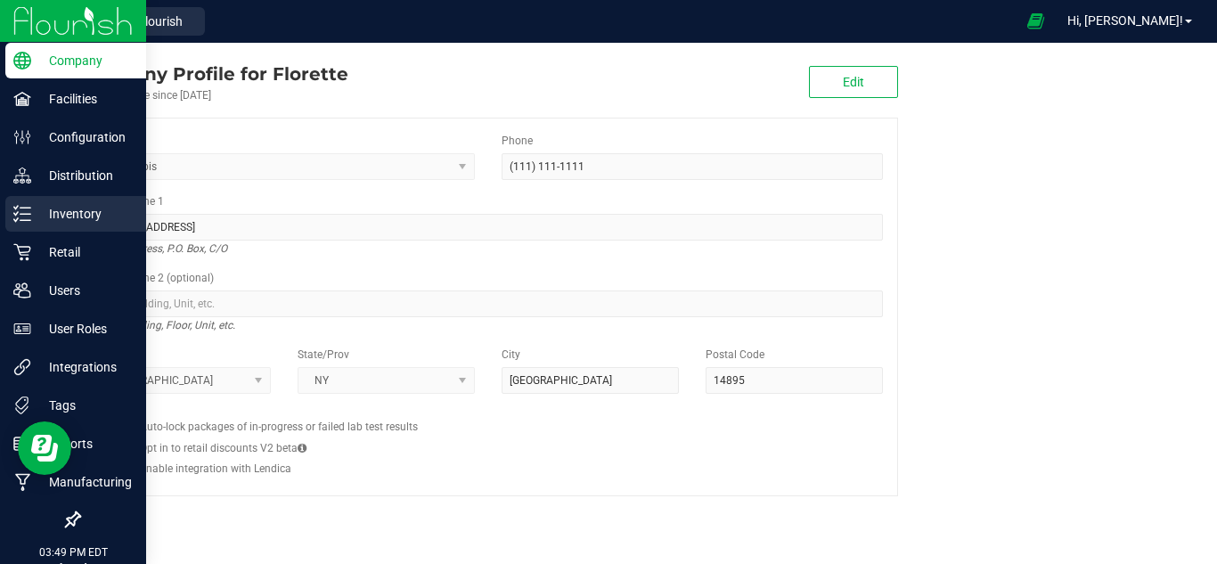
click at [27, 214] on line at bounding box center [25, 214] width 10 height 0
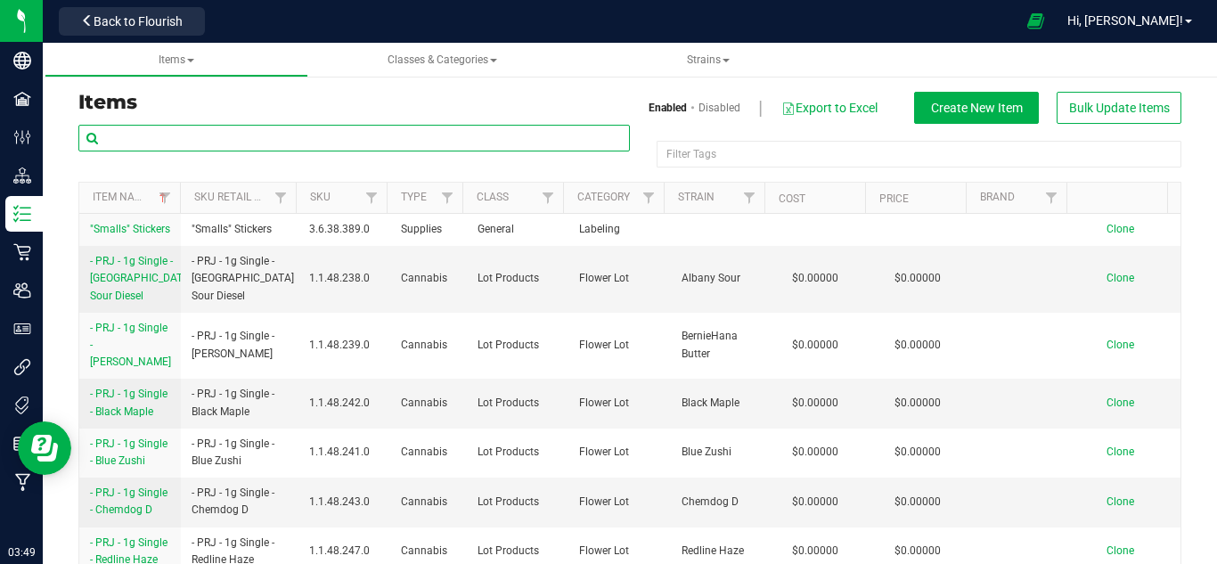
click at [376, 129] on input "text" at bounding box center [353, 138] width 551 height 27
type input "c"
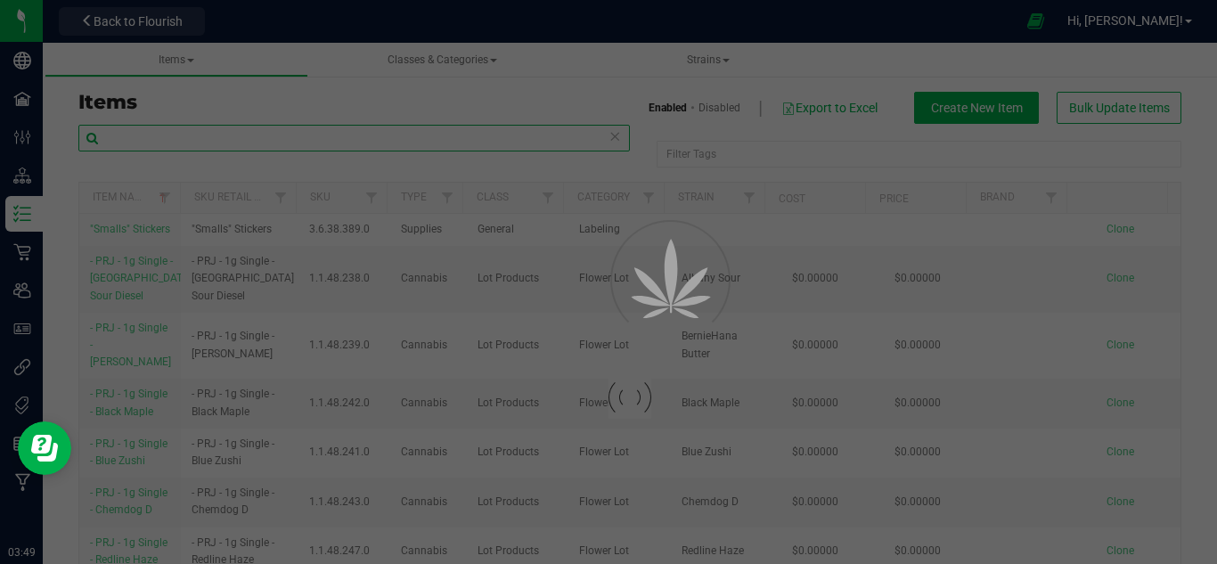
click at [351, 149] on input "text" at bounding box center [353, 138] width 551 height 27
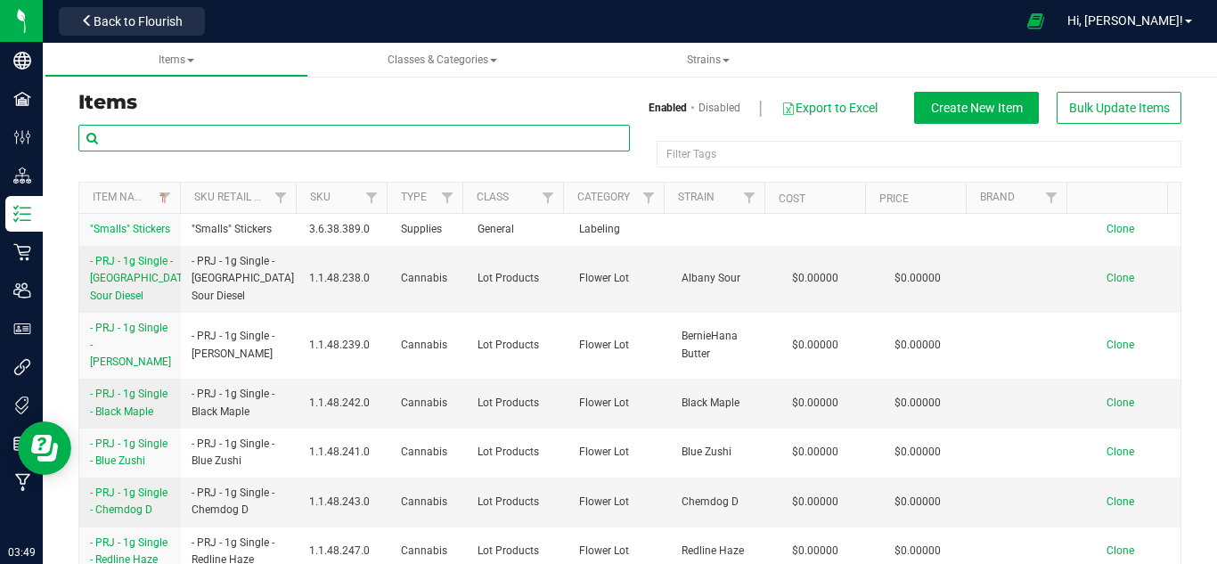
paste input "CVC-GWV-BKM-082025"
type input "CVC-GWV-BKM-082025"
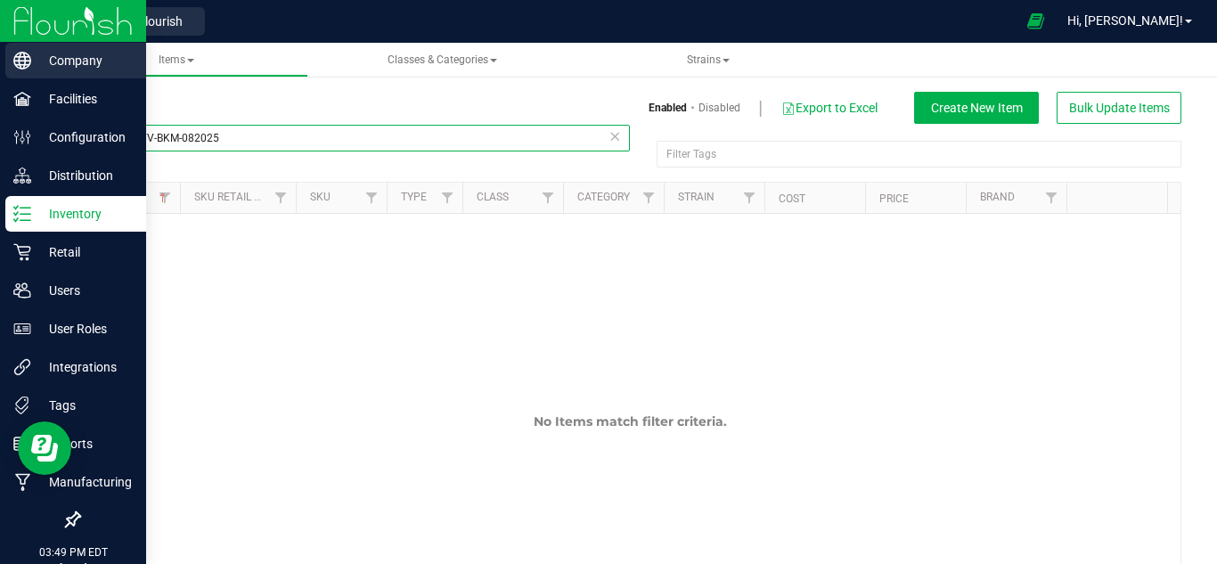
drag, startPoint x: 232, startPoint y: 142, endPoint x: 39, endPoint y: 60, distance: 210.3
click at [40, 137] on div "Company Facilities Configuration Distribution Inventory Retail Users User Roles…" at bounding box center [608, 282] width 1217 height 564
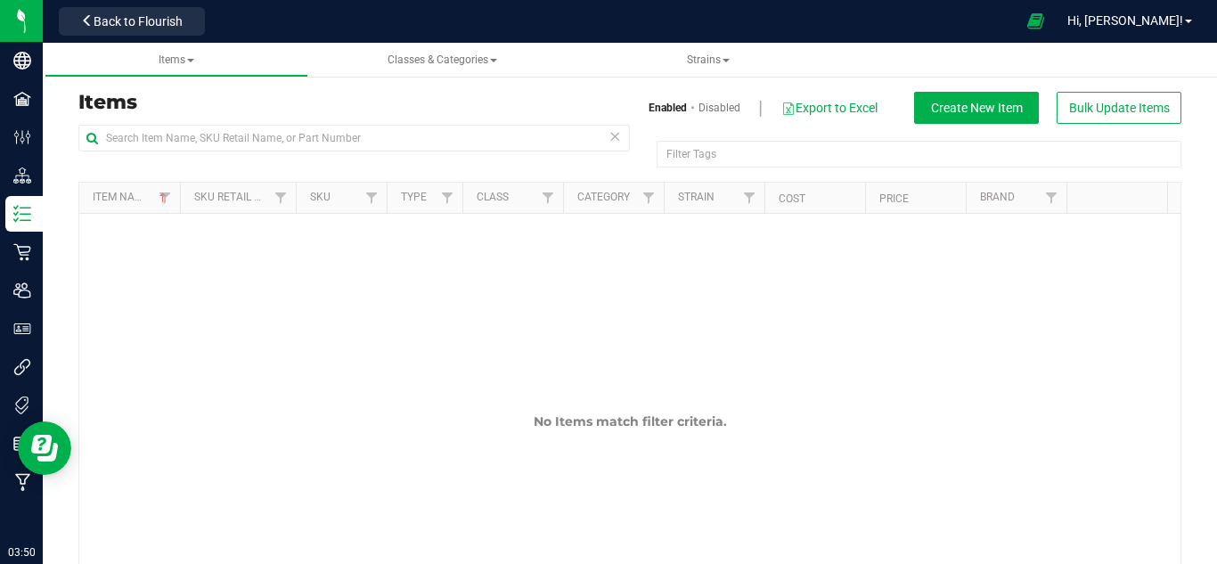
click at [297, 116] on div "Items Enabled Disabled Export to Excel Create New Item Bulk Update Items" at bounding box center [629, 108] width 1129 height 32
click at [329, 142] on input "text" at bounding box center [353, 138] width 551 height 27
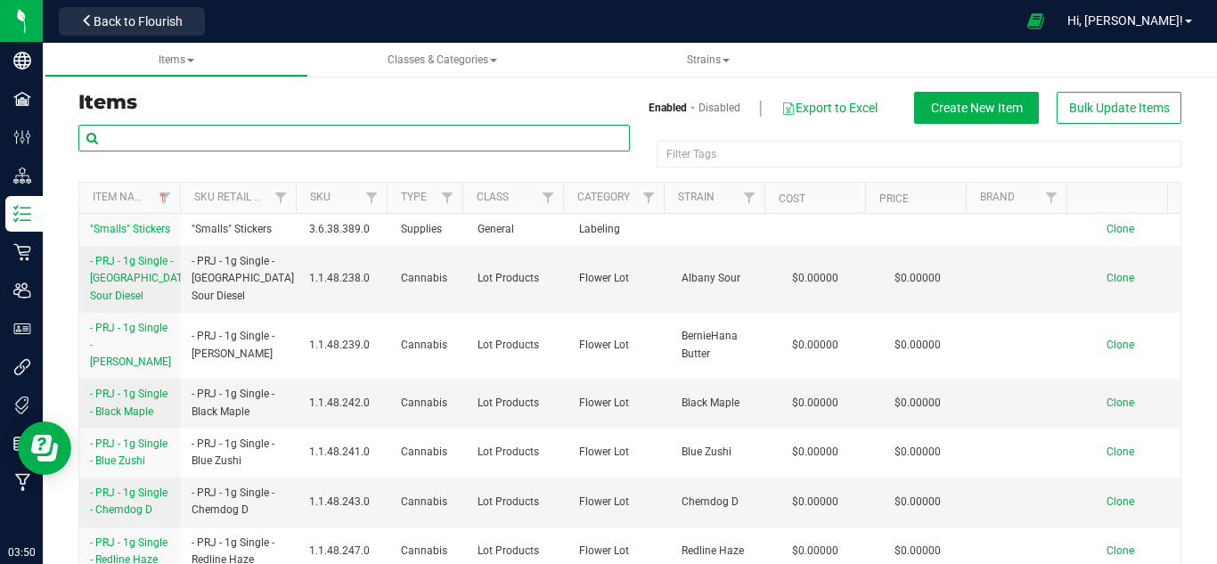
paste input "Florette – Pure Flower Resin Vape 1g – Black Maple"
type input "Florette – Pure Flower Resin Vape 1g – Black Maple"
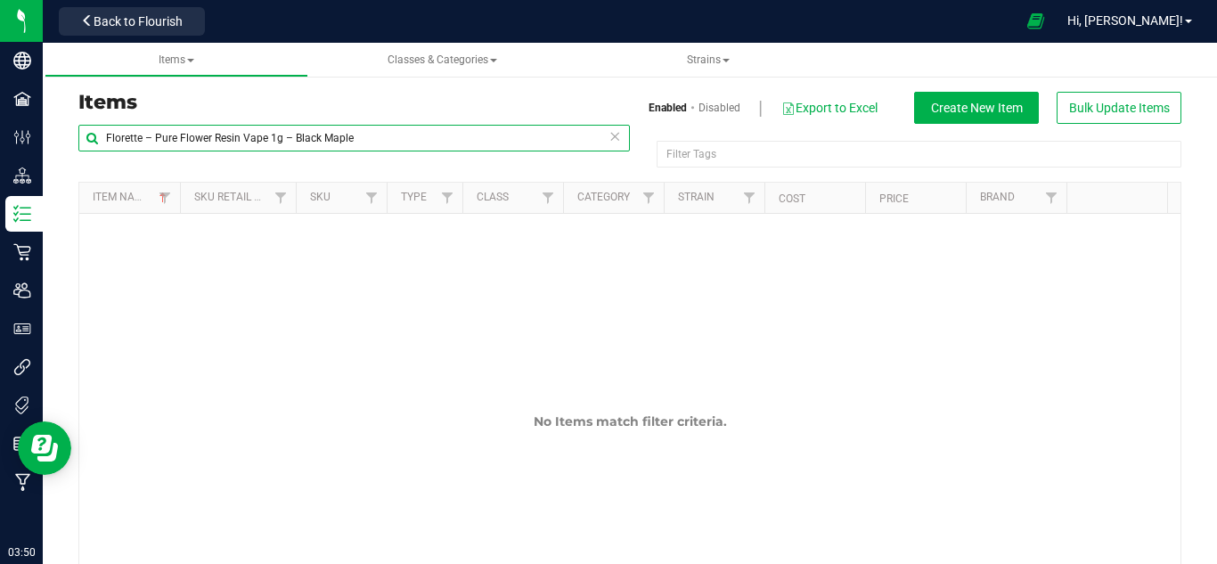
drag, startPoint x: 370, startPoint y: 136, endPoint x: 94, endPoint y: 119, distance: 277.5
click at [94, 159] on div "Florette – Pure Flower Resin Vape 1g – Black Maple" at bounding box center [353, 145] width 551 height 41
click at [164, 128] on input "Florette – Pure Flower Resin Vape 1g – Black Maple" at bounding box center [353, 138] width 551 height 27
drag, startPoint x: 356, startPoint y: 142, endPoint x: 333, endPoint y: 140, distance: 23.2
click at [300, 142] on input "Florette – Pure Flower Resin Vape 1g – Black Maple" at bounding box center [353, 138] width 551 height 27
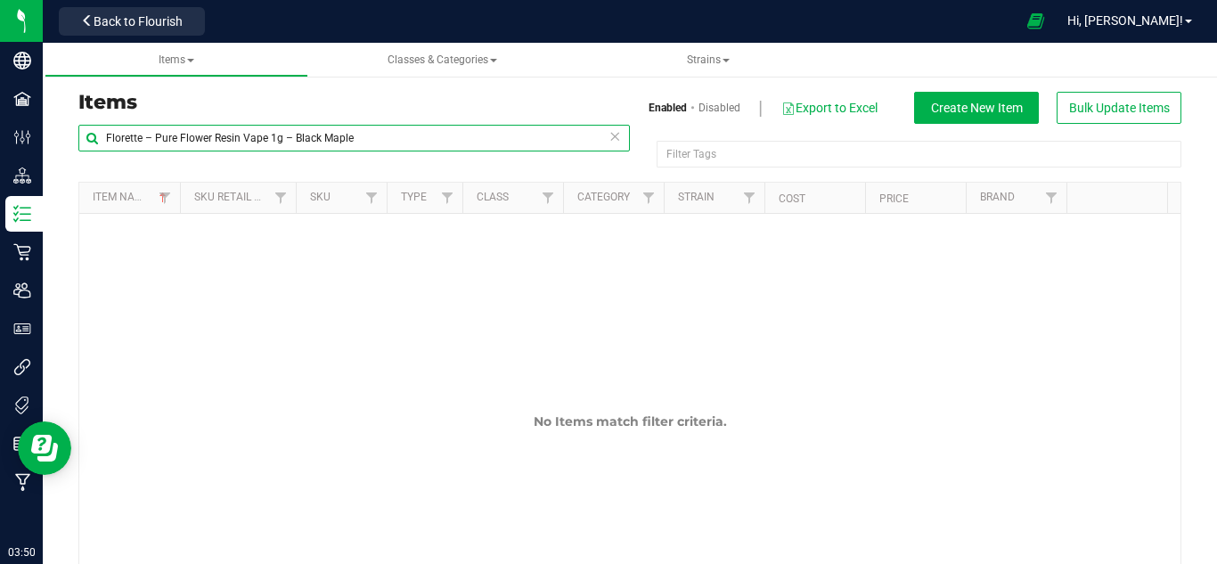
click at [361, 138] on input "Florette – Pure Flower Resin Vape 1g – Black Maple" at bounding box center [353, 138] width 551 height 27
drag, startPoint x: 361, startPoint y: 138, endPoint x: 79, endPoint y: 128, distance: 281.6
click at [79, 128] on input "Florette – Pure Flower Resin Vape 1g – Black Maple" at bounding box center [353, 138] width 551 height 27
type input "black maple vape"
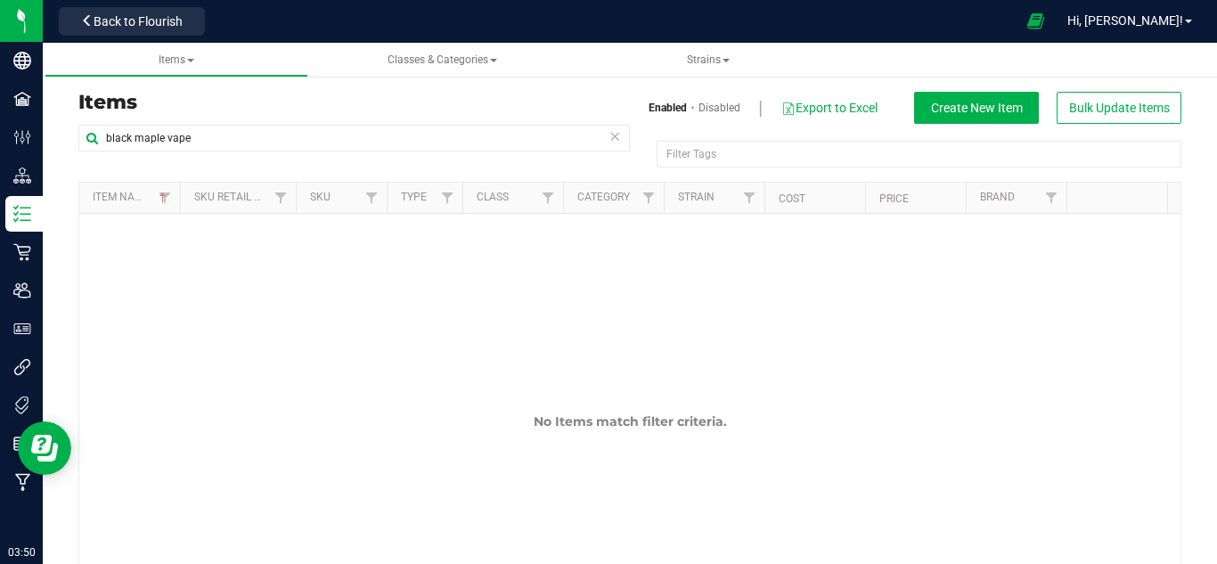
click at [608, 139] on icon at bounding box center [614, 135] width 12 height 21
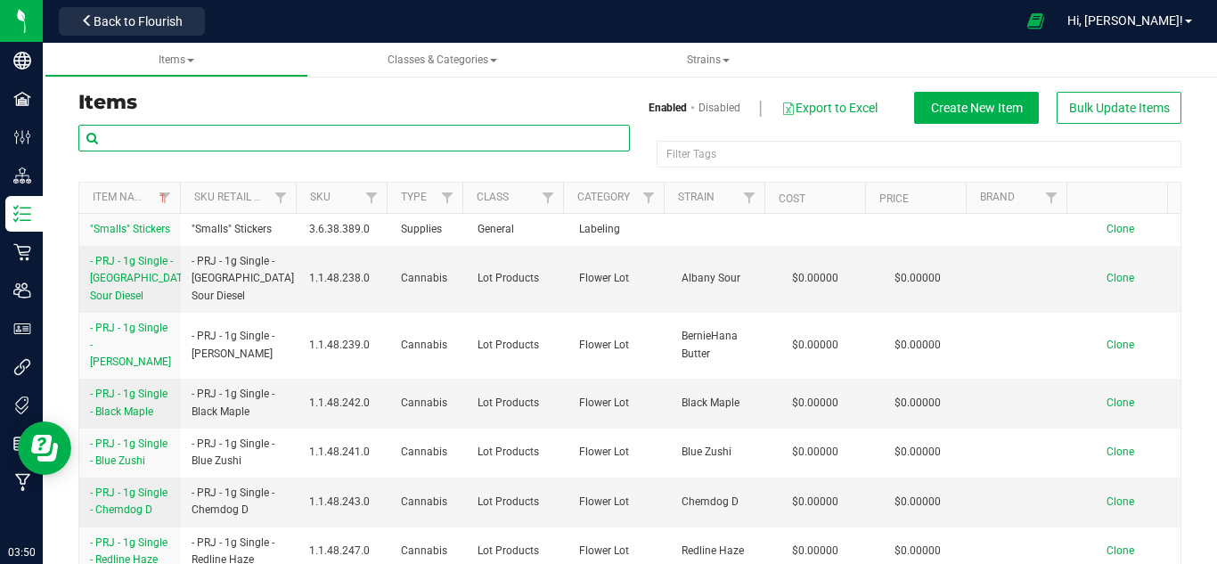
click at [339, 137] on input "text" at bounding box center [353, 138] width 551 height 27
type input "vape"
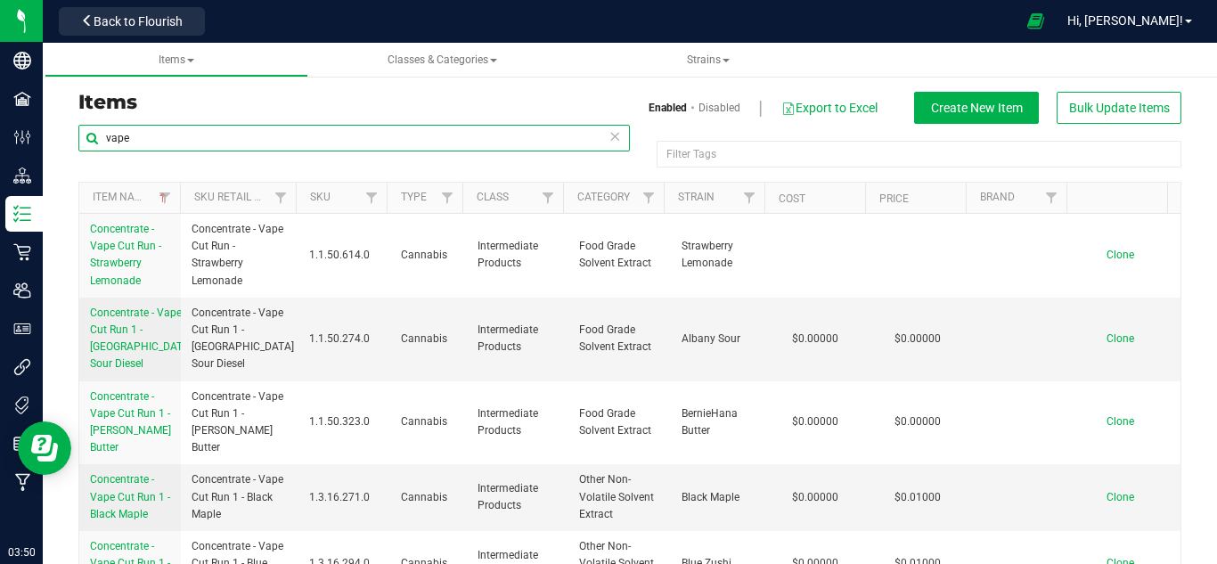
click at [125, 135] on input "vape" at bounding box center [353, 138] width 551 height 27
drag, startPoint x: 163, startPoint y: 143, endPoint x: 87, endPoint y: 149, distance: 75.9
click at [87, 149] on input "vape" at bounding box center [353, 138] width 551 height 27
type input "black maple"
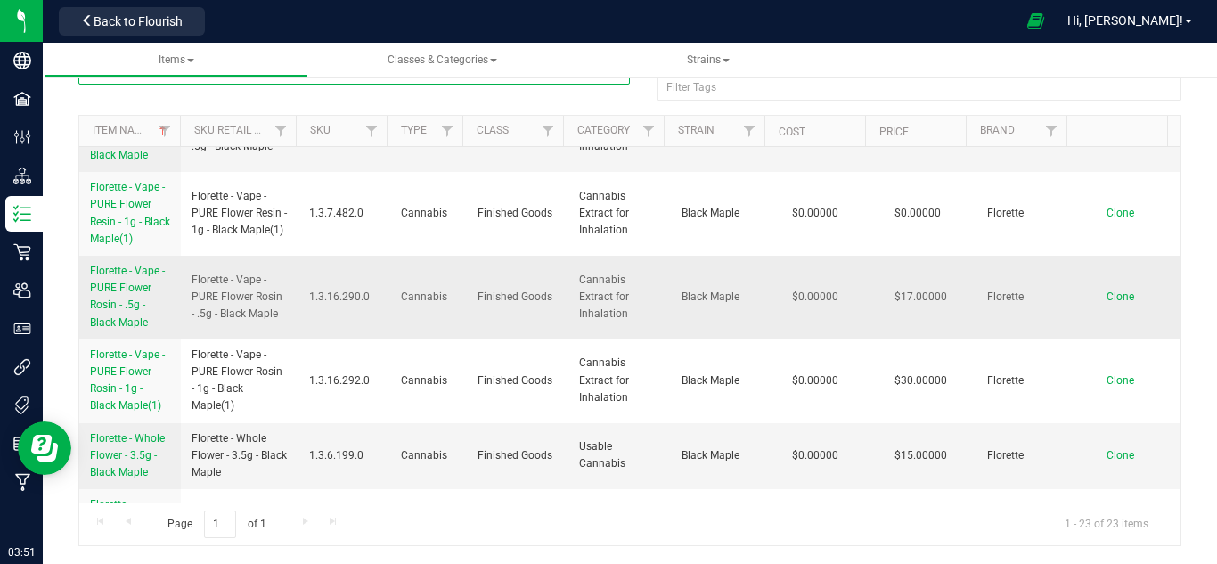
scroll to position [1168, 0]
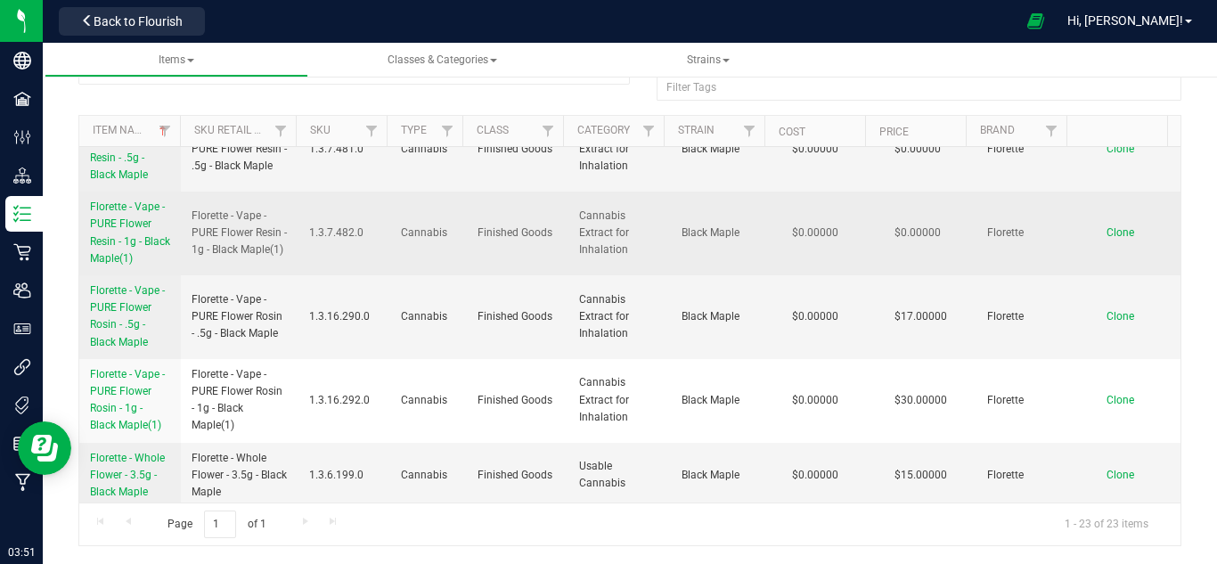
click at [102, 247] on span "Florette - Vape - PURE Flower Resin - 1g - Black Maple(1)" at bounding box center [130, 232] width 80 height 64
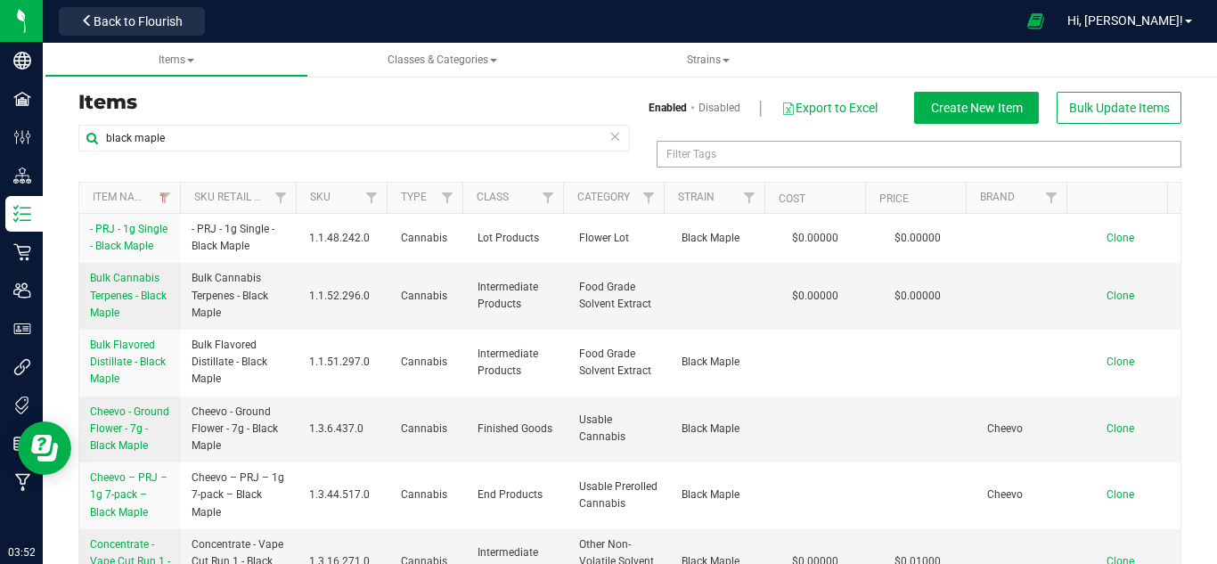
click at [696, 147] on div "Filter Tags" at bounding box center [918, 154] width 525 height 27
click at [696, 147] on div at bounding box center [918, 154] width 525 height 27
type input "Filter Tags"
click at [615, 166] on div "black maple Filter Tags PROMO" at bounding box center [629, 153] width 1103 height 57
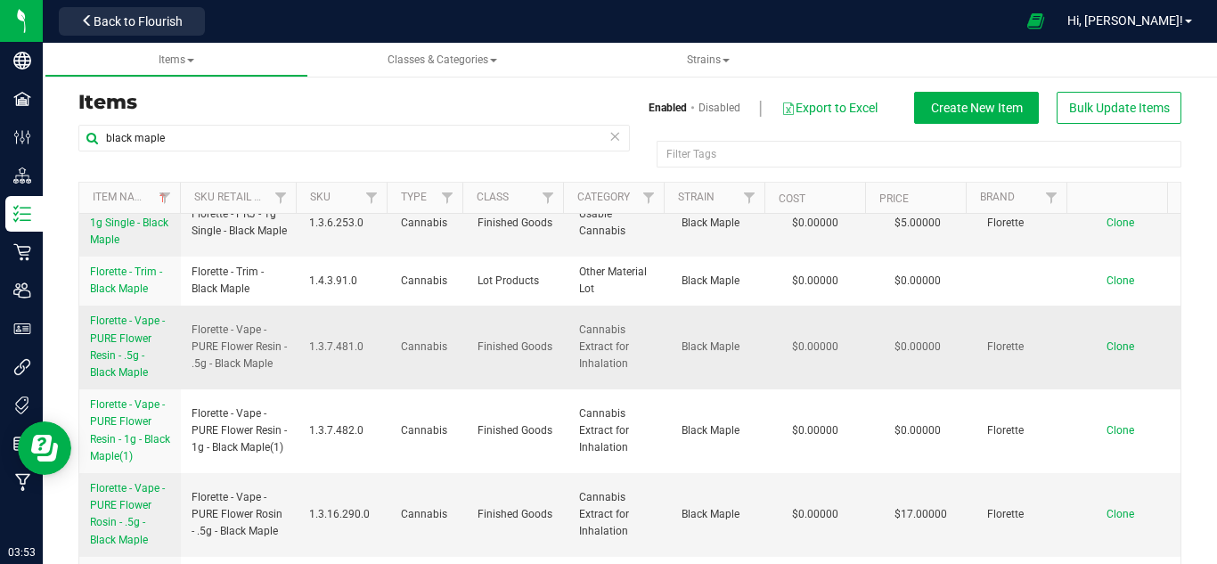
scroll to position [1069, 0]
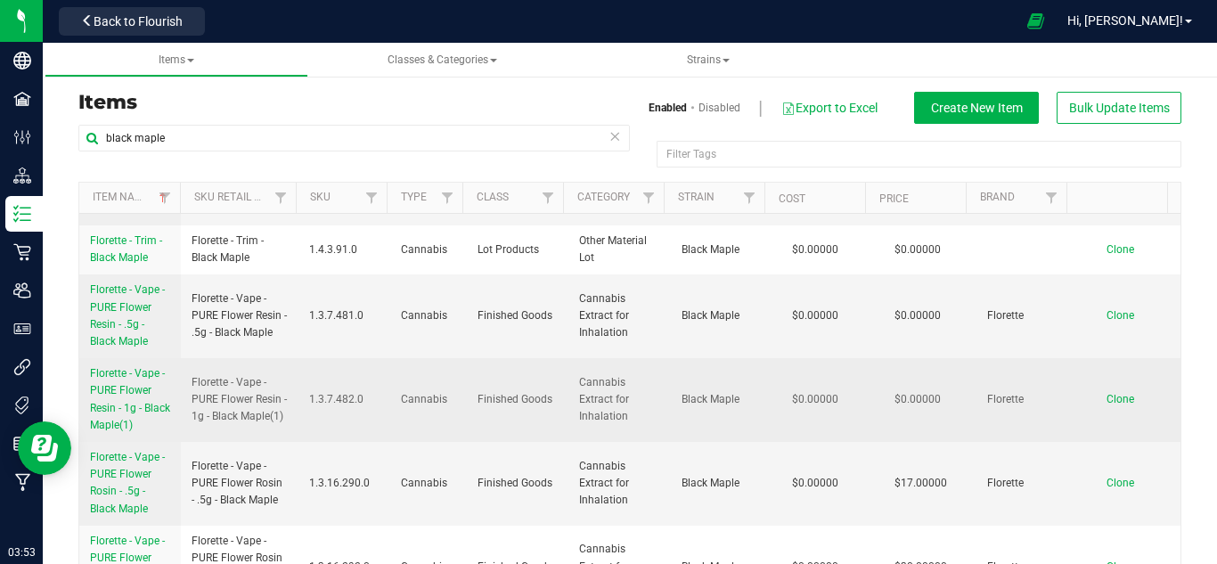
click at [125, 432] on link "Florette - Vape - PURE Flower Resin - 1g - Black Maple(1)" at bounding box center [130, 399] width 80 height 69
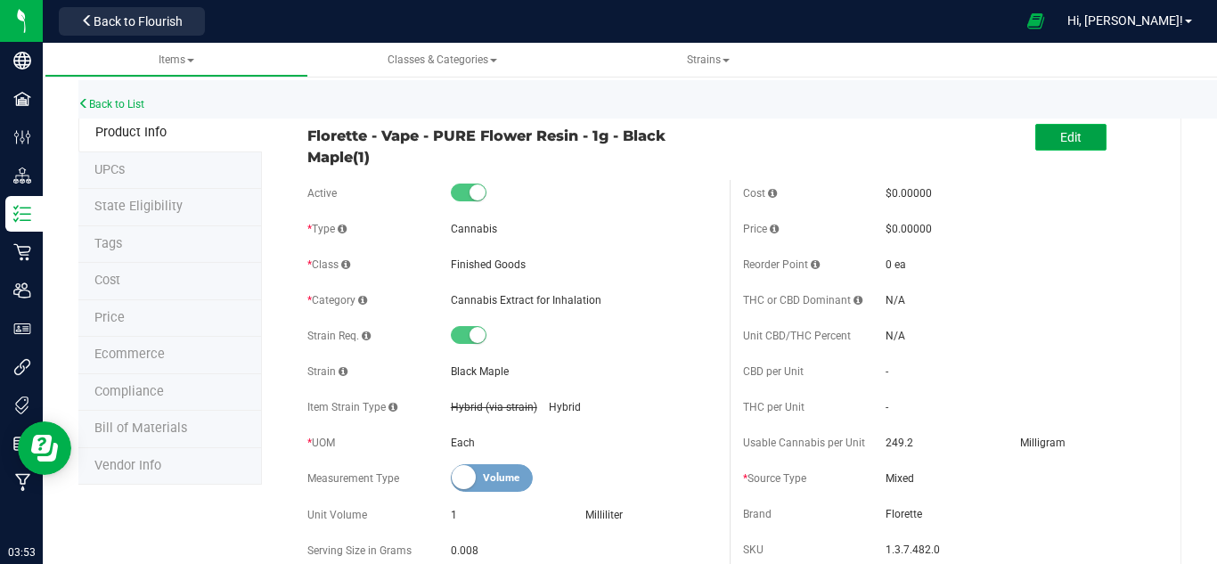
click at [1060, 135] on span "Edit" at bounding box center [1070, 137] width 21 height 14
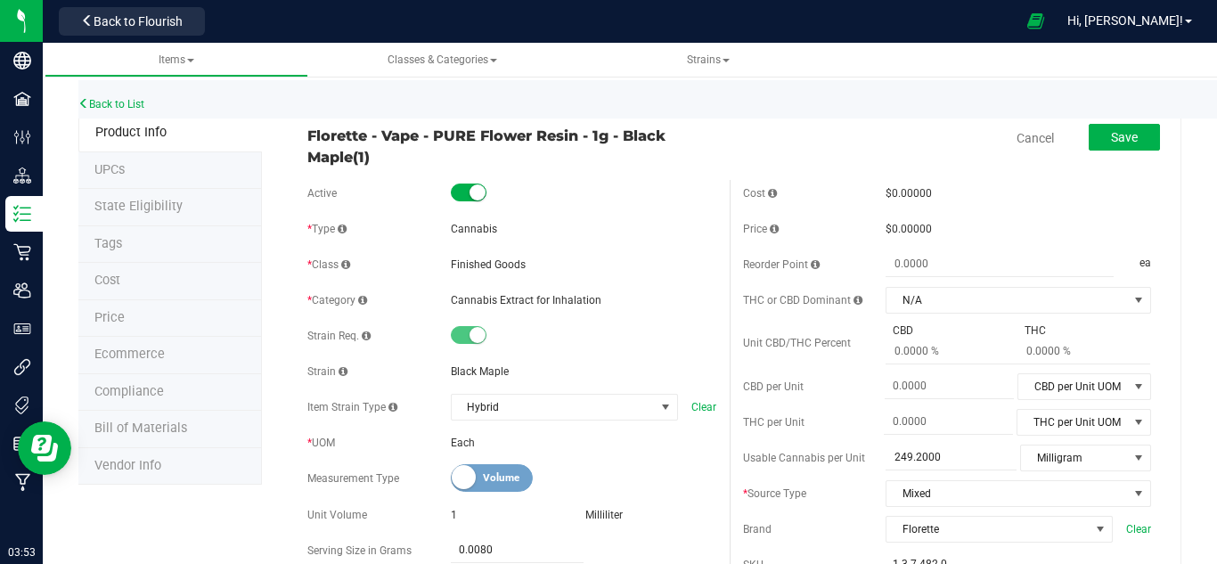
click at [362, 162] on span "Florette - Vape - PURE Flower Resin - 1g - Black Maple(1)" at bounding box center [511, 146] width 408 height 43
click at [374, 157] on span "Florette - Vape - PURE Flower Resin - 1g - Black Maple(1)" at bounding box center [511, 146] width 408 height 43
click at [1034, 143] on link "Cancel" at bounding box center [1034, 138] width 37 height 18
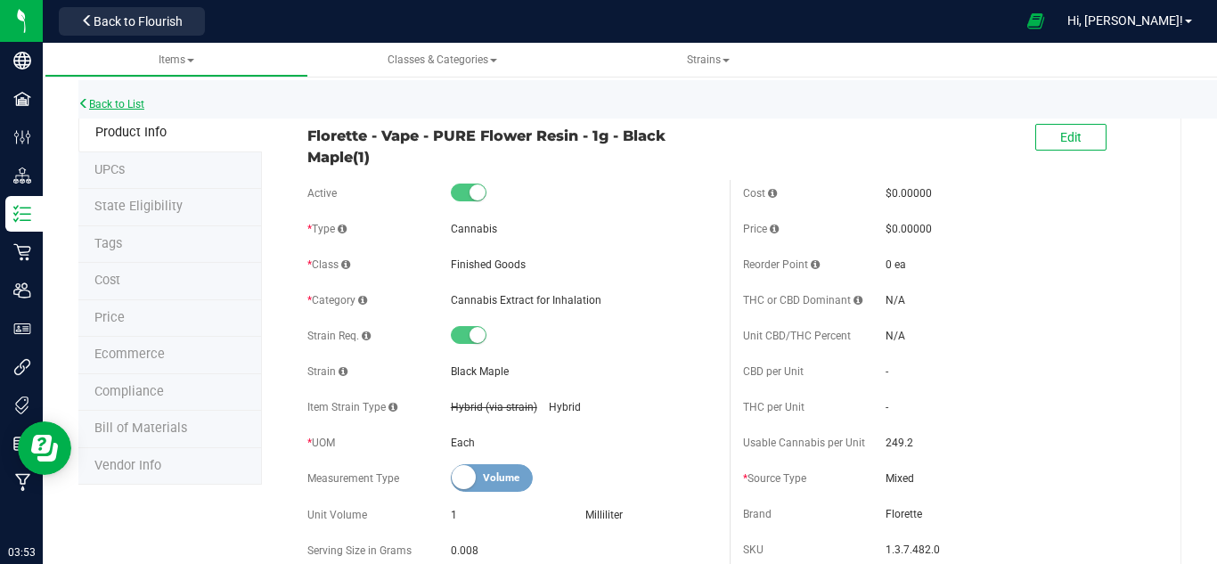
click at [90, 104] on link "Back to List" at bounding box center [111, 104] width 66 height 12
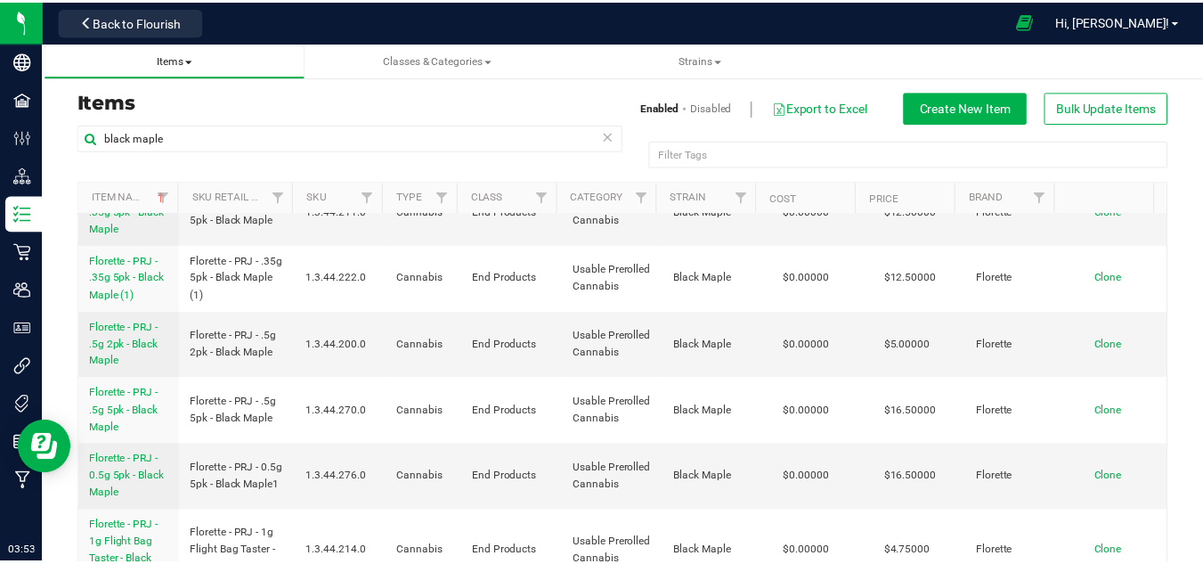
scroll to position [356, 0]
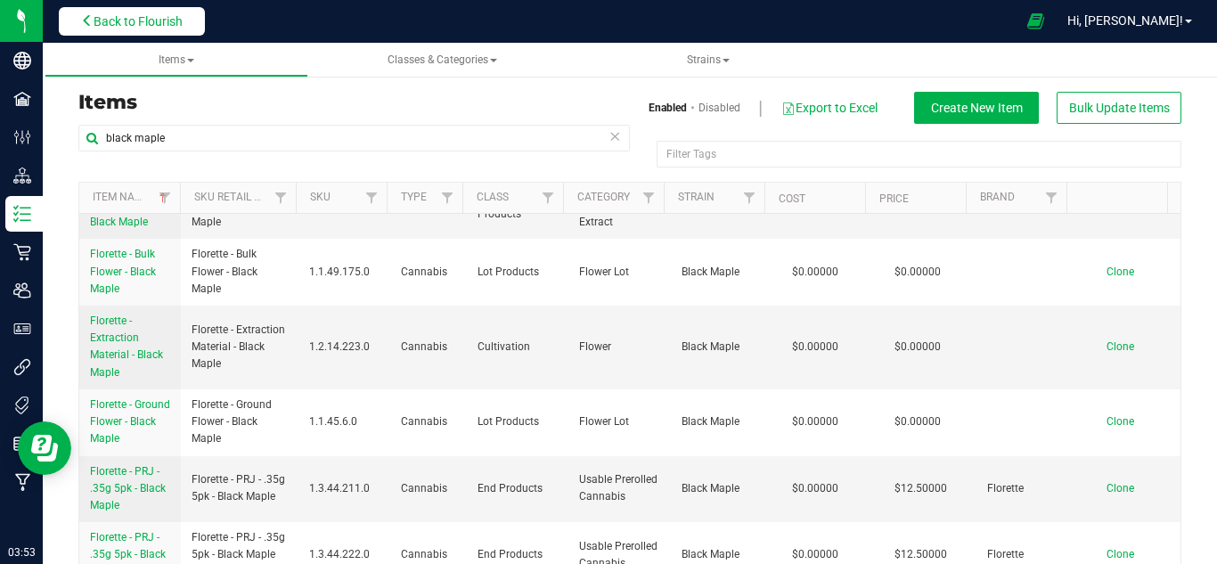
click at [143, 20] on span "Back to Flourish" at bounding box center [138, 21] width 89 height 14
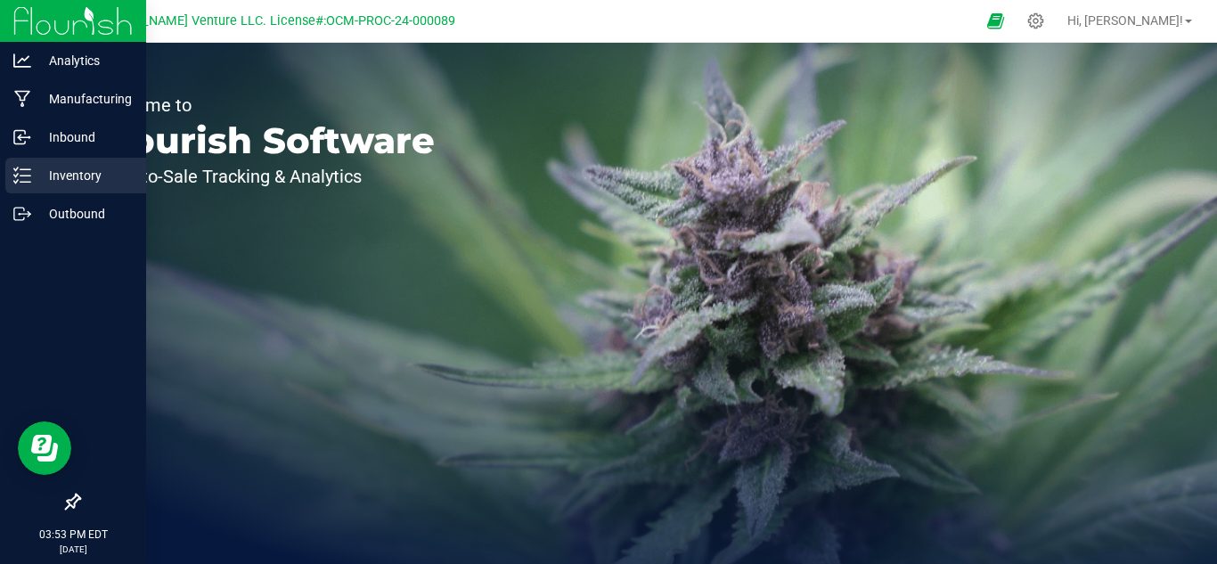
click at [61, 183] on p "Inventory" at bounding box center [84, 175] width 107 height 21
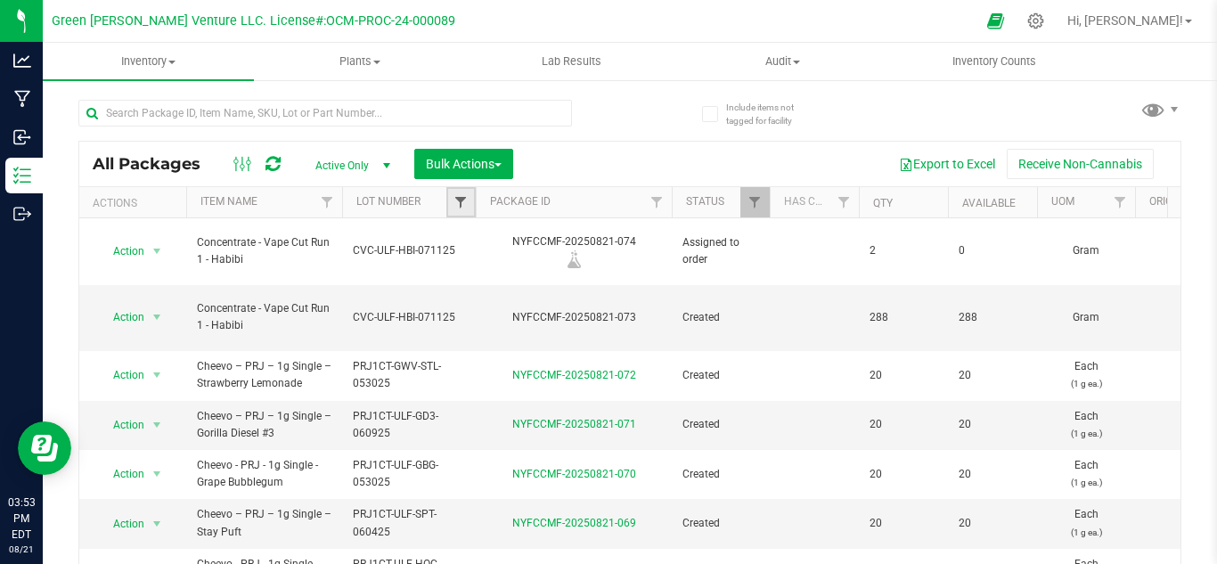
click at [462, 201] on span "Filter" at bounding box center [460, 202] width 14 height 14
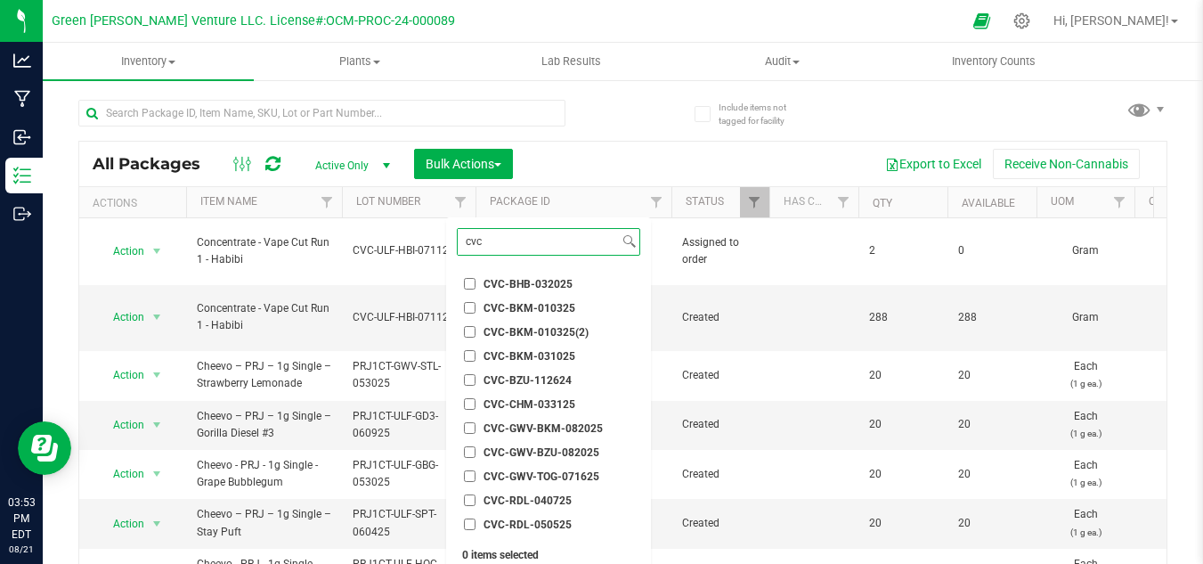
type input "cvc"
click at [569, 423] on span "CVC-GWV-BKM-082025" at bounding box center [543, 428] width 119 height 11
click at [476, 423] on input "CVC-GWV-BKM-082025" at bounding box center [470, 428] width 12 height 12
checkbox input "true"
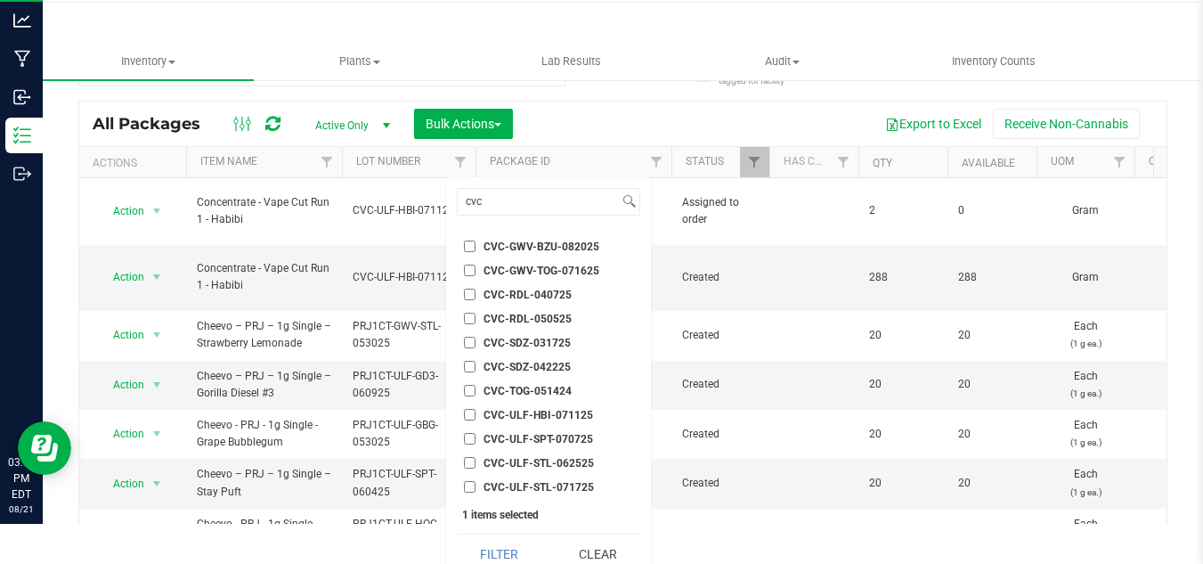
scroll to position [55, 0]
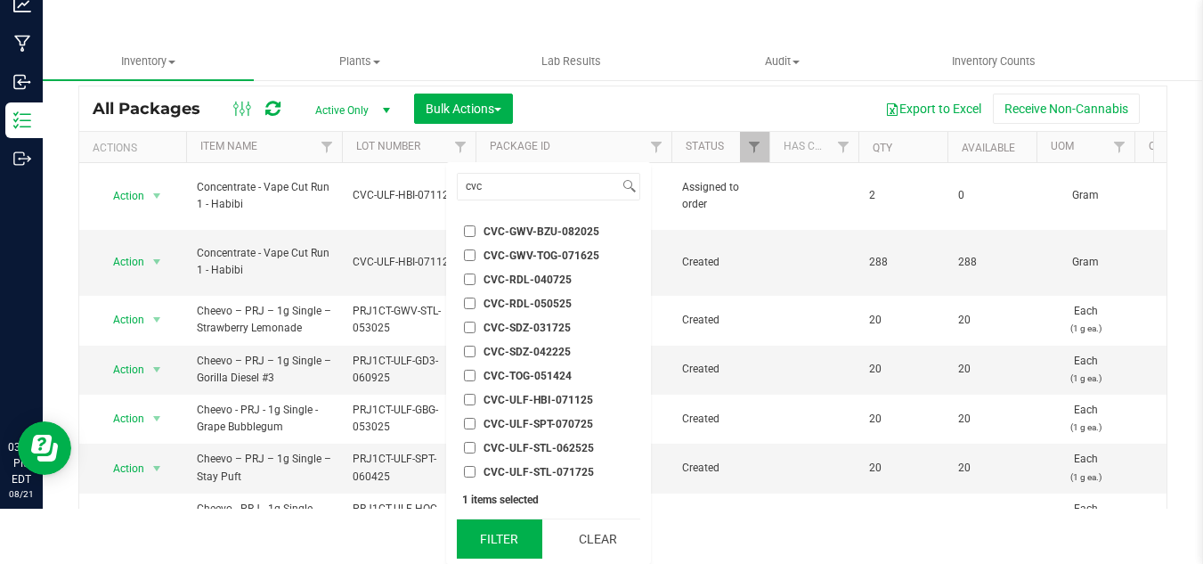
click at [502, 532] on button "Filter" at bounding box center [499, 538] width 85 height 39
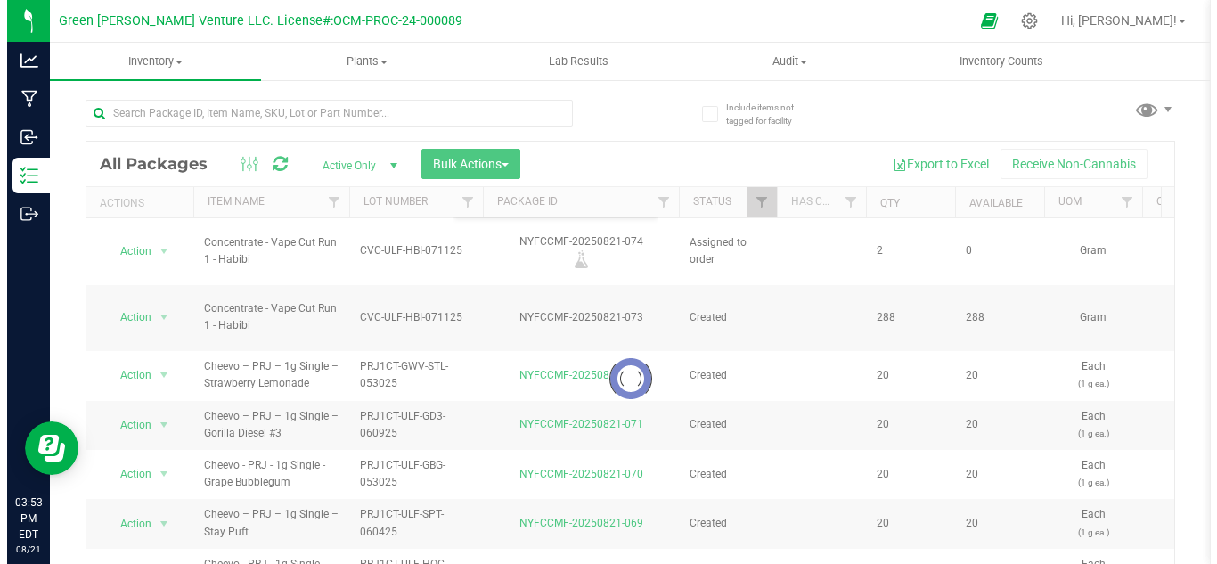
scroll to position [0, 0]
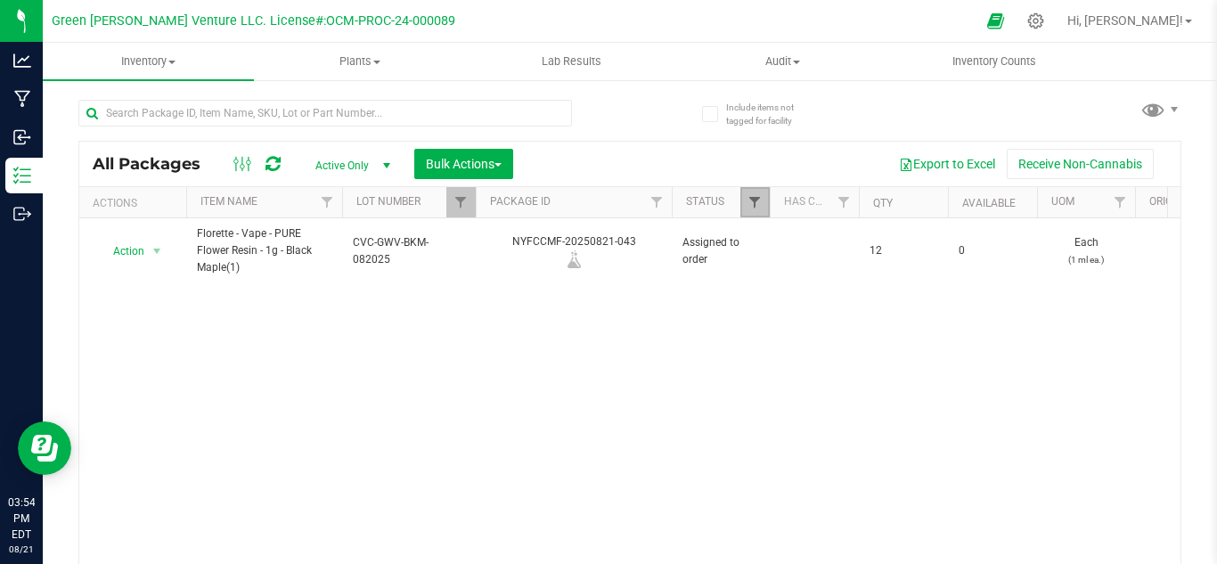
click at [757, 199] on span "Filter" at bounding box center [754, 202] width 14 height 14
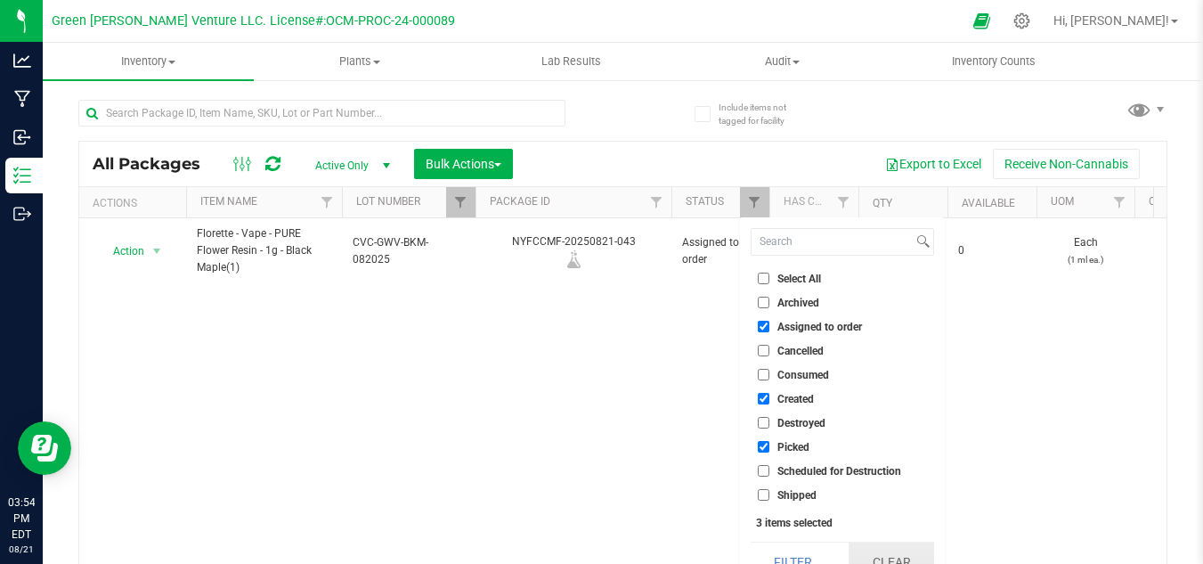
click at [896, 554] on button "Clear" at bounding box center [891, 561] width 85 height 39
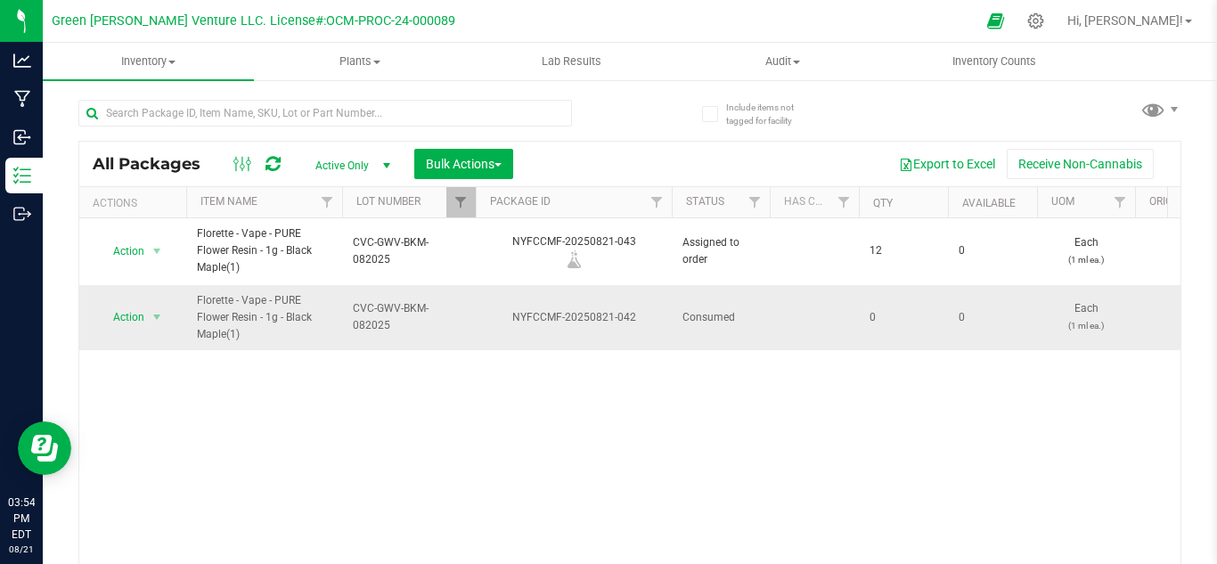
drag, startPoint x: 258, startPoint y: 333, endPoint x: 191, endPoint y: 305, distance: 73.4
click at [191, 305] on td "Florette - Vape - PURE Flower Resin - 1g - Black Maple(1)" at bounding box center [264, 318] width 156 height 66
copy span "Florette - Vape - PURE Flower Resin - 1g - Black Maple(1)"
click at [256, 371] on div "Action Action Edit attributes Global inventory Locate package Print package lab…" at bounding box center [629, 395] width 1101 height 355
click at [1045, 20] on icon at bounding box center [1035, 21] width 19 height 19
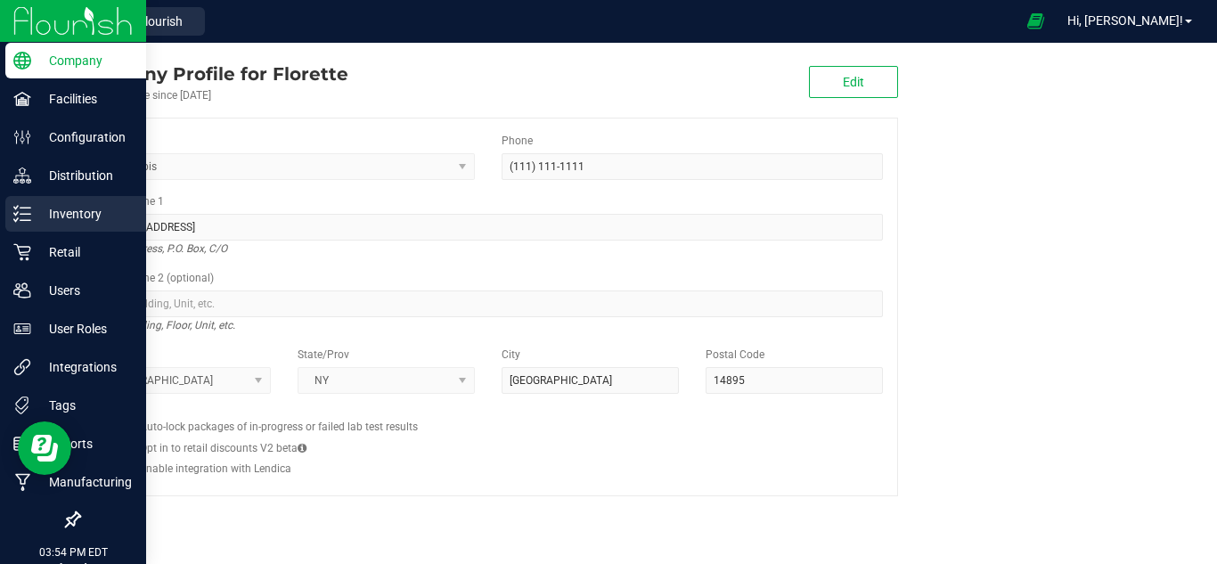
click at [32, 215] on p "Inventory" at bounding box center [84, 213] width 107 height 21
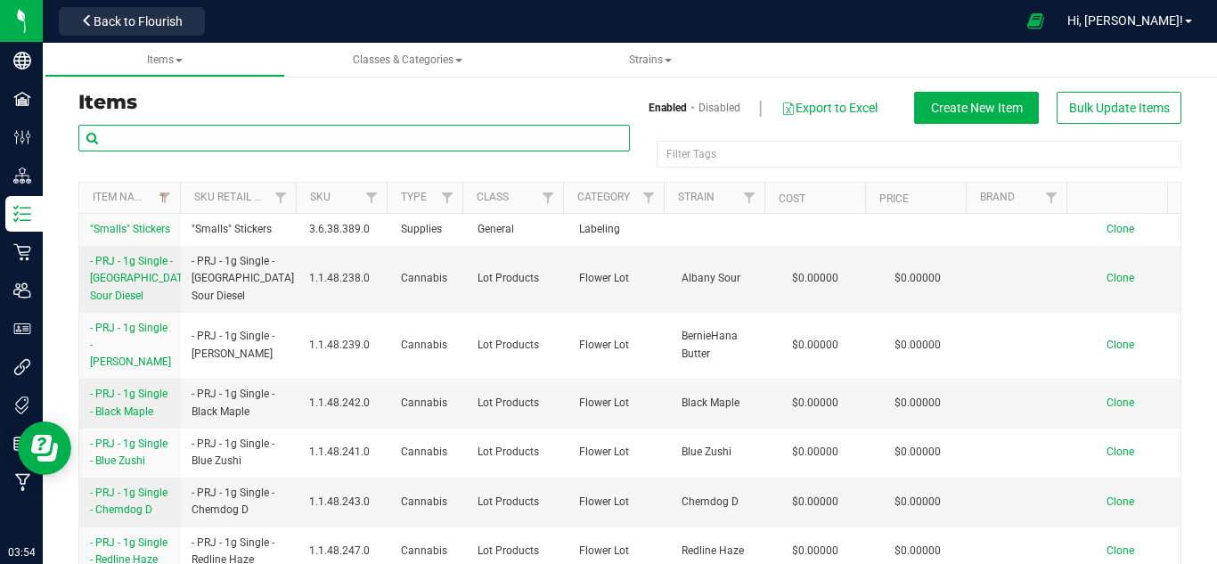
click at [356, 142] on input "text" at bounding box center [353, 138] width 551 height 27
paste input "Florette - Vape - PURE Flower Resin - 1g - Black Maple(1)"
type input "Florette - Vape - PURE Flower Resin - 1g - Black Maple(1)"
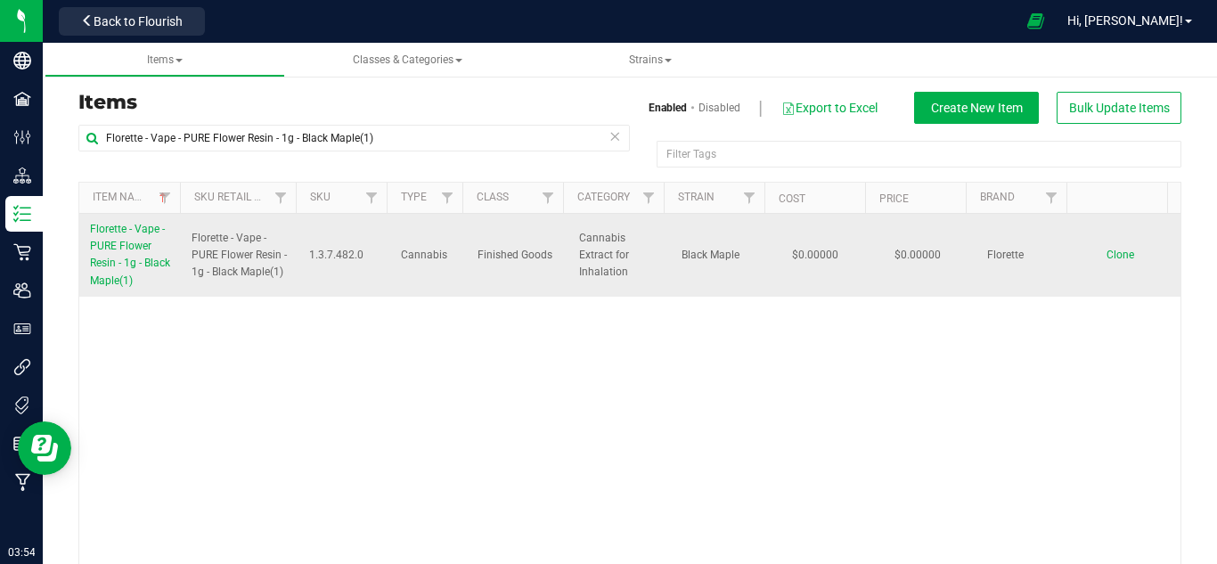
click at [126, 251] on span "Florette - Vape - PURE Flower Resin - 1g - Black Maple(1)" at bounding box center [130, 255] width 80 height 64
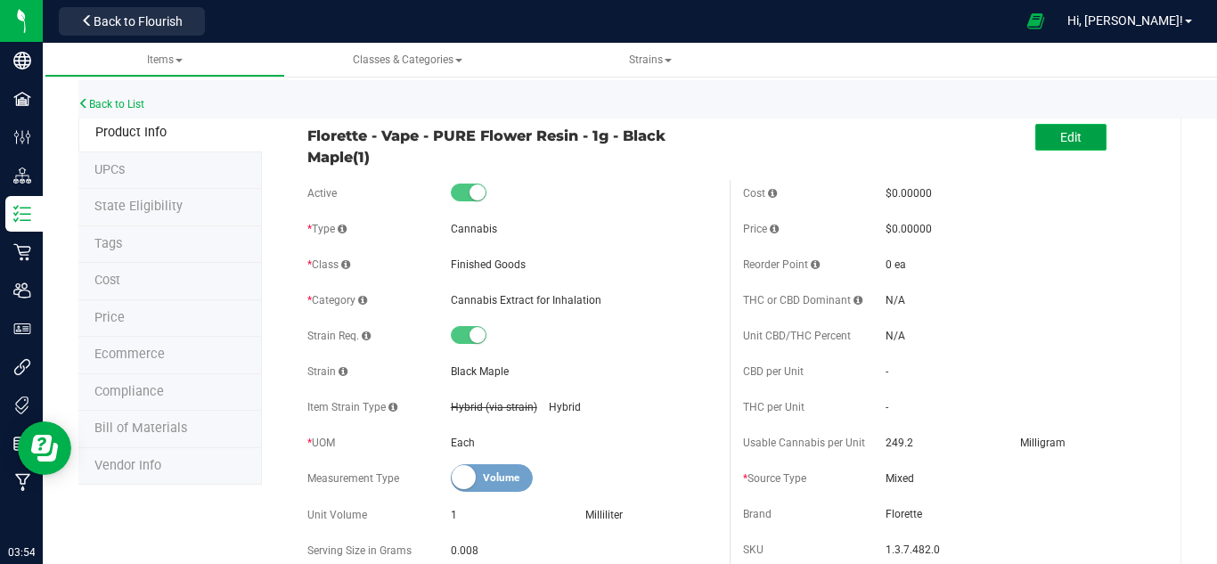
click at [1075, 137] on button "Edit" at bounding box center [1070, 137] width 71 height 27
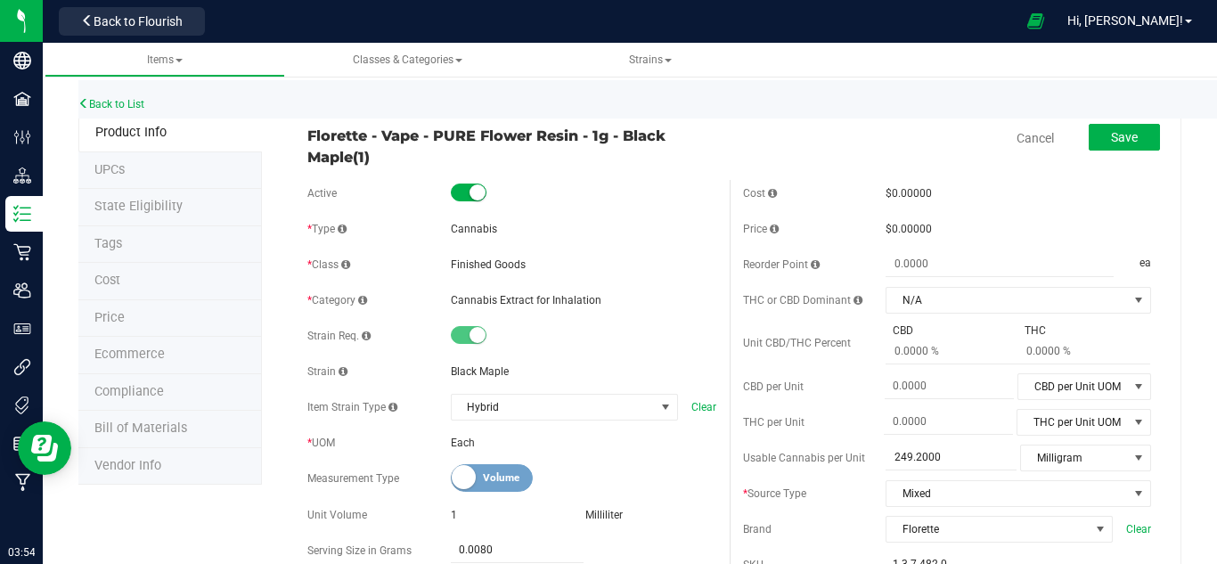
drag, startPoint x: 418, startPoint y: 157, endPoint x: 397, endPoint y: 159, distance: 20.6
click at [399, 159] on span "Florette - Vape - PURE Flower Resin - 1g - Black Maple(1)" at bounding box center [511, 146] width 408 height 43
click at [397, 159] on span "Florette - Vape - PURE Flower Resin - 1g - Black Maple(1)" at bounding box center [511, 146] width 408 height 43
click at [374, 155] on span "Florette - Vape - PURE Flower Resin - 1g - Black Maple(1)" at bounding box center [511, 146] width 408 height 43
click at [371, 155] on span "Florette - Vape - PURE Flower Resin - 1g - Black Maple(1)" at bounding box center [511, 146] width 408 height 43
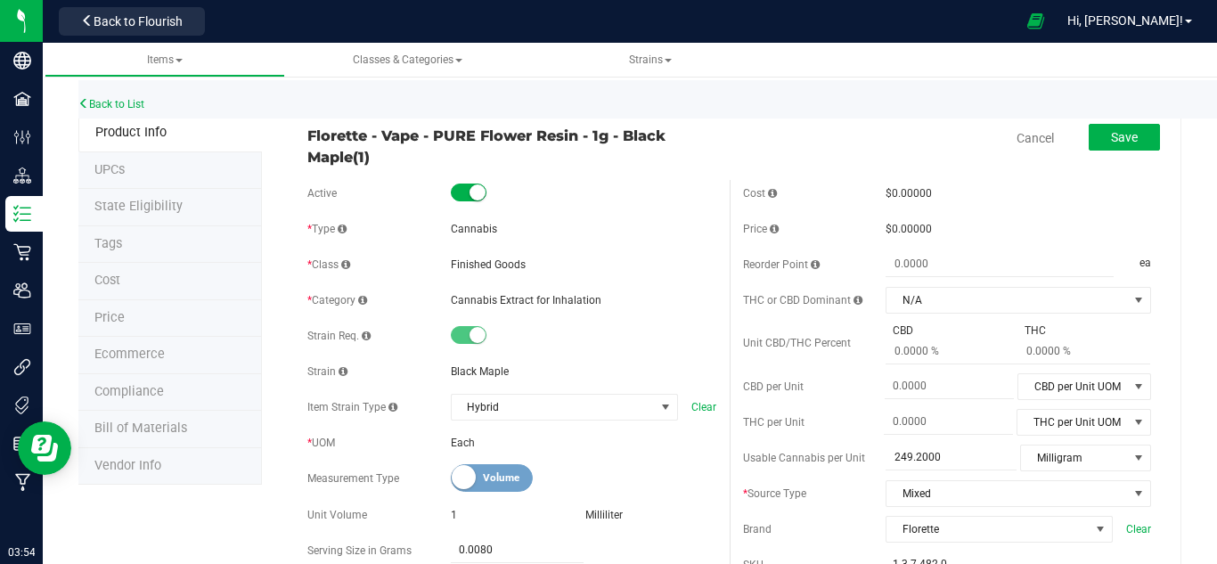
click at [371, 155] on span "Florette - Vape - PURE Flower Resin - 1g - Black Maple(1)" at bounding box center [511, 146] width 408 height 43
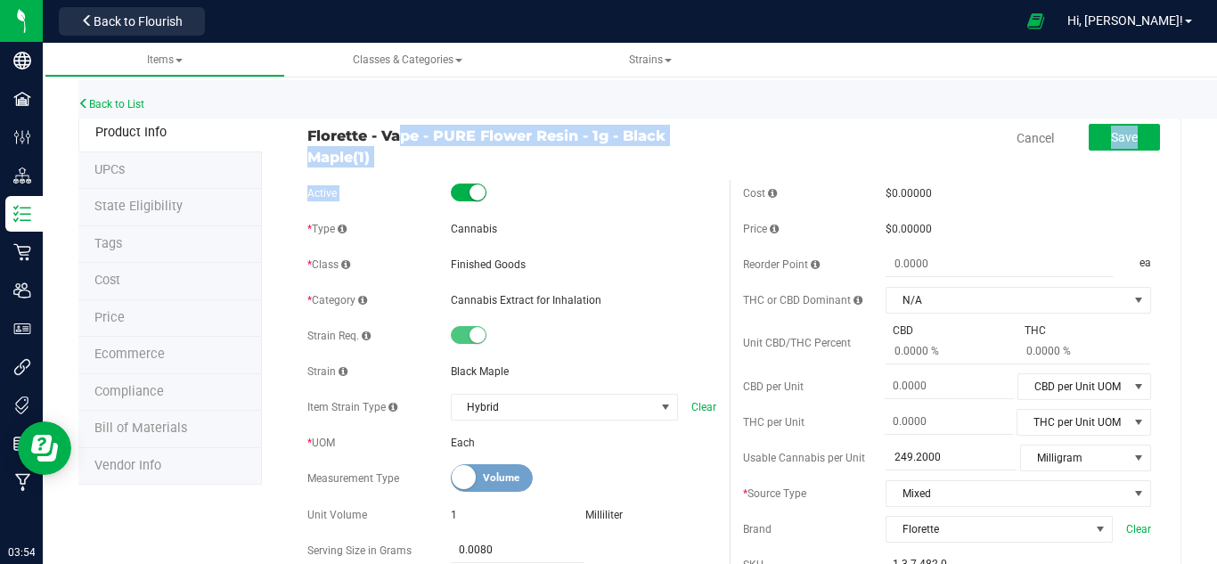
click at [758, 126] on div "Cancel Save" at bounding box center [946, 138] width 435 height 45
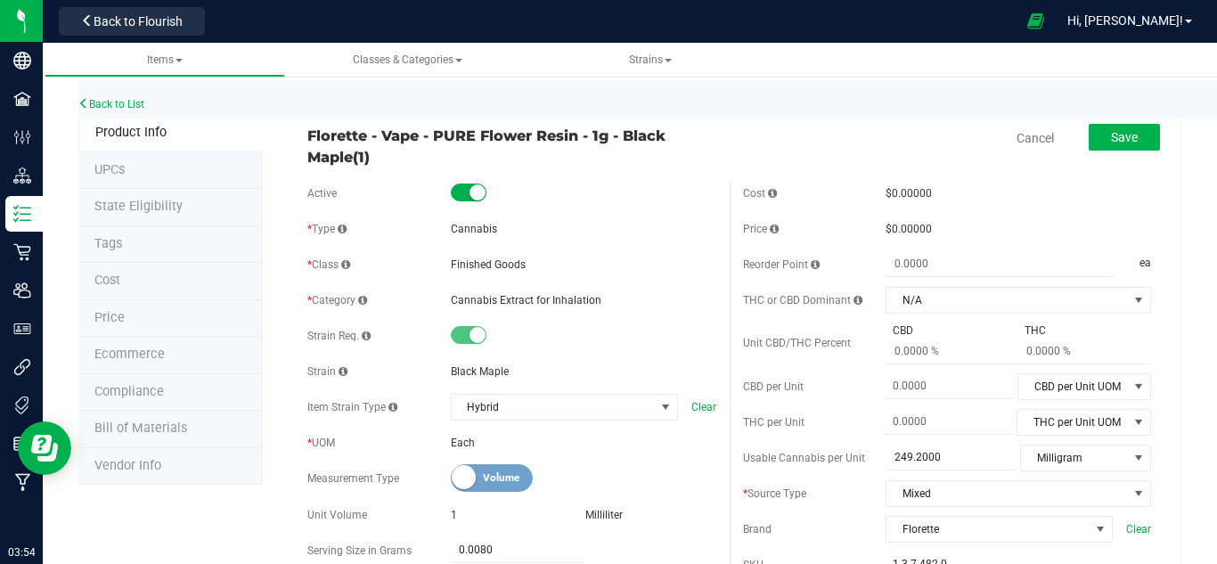
drag, startPoint x: 162, startPoint y: 17, endPoint x: 847, endPoint y: 26, distance: 684.9
click at [161, 18] on span "Back to Flourish" at bounding box center [138, 21] width 89 height 14
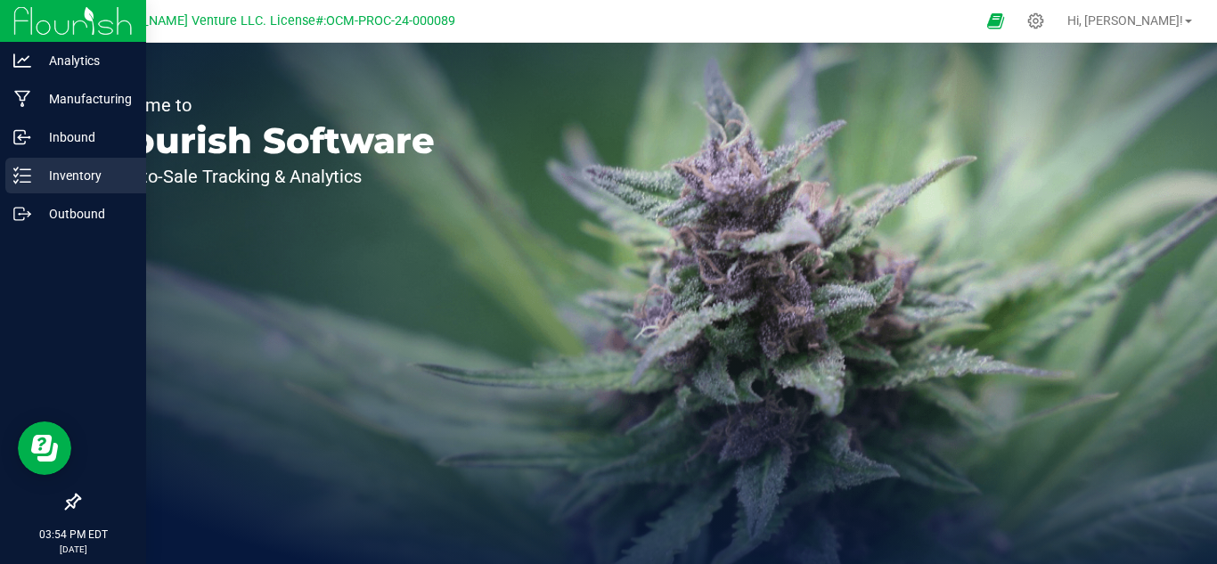
click at [63, 170] on p "Inventory" at bounding box center [84, 175] width 107 height 21
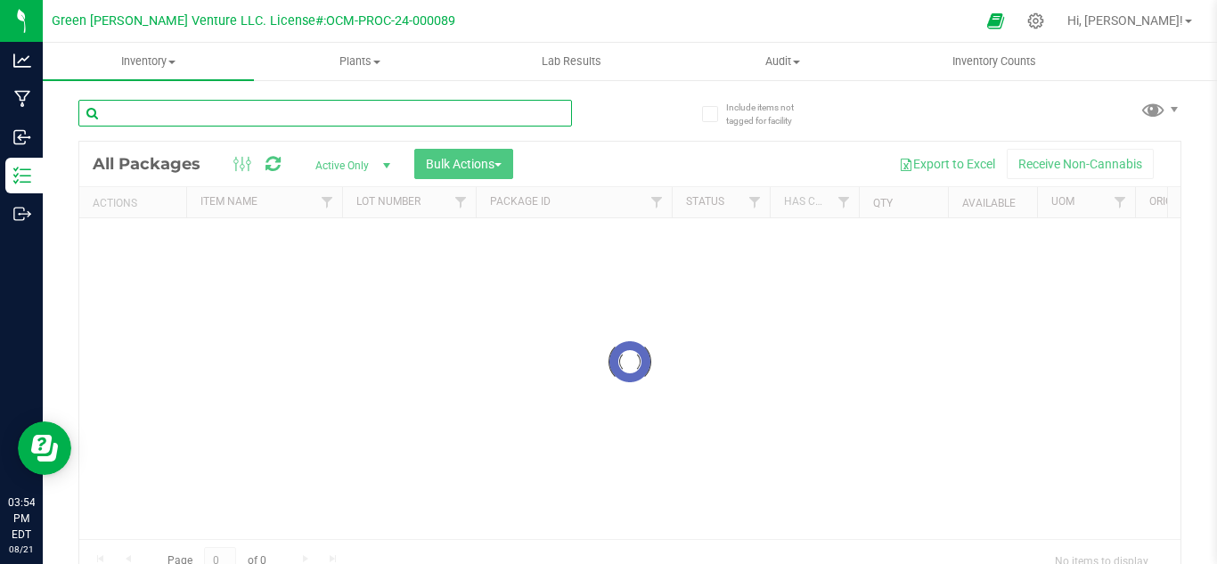
click at [365, 113] on input "text" at bounding box center [324, 113] width 493 height 27
paste input "Florette - Vape - PURE Flower Resin - 1g - Black Maple(1)"
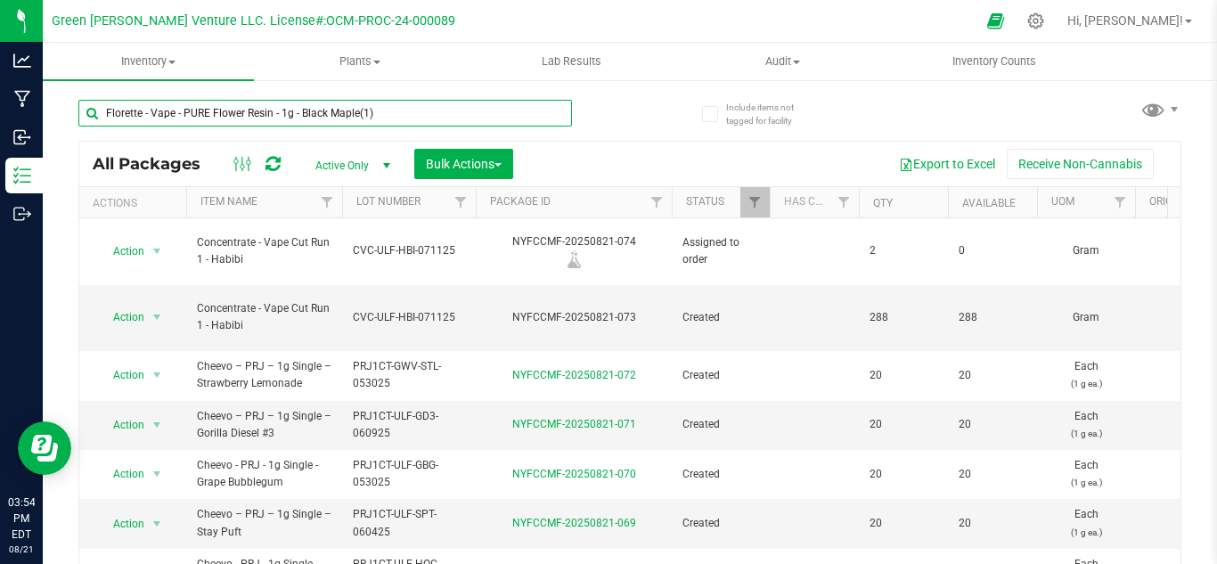
type input "Florette - Vape - PURE Flower Resin - 1g - Black Maple(1)"
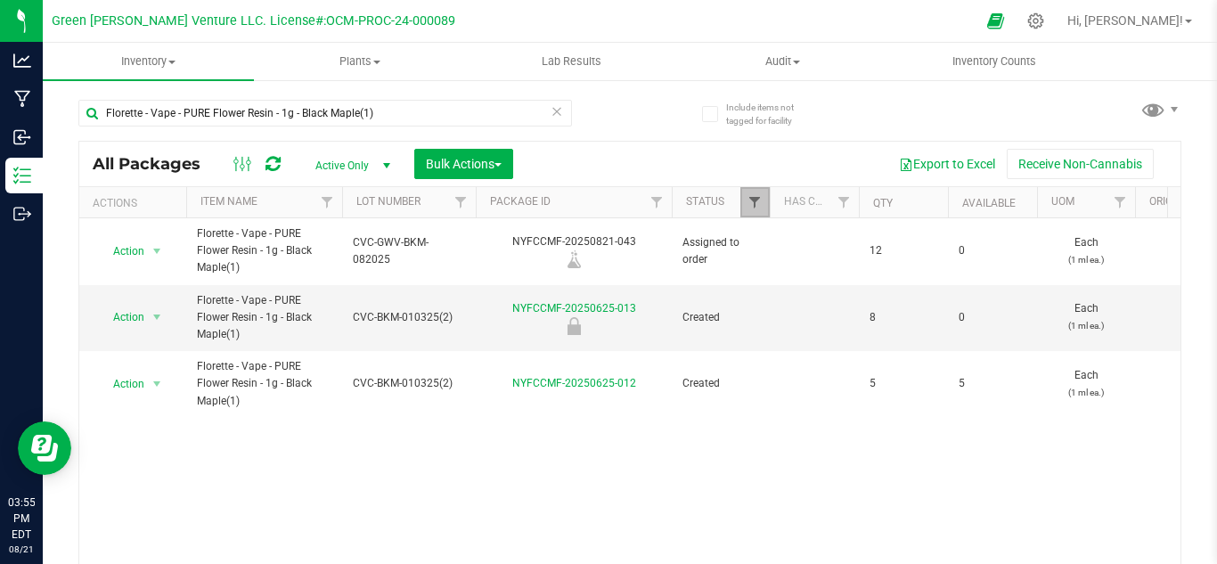
click at [759, 207] on span "Filter" at bounding box center [754, 202] width 14 height 14
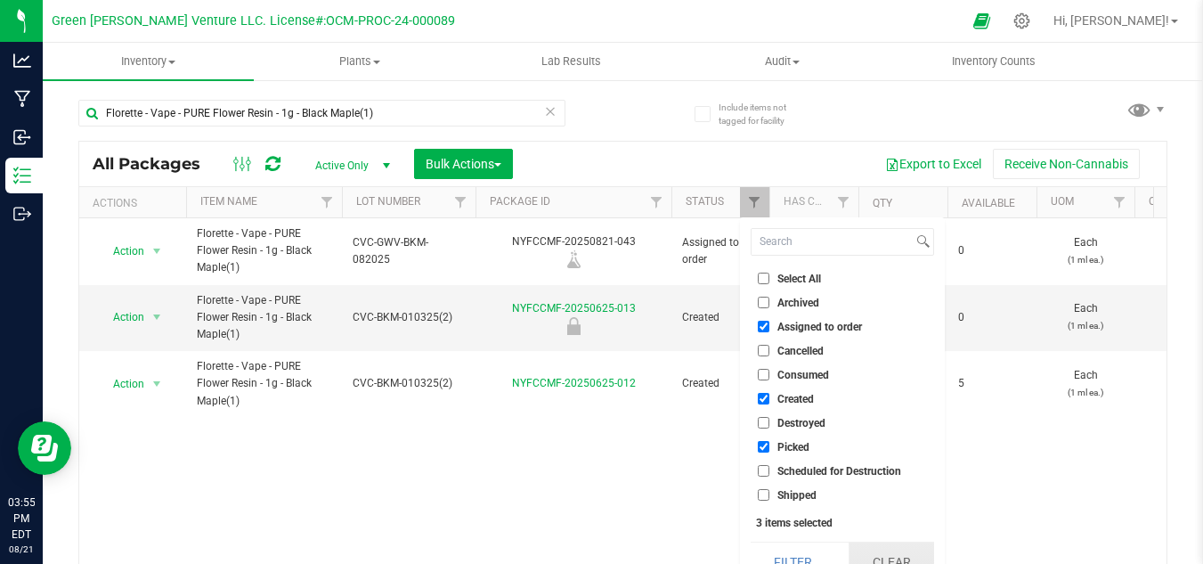
click at [872, 550] on button "Clear" at bounding box center [891, 561] width 85 height 39
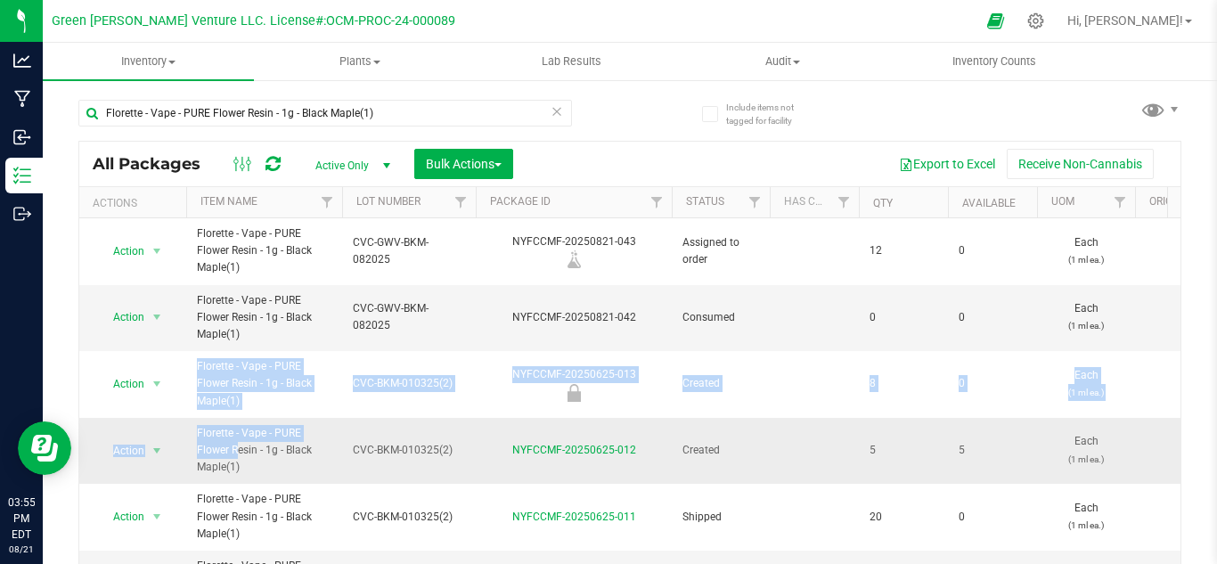
drag, startPoint x: 230, startPoint y: 371, endPoint x: 313, endPoint y: 431, distance: 102.1
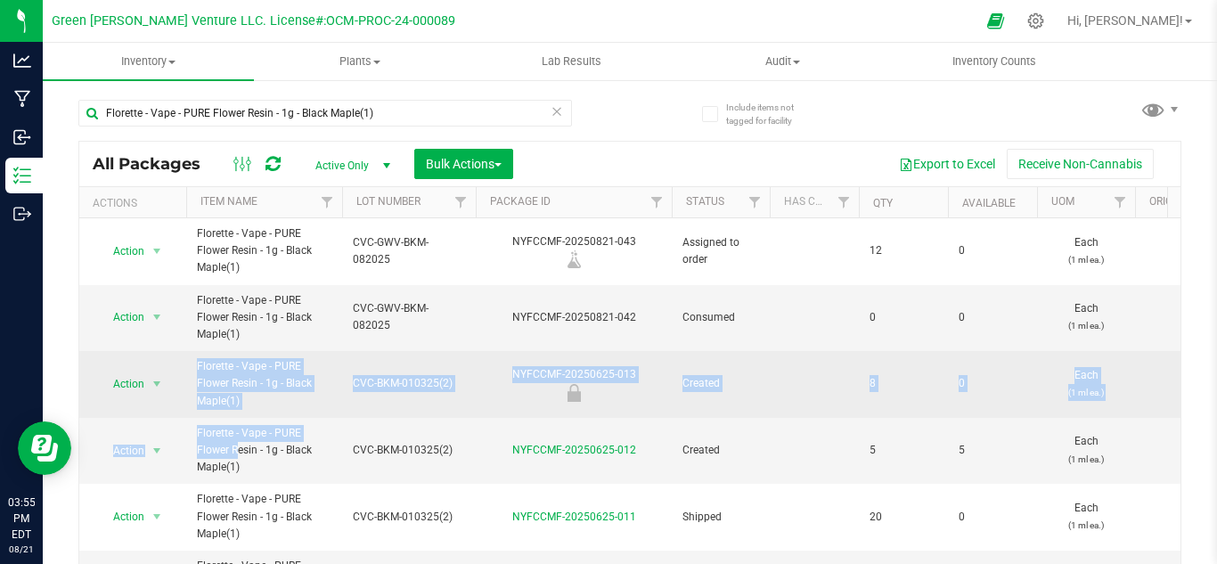
click at [328, 412] on td "Florette - Vape - PURE Flower Resin - 1g - Black Maple(1)" at bounding box center [264, 384] width 156 height 67
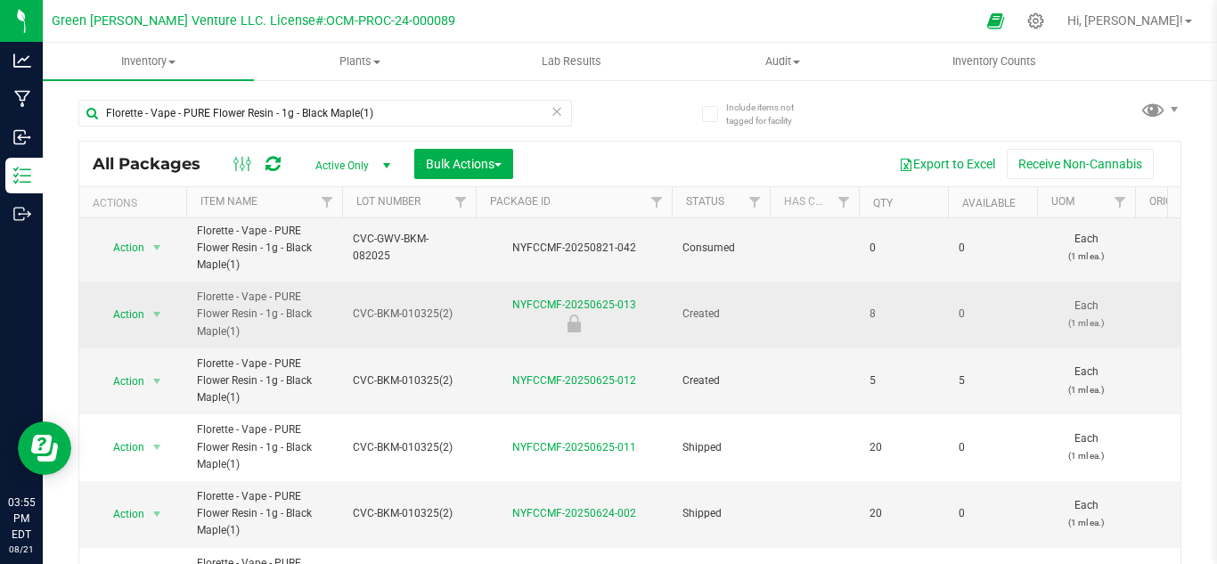
scroll to position [89, 0]
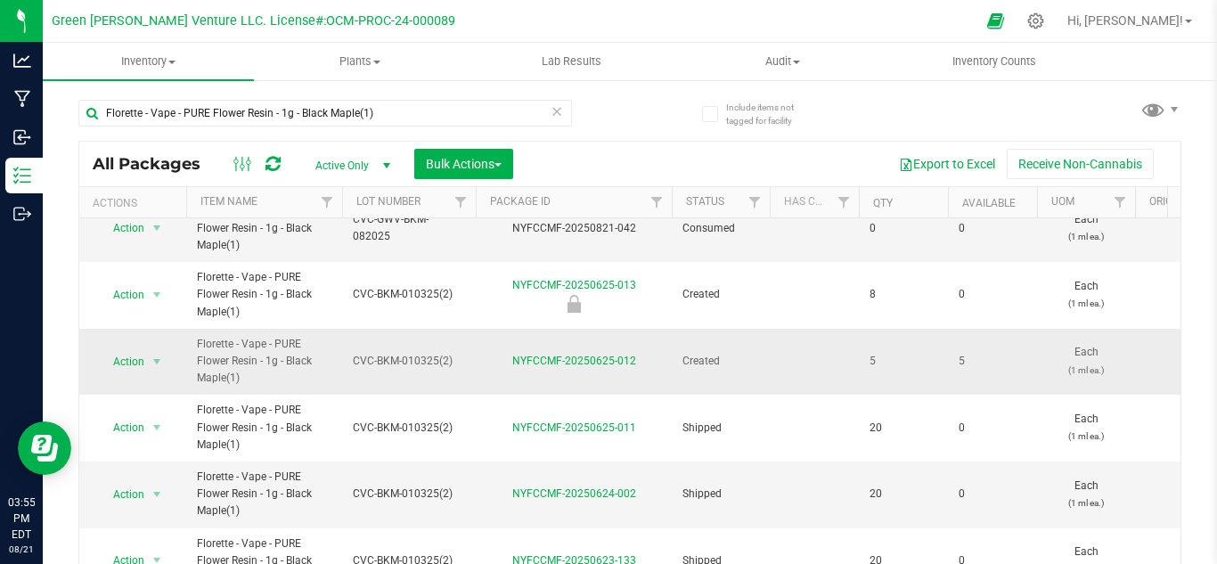
drag, startPoint x: 248, startPoint y: 382, endPoint x: 167, endPoint y: 357, distance: 85.6
click at [602, 390] on td "NYFCCMF-20250625-012" at bounding box center [574, 362] width 196 height 67
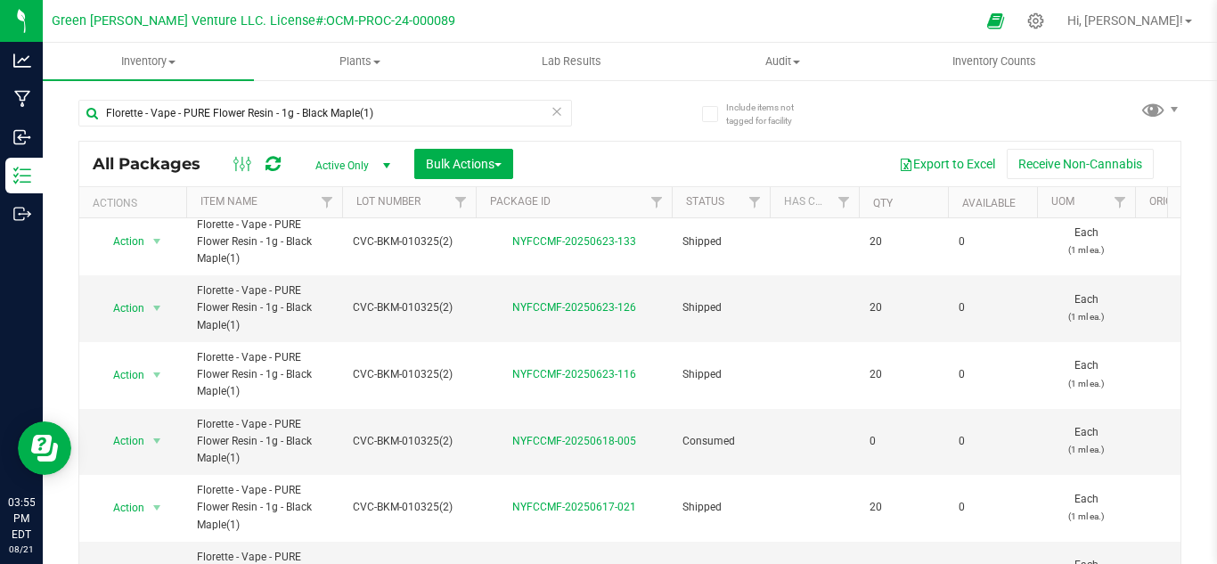
scroll to position [0, 0]
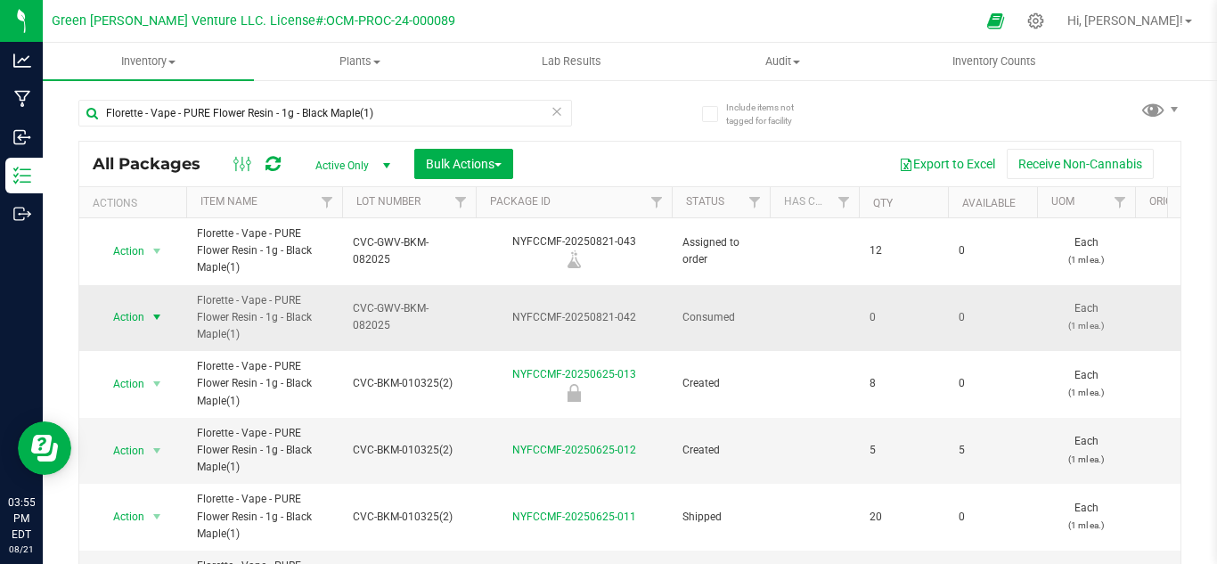
click at [148, 322] on span "select" at bounding box center [157, 317] width 22 height 25
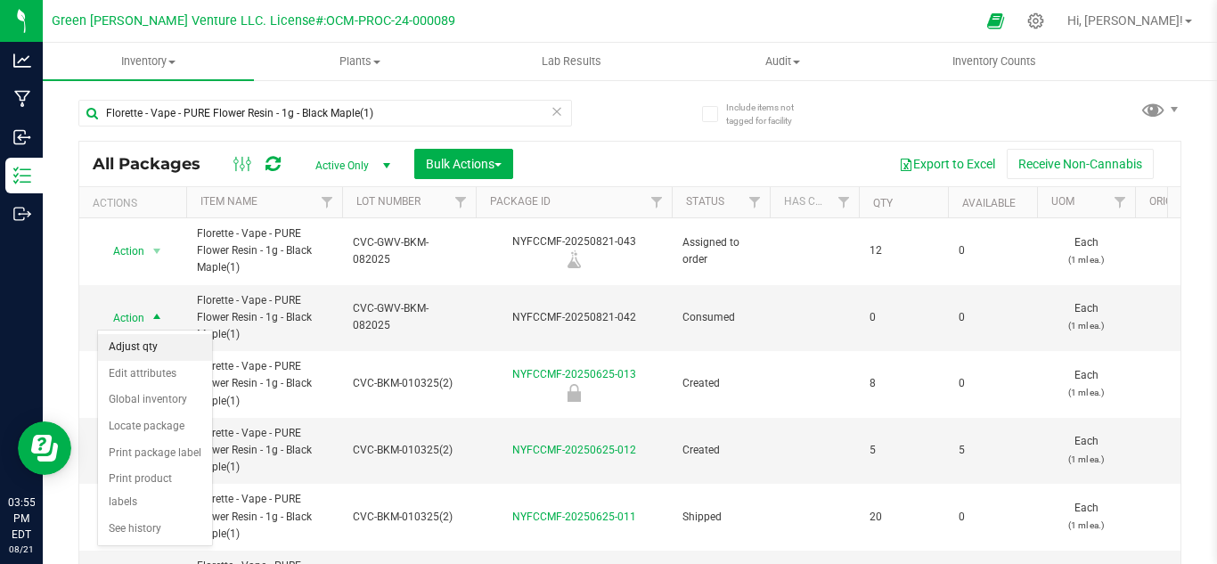
click at [143, 340] on li "Adjust qty" at bounding box center [155, 347] width 114 height 27
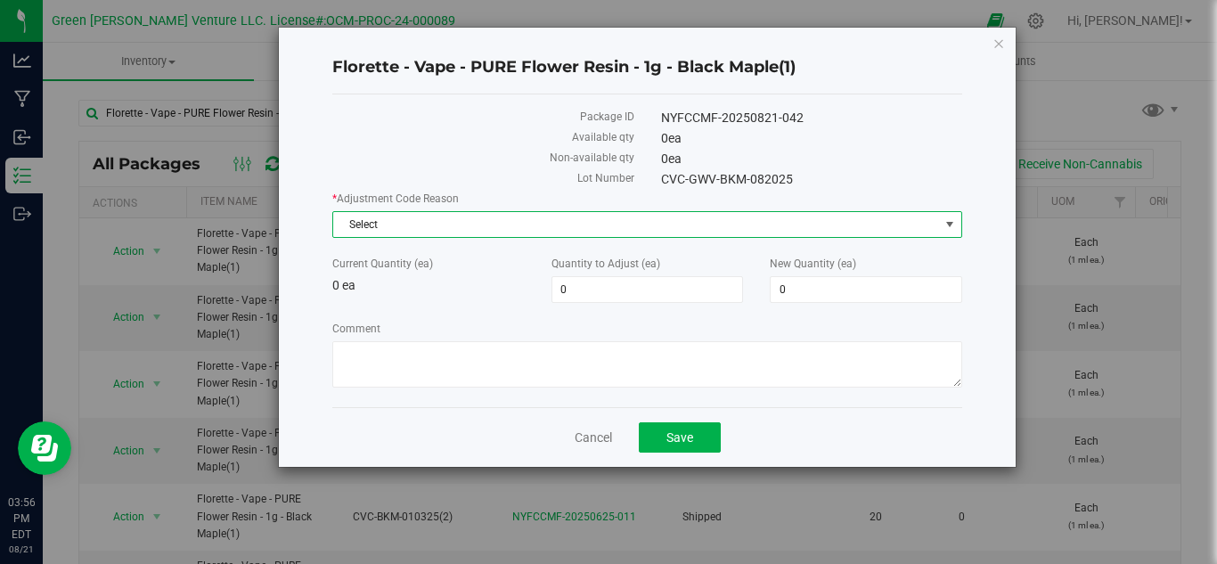
click at [500, 219] on span "Select" at bounding box center [636, 224] width 606 height 25
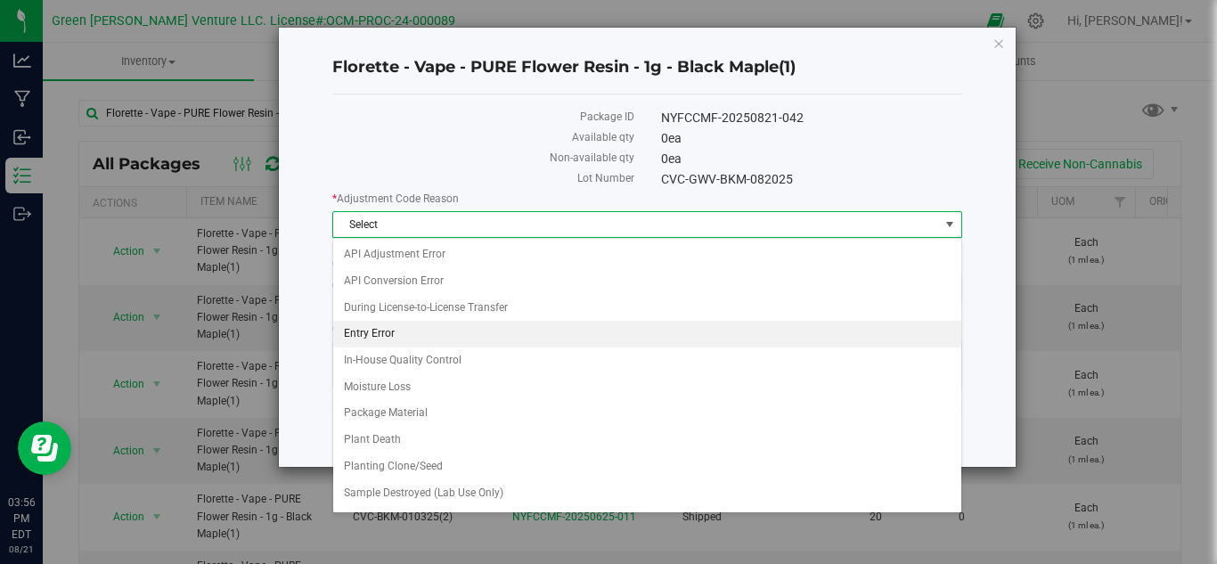
click at [390, 342] on li "Entry Error" at bounding box center [647, 334] width 628 height 27
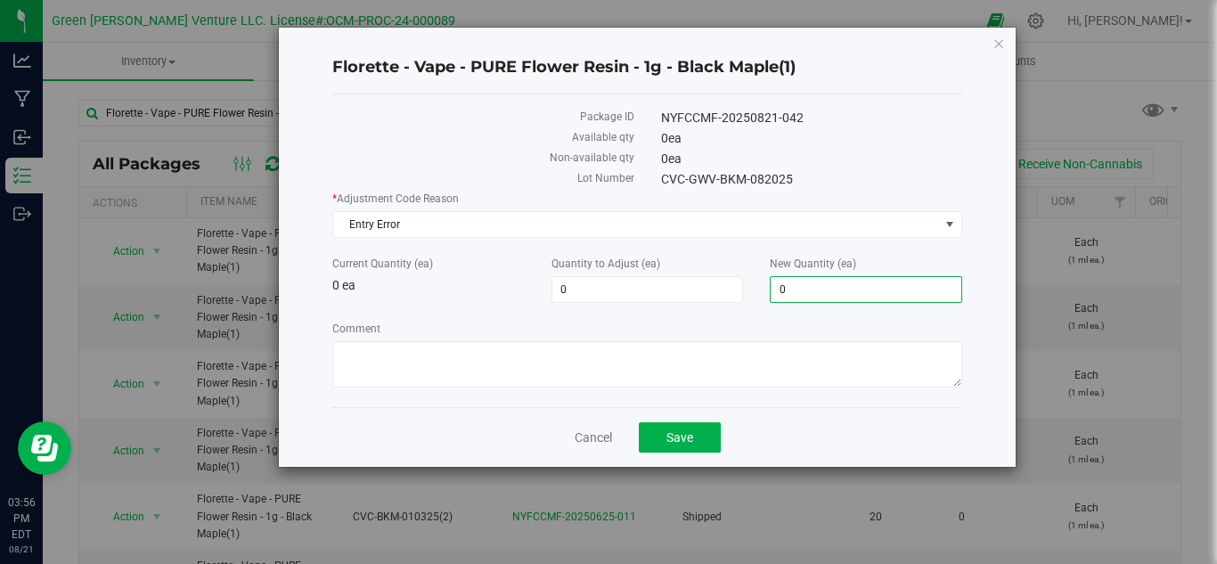
click at [834, 288] on span "0 0" at bounding box center [865, 289] width 192 height 27
type input "384"
click at [668, 435] on div "Florette - Vape - PURE Flower Resin - 1g - Black Maple(1) Package ID NYFCCMF-20…" at bounding box center [647, 247] width 737 height 439
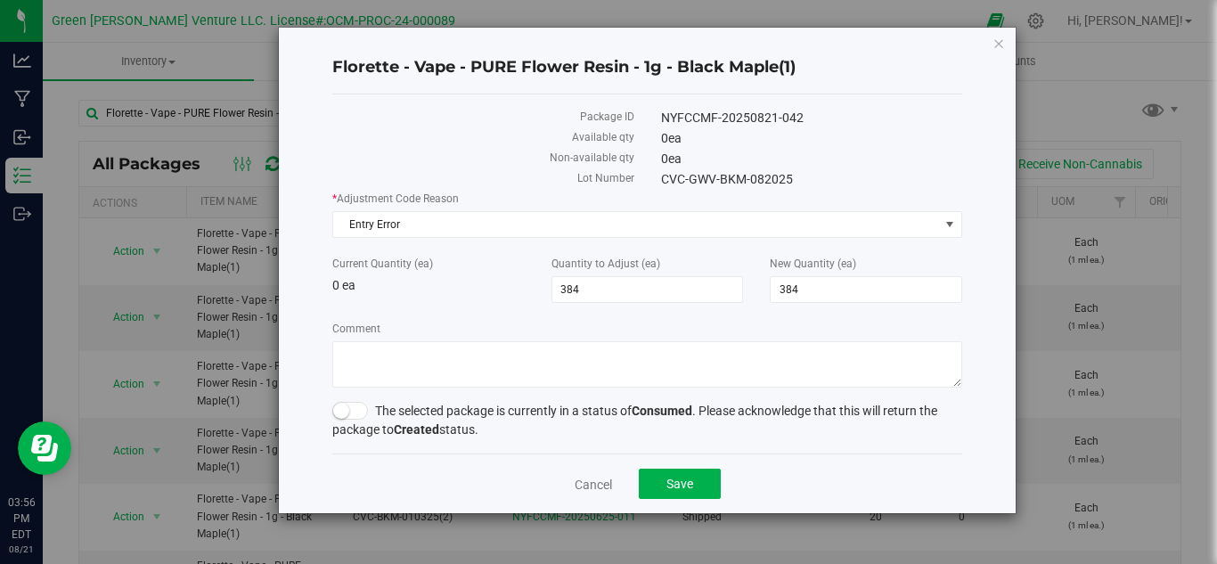
click at [360, 422] on span "The selected package is currently in a status of Consumed . Please acknowledge …" at bounding box center [634, 419] width 605 height 33
click at [358, 417] on span at bounding box center [350, 411] width 36 height 18
click at [686, 483] on span "Save" at bounding box center [679, 483] width 27 height 14
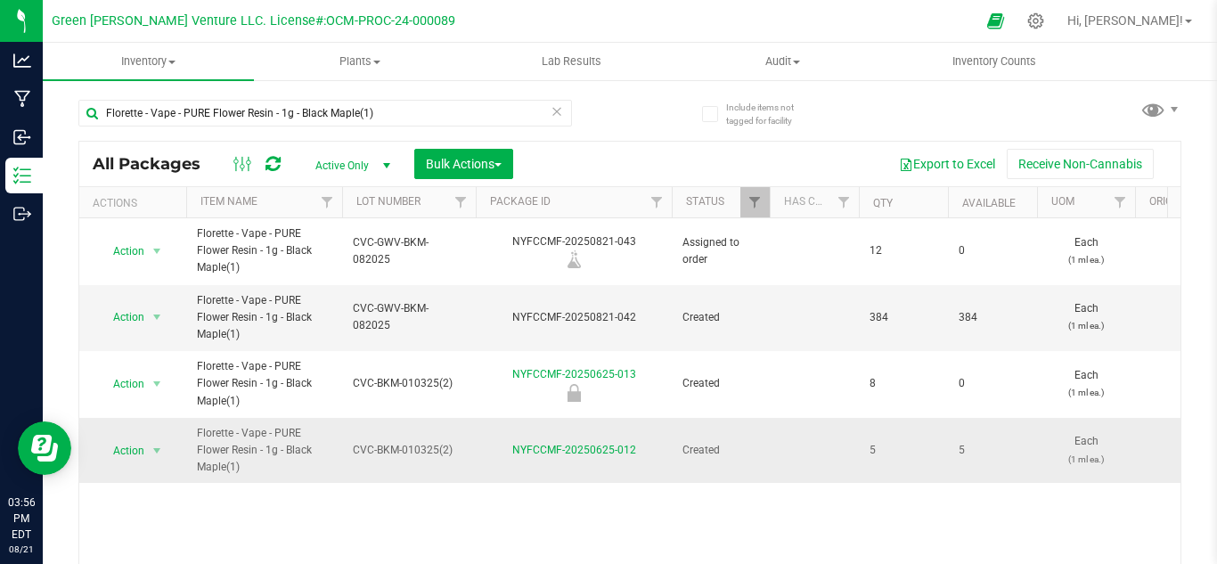
drag, startPoint x: 252, startPoint y: 461, endPoint x: 460, endPoint y: 468, distance: 208.5
click at [460, 468] on td "CVC-BKM-010325(2)" at bounding box center [409, 451] width 134 height 66
click at [308, 490] on div "Action Action Edit attributes Global inventory Locate package Print package lab…" at bounding box center [629, 395] width 1101 height 355
drag, startPoint x: 228, startPoint y: 470, endPoint x: 241, endPoint y: 476, distance: 14.4
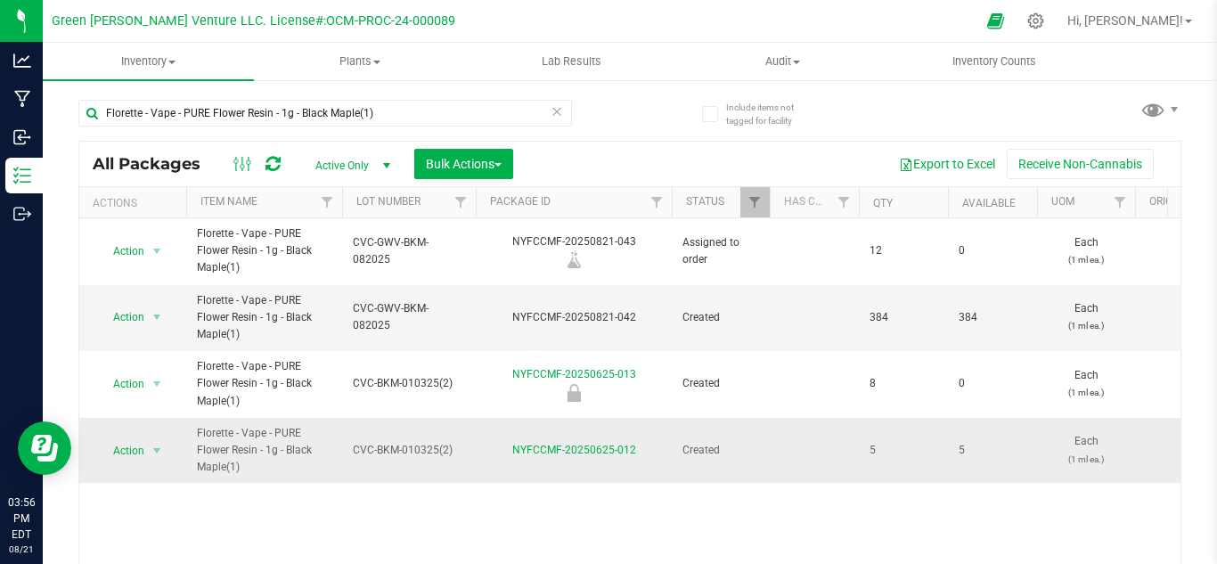
click at [241, 476] on td "Florette - Vape - PURE Flower Resin - 1g - Black Maple(1)" at bounding box center [264, 451] width 156 height 66
click at [349, 501] on div "Action Action Edit attributes Global inventory Locate package Print package lab…" at bounding box center [629, 395] width 1101 height 355
drag, startPoint x: 975, startPoint y: 435, endPoint x: 727, endPoint y: 459, distance: 249.5
drag, startPoint x: 330, startPoint y: 459, endPoint x: 294, endPoint y: 459, distance: 36.5
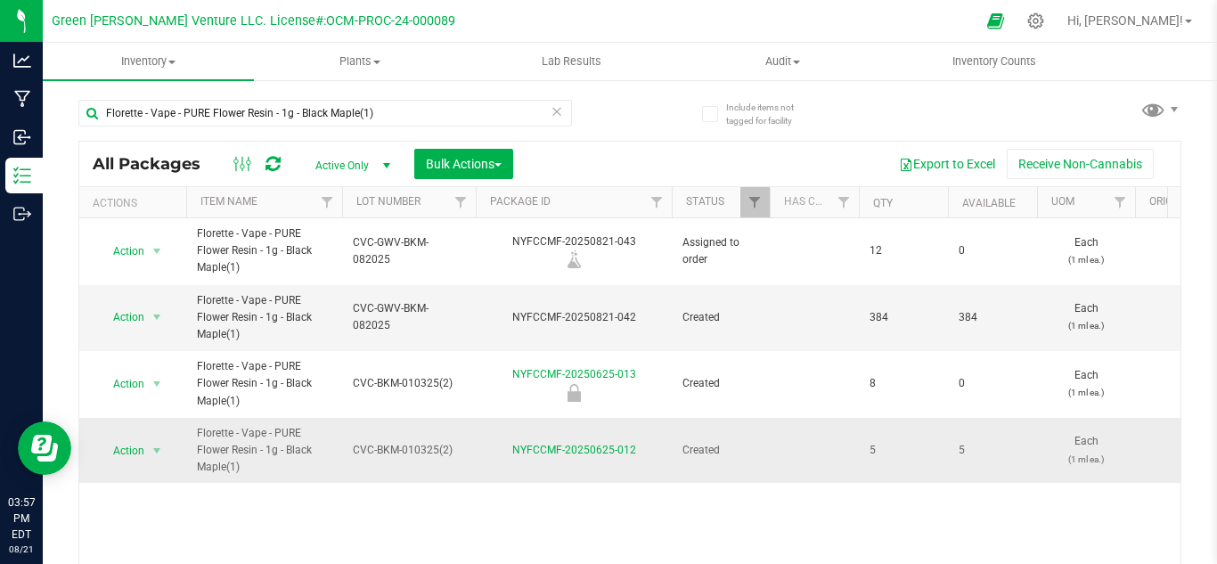
click at [329, 459] on span "Florette - Vape - PURE Flower Resin - 1g - Black Maple(1)" at bounding box center [264, 451] width 134 height 52
drag, startPoint x: 285, startPoint y: 445, endPoint x: 256, endPoint y: 453, distance: 30.5
click at [256, 453] on span "Florette - Vape - PURE Flower Resin - 1g - Black Maple(1)" at bounding box center [264, 451] width 134 height 52
click at [330, 456] on span "Florette - Vape - PURE Flower Resin - 1g - Black Maple(1)" at bounding box center [264, 451] width 134 height 52
